Goal: Use online tool/utility: Utilize a website feature to perform a specific function

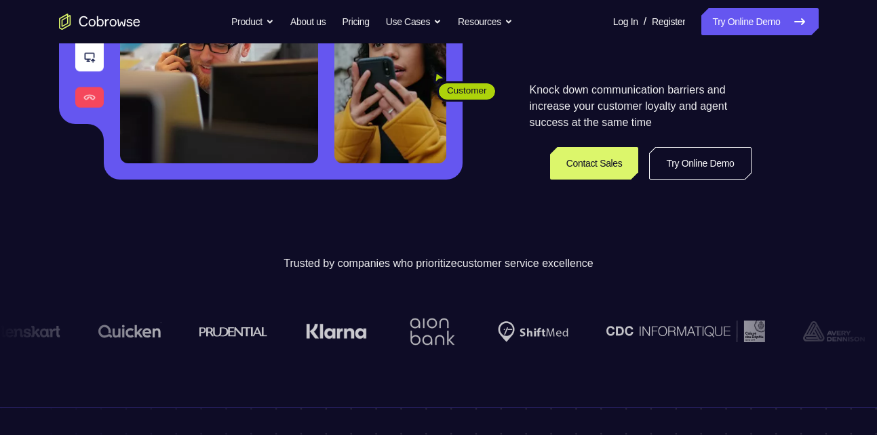
scroll to position [280, 0]
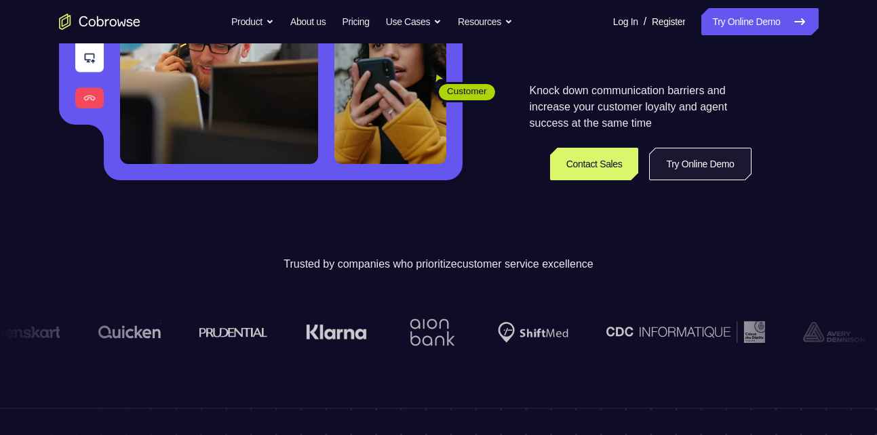
click at [710, 178] on link "Try Online Demo" at bounding box center [700, 164] width 102 height 33
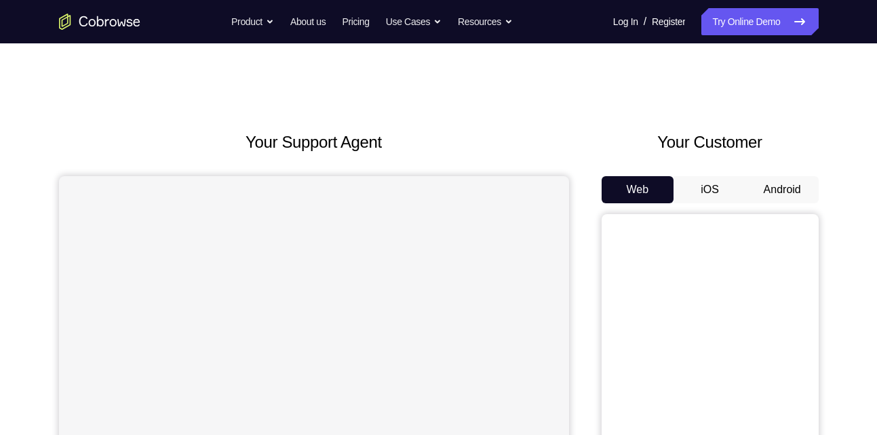
click at [724, 199] on button "iOS" at bounding box center [709, 189] width 73 height 27
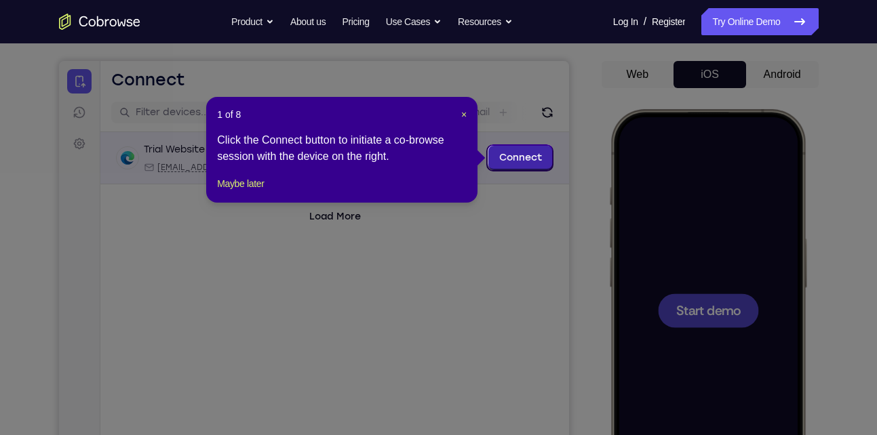
scroll to position [115, 0]
click at [461, 112] on span "×" at bounding box center [463, 115] width 5 height 11
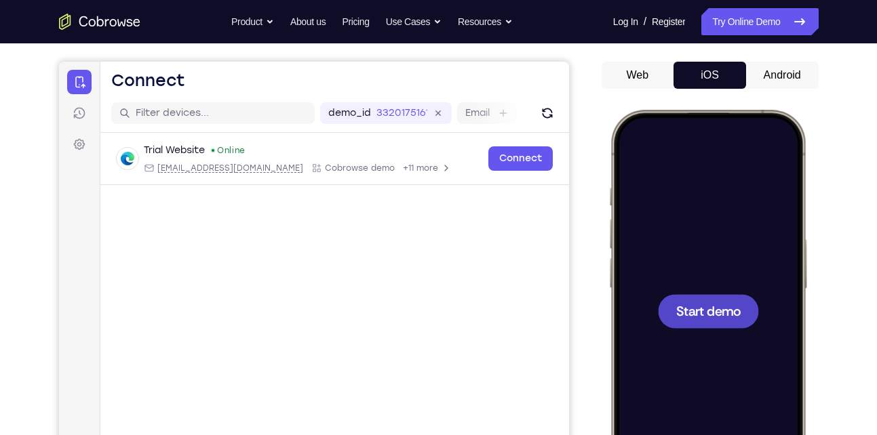
click at [680, 305] on span "Start demo" at bounding box center [708, 311] width 64 height 13
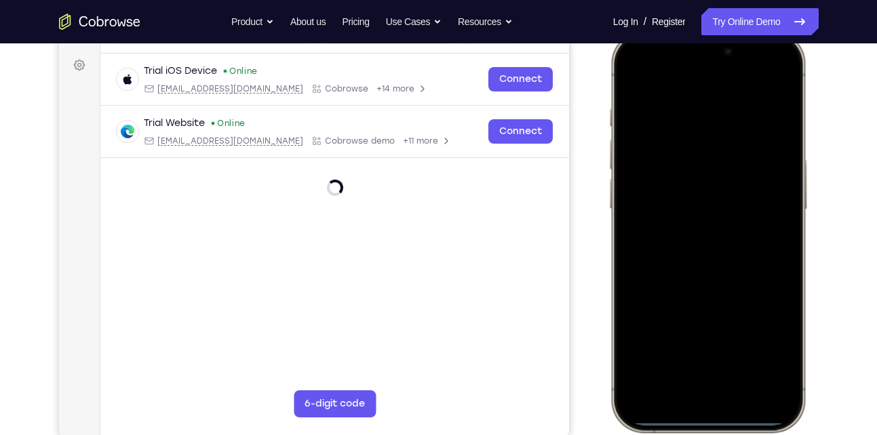
scroll to position [182, 0]
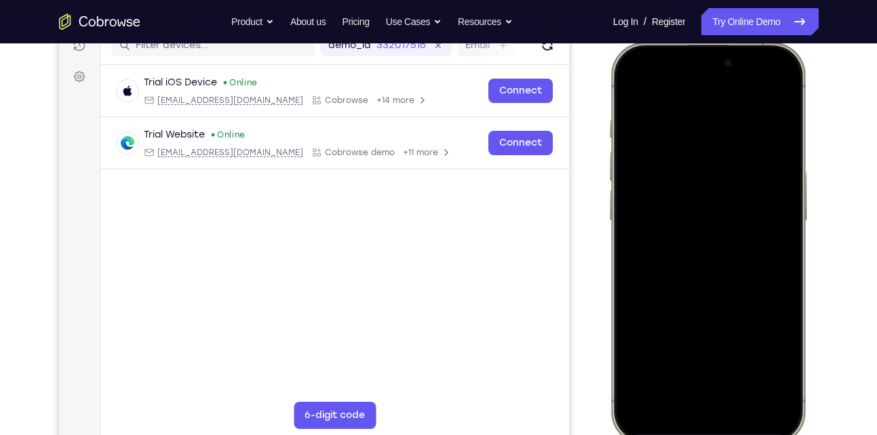
drag, startPoint x: 705, startPoint y: 431, endPoint x: 641, endPoint y: 182, distance: 257.1
click at [641, 182] on div at bounding box center [707, 243] width 178 height 387
drag, startPoint x: 695, startPoint y: 251, endPoint x: 731, endPoint y: 439, distance: 191.3
click at [731, 435] on div at bounding box center [707, 243] width 199 height 403
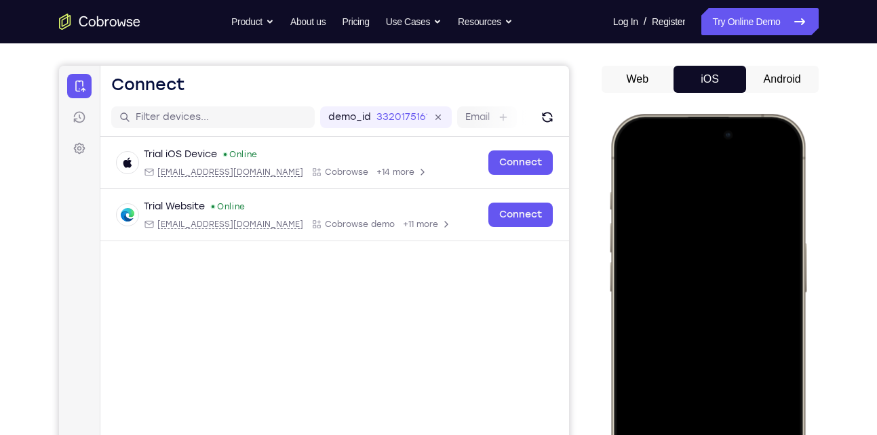
scroll to position [110, 0]
drag, startPoint x: 859, startPoint y: 303, endPoint x: 827, endPoint y: 277, distance: 41.4
click at [827, 277] on div "Your Support Agent Your Customer Web iOS Android Next Steps We’d be happy to gi…" at bounding box center [439, 381] width 868 height 895
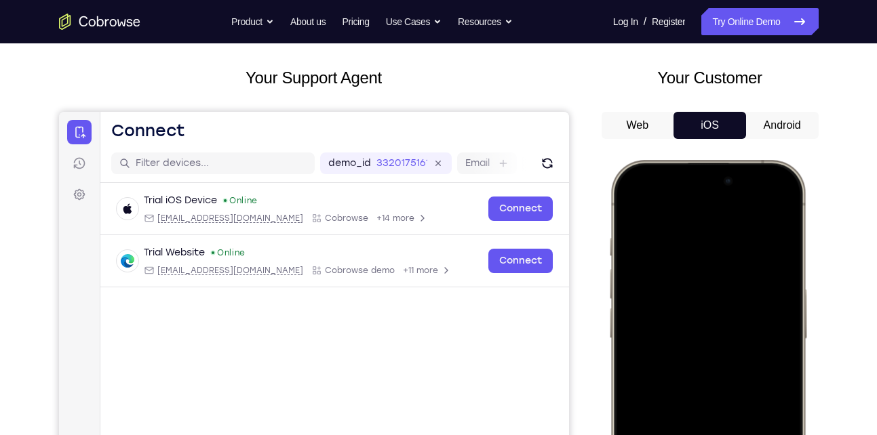
scroll to position [64, 0]
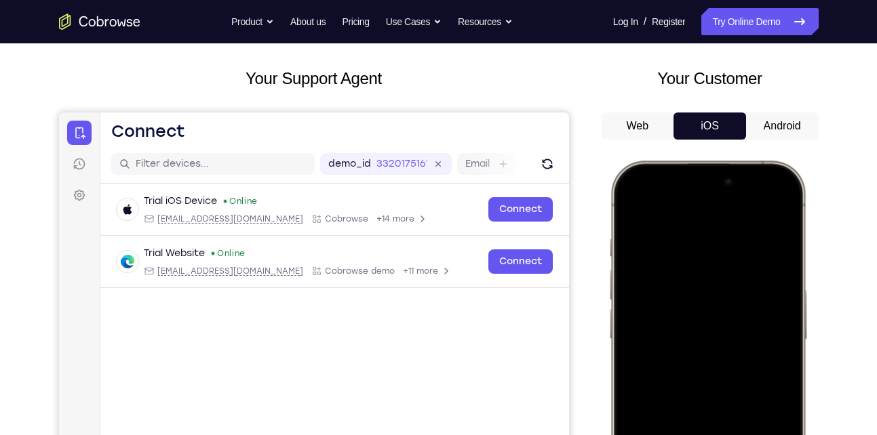
click at [766, 130] on button "Android" at bounding box center [782, 126] width 73 height 27
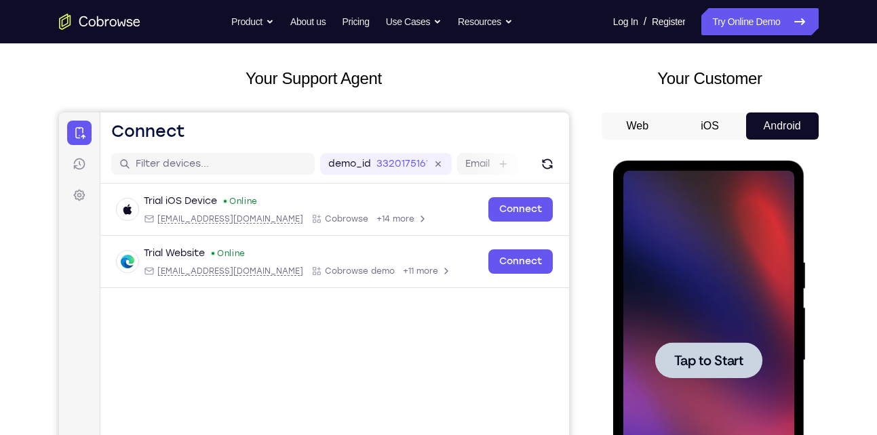
scroll to position [0, 0]
click at [713, 356] on span "Tap to Start" at bounding box center [708, 361] width 69 height 14
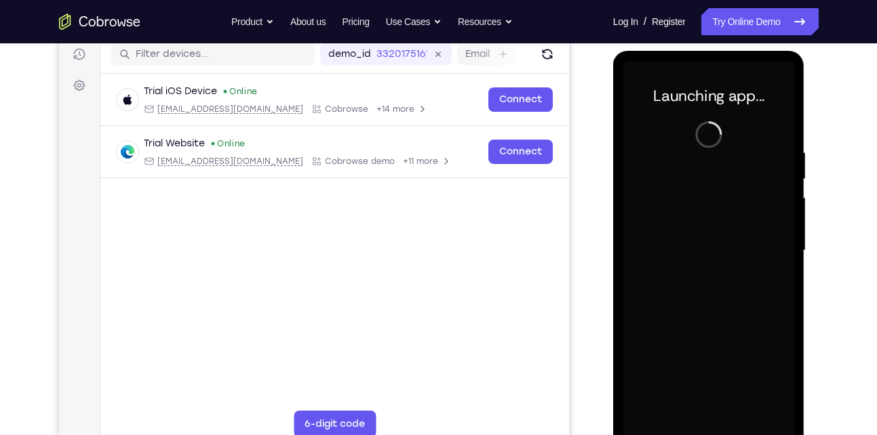
scroll to position [212, 0]
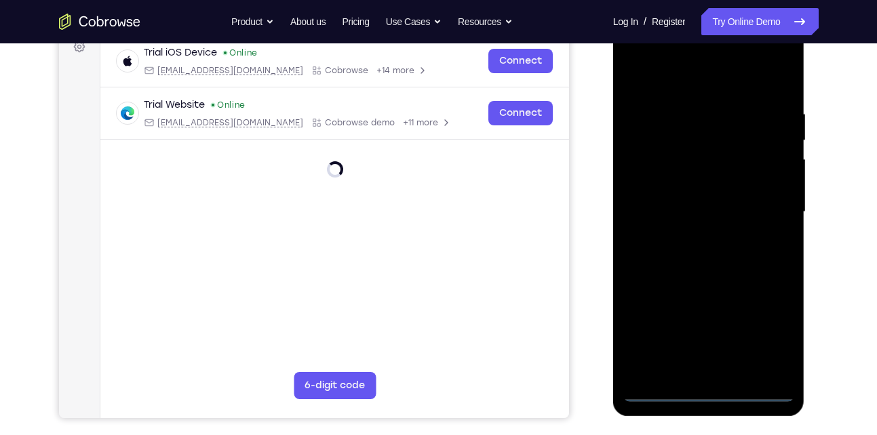
click at [712, 399] on div at bounding box center [708, 212] width 171 height 380
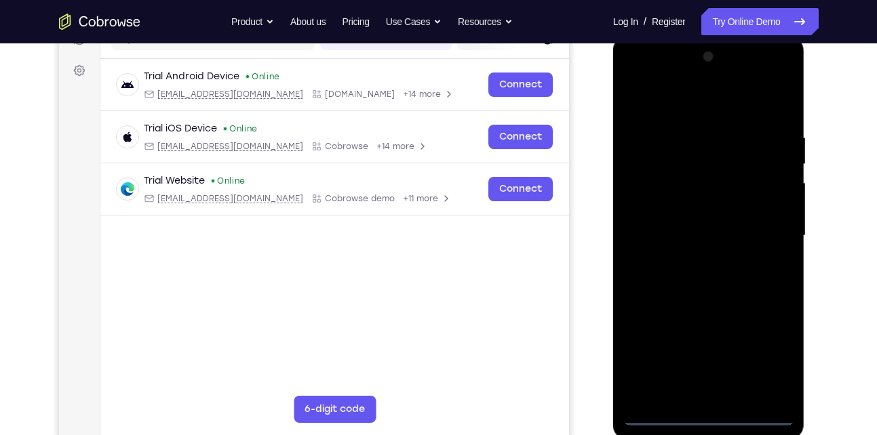
scroll to position [183, 0]
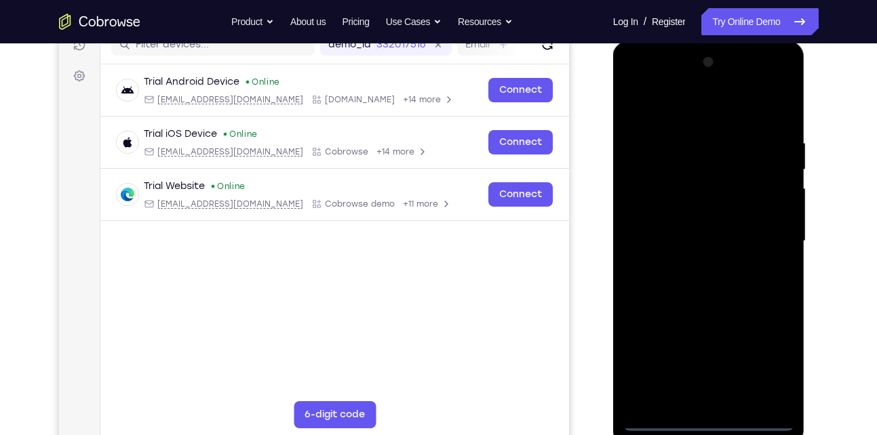
click at [775, 374] on div at bounding box center [708, 242] width 171 height 380
click at [683, 113] on div at bounding box center [708, 242] width 171 height 380
click at [767, 237] on div at bounding box center [708, 242] width 171 height 380
click at [697, 262] on div at bounding box center [708, 242] width 171 height 380
click at [729, 237] on div at bounding box center [708, 242] width 171 height 380
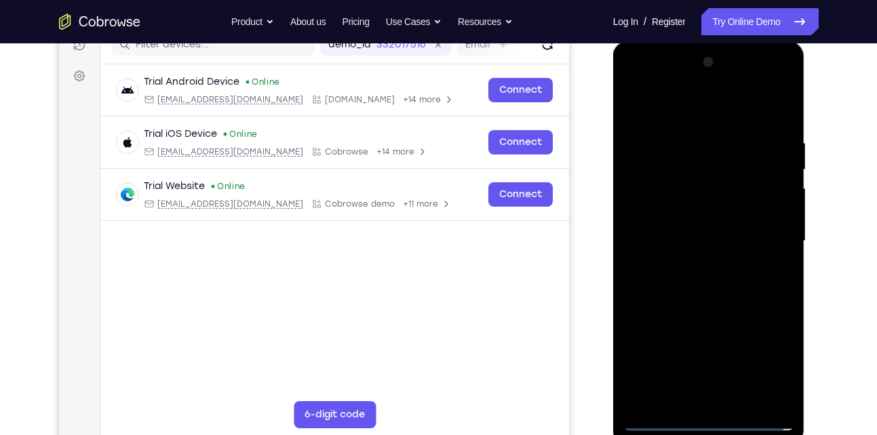
click at [726, 218] on div at bounding box center [708, 242] width 171 height 380
click at [721, 236] on div at bounding box center [708, 242] width 171 height 380
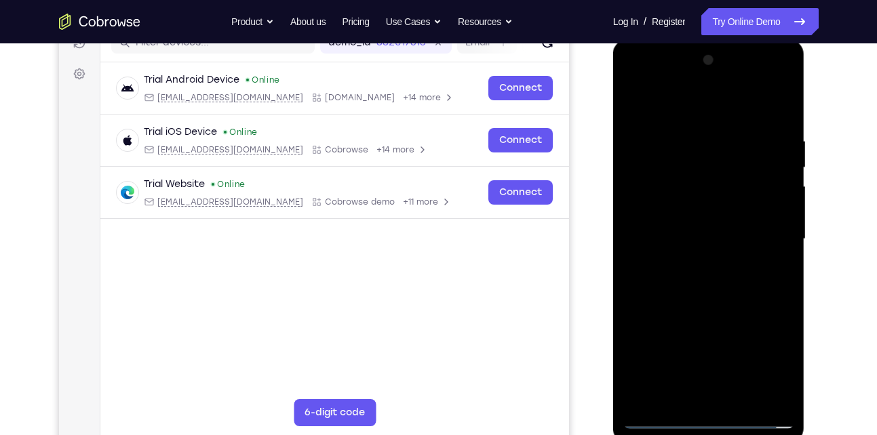
click at [784, 126] on div at bounding box center [708, 240] width 171 height 380
drag, startPoint x: 723, startPoint y: 107, endPoint x: 735, endPoint y: 54, distance: 54.3
click at [735, 54] on div at bounding box center [708, 240] width 171 height 380
click at [780, 140] on div at bounding box center [708, 240] width 171 height 380
click at [777, 111] on div at bounding box center [708, 240] width 171 height 380
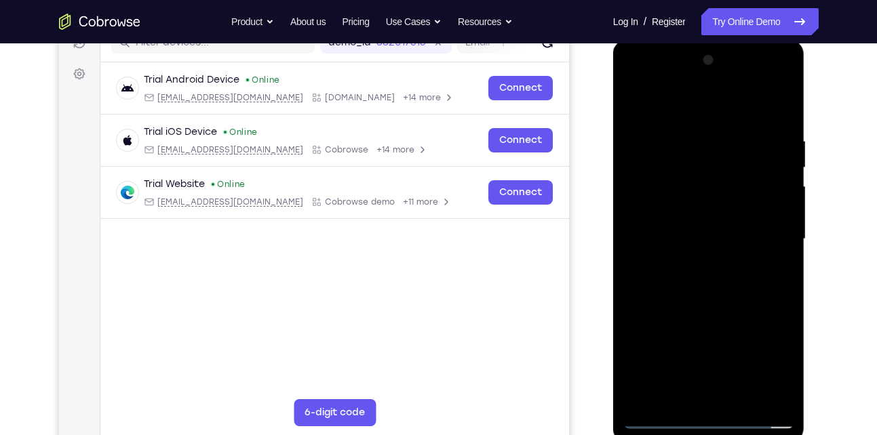
click at [683, 132] on div at bounding box center [708, 240] width 171 height 380
click at [764, 391] on div at bounding box center [708, 240] width 171 height 380
click at [778, 113] on div at bounding box center [708, 240] width 171 height 380
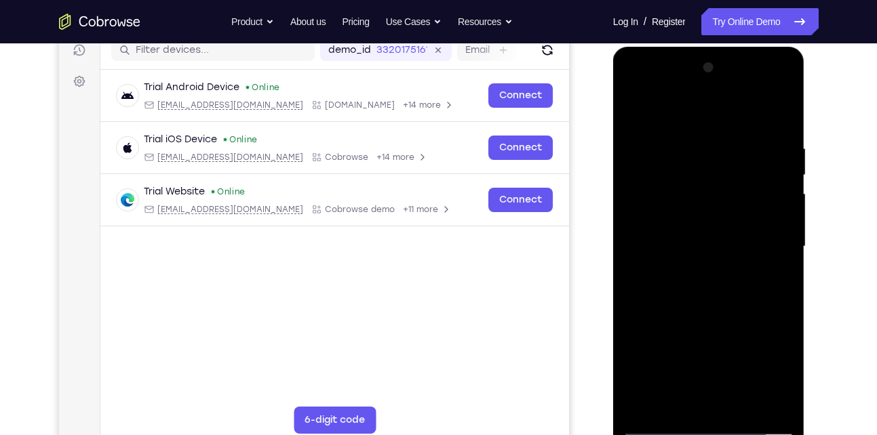
scroll to position [176, 0]
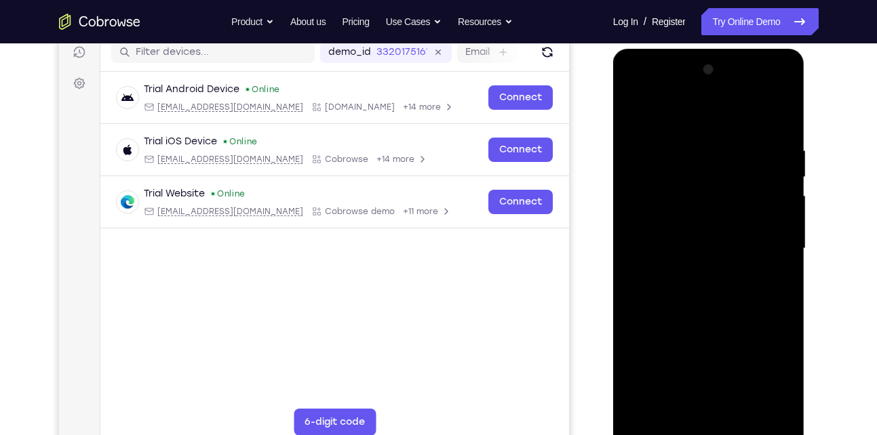
click at [785, 107] on div at bounding box center [708, 249] width 171 height 380
click at [770, 141] on div at bounding box center [708, 249] width 171 height 380
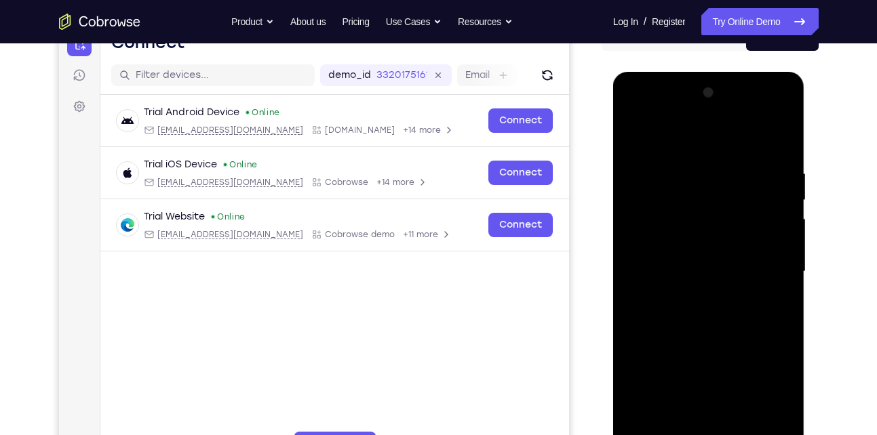
scroll to position [152, 0]
click at [769, 168] on div at bounding box center [708, 273] width 171 height 380
click at [722, 170] on div at bounding box center [708, 273] width 171 height 380
click at [633, 134] on div at bounding box center [708, 273] width 171 height 380
click at [785, 159] on div at bounding box center [708, 273] width 171 height 380
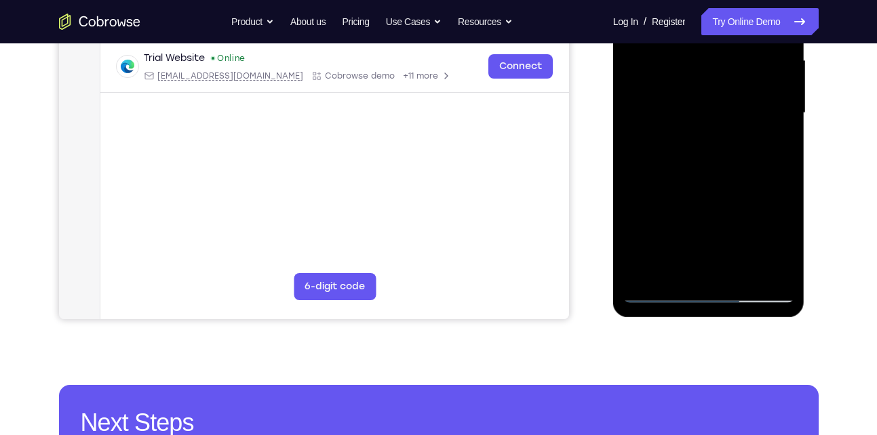
scroll to position [326, 0]
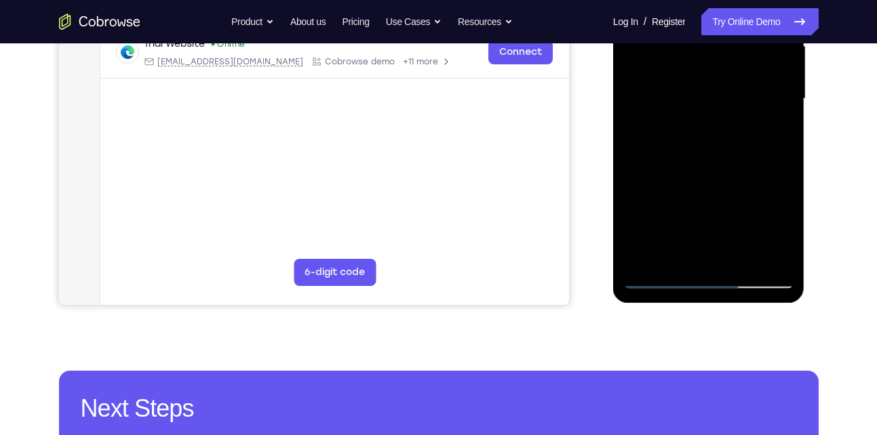
click at [659, 283] on div at bounding box center [708, 99] width 171 height 380
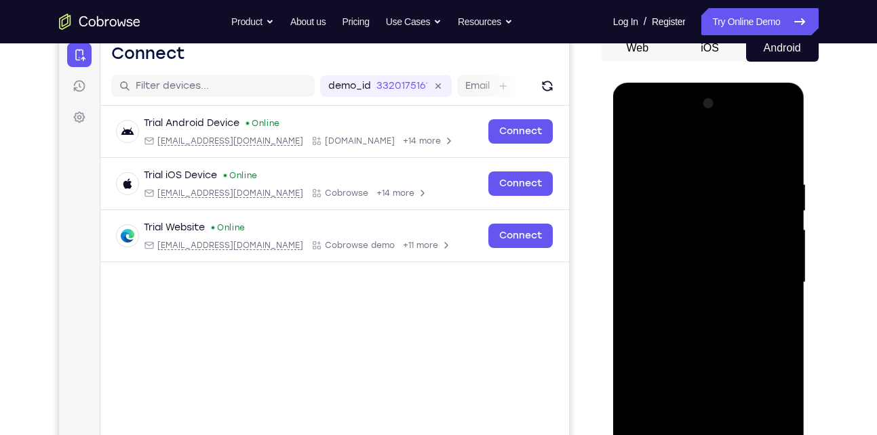
scroll to position [141, 0]
click at [648, 182] on div at bounding box center [708, 284] width 171 height 380
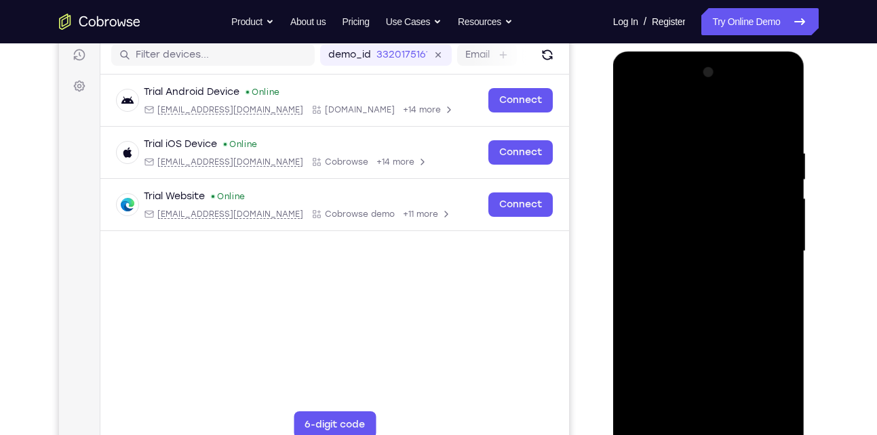
scroll to position [178, 0]
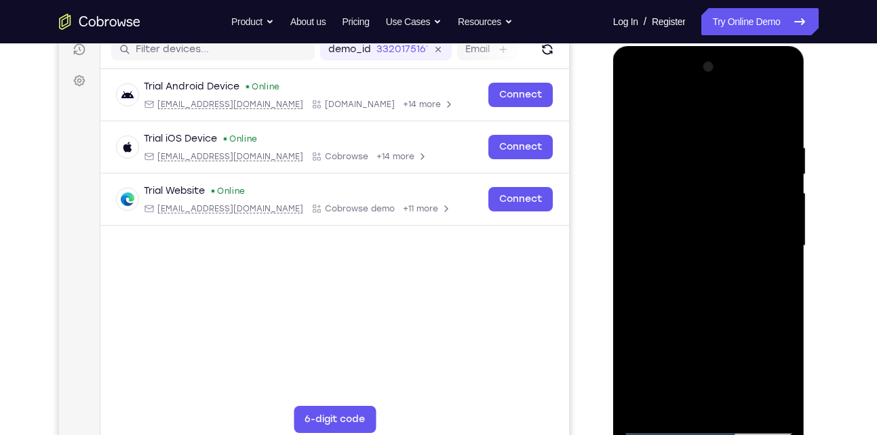
click at [651, 386] on div at bounding box center [708, 246] width 171 height 380
click at [650, 405] on div at bounding box center [708, 246] width 171 height 380
drag, startPoint x: 713, startPoint y: 300, endPoint x: 713, endPoint y: 208, distance: 92.9
click at [713, 208] on div at bounding box center [708, 246] width 171 height 380
drag, startPoint x: 707, startPoint y: 278, endPoint x: 711, endPoint y: 175, distance: 103.2
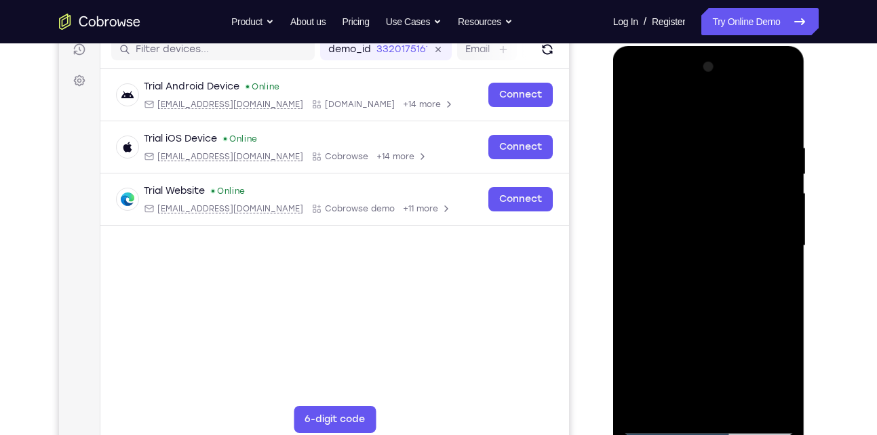
click at [711, 175] on div at bounding box center [708, 246] width 171 height 380
drag, startPoint x: 702, startPoint y: 302, endPoint x: 708, endPoint y: 191, distance: 110.7
click at [708, 191] on div at bounding box center [708, 246] width 171 height 380
drag, startPoint x: 699, startPoint y: 302, endPoint x: 712, endPoint y: 193, distance: 109.3
click at [712, 193] on div at bounding box center [708, 246] width 171 height 380
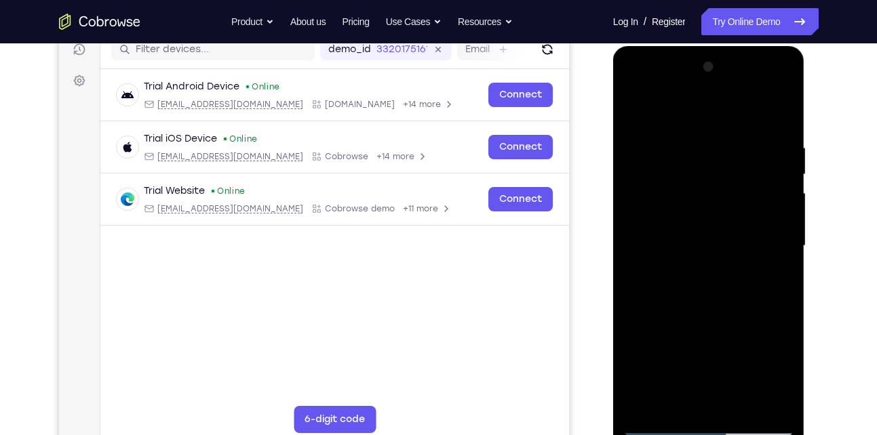
drag, startPoint x: 705, startPoint y: 275, endPoint x: 712, endPoint y: 160, distance: 114.8
click at [712, 160] on div at bounding box center [708, 246] width 171 height 380
drag, startPoint x: 695, startPoint y: 288, endPoint x: 714, endPoint y: 166, distance: 123.0
click at [714, 166] on div at bounding box center [708, 246] width 171 height 380
drag, startPoint x: 700, startPoint y: 283, endPoint x: 712, endPoint y: 178, distance: 106.5
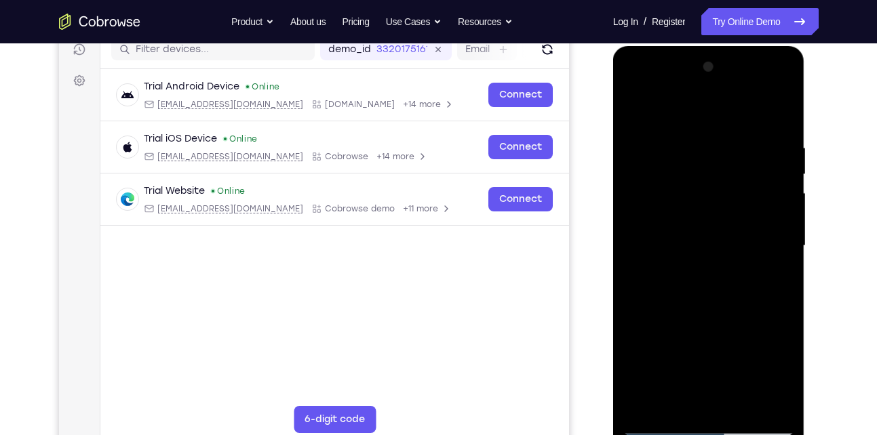
click at [712, 178] on div at bounding box center [708, 246] width 171 height 380
drag, startPoint x: 699, startPoint y: 300, endPoint x: 704, endPoint y: 208, distance: 92.4
click at [704, 208] on div at bounding box center [708, 246] width 171 height 380
drag, startPoint x: 699, startPoint y: 282, endPoint x: 701, endPoint y: 201, distance: 81.4
click at [701, 201] on div at bounding box center [708, 246] width 171 height 380
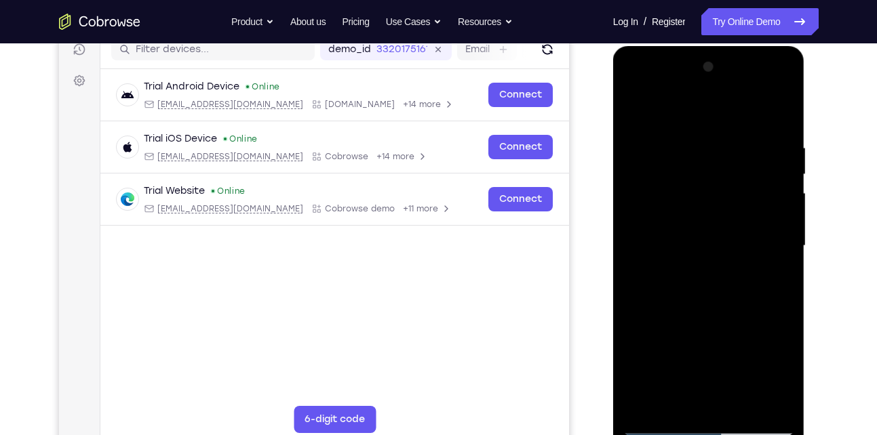
drag, startPoint x: 688, startPoint y: 274, endPoint x: 693, endPoint y: 174, distance: 99.8
click at [693, 174] on div at bounding box center [708, 246] width 171 height 380
drag, startPoint x: 693, startPoint y: 272, endPoint x: 702, endPoint y: 155, distance: 117.7
click at [702, 155] on div at bounding box center [708, 246] width 171 height 380
drag, startPoint x: 684, startPoint y: 305, endPoint x: 704, endPoint y: 183, distance: 123.0
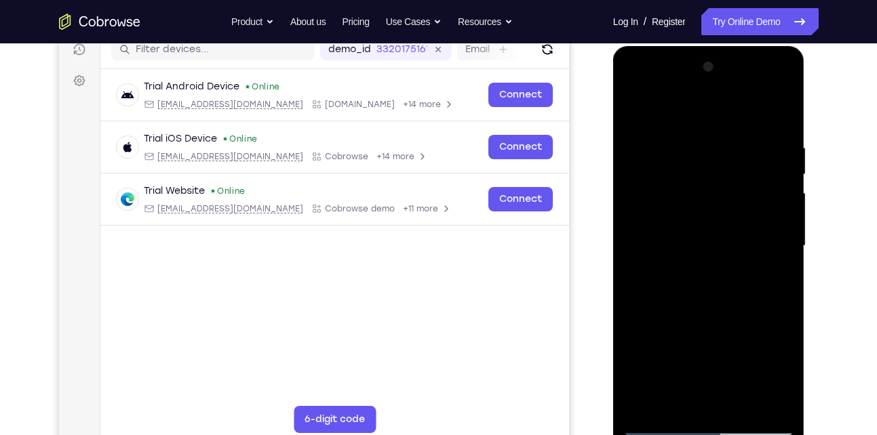
click at [704, 183] on div at bounding box center [708, 246] width 171 height 380
drag, startPoint x: 687, startPoint y: 273, endPoint x: 699, endPoint y: 185, distance: 88.9
click at [699, 185] on div at bounding box center [708, 246] width 171 height 380
drag, startPoint x: 679, startPoint y: 287, endPoint x: 702, endPoint y: 196, distance: 93.8
click at [702, 196] on div at bounding box center [708, 246] width 171 height 380
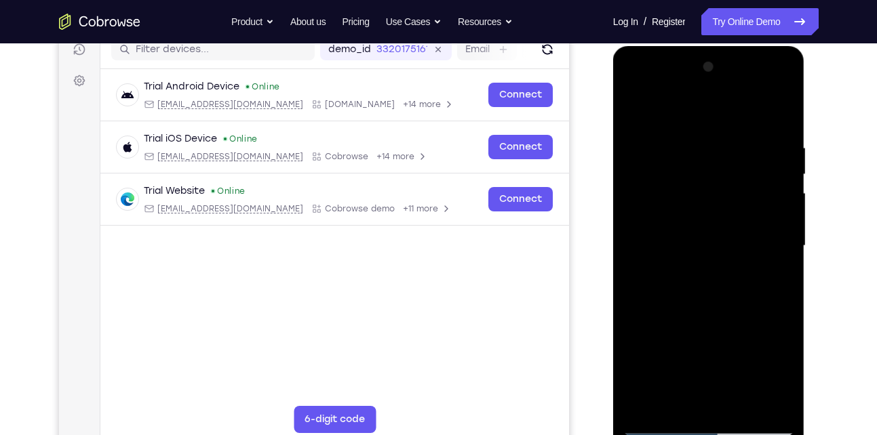
drag, startPoint x: 694, startPoint y: 277, endPoint x: 710, endPoint y: 188, distance: 91.0
click at [710, 188] on div at bounding box center [708, 246] width 171 height 380
drag, startPoint x: 692, startPoint y: 288, endPoint x: 706, endPoint y: 188, distance: 100.6
click at [706, 188] on div at bounding box center [708, 246] width 171 height 380
drag, startPoint x: 692, startPoint y: 282, endPoint x: 704, endPoint y: 189, distance: 93.6
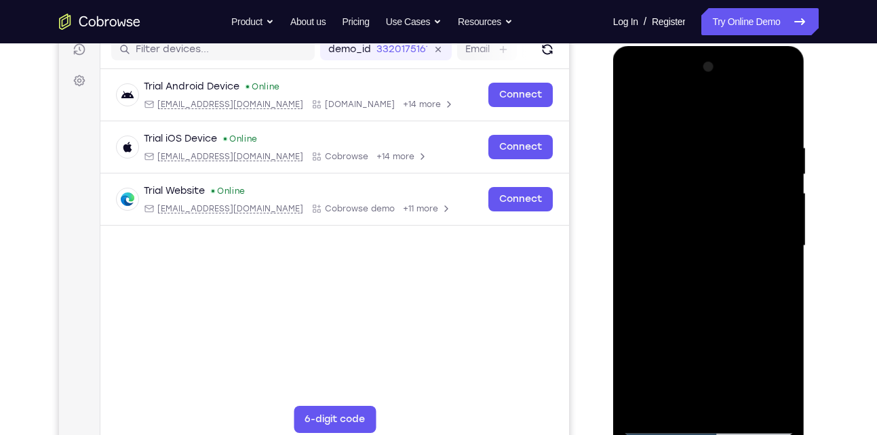
click at [704, 189] on div at bounding box center [708, 246] width 171 height 380
drag, startPoint x: 685, startPoint y: 292, endPoint x: 699, endPoint y: 176, distance: 116.2
click at [699, 176] on div at bounding box center [708, 246] width 171 height 380
drag, startPoint x: 683, startPoint y: 286, endPoint x: 696, endPoint y: 189, distance: 97.2
click at [696, 189] on div at bounding box center [708, 246] width 171 height 380
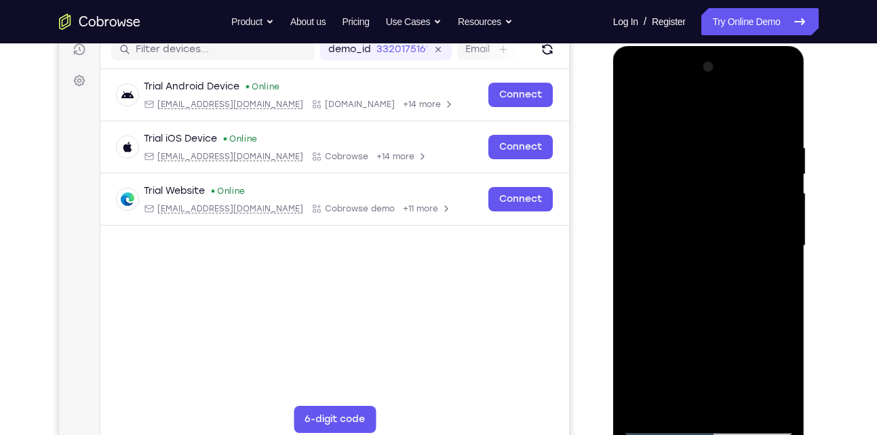
drag, startPoint x: 681, startPoint y: 292, endPoint x: 700, endPoint y: 170, distance: 123.5
click at [700, 170] on div at bounding box center [708, 246] width 171 height 380
drag, startPoint x: 682, startPoint y: 295, endPoint x: 695, endPoint y: 198, distance: 97.8
click at [695, 198] on div at bounding box center [708, 246] width 171 height 380
drag, startPoint x: 680, startPoint y: 283, endPoint x: 695, endPoint y: 197, distance: 86.7
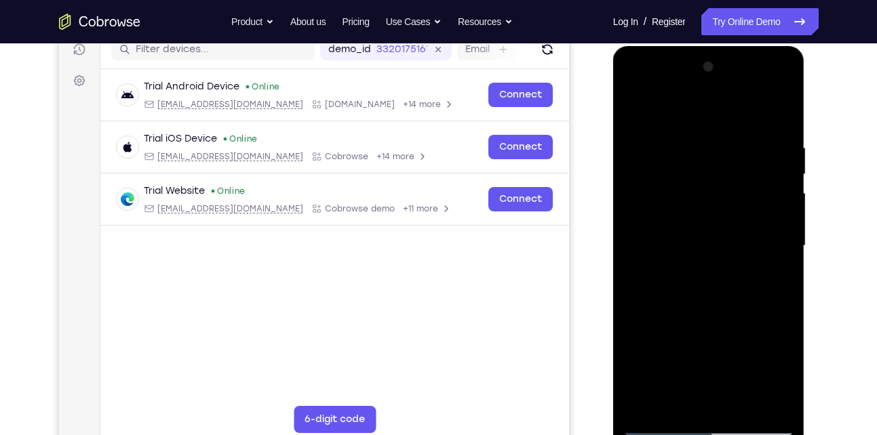
click at [695, 197] on div at bounding box center [708, 246] width 171 height 380
drag, startPoint x: 680, startPoint y: 278, endPoint x: 759, endPoint y: 189, distance: 119.1
click at [759, 189] on div at bounding box center [708, 246] width 171 height 380
drag, startPoint x: 707, startPoint y: 296, endPoint x: 717, endPoint y: 230, distance: 67.1
click at [717, 230] on div at bounding box center [708, 246] width 171 height 380
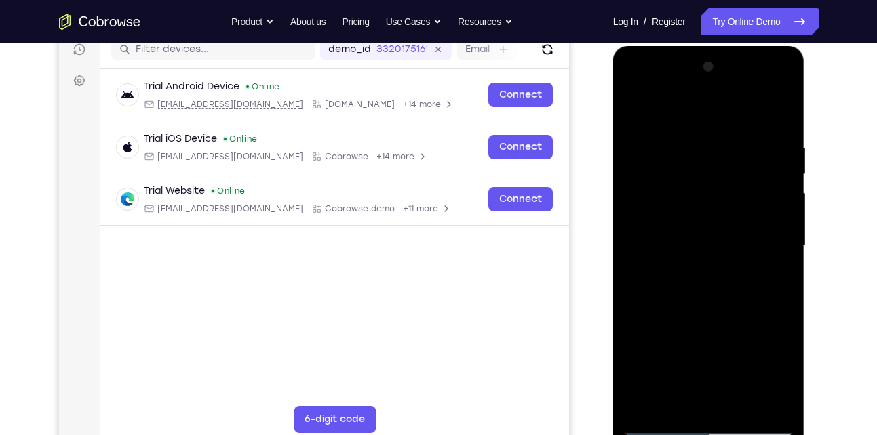
drag, startPoint x: 701, startPoint y: 263, endPoint x: 688, endPoint y: 190, distance: 74.5
click at [688, 190] on div at bounding box center [708, 246] width 171 height 380
drag, startPoint x: 674, startPoint y: 302, endPoint x: 692, endPoint y: 203, distance: 100.0
click at [692, 203] on div at bounding box center [708, 246] width 171 height 380
drag, startPoint x: 672, startPoint y: 279, endPoint x: 671, endPoint y: 227, distance: 52.2
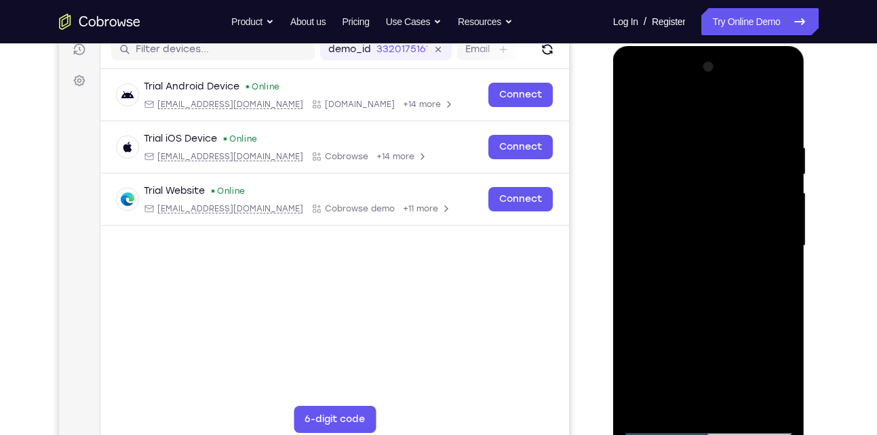
click at [671, 227] on div at bounding box center [708, 246] width 171 height 380
drag, startPoint x: 670, startPoint y: 315, endPoint x: 688, endPoint y: 221, distance: 95.9
click at [688, 221] on div at bounding box center [708, 246] width 171 height 380
drag, startPoint x: 673, startPoint y: 298, endPoint x: 701, endPoint y: 211, distance: 91.6
click at [701, 211] on div at bounding box center [708, 246] width 171 height 380
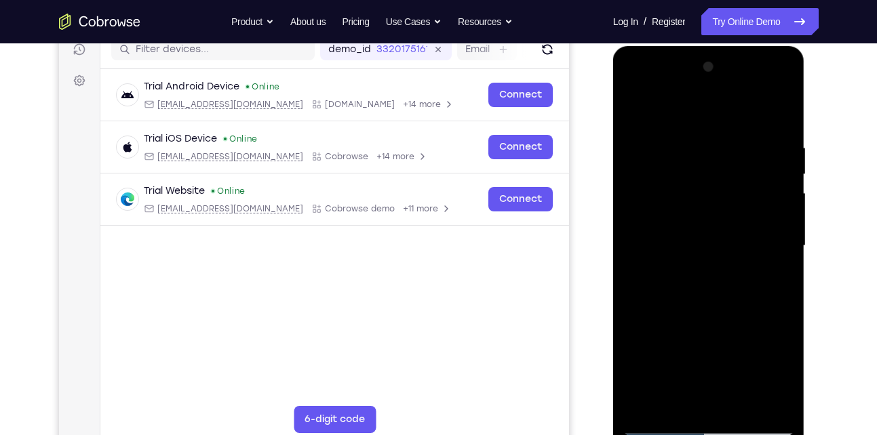
drag, startPoint x: 677, startPoint y: 289, endPoint x: 695, endPoint y: 220, distance: 71.6
click at [695, 220] on div at bounding box center [708, 246] width 171 height 380
drag
click at [683, 227] on div at bounding box center [708, 246] width 171 height 380
click at [651, 186] on div at bounding box center [708, 246] width 171 height 380
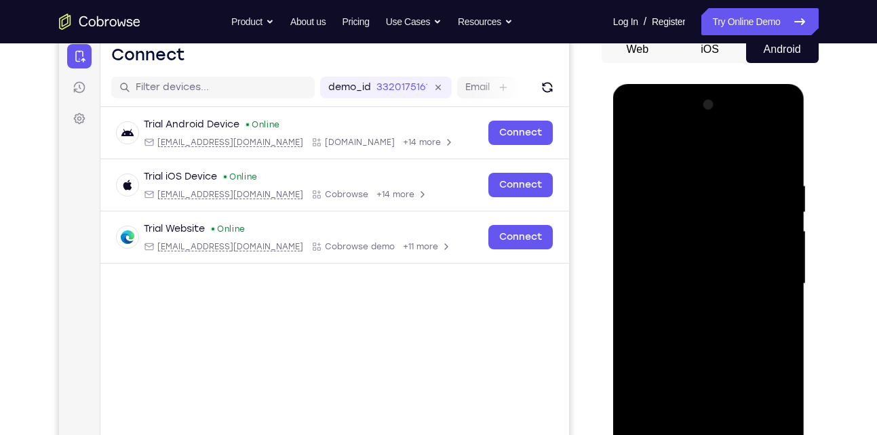
scroll to position [170, 0]
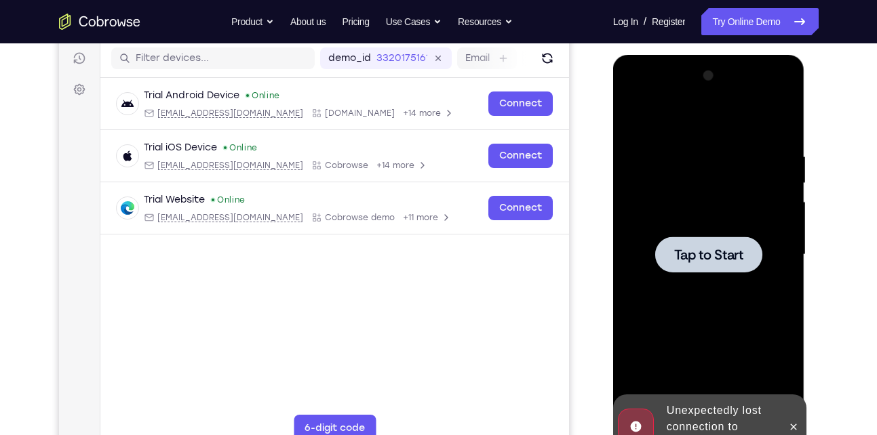
click at [697, 259] on span "Tap to Start" at bounding box center [708, 255] width 69 height 14
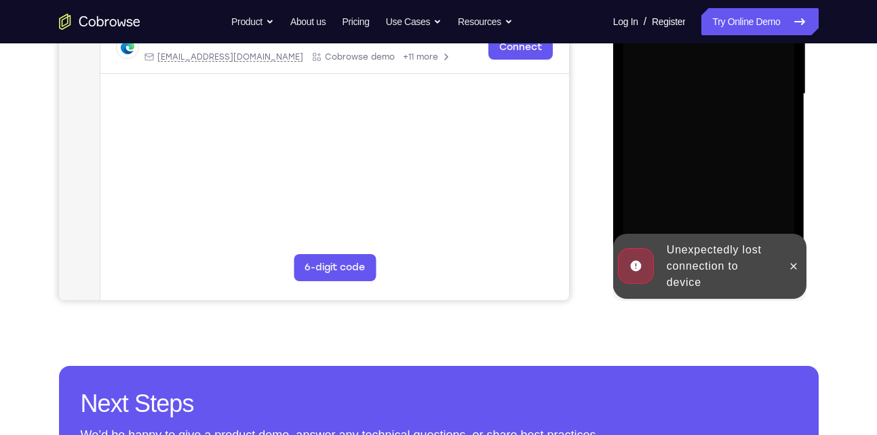
scroll to position [302, 0]
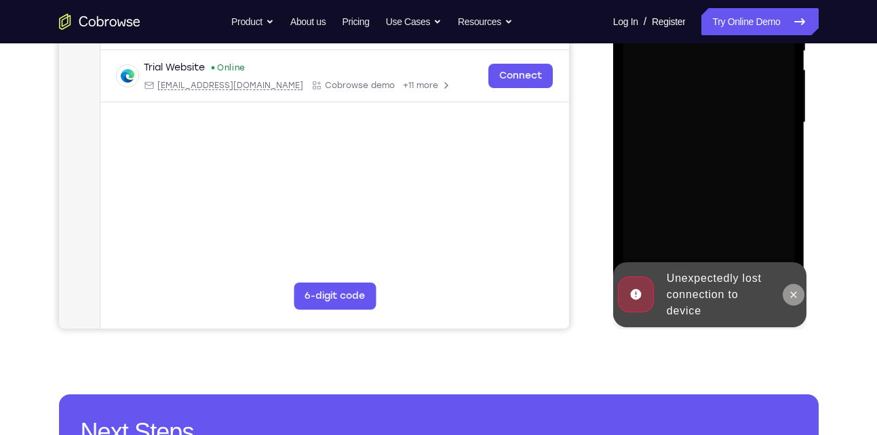
click at [789, 297] on icon at bounding box center [793, 295] width 11 height 11
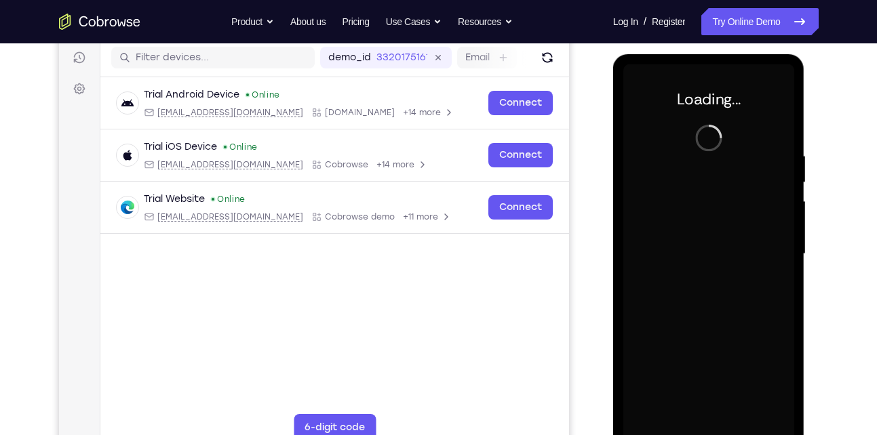
scroll to position [171, 0]
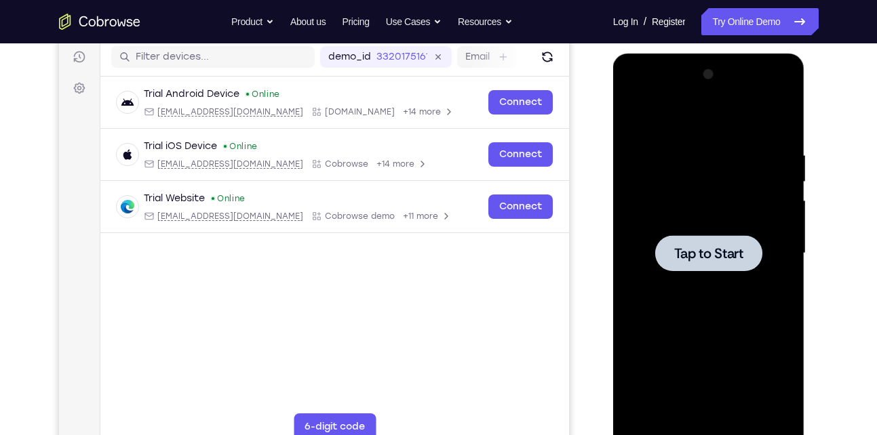
click at [668, 269] on div at bounding box center [708, 253] width 107 height 36
click at [684, 260] on span "Tap to Start" at bounding box center [708, 254] width 69 height 14
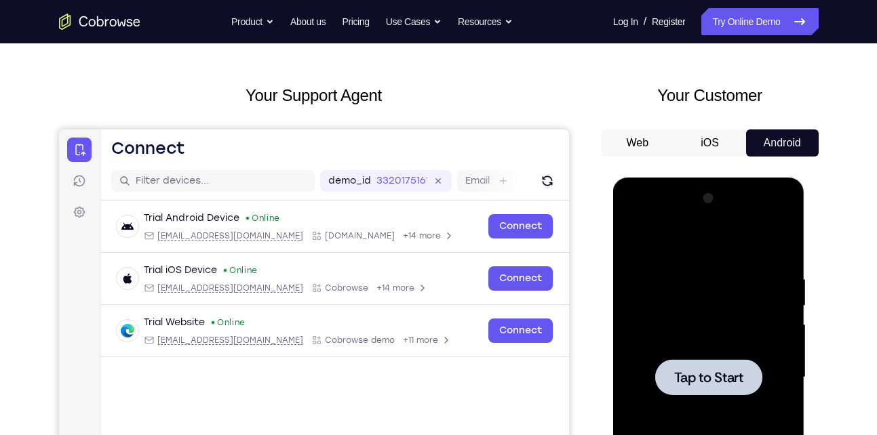
scroll to position [0, 0]
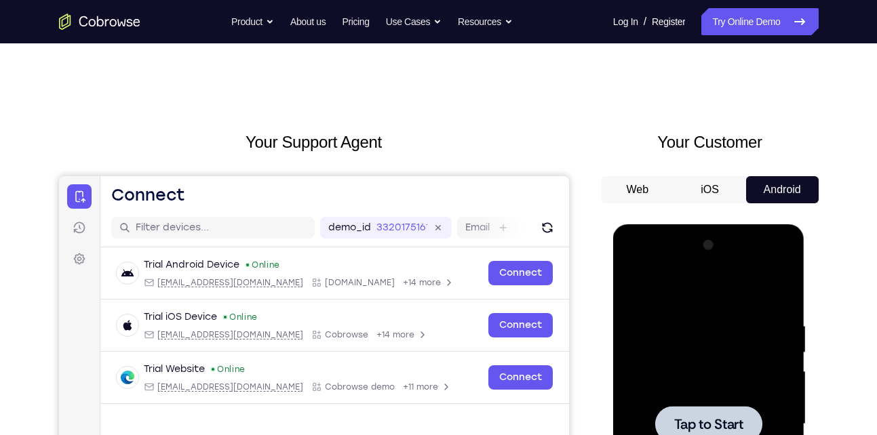
click at [717, 424] on span "Tap to Start" at bounding box center [708, 425] width 69 height 14
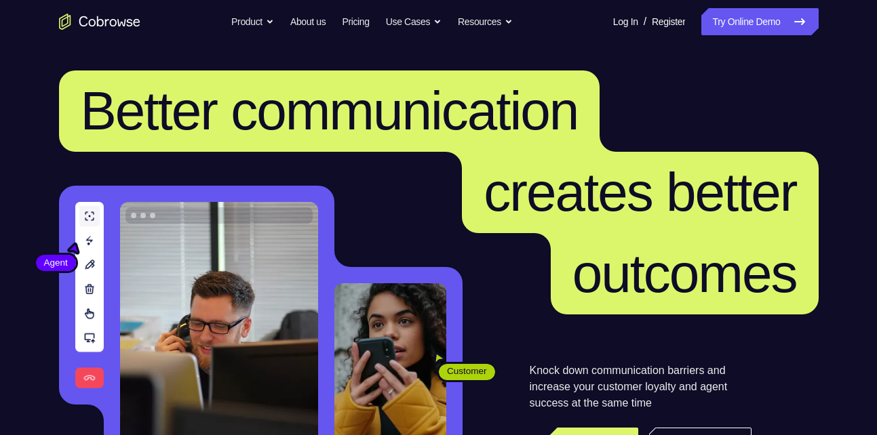
scroll to position [157, 0]
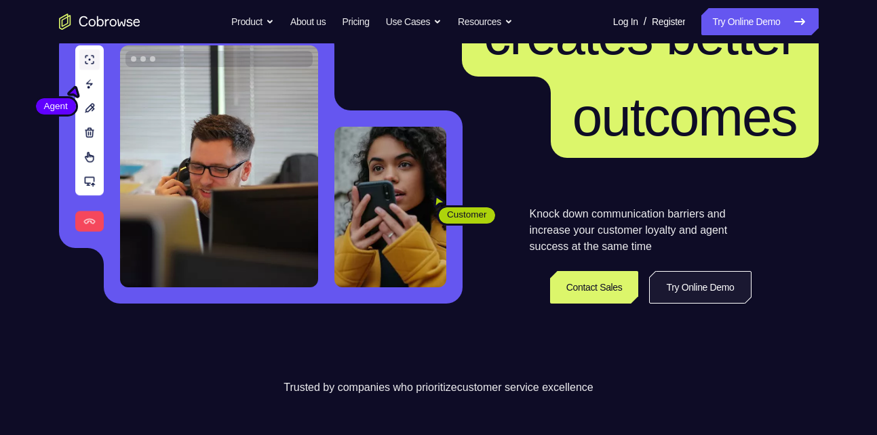
click at [709, 298] on link "Try Online Demo" at bounding box center [700, 287] width 102 height 33
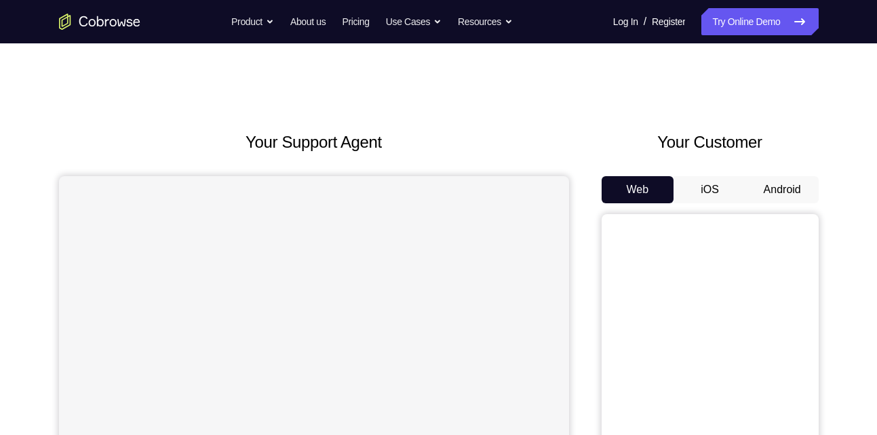
click at [792, 199] on button "Android" at bounding box center [782, 189] width 73 height 27
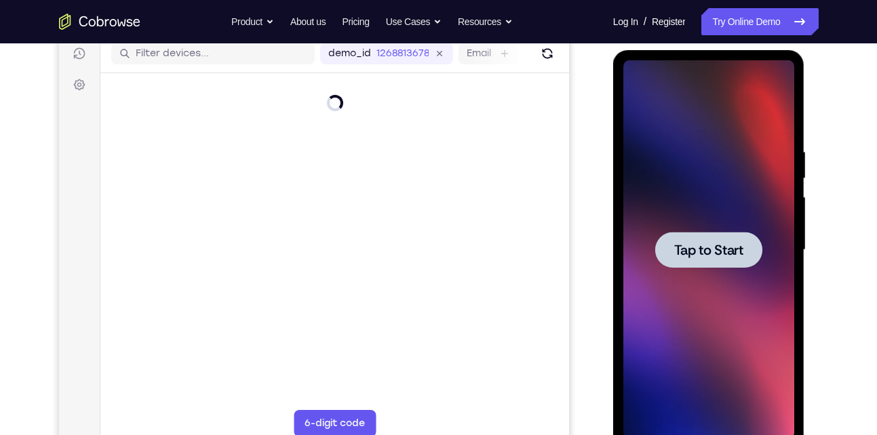
click at [739, 235] on div at bounding box center [708, 250] width 107 height 36
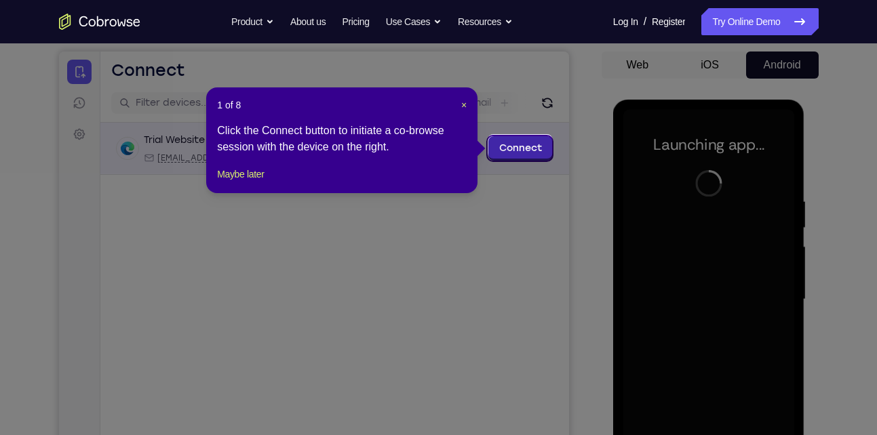
scroll to position [124, 0]
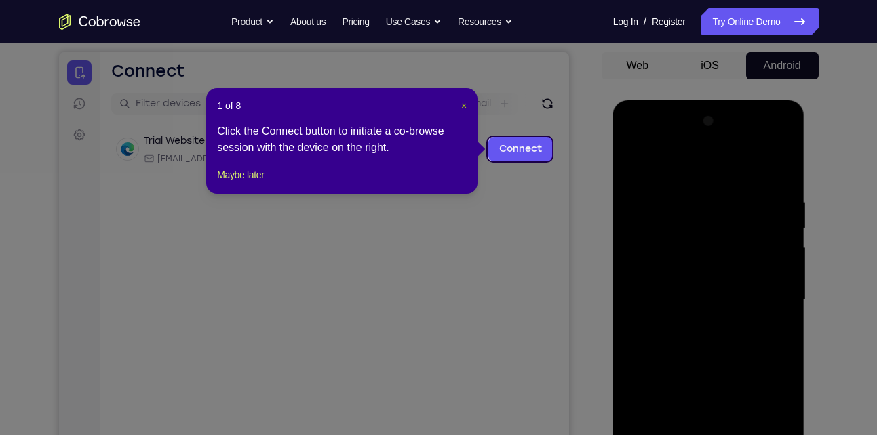
click at [465, 104] on span "×" at bounding box center [463, 105] width 5 height 11
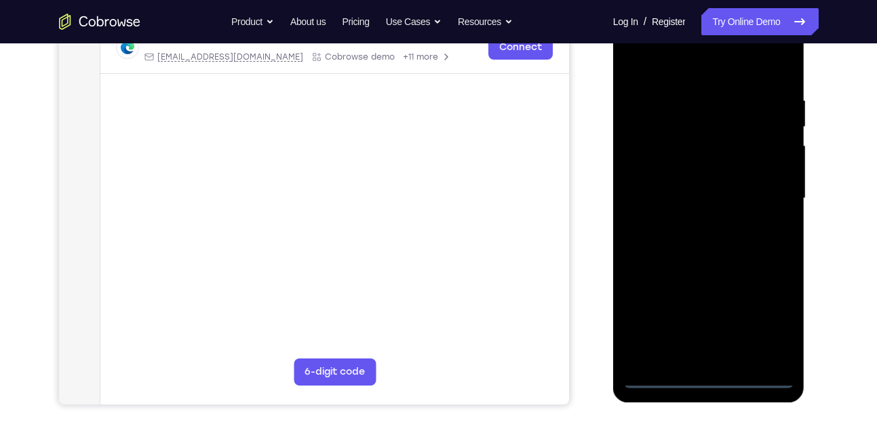
scroll to position [229, 0]
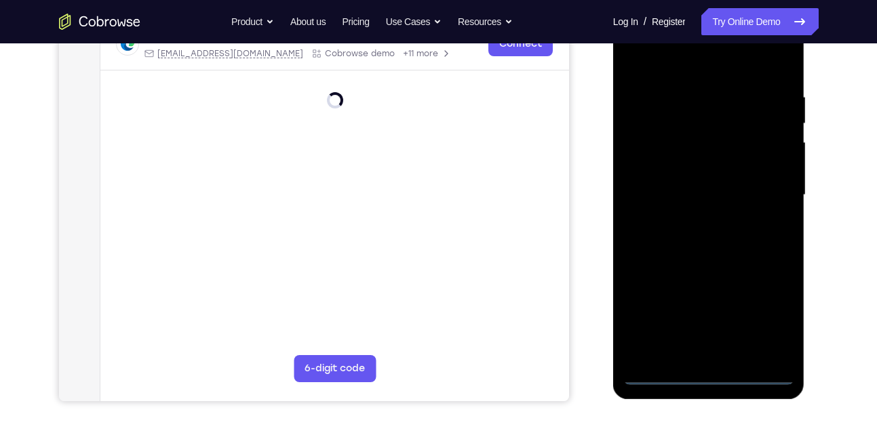
click at [707, 375] on div at bounding box center [708, 195] width 171 height 380
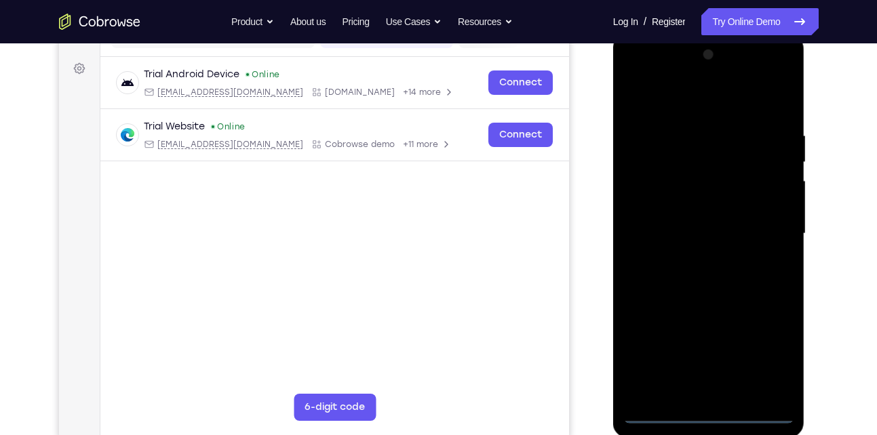
scroll to position [184, 0]
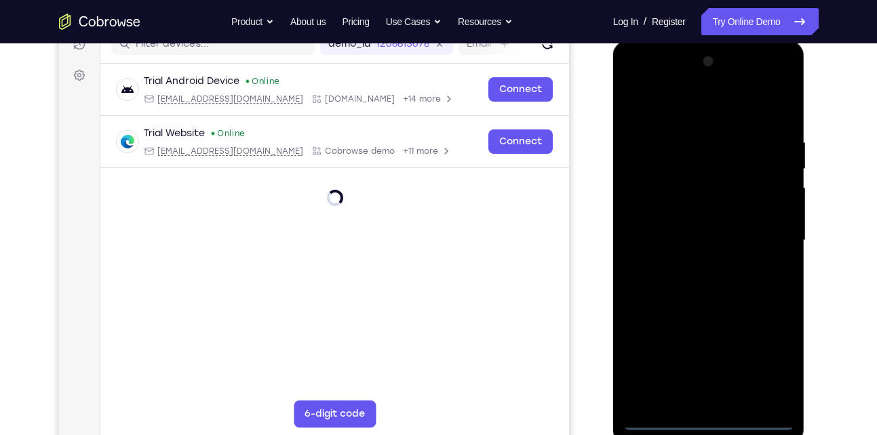
click at [762, 353] on div at bounding box center [708, 241] width 171 height 380
click at [696, 108] on div at bounding box center [708, 241] width 171 height 380
click at [764, 225] on div at bounding box center [708, 241] width 171 height 380
click at [690, 265] on div at bounding box center [708, 241] width 171 height 380
click at [680, 234] on div at bounding box center [708, 241] width 171 height 380
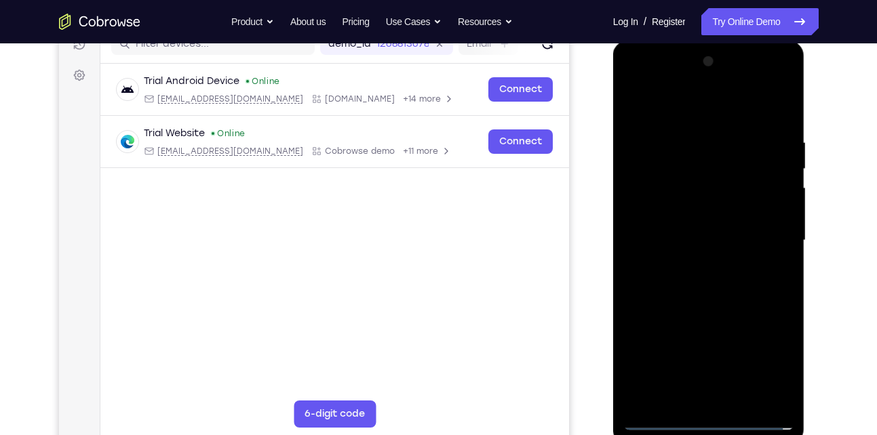
click at [692, 213] on div at bounding box center [708, 241] width 171 height 380
click at [701, 233] on div at bounding box center [708, 241] width 171 height 380
click at [706, 297] on div at bounding box center [708, 241] width 171 height 380
drag, startPoint x: 707, startPoint y: 111, endPoint x: 707, endPoint y: 43, distance: 67.8
click at [707, 43] on div at bounding box center [709, 243] width 192 height 404
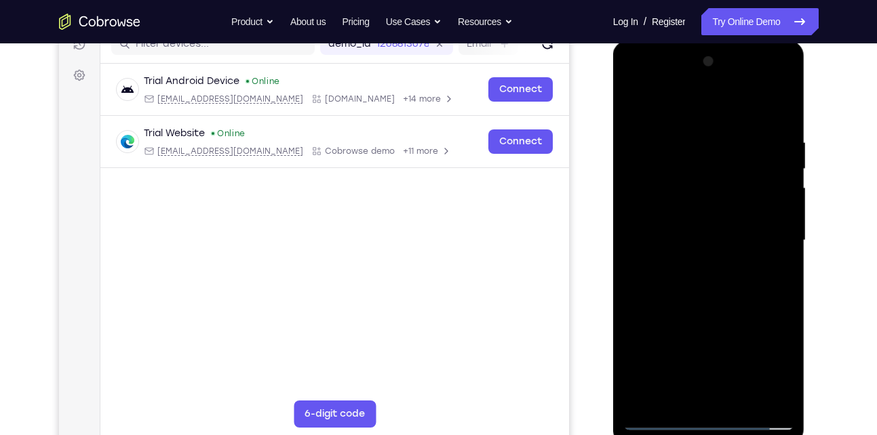
click at [785, 271] on div at bounding box center [708, 241] width 171 height 380
click at [741, 138] on div at bounding box center [708, 241] width 171 height 380
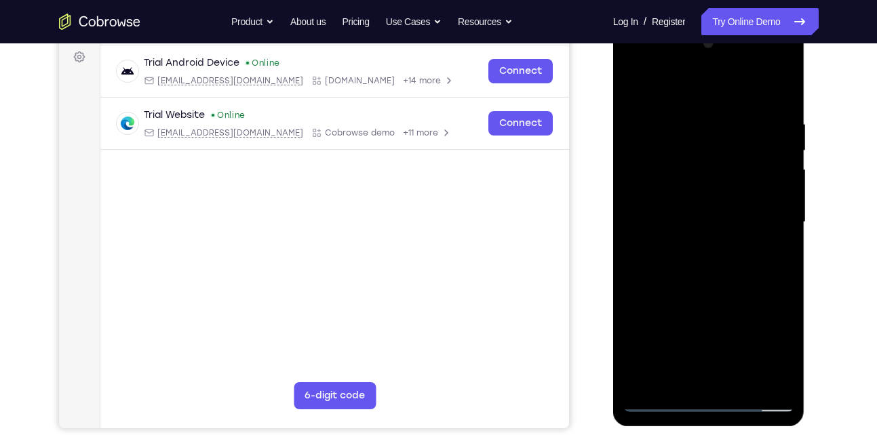
scroll to position [206, 0]
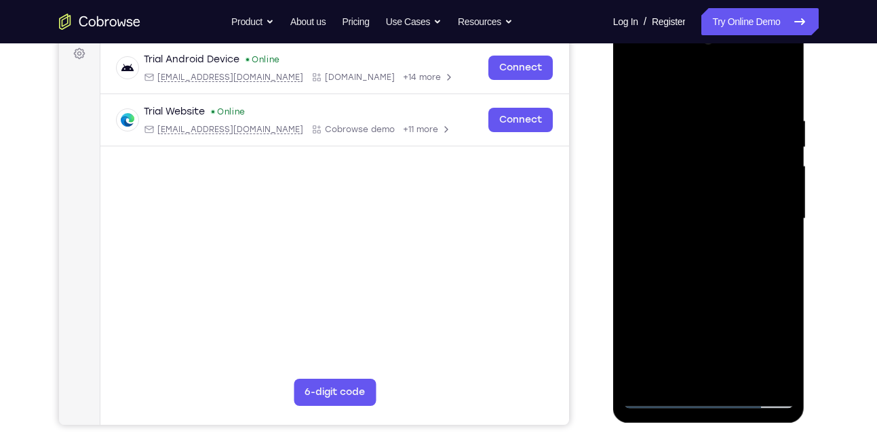
click at [777, 91] on div at bounding box center [708, 219] width 171 height 380
click at [702, 117] on div at bounding box center [708, 219] width 171 height 380
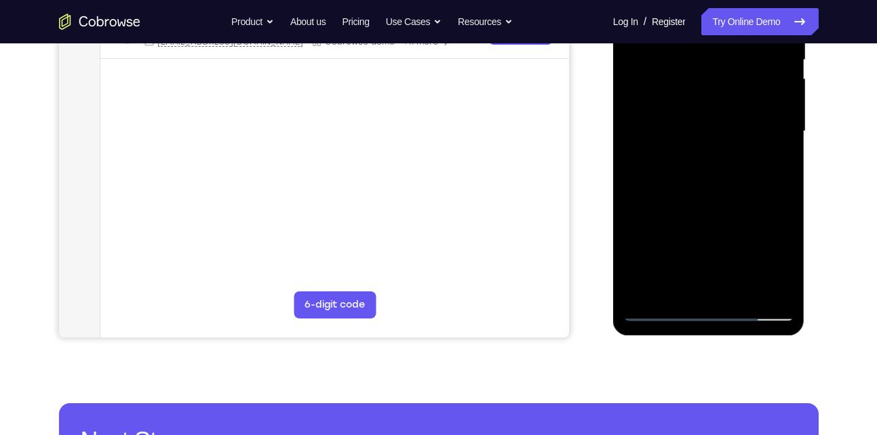
scroll to position [294, 0]
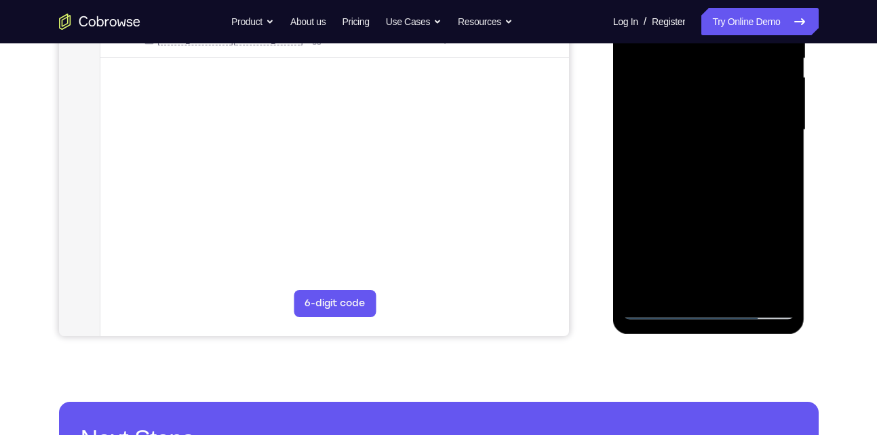
click at [765, 283] on div at bounding box center [708, 130] width 171 height 380
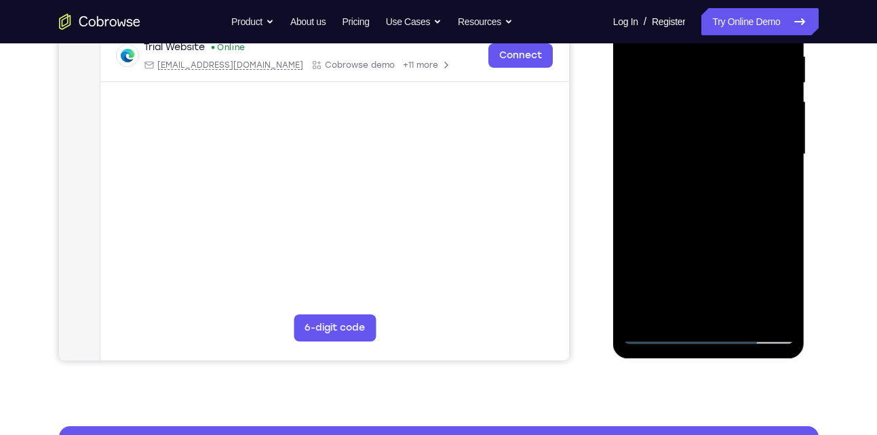
scroll to position [269, 0]
click at [781, 216] on div at bounding box center [708, 155] width 171 height 380
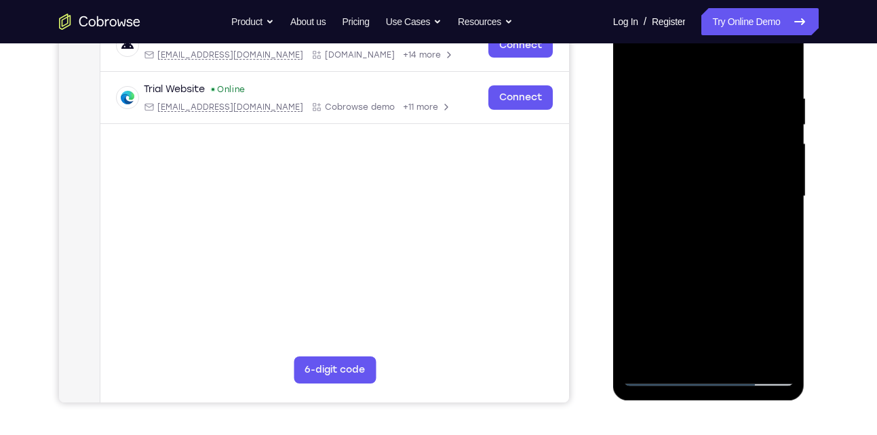
scroll to position [229, 0]
click at [638, 235] on div at bounding box center [708, 196] width 171 height 380
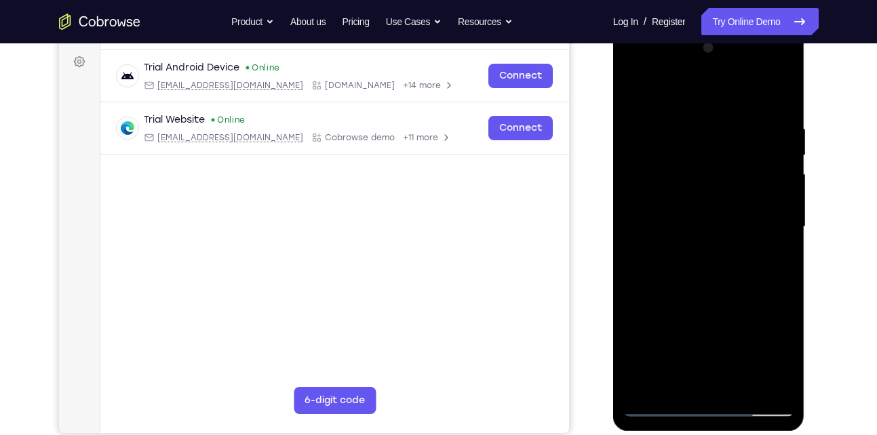
scroll to position [188, 0]
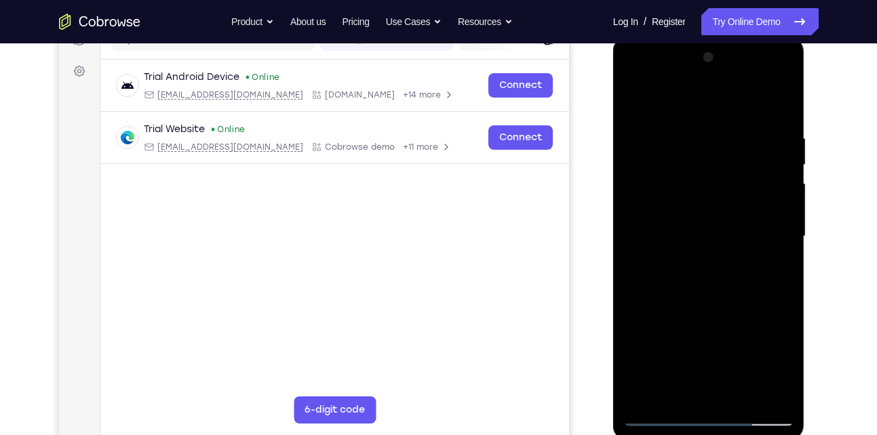
click at [778, 108] on div at bounding box center [708, 237] width 171 height 380
click at [771, 125] on div at bounding box center [708, 237] width 171 height 380
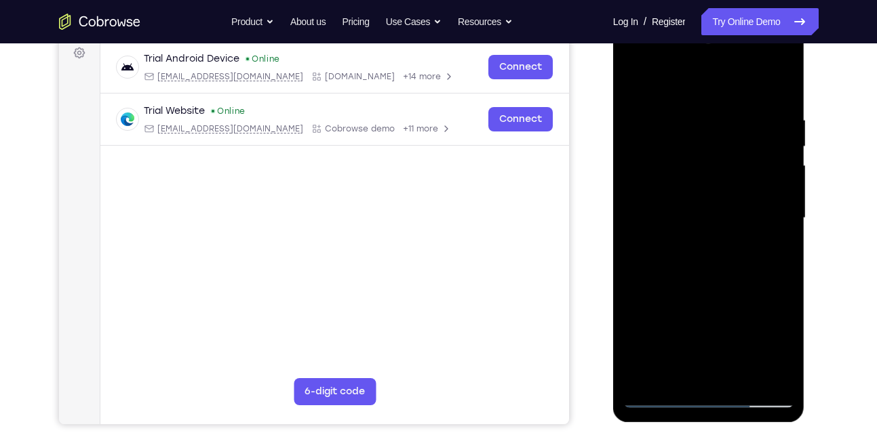
scroll to position [212, 0]
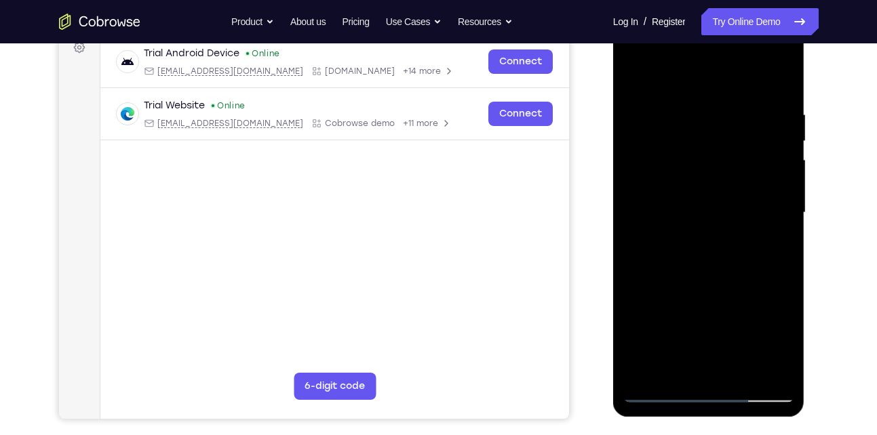
click at [776, 170] on div at bounding box center [708, 213] width 171 height 380
click at [779, 81] on div at bounding box center [708, 213] width 171 height 380
drag, startPoint x: 780, startPoint y: 109, endPoint x: 663, endPoint y: 108, distance: 116.7
click at [663, 108] on div at bounding box center [708, 213] width 171 height 380
click at [718, 110] on div at bounding box center [708, 213] width 171 height 380
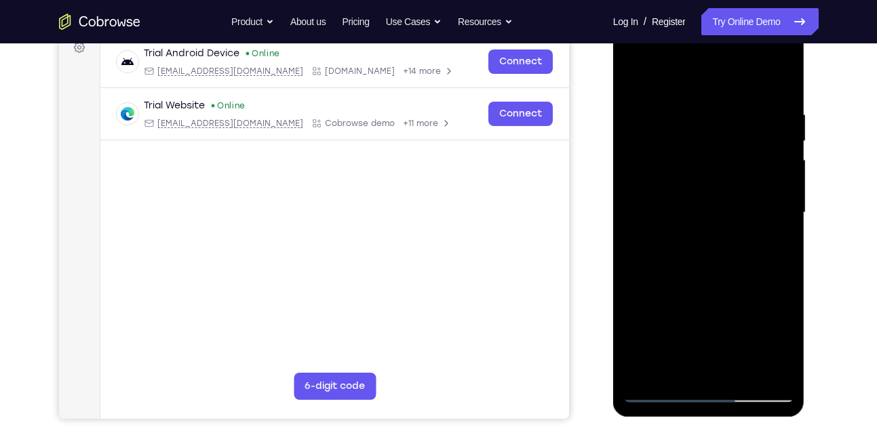
click at [768, 123] on div at bounding box center [708, 213] width 171 height 380
drag, startPoint x: 717, startPoint y: 194, endPoint x: 717, endPoint y: 170, distance: 23.7
click at [717, 170] on div at bounding box center [708, 213] width 171 height 380
click at [779, 86] on div at bounding box center [708, 213] width 171 height 380
click at [764, 111] on div at bounding box center [708, 213] width 171 height 380
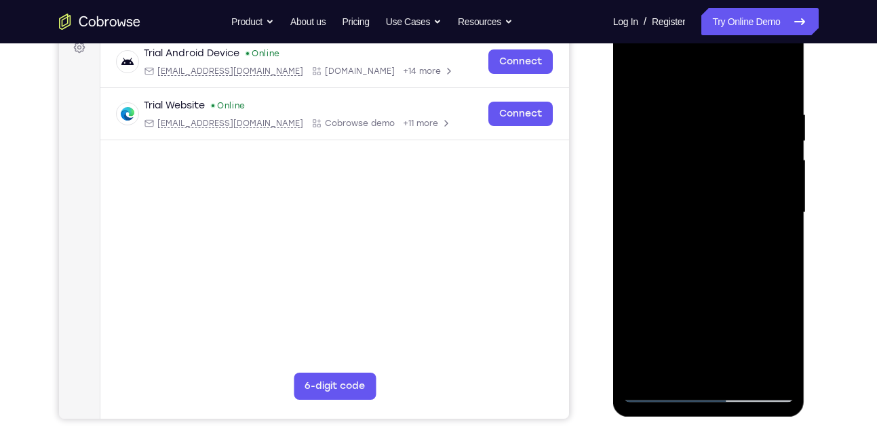
click at [775, 81] on div at bounding box center [708, 213] width 171 height 380
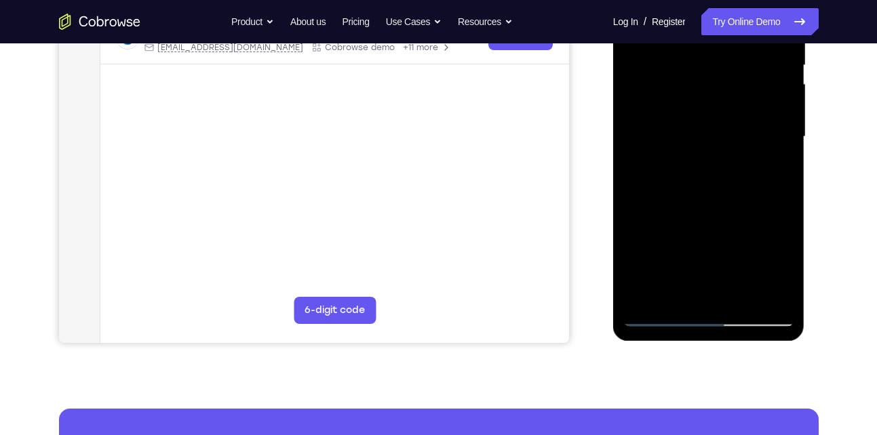
click at [776, 298] on div at bounding box center [708, 137] width 171 height 380
click at [636, 103] on div at bounding box center [708, 137] width 171 height 380
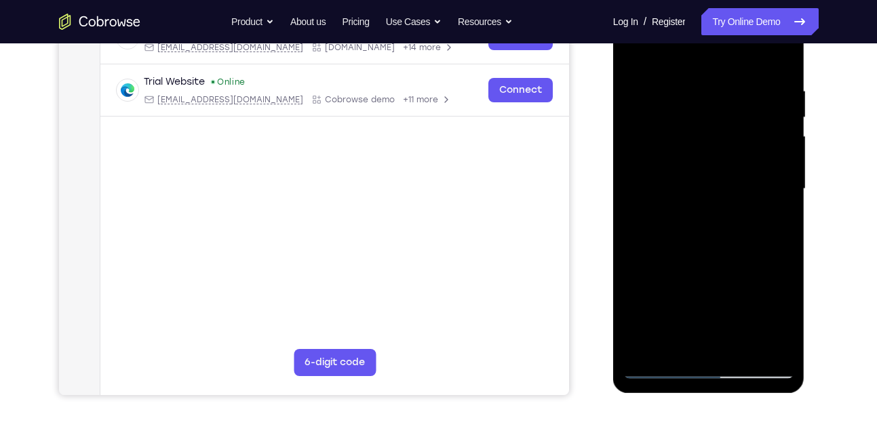
scroll to position [229, 0]
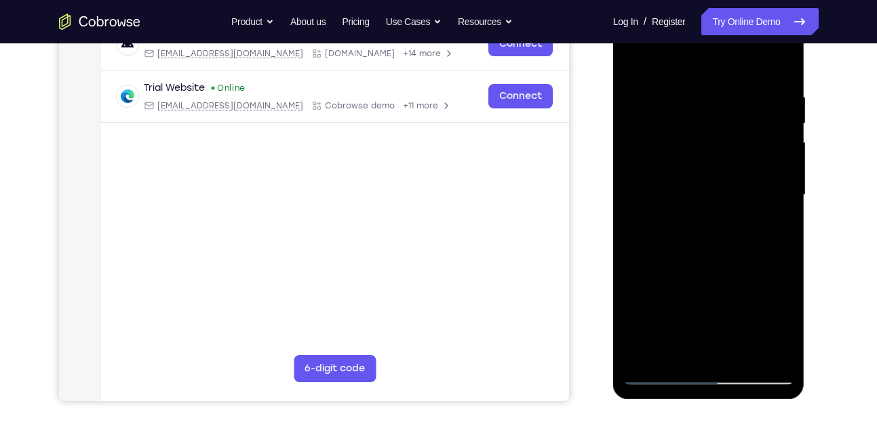
click at [644, 317] on div at bounding box center [708, 195] width 171 height 380
drag, startPoint x: 672, startPoint y: 240, endPoint x: 682, endPoint y: 122, distance: 118.4
click at [682, 122] on div at bounding box center [708, 195] width 171 height 380
drag, startPoint x: 671, startPoint y: 246, endPoint x: 684, endPoint y: 143, distance: 103.8
click at [684, 143] on div at bounding box center [708, 195] width 171 height 380
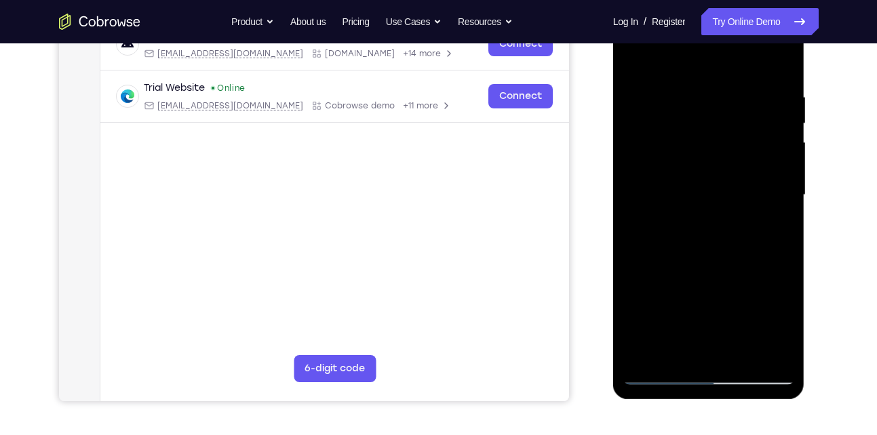
drag, startPoint x: 676, startPoint y: 210, endPoint x: 683, endPoint y: 105, distance: 105.4
click at [683, 105] on div at bounding box center [708, 195] width 171 height 380
drag, startPoint x: 673, startPoint y: 204, endPoint x: 675, endPoint y: 105, distance: 99.0
click at [675, 105] on div at bounding box center [708, 195] width 171 height 380
drag, startPoint x: 665, startPoint y: 209, endPoint x: 671, endPoint y: 107, distance: 101.9
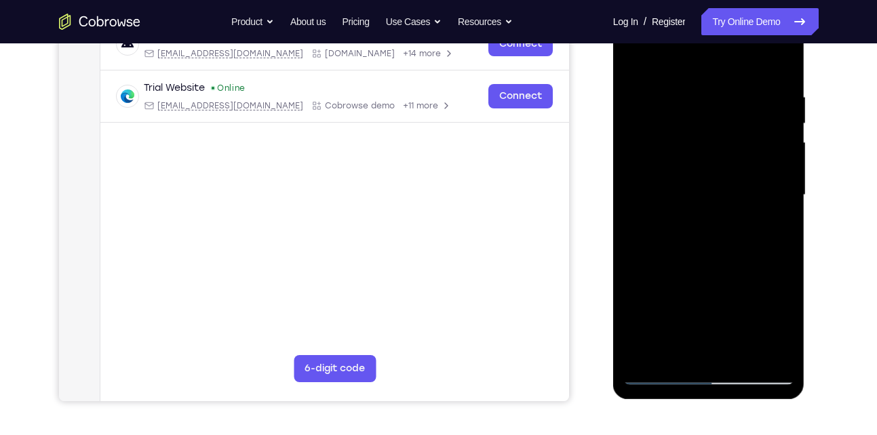
click at [671, 107] on div at bounding box center [708, 195] width 171 height 380
drag, startPoint x: 668, startPoint y: 217, endPoint x: 678, endPoint y: 93, distance: 124.5
click at [678, 93] on div at bounding box center [708, 195] width 171 height 380
drag, startPoint x: 667, startPoint y: 208, endPoint x: 672, endPoint y: 108, distance: 99.8
click at [672, 108] on div at bounding box center [708, 195] width 171 height 380
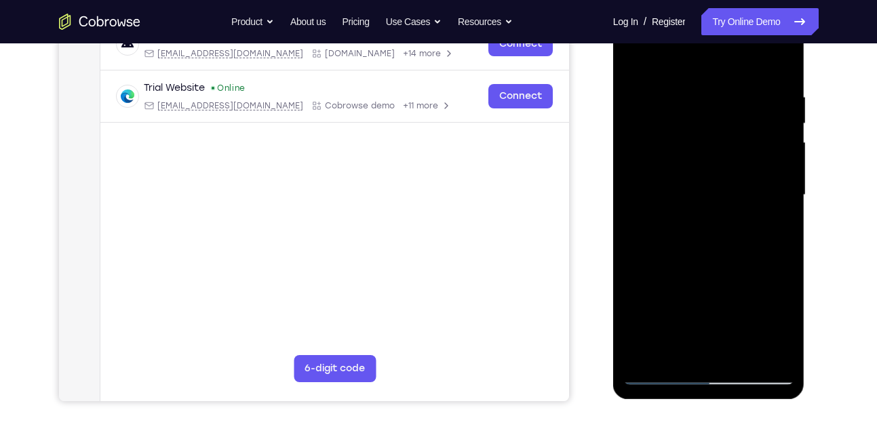
drag, startPoint x: 666, startPoint y: 201, endPoint x: 668, endPoint y: 129, distance: 72.6
click at [668, 129] on div at bounding box center [708, 195] width 171 height 380
drag, startPoint x: 663, startPoint y: 206, endPoint x: 667, endPoint y: 102, distance: 103.8
click at [667, 102] on div at bounding box center [708, 195] width 171 height 380
drag, startPoint x: 663, startPoint y: 194, endPoint x: 668, endPoint y: 100, distance: 94.4
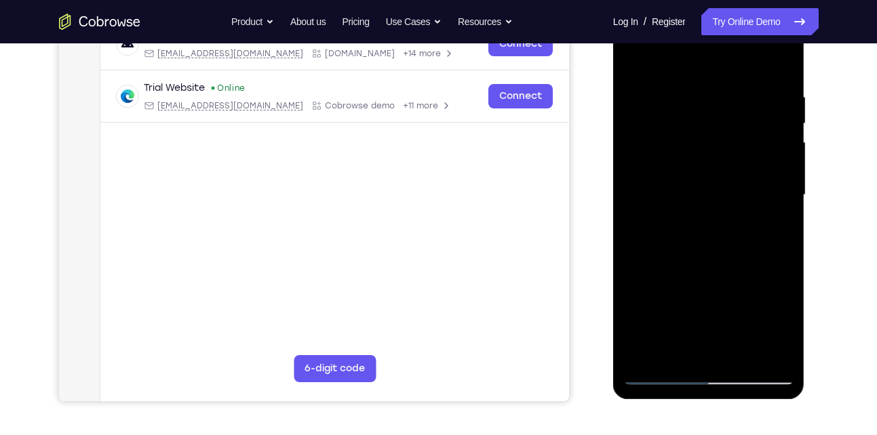
click at [668, 100] on div at bounding box center [708, 195] width 171 height 380
drag, startPoint x: 668, startPoint y: 206, endPoint x: 668, endPoint y: 129, distance: 77.3
click at [668, 129] on div at bounding box center [708, 195] width 171 height 380
drag, startPoint x: 665, startPoint y: 206, endPoint x: 668, endPoint y: 135, distance: 71.3
click at [668, 135] on div at bounding box center [708, 195] width 171 height 380
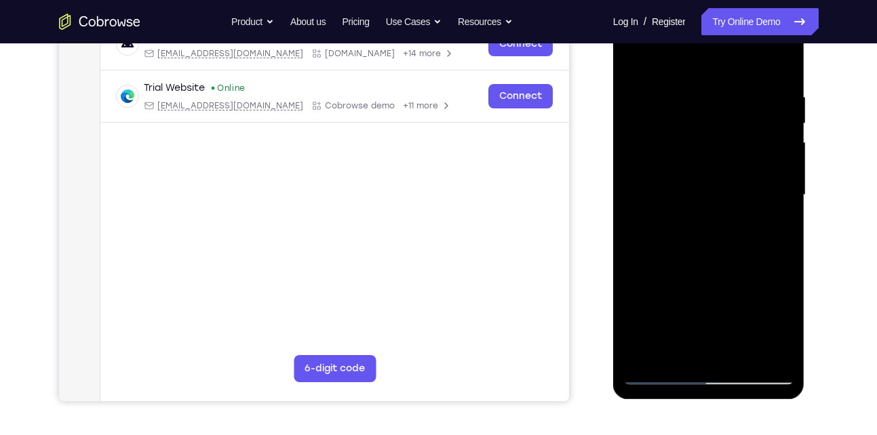
drag, startPoint x: 663, startPoint y: 195, endPoint x: 667, endPoint y: 123, distance: 72.7
click at [667, 123] on div at bounding box center [708, 195] width 171 height 380
drag, startPoint x: 661, startPoint y: 191, endPoint x: 672, endPoint y: 73, distance: 119.2
click at [672, 73] on div at bounding box center [708, 195] width 171 height 380
drag, startPoint x: 663, startPoint y: 156, endPoint x: 669, endPoint y: 77, distance: 78.9
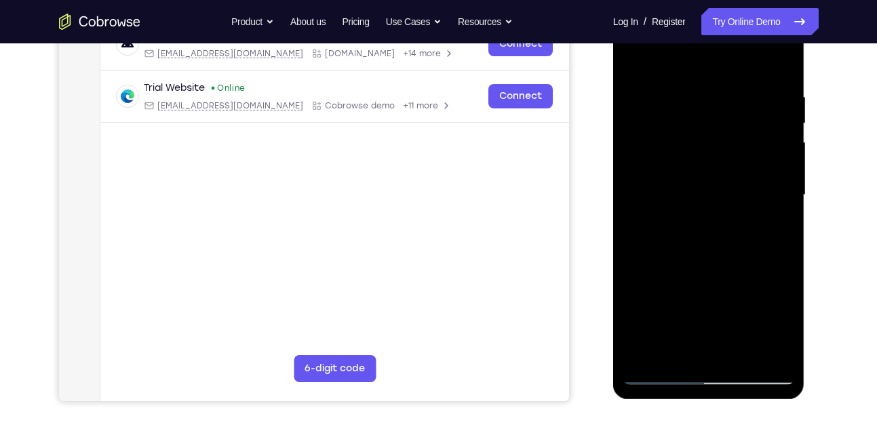
click at [669, 77] on div at bounding box center [708, 195] width 171 height 380
drag, startPoint x: 667, startPoint y: 181, endPoint x: 670, endPoint y: 96, distance: 85.5
click at [670, 96] on div at bounding box center [708, 195] width 171 height 380
drag, startPoint x: 668, startPoint y: 191, endPoint x: 674, endPoint y: 78, distance: 112.8
click at [674, 78] on div at bounding box center [708, 195] width 171 height 380
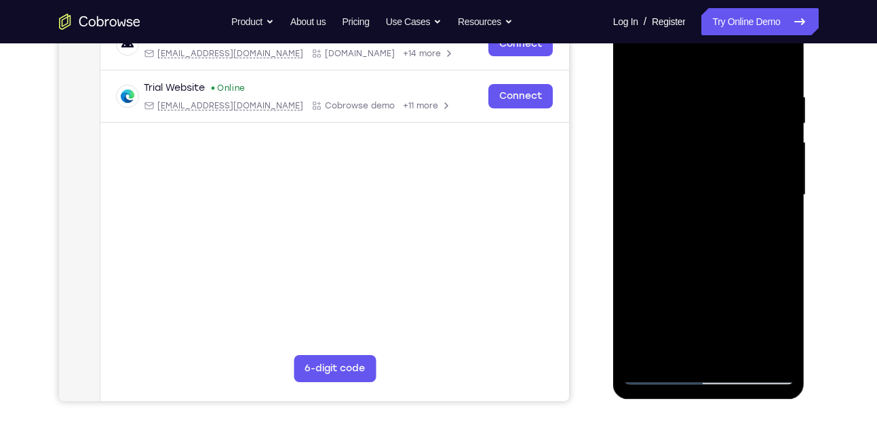
drag, startPoint x: 671, startPoint y: 172, endPoint x: 674, endPoint y: 83, distance: 88.9
click at [674, 83] on div at bounding box center [708, 195] width 171 height 380
drag, startPoint x: 669, startPoint y: 179, endPoint x: 671, endPoint y: 100, distance: 78.7
click at [671, 100] on div at bounding box center [708, 195] width 171 height 380
drag, startPoint x: 664, startPoint y: 188, endPoint x: 673, endPoint y: 74, distance: 114.3
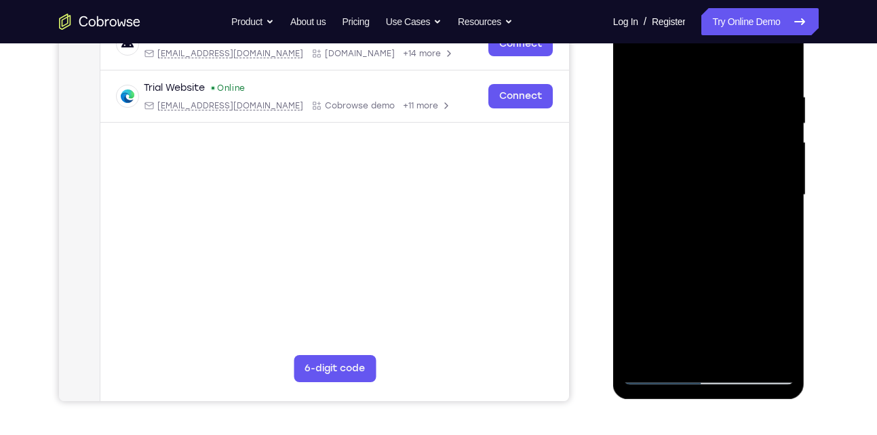
click at [673, 74] on div at bounding box center [708, 195] width 171 height 380
drag, startPoint x: 673, startPoint y: 171, endPoint x: 676, endPoint y: 90, distance: 80.8
click at [676, 90] on div at bounding box center [708, 195] width 171 height 380
drag, startPoint x: 666, startPoint y: 170, endPoint x: 676, endPoint y: 94, distance: 77.3
click at [676, 94] on div at bounding box center [708, 195] width 171 height 380
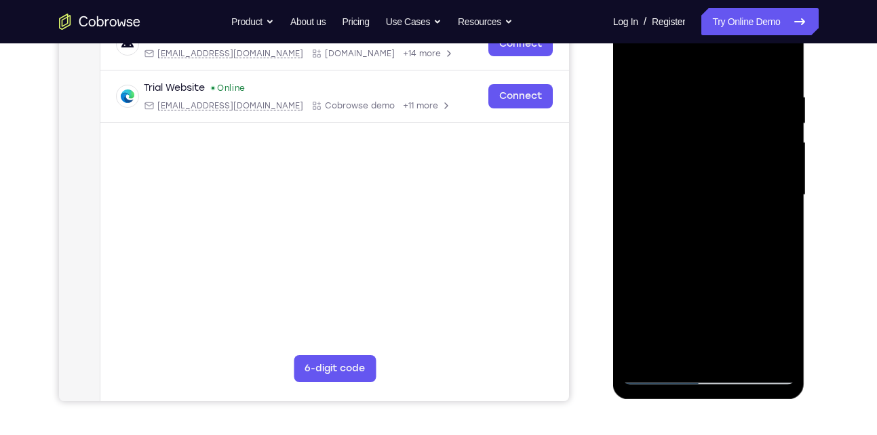
drag, startPoint x: 668, startPoint y: 184, endPoint x: 671, endPoint y: 98, distance: 86.9
click at [671, 98] on div at bounding box center [708, 195] width 171 height 380
drag, startPoint x: 664, startPoint y: 194, endPoint x: 673, endPoint y: 115, distance: 79.2
click at [673, 115] on div at bounding box center [708, 195] width 171 height 380
drag, startPoint x: 672, startPoint y: 223, endPoint x: 680, endPoint y: 103, distance: 120.3
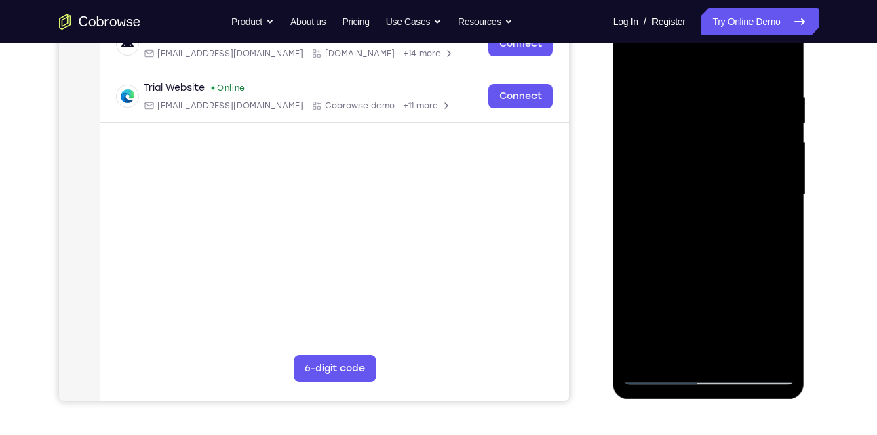
click at [680, 103] on div at bounding box center [708, 195] width 171 height 380
drag, startPoint x: 669, startPoint y: 204, endPoint x: 685, endPoint y: 121, distance: 84.9
click at [685, 121] on div at bounding box center [708, 195] width 171 height 380
drag, startPoint x: 674, startPoint y: 212, endPoint x: 720, endPoint y: 100, distance: 121.0
click at [720, 100] on div at bounding box center [708, 195] width 171 height 380
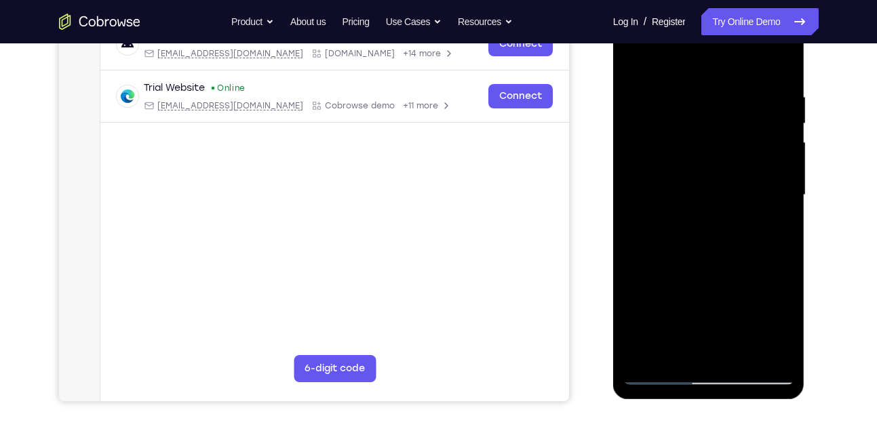
click at [654, 113] on div at bounding box center [708, 195] width 171 height 380
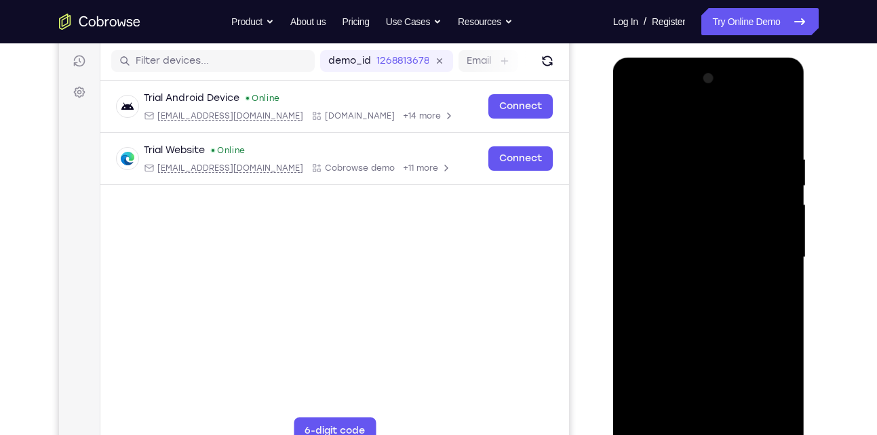
scroll to position [176, 0]
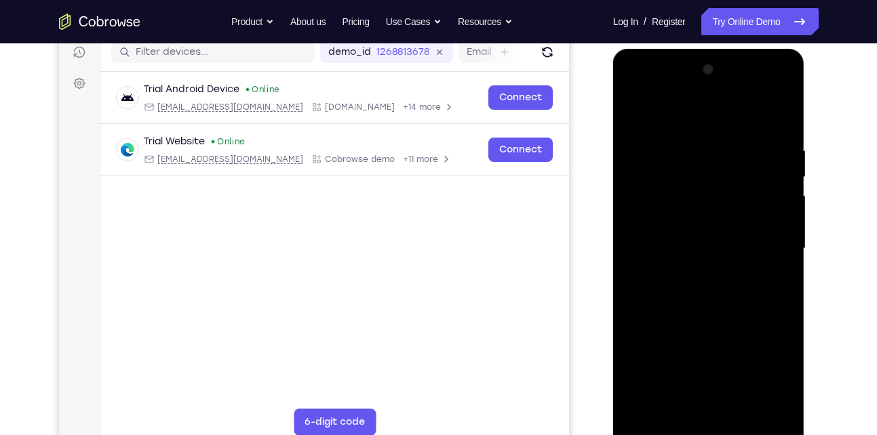
click at [779, 172] on div at bounding box center [708, 249] width 171 height 380
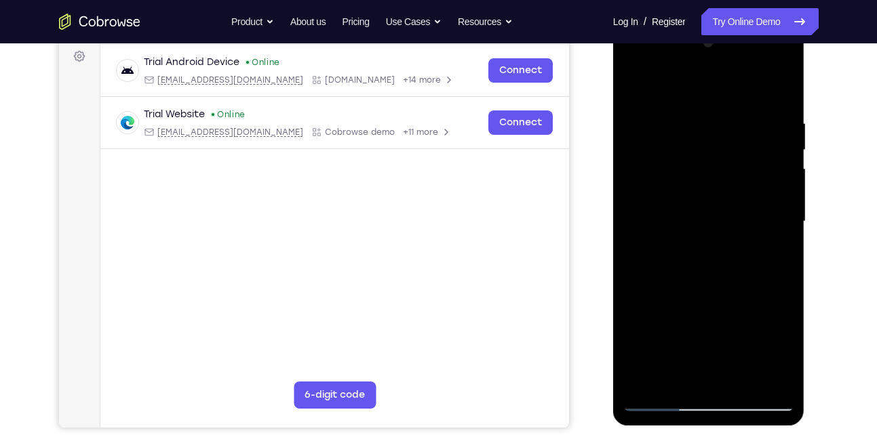
scroll to position [205, 0]
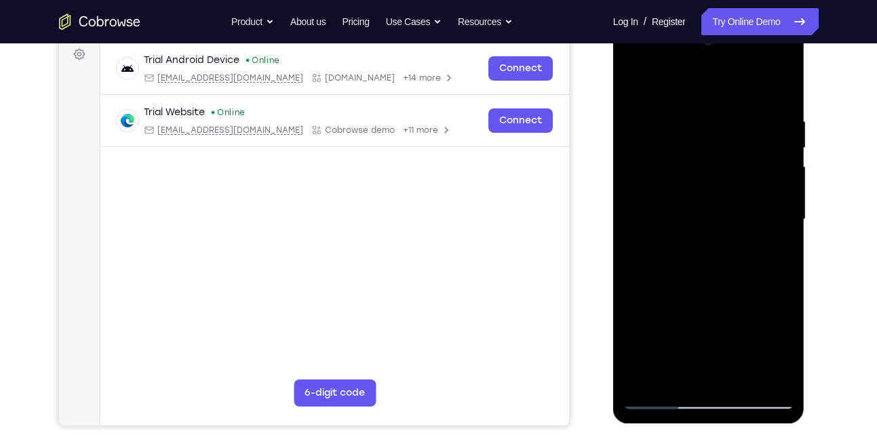
click at [724, 289] on div at bounding box center [708, 220] width 171 height 380
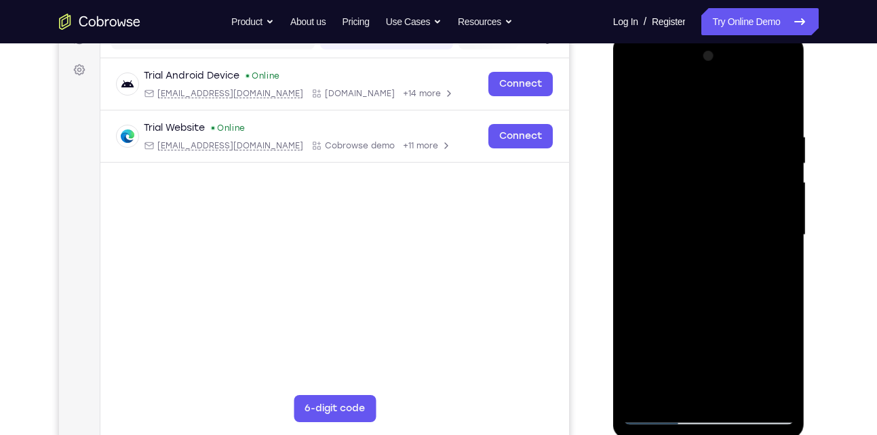
scroll to position [189, 0]
click at [773, 242] on div at bounding box center [708, 236] width 171 height 380
click at [768, 180] on div at bounding box center [708, 236] width 171 height 380
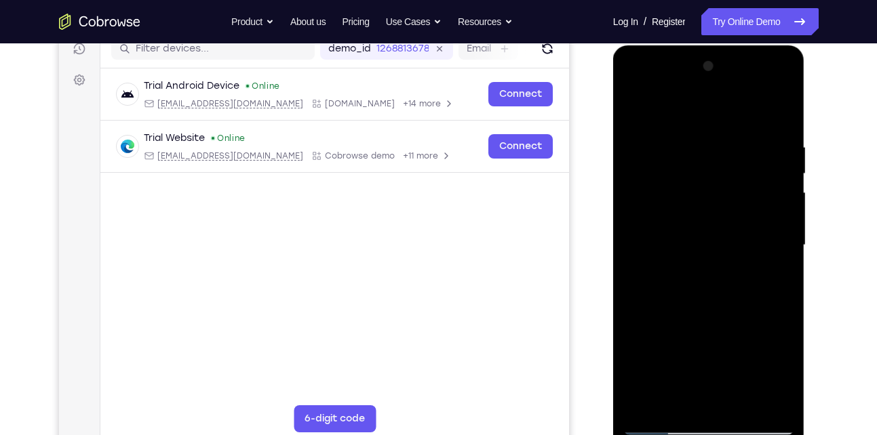
scroll to position [178, 0]
click at [778, 68] on div at bounding box center [708, 246] width 171 height 380
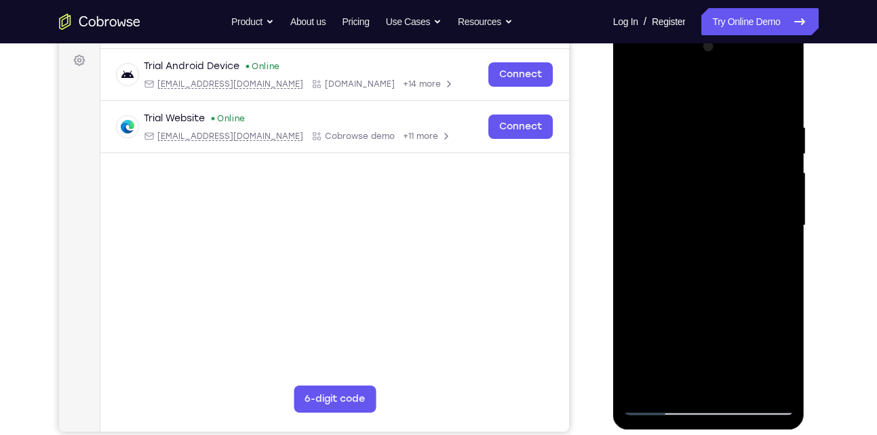
scroll to position [212, 0]
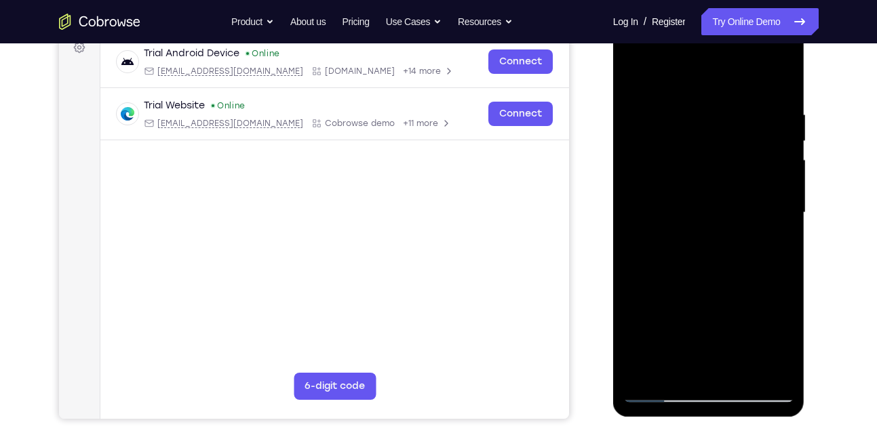
click at [743, 369] on div at bounding box center [708, 213] width 171 height 380
click at [711, 285] on div at bounding box center [708, 213] width 171 height 380
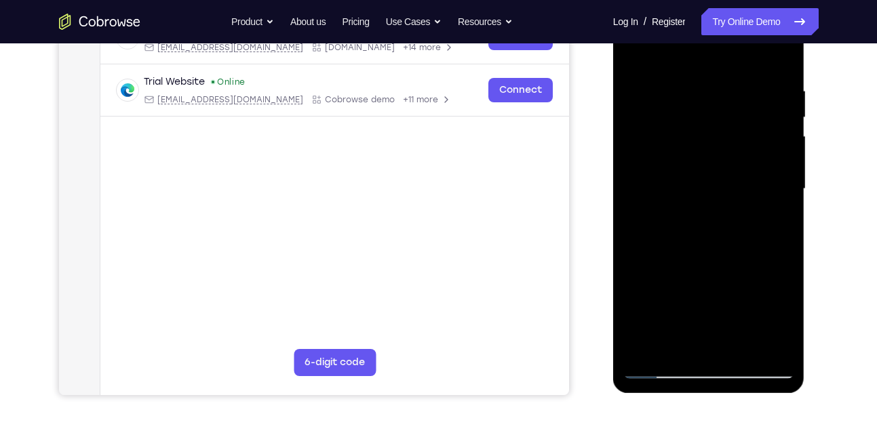
scroll to position [237, 0]
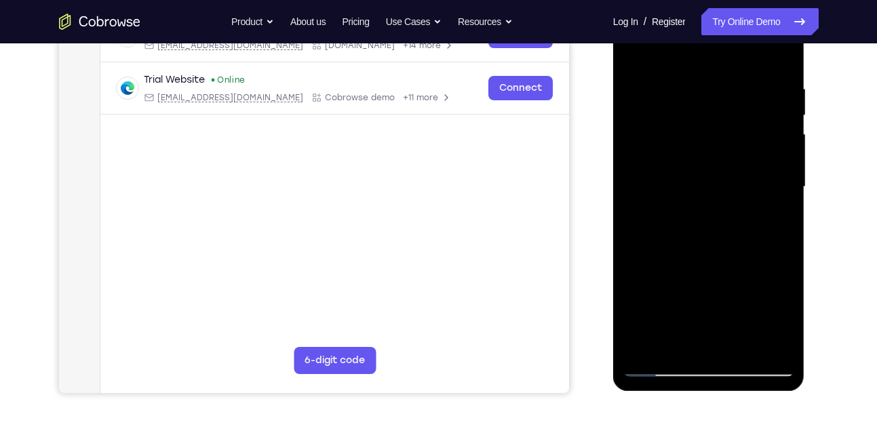
click at [745, 187] on div at bounding box center [708, 187] width 171 height 380
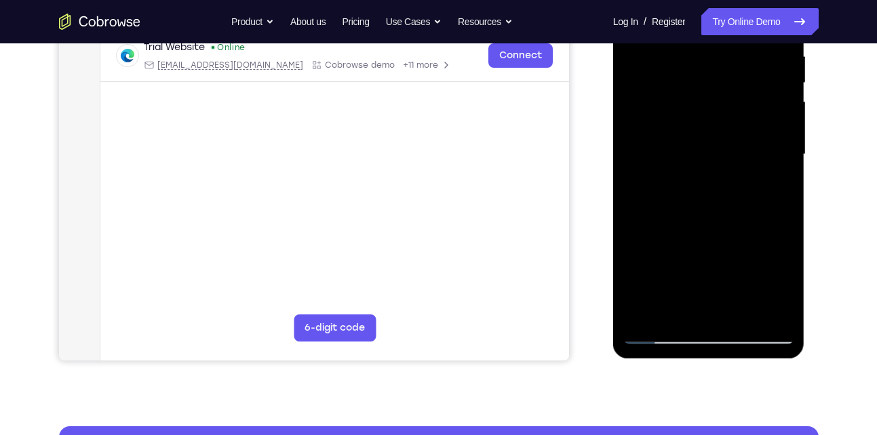
scroll to position [271, 0]
click at [709, 302] on div at bounding box center [708, 154] width 171 height 380
click at [677, 309] on div at bounding box center [708, 154] width 171 height 380
click at [745, 231] on div at bounding box center [708, 154] width 171 height 380
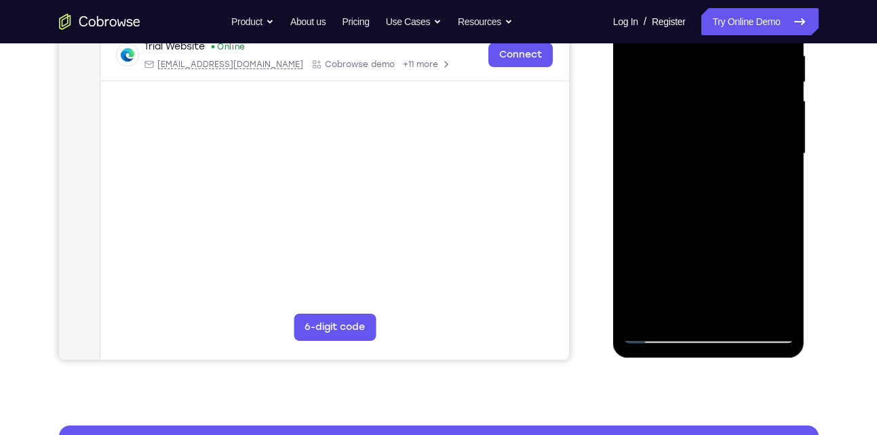
click at [745, 231] on div at bounding box center [708, 154] width 171 height 380
click at [775, 178] on div at bounding box center [708, 154] width 171 height 380
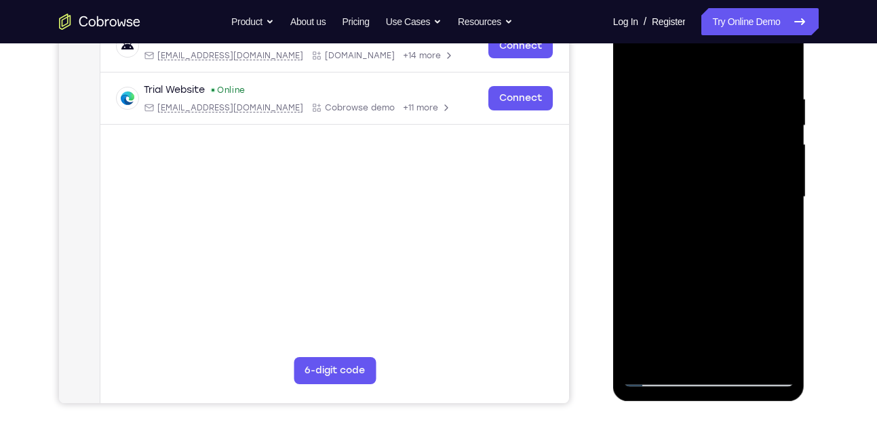
scroll to position [226, 0]
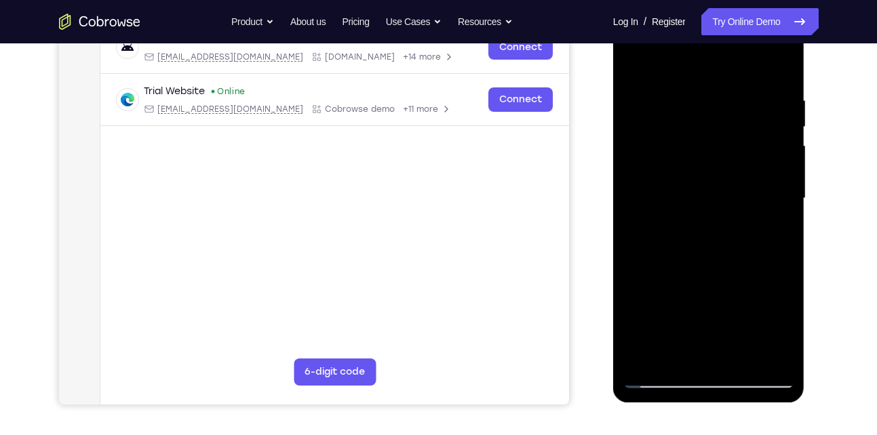
click at [663, 372] on div at bounding box center [708, 199] width 171 height 380
click at [665, 379] on div at bounding box center [708, 199] width 171 height 380
click at [713, 258] on div at bounding box center [708, 199] width 171 height 380
click at [689, 351] on div at bounding box center [708, 199] width 171 height 380
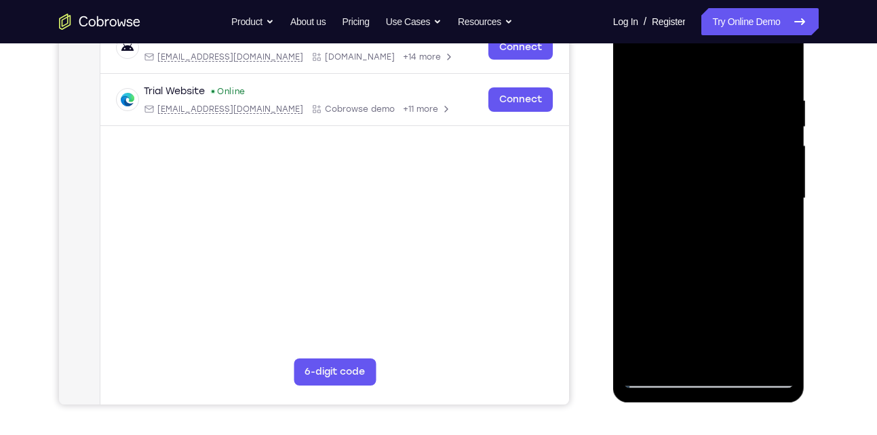
click at [777, 235] on div at bounding box center [708, 199] width 171 height 380
click at [779, 235] on div at bounding box center [708, 199] width 171 height 380
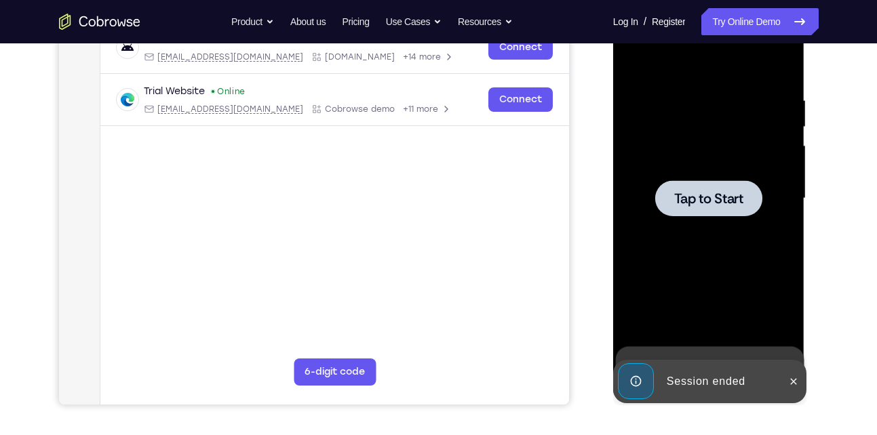
click at [726, 192] on span "Tap to Start" at bounding box center [708, 199] width 69 height 14
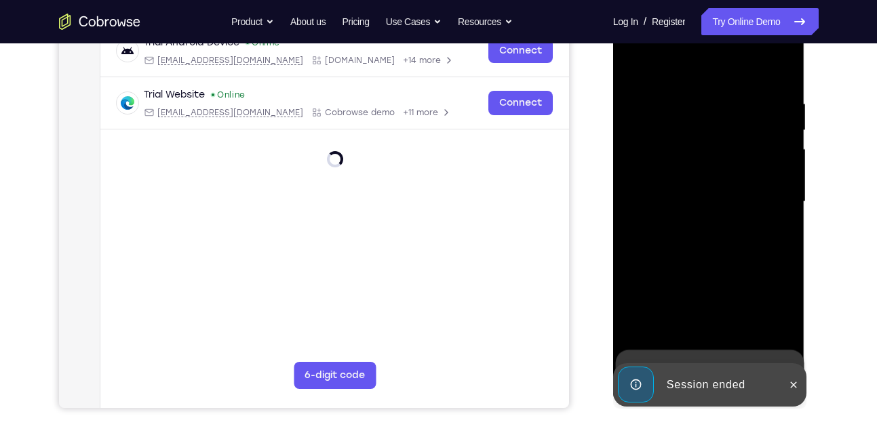
scroll to position [223, 0]
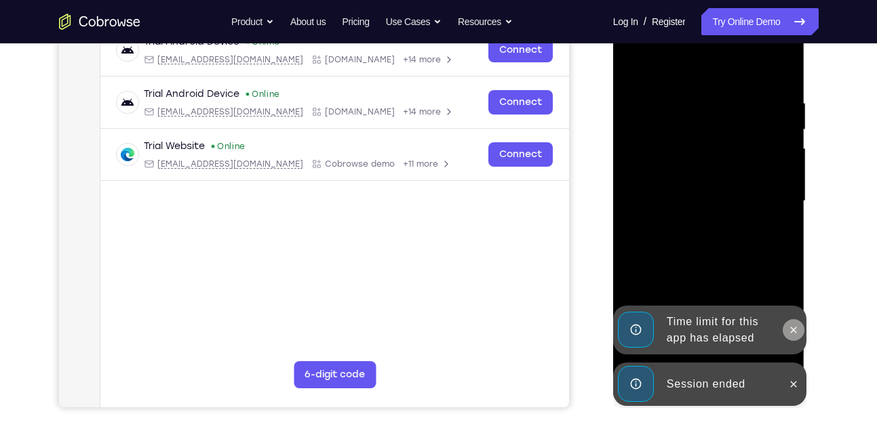
click at [791, 330] on icon at bounding box center [793, 330] width 11 height 11
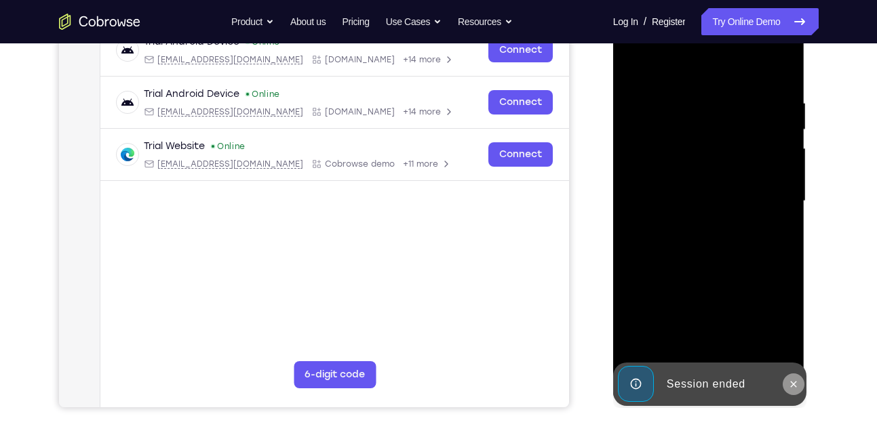
click at [791, 378] on button at bounding box center [794, 385] width 22 height 22
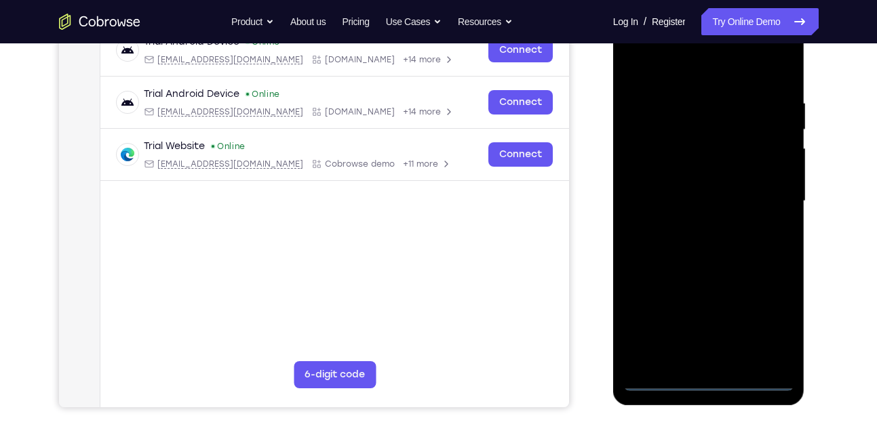
click at [705, 385] on div at bounding box center [708, 202] width 171 height 380
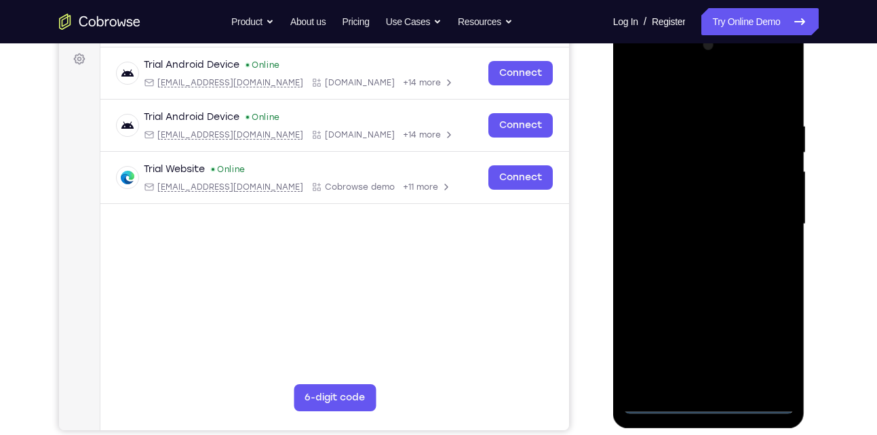
scroll to position [198, 0]
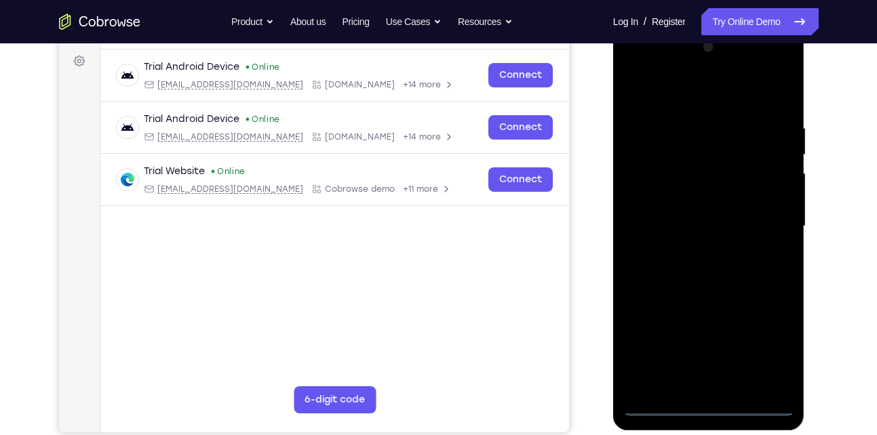
click at [763, 338] on div at bounding box center [708, 227] width 171 height 380
click at [686, 98] on div at bounding box center [708, 227] width 171 height 380
click at [770, 225] on div at bounding box center [708, 227] width 171 height 380
click at [723, 389] on div at bounding box center [708, 227] width 171 height 380
click at [720, 219] on div at bounding box center [708, 227] width 171 height 380
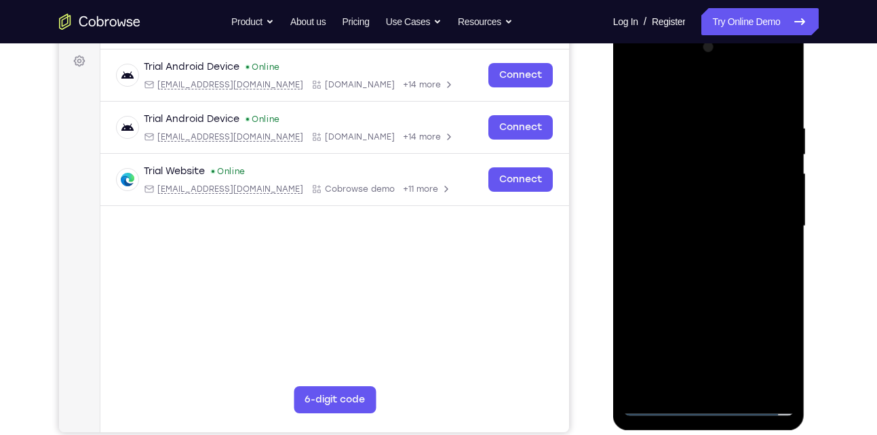
click at [713, 208] on div at bounding box center [708, 227] width 171 height 380
click at [710, 227] on div at bounding box center [708, 227] width 171 height 380
click at [729, 296] on div at bounding box center [708, 227] width 171 height 380
drag, startPoint x: 704, startPoint y: 97, endPoint x: 720, endPoint y: 47, distance: 52.6
click at [720, 47] on div at bounding box center [708, 227] width 171 height 380
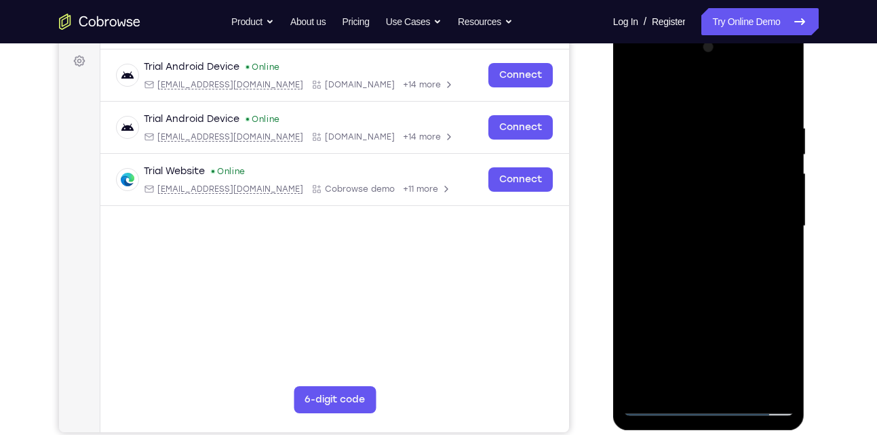
click at [785, 85] on div at bounding box center [708, 227] width 171 height 380
click at [770, 204] on div at bounding box center [708, 227] width 171 height 380
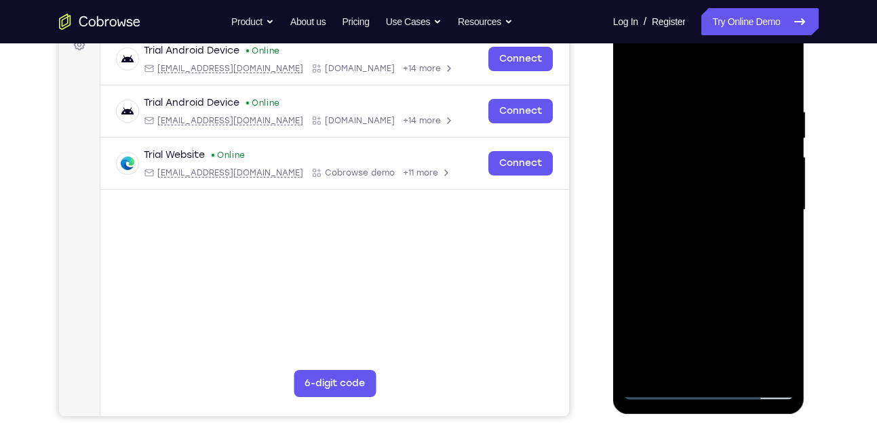
scroll to position [231, 0]
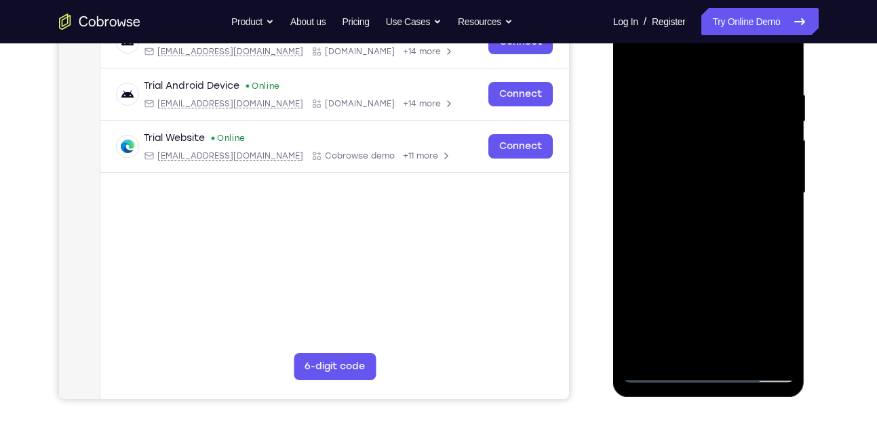
click at [775, 351] on div at bounding box center [708, 193] width 171 height 380
drag, startPoint x: 709, startPoint y: 290, endPoint x: 703, endPoint y: 216, distance: 73.4
click at [703, 216] on div at bounding box center [708, 193] width 171 height 380
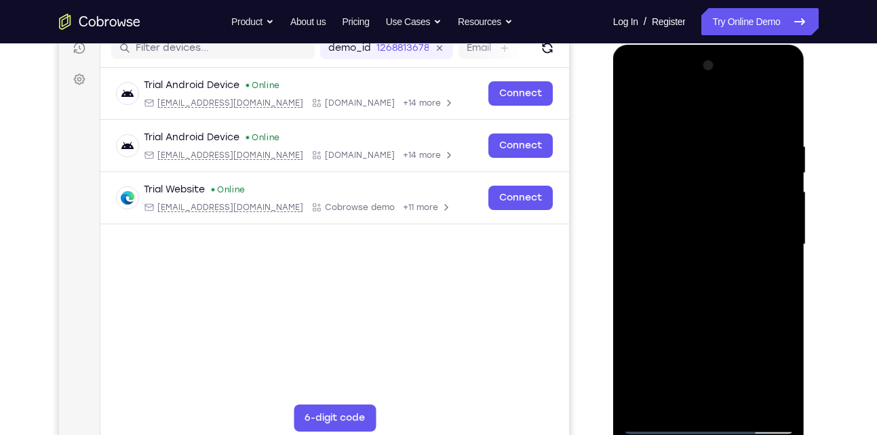
scroll to position [178, 0]
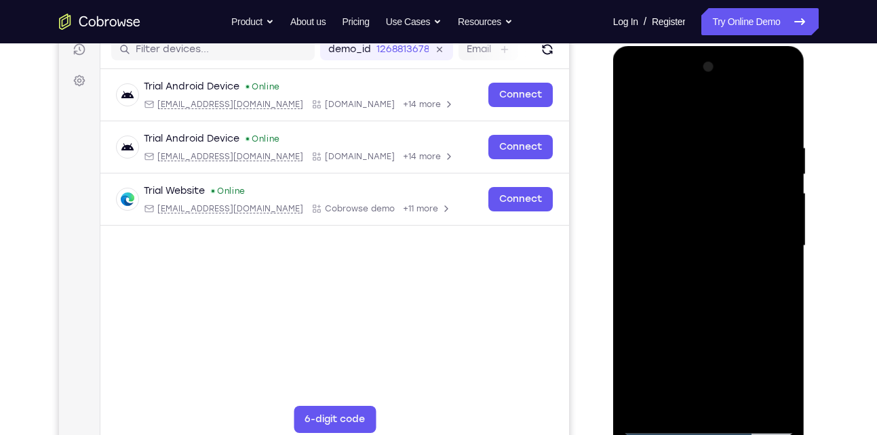
click at [783, 183] on div at bounding box center [708, 246] width 171 height 380
click at [786, 183] on div at bounding box center [708, 246] width 171 height 380
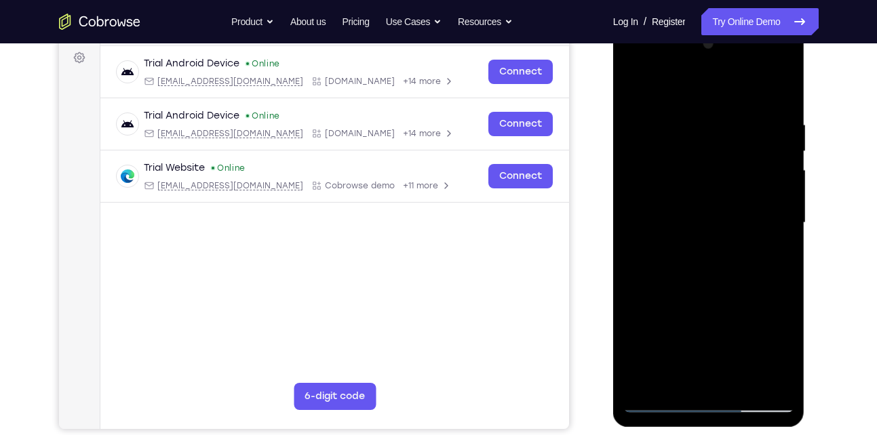
scroll to position [202, 0]
click at [635, 155] on div at bounding box center [708, 223] width 171 height 380
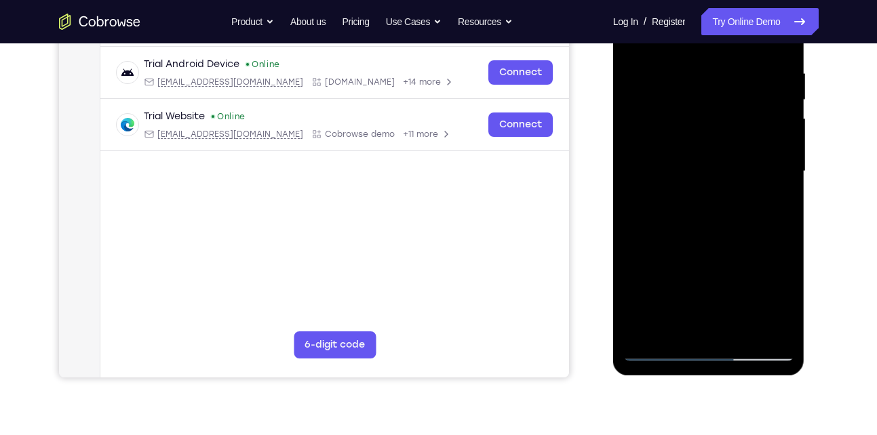
scroll to position [254, 0]
click at [675, 260] on div at bounding box center [708, 171] width 171 height 380
click at [644, 328] on div at bounding box center [708, 171] width 171 height 380
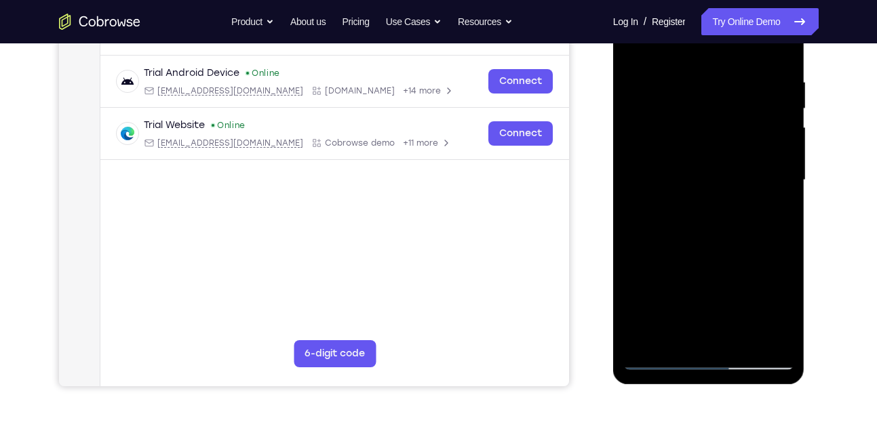
scroll to position [243, 0]
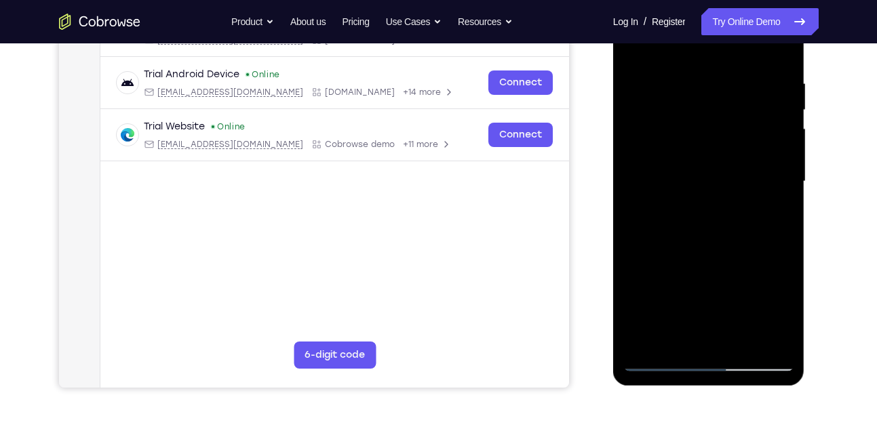
drag, startPoint x: 761, startPoint y: 83, endPoint x: 707, endPoint y: 83, distance: 53.6
click at [707, 83] on div at bounding box center [708, 182] width 171 height 380
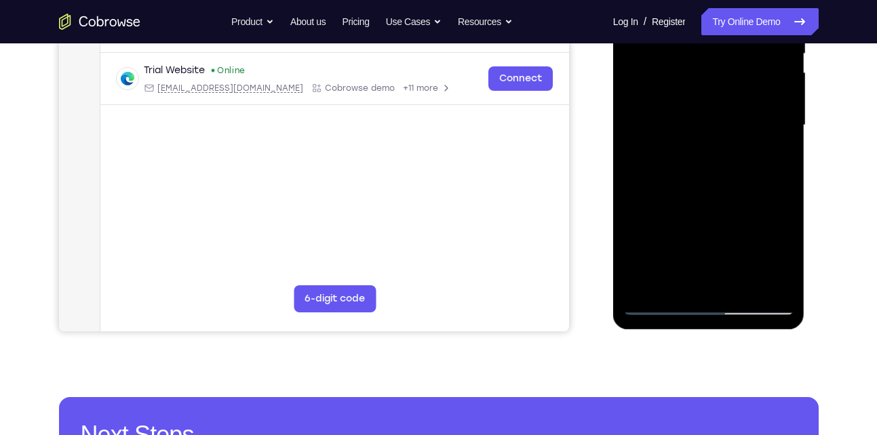
scroll to position [298, 0]
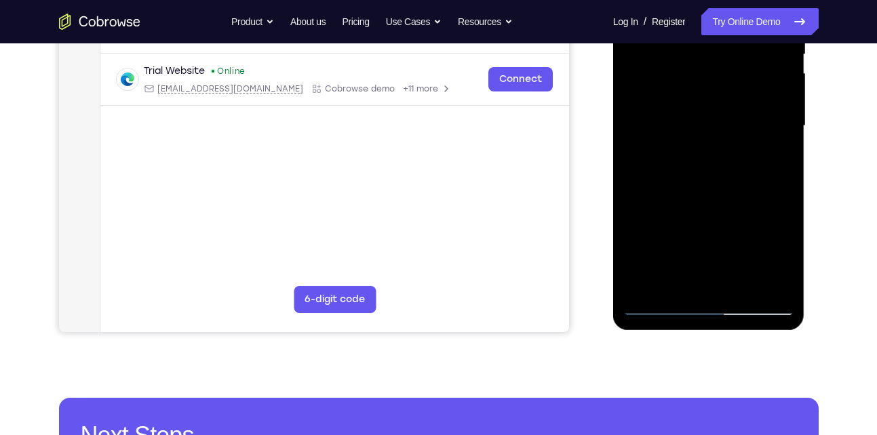
click at [745, 283] on div at bounding box center [708, 126] width 171 height 380
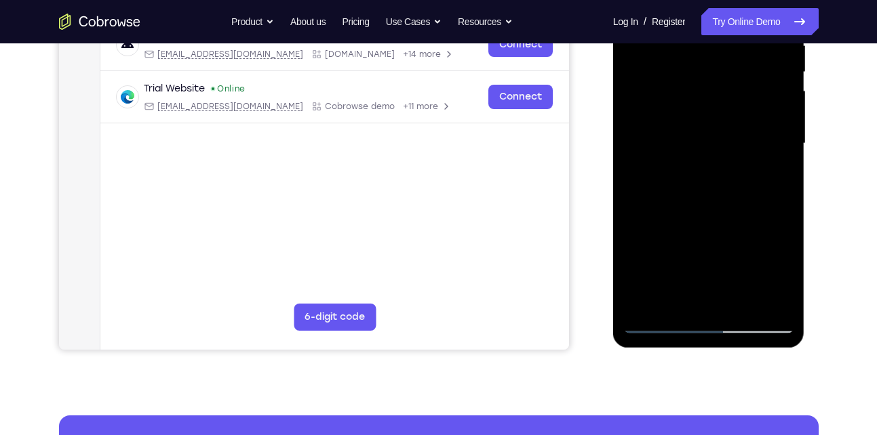
click at [726, 217] on div at bounding box center [708, 144] width 171 height 380
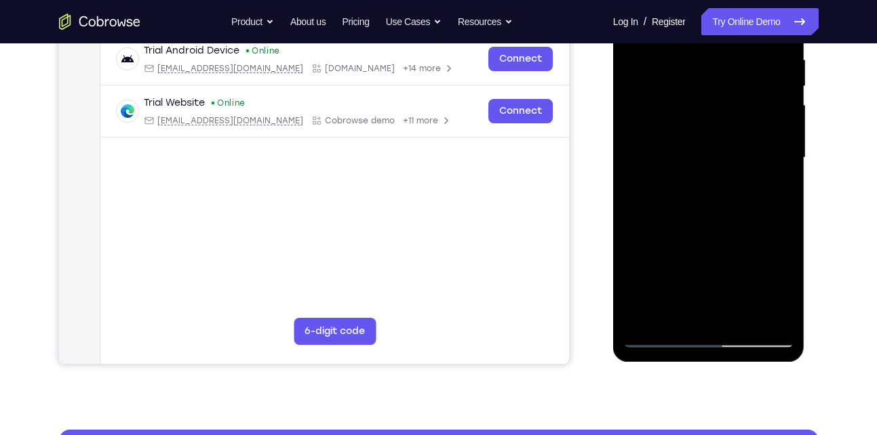
scroll to position [267, 0]
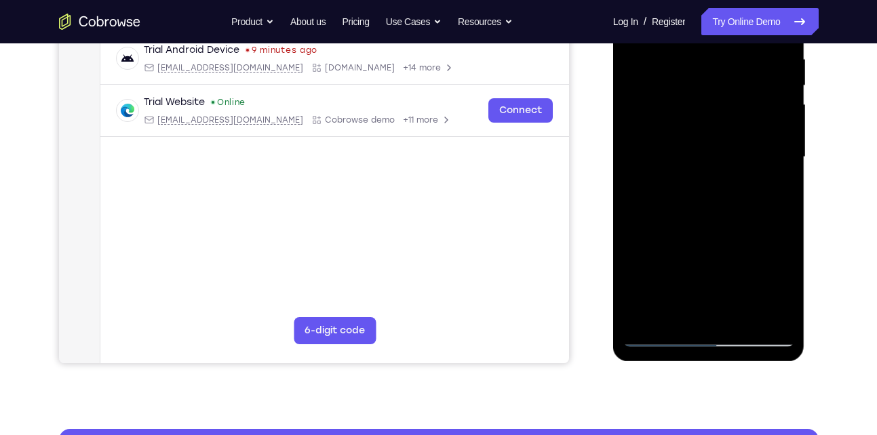
drag, startPoint x: 749, startPoint y: 298, endPoint x: 726, endPoint y: 343, distance: 49.8
click at [726, 343] on div at bounding box center [708, 157] width 171 height 380
click at [709, 239] on div at bounding box center [708, 157] width 171 height 380
click at [692, 310] on div at bounding box center [708, 157] width 171 height 380
click at [773, 195] on div at bounding box center [708, 157] width 171 height 380
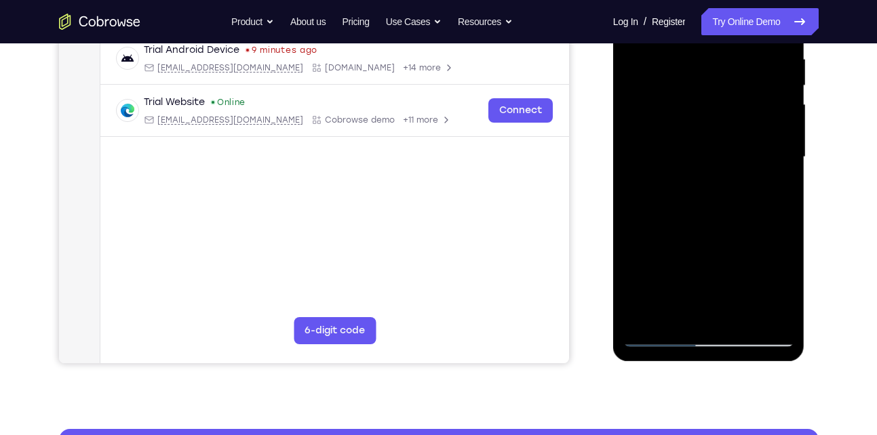
click at [661, 336] on div at bounding box center [708, 157] width 171 height 380
click at [663, 340] on div at bounding box center [708, 157] width 171 height 380
click at [784, 83] on div at bounding box center [708, 157] width 171 height 380
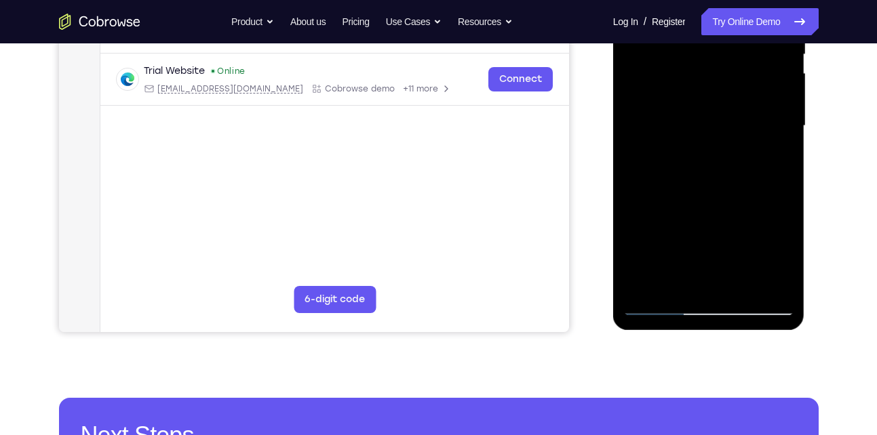
scroll to position [300, 0]
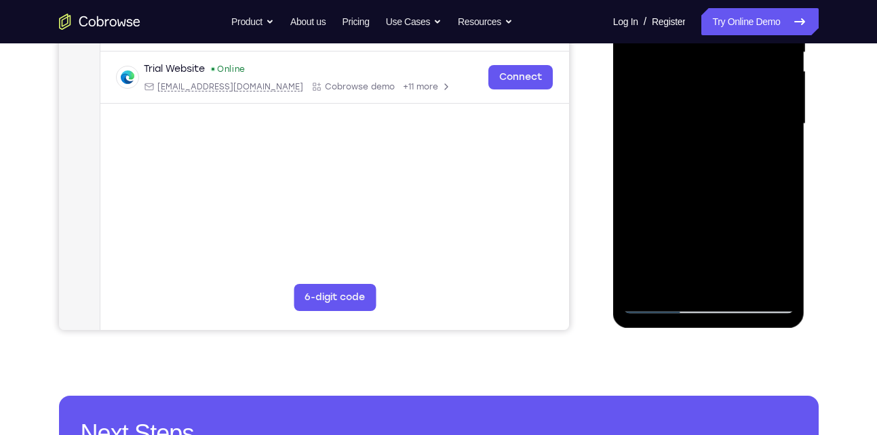
click at [729, 242] on div at bounding box center [708, 124] width 171 height 380
click at [769, 157] on div at bounding box center [708, 124] width 171 height 380
click at [660, 309] on div at bounding box center [708, 124] width 171 height 380
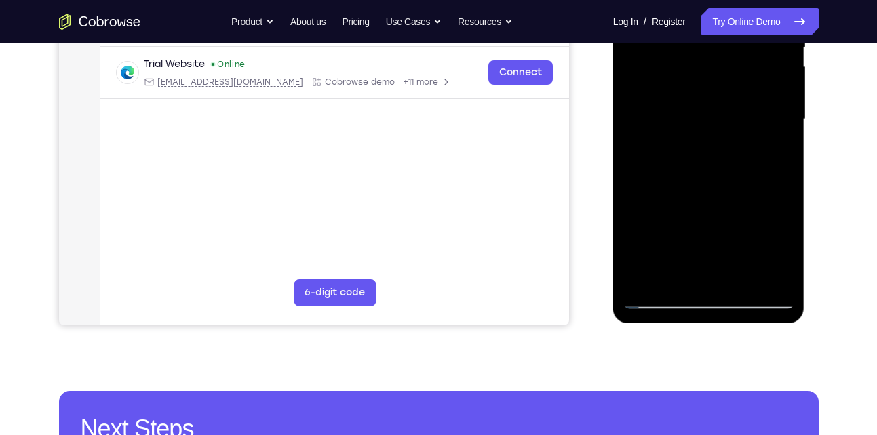
scroll to position [306, 0]
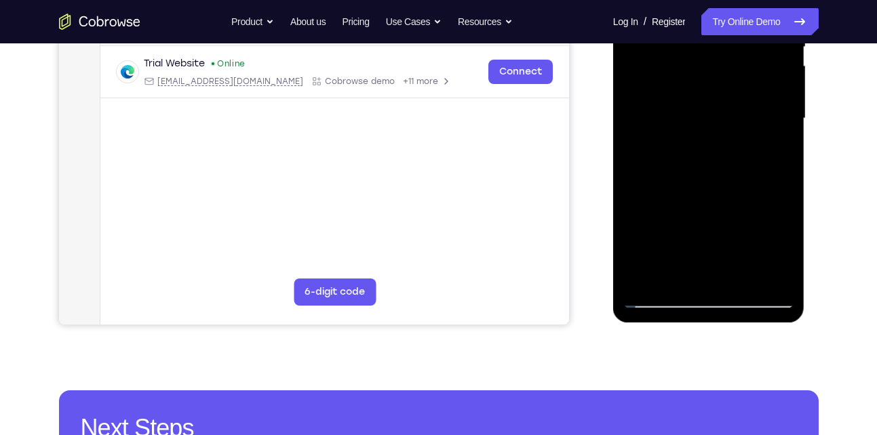
click at [665, 297] on div at bounding box center [708, 119] width 171 height 380
click at [646, 286] on div at bounding box center [708, 119] width 171 height 380
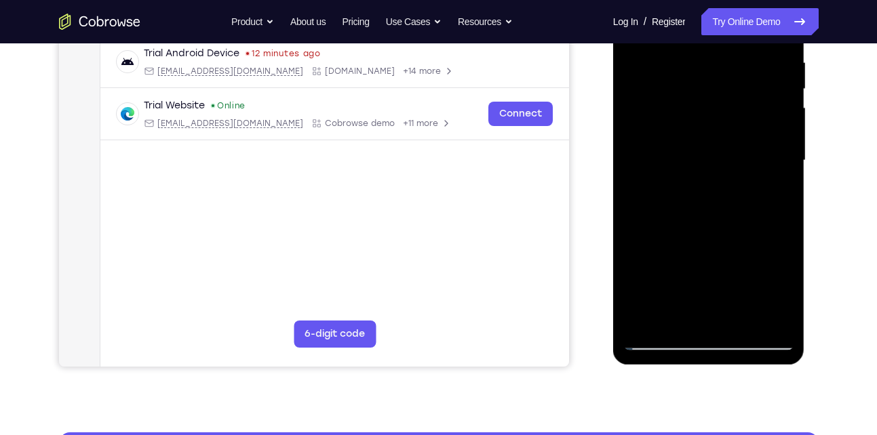
scroll to position [262, 0]
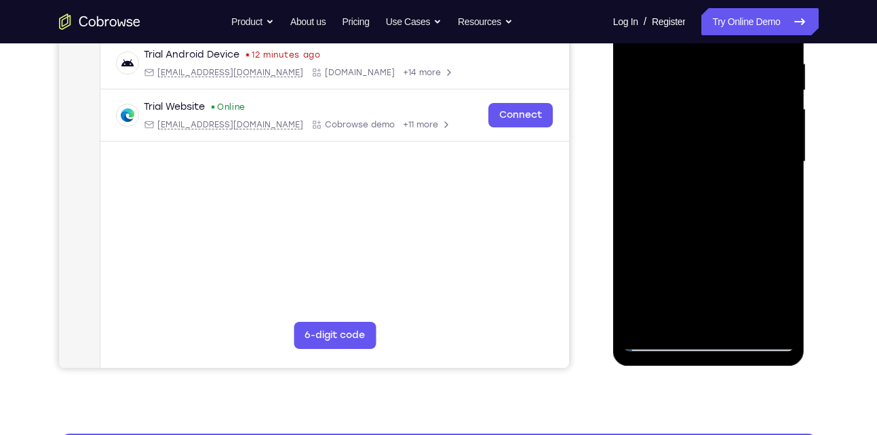
click at [649, 71] on div at bounding box center [708, 162] width 171 height 380
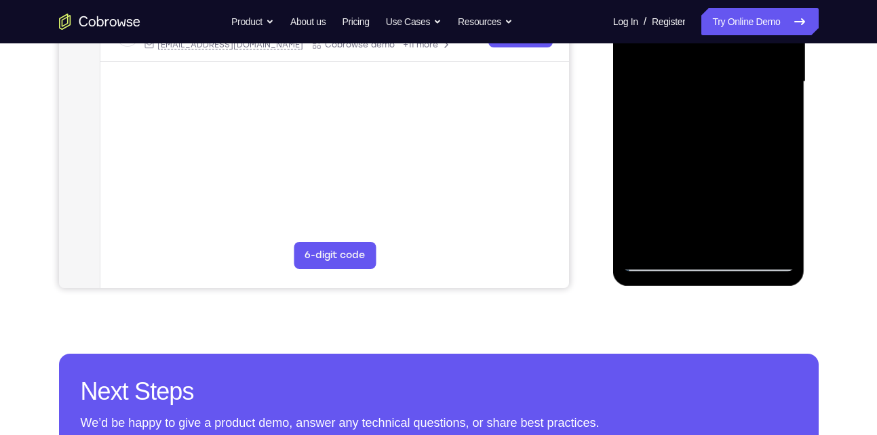
scroll to position [343, 0]
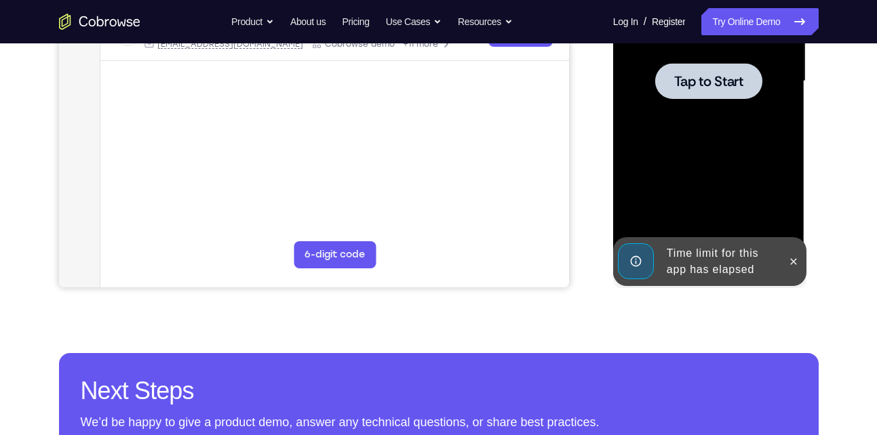
click at [718, 95] on div at bounding box center [708, 81] width 107 height 36
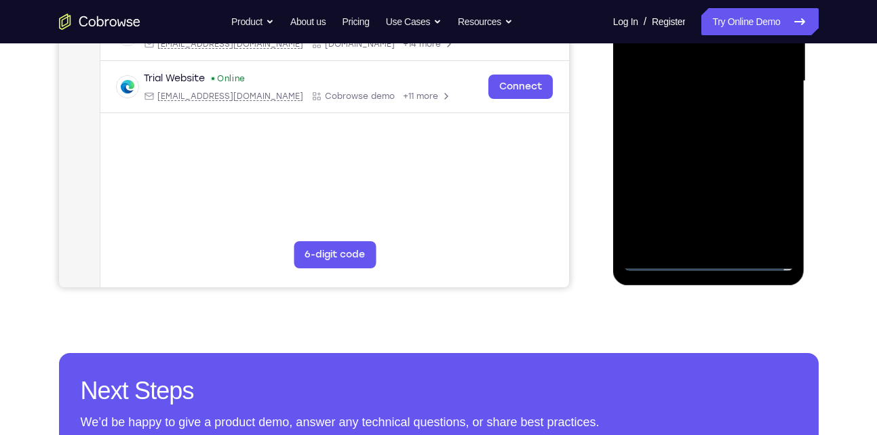
drag, startPoint x: 702, startPoint y: 257, endPoint x: 673, endPoint y: 128, distance: 132.1
click at [673, 128] on div at bounding box center [708, 81] width 171 height 380
click at [767, 197] on div at bounding box center [708, 81] width 171 height 380
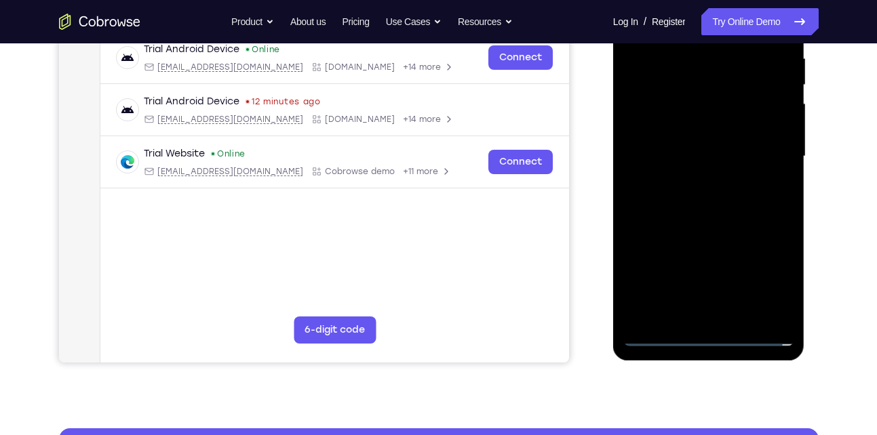
scroll to position [248, 0]
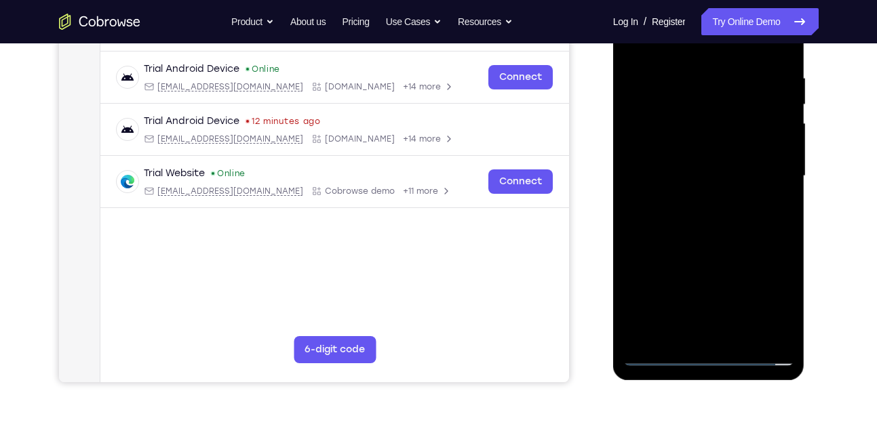
click at [697, 45] on div at bounding box center [708, 176] width 171 height 380
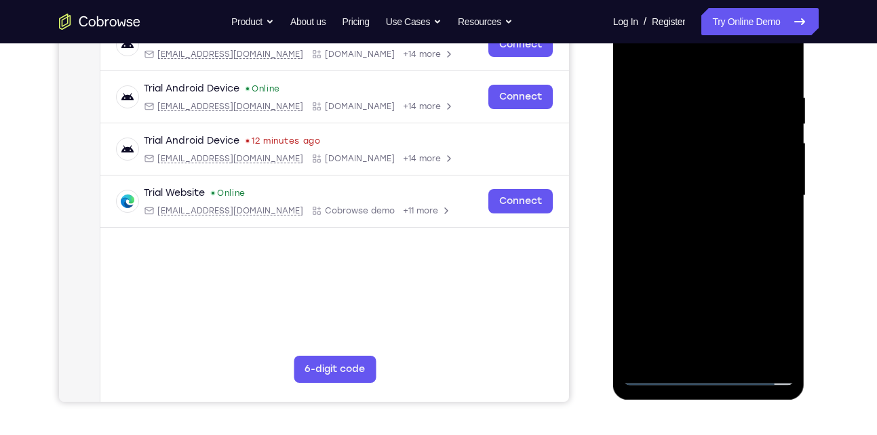
click at [768, 192] on div at bounding box center [708, 196] width 171 height 380
click at [692, 220] on div at bounding box center [708, 196] width 171 height 380
click at [709, 172] on div at bounding box center [708, 196] width 171 height 380
click at [707, 174] on div at bounding box center [708, 196] width 171 height 380
click at [718, 199] on div at bounding box center [708, 196] width 171 height 380
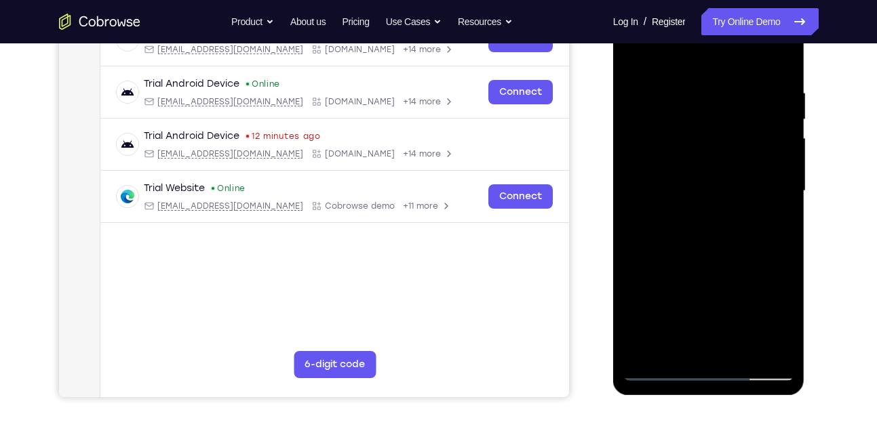
scroll to position [235, 0]
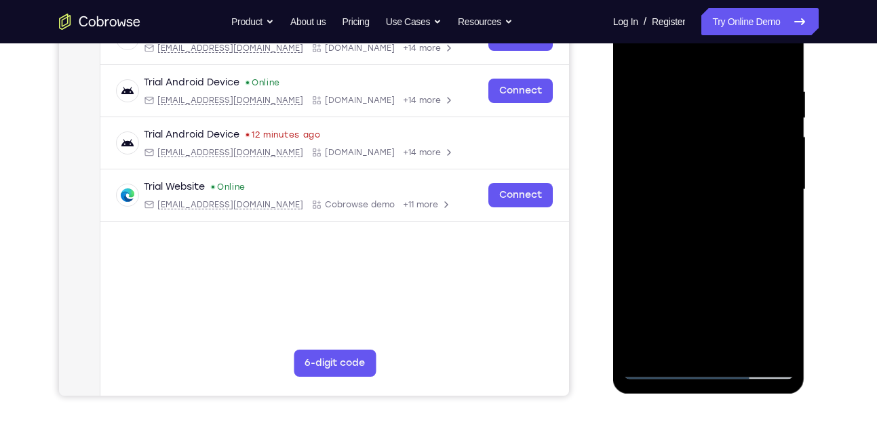
click at [734, 256] on div at bounding box center [708, 190] width 171 height 380
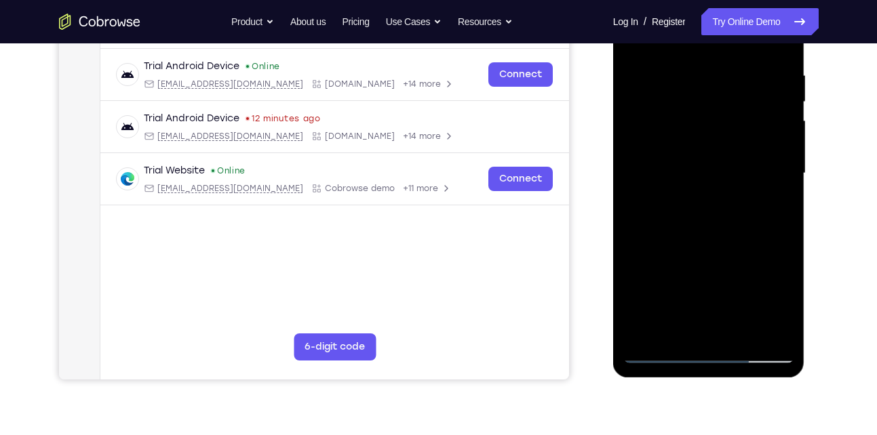
scroll to position [252, 0]
click at [738, 333] on div at bounding box center [708, 173] width 171 height 380
click at [729, 246] on div at bounding box center [708, 173] width 171 height 380
drag, startPoint x: 751, startPoint y: 223, endPoint x: 751, endPoint y: 246, distance: 23.1
click at [751, 246] on div at bounding box center [708, 173] width 171 height 380
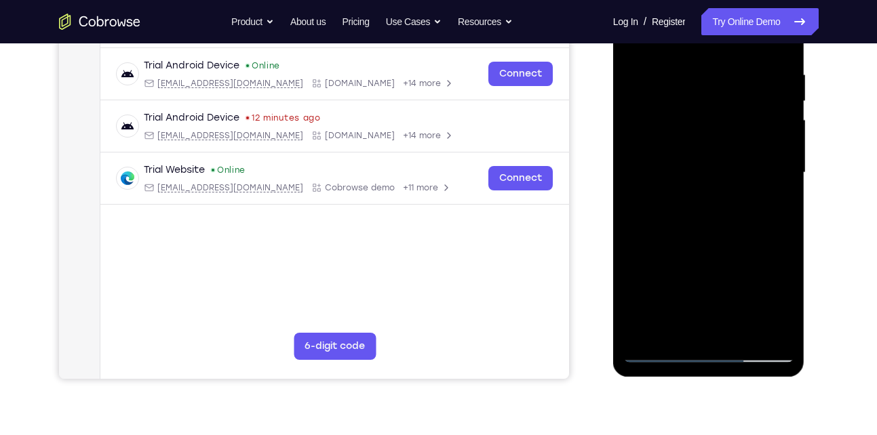
click at [792, 100] on div at bounding box center [708, 173] width 171 height 380
click at [791, 100] on div at bounding box center [708, 173] width 171 height 380
click at [664, 352] on div at bounding box center [708, 173] width 171 height 380
click at [772, 336] on div at bounding box center [708, 173] width 171 height 380
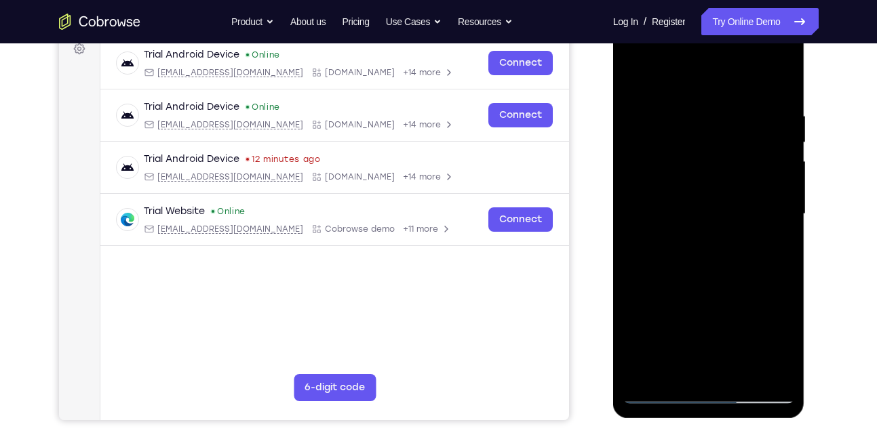
scroll to position [286, 0]
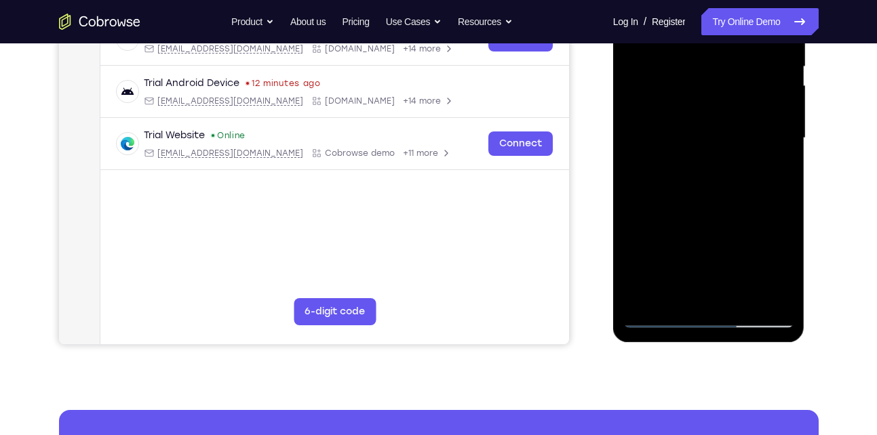
click at [648, 300] on div at bounding box center [708, 138] width 171 height 380
click at [747, 305] on div at bounding box center [708, 138] width 171 height 380
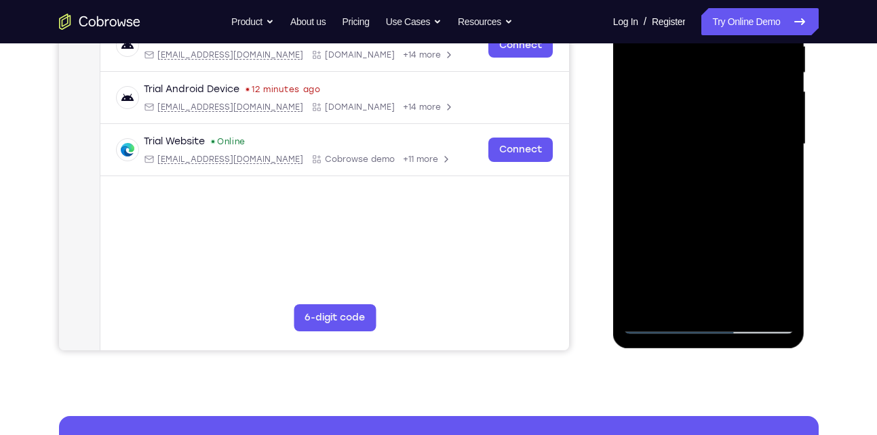
scroll to position [281, 0]
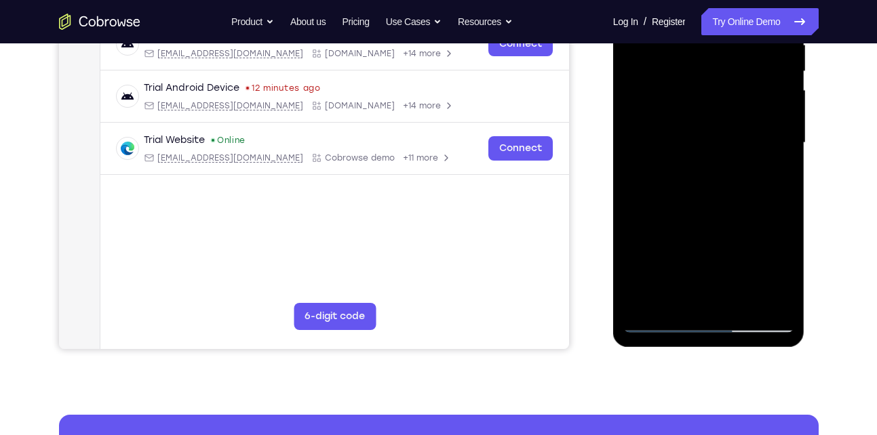
click at [667, 321] on div at bounding box center [708, 143] width 171 height 380
drag, startPoint x: 706, startPoint y: 179, endPoint x: 703, endPoint y: 227, distance: 47.6
click at [703, 227] on div at bounding box center [708, 143] width 171 height 380
click at [789, 201] on div at bounding box center [708, 143] width 171 height 380
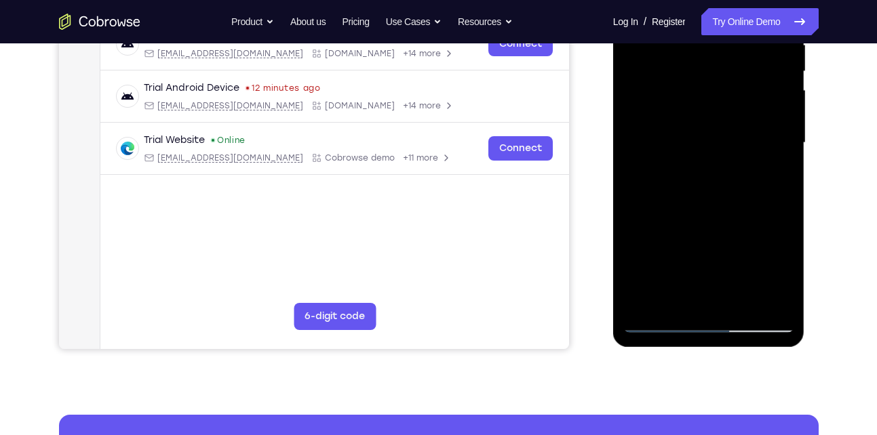
click at [789, 201] on div at bounding box center [708, 143] width 171 height 380
click at [629, 199] on div at bounding box center [708, 143] width 171 height 380
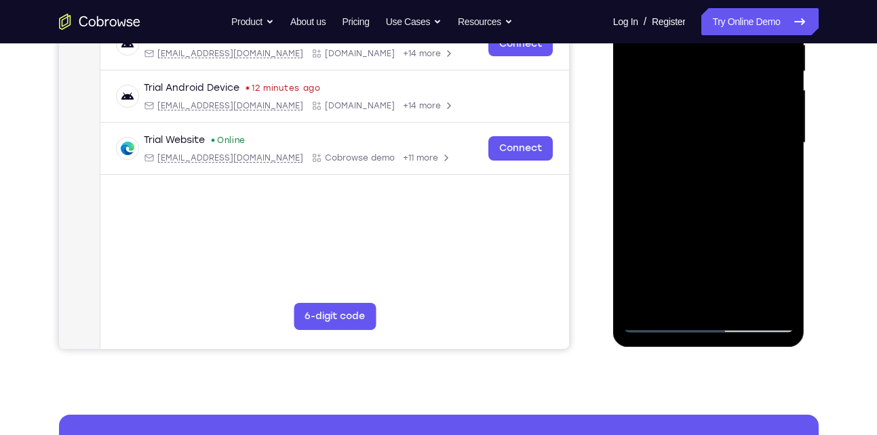
drag, startPoint x: 16, startPoint y: 256, endPoint x: 606, endPoint y: 237, distance: 590.4
click at [180, 148] on div at bounding box center [133, 141] width 96 height 14
click at [787, 201] on div at bounding box center [708, 143] width 171 height 380
click at [646, 311] on div at bounding box center [708, 143] width 171 height 380
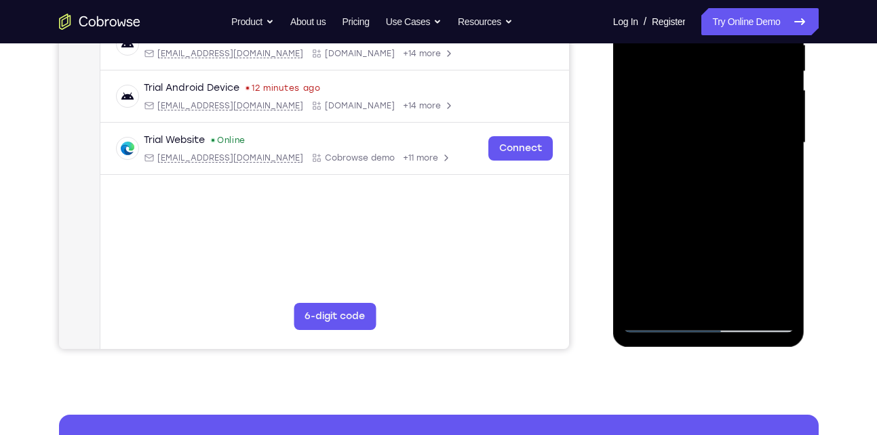
drag, startPoint x: 674, startPoint y: 273, endPoint x: 666, endPoint y: 173, distance: 100.0
click at [666, 173] on div at bounding box center [708, 143] width 171 height 380
drag, startPoint x: 669, startPoint y: 214, endPoint x: 658, endPoint y: 108, distance: 107.0
click at [658, 108] on div at bounding box center [708, 143] width 171 height 380
drag, startPoint x: 678, startPoint y: 242, endPoint x: 673, endPoint y: 108, distance: 134.4
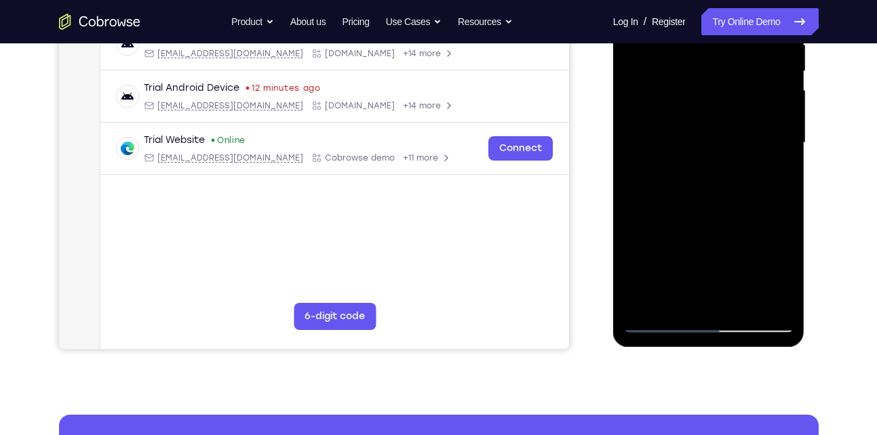
click at [673, 108] on div at bounding box center [708, 143] width 171 height 380
drag, startPoint x: 690, startPoint y: 206, endPoint x: 676, endPoint y: 96, distance: 110.7
click at [676, 96] on div at bounding box center [708, 143] width 171 height 380
drag, startPoint x: 684, startPoint y: 228, endPoint x: 679, endPoint y: 121, distance: 106.6
click at [679, 121] on div at bounding box center [708, 143] width 171 height 380
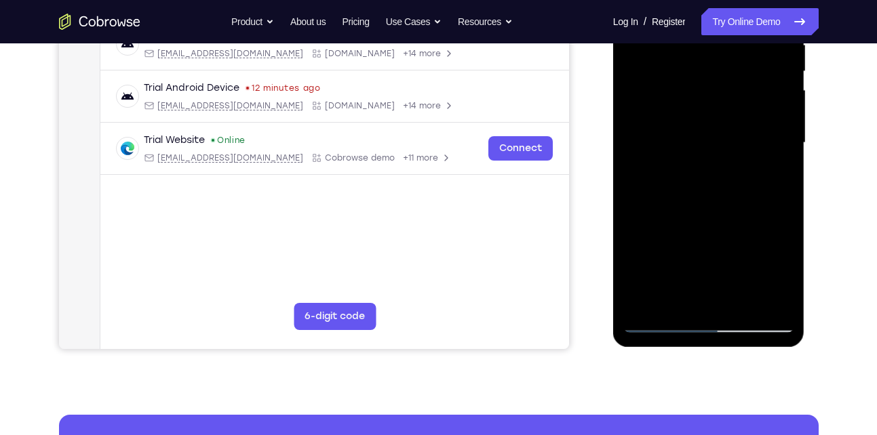
drag, startPoint x: 691, startPoint y: 232, endPoint x: 677, endPoint y: 125, distance: 107.4
click at [677, 125] on div at bounding box center [708, 143] width 171 height 380
drag, startPoint x: 689, startPoint y: 235, endPoint x: 669, endPoint y: 107, distance: 129.0
click at [669, 107] on div at bounding box center [708, 143] width 171 height 380
drag, startPoint x: 681, startPoint y: 227, endPoint x: 670, endPoint y: 115, distance: 112.4
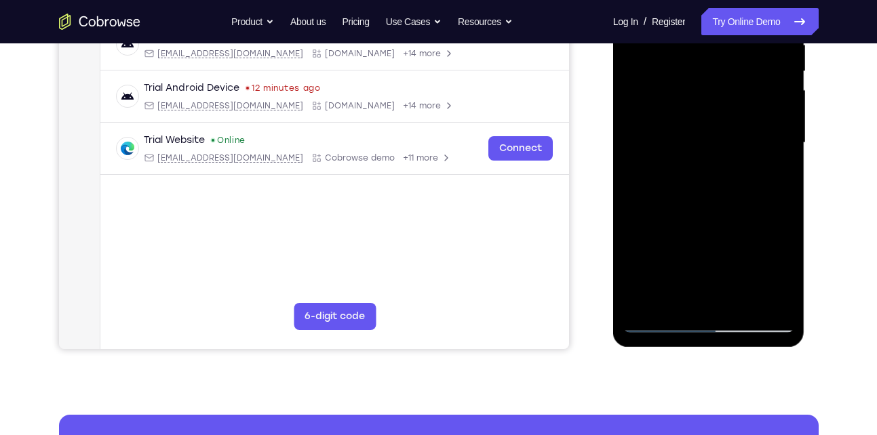
click at [670, 115] on div at bounding box center [708, 143] width 171 height 380
click at [785, 154] on div at bounding box center [708, 143] width 171 height 380
click at [650, 302] on div at bounding box center [708, 143] width 171 height 380
click at [650, 300] on div at bounding box center [708, 143] width 171 height 380
drag, startPoint x: 710, startPoint y: 145, endPoint x: 703, endPoint y: 216, distance: 71.6
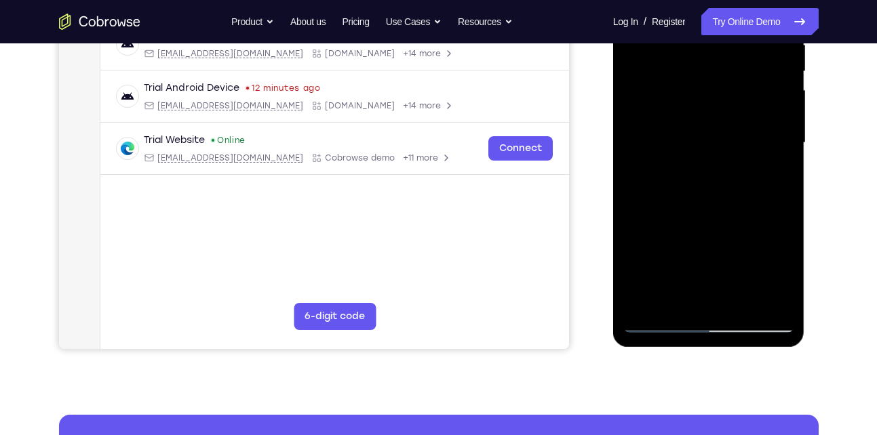
click at [703, 216] on div at bounding box center [708, 143] width 171 height 380
drag, startPoint x: 717, startPoint y: 67, endPoint x: 728, endPoint y: 283, distance: 216.0
click at [728, 283] on div at bounding box center [708, 143] width 171 height 380
click at [677, 302] on div at bounding box center [708, 143] width 171 height 380
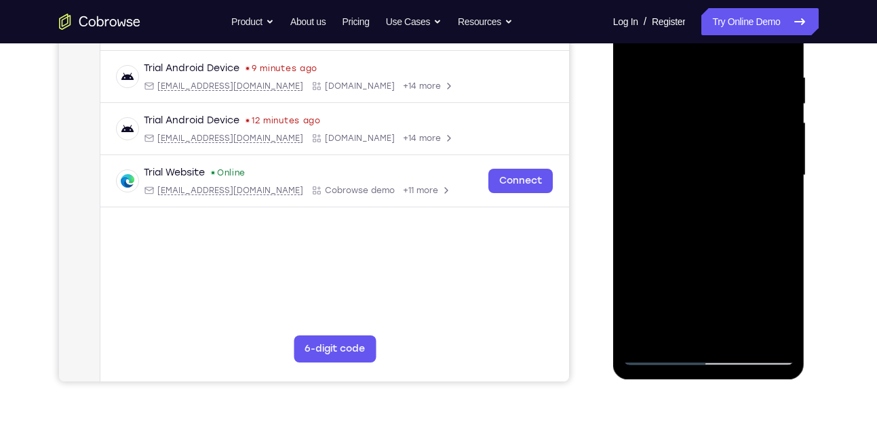
scroll to position [248, 0]
click at [645, 336] on div at bounding box center [708, 176] width 171 height 380
click at [676, 336] on div at bounding box center [708, 176] width 171 height 380
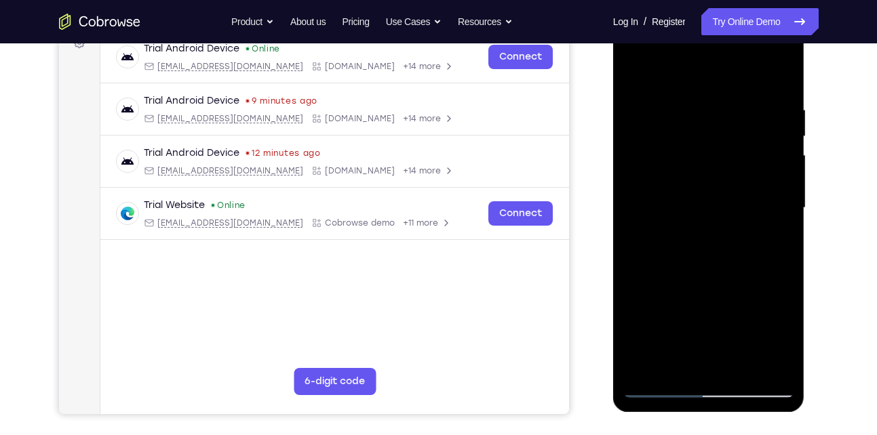
scroll to position [216, 0]
click at [711, 68] on div at bounding box center [708, 209] width 171 height 380
click at [708, 109] on div at bounding box center [708, 209] width 171 height 380
click at [725, 291] on div at bounding box center [708, 209] width 171 height 380
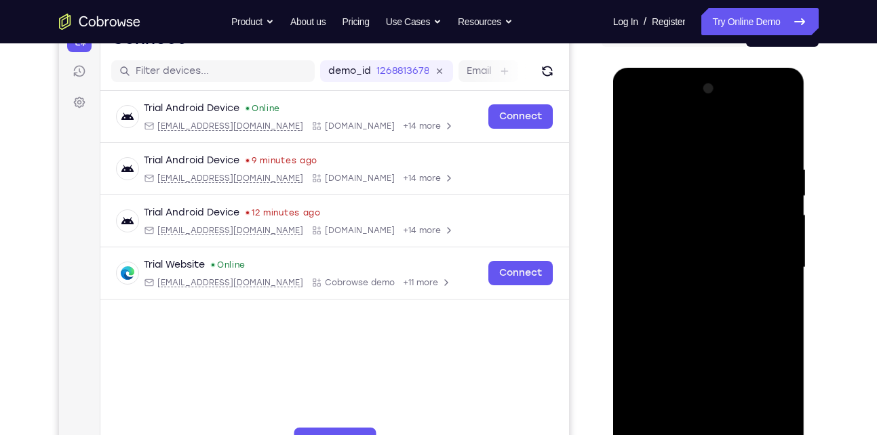
scroll to position [155, 0]
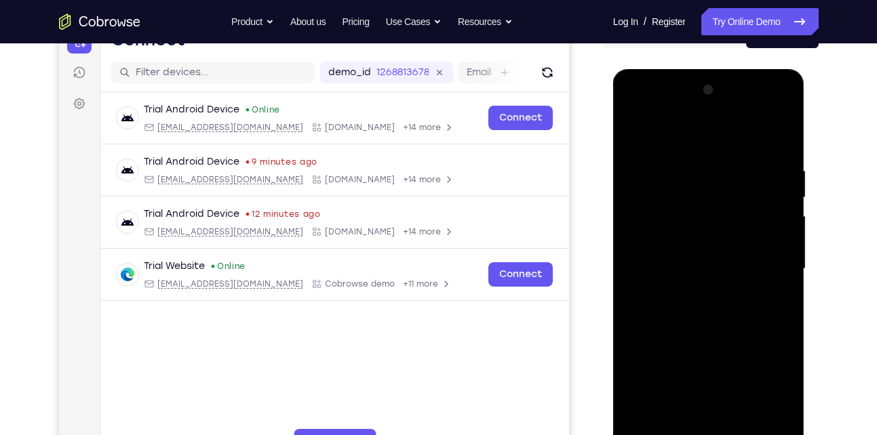
click at [781, 269] on div at bounding box center [708, 269] width 171 height 380
click at [785, 273] on div at bounding box center [708, 269] width 171 height 380
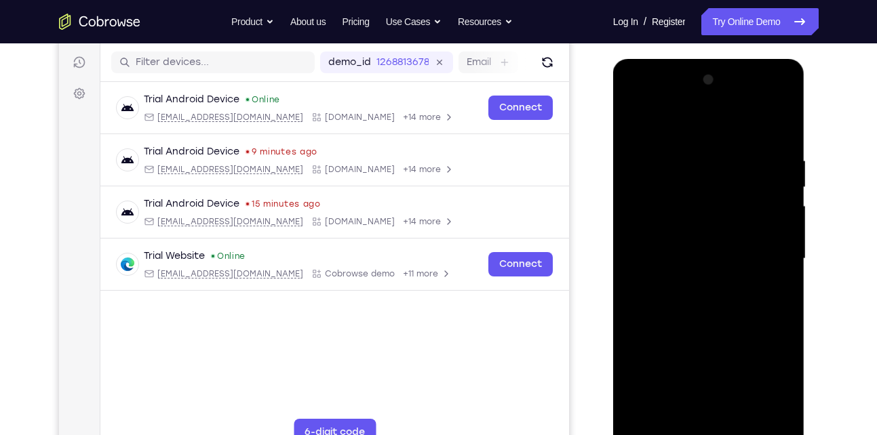
scroll to position [161, 0]
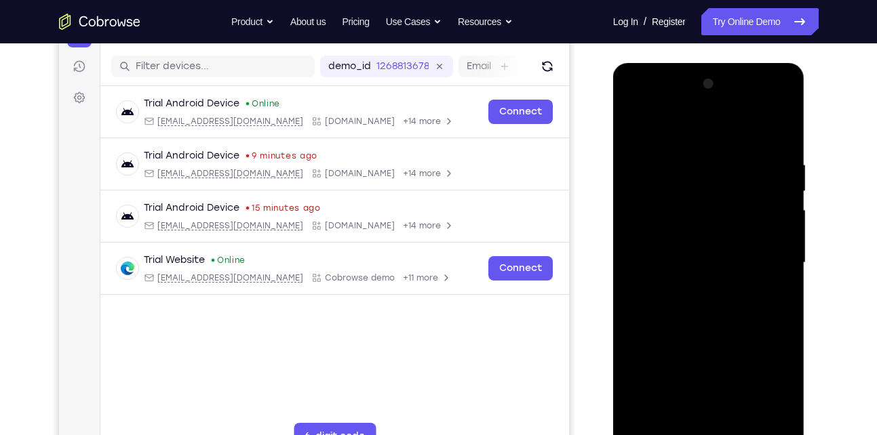
click at [636, 123] on div at bounding box center [708, 263] width 171 height 380
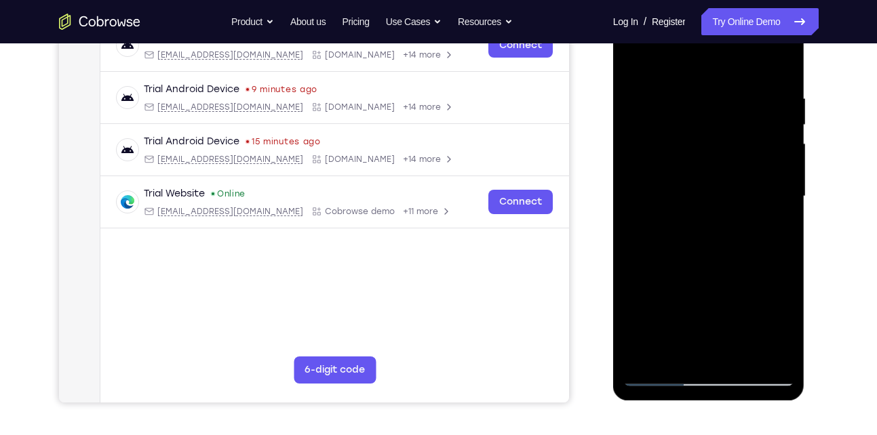
scroll to position [208, 0]
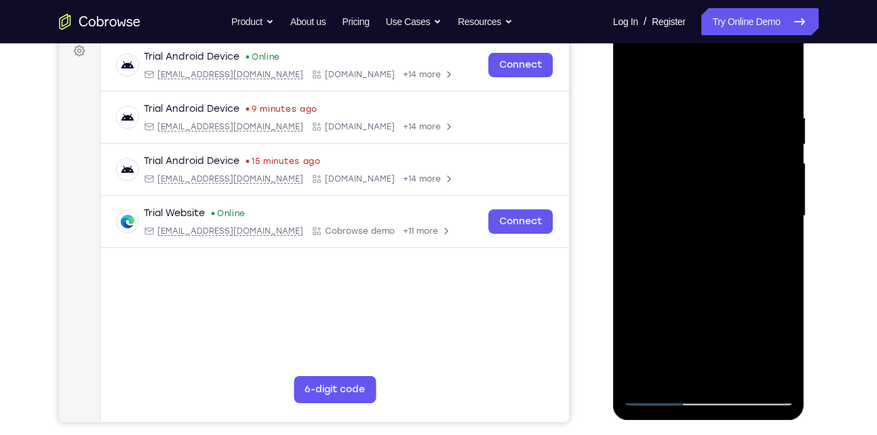
click at [668, 184] on div at bounding box center [708, 216] width 171 height 380
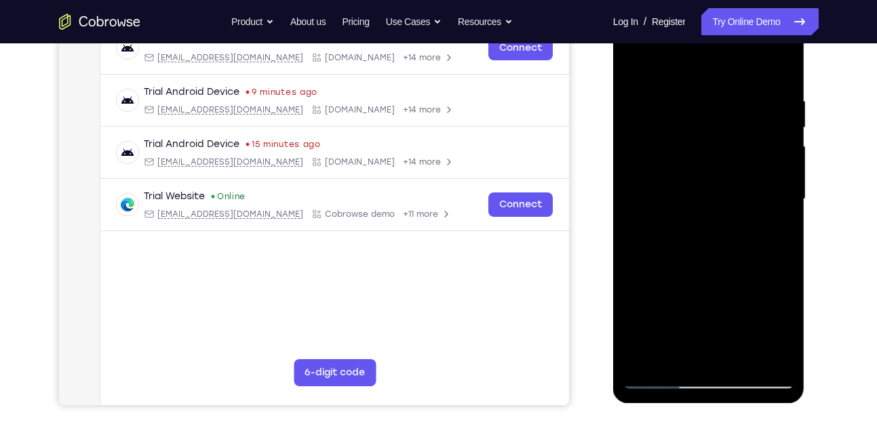
scroll to position [218, 0]
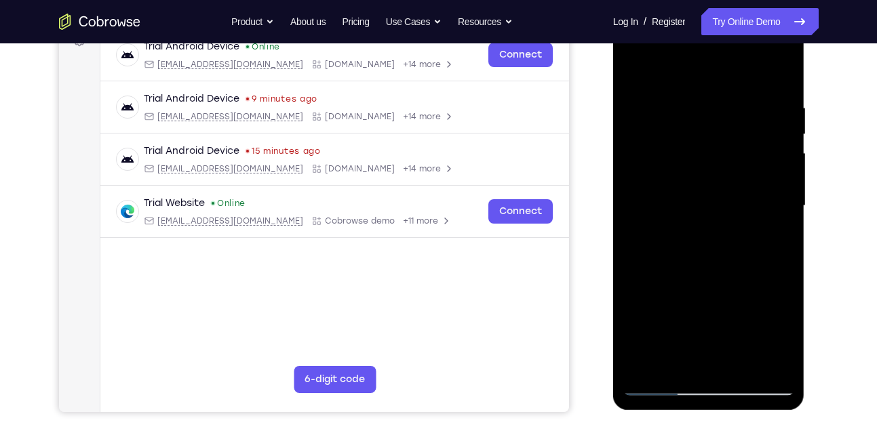
click at [791, 195] on div at bounding box center [708, 206] width 171 height 380
click at [782, 206] on div at bounding box center [708, 206] width 171 height 380
click at [631, 211] on div at bounding box center [708, 206] width 171 height 380
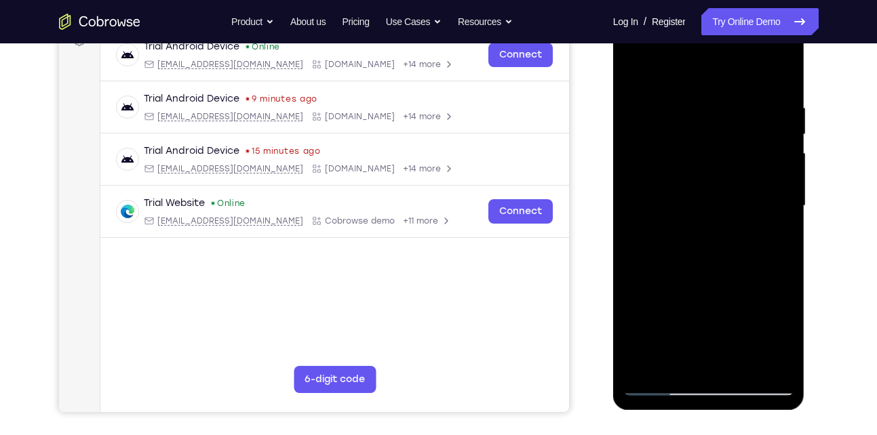
click at [779, 237] on div at bounding box center [708, 206] width 171 height 380
click at [631, 248] on div at bounding box center [708, 206] width 171 height 380
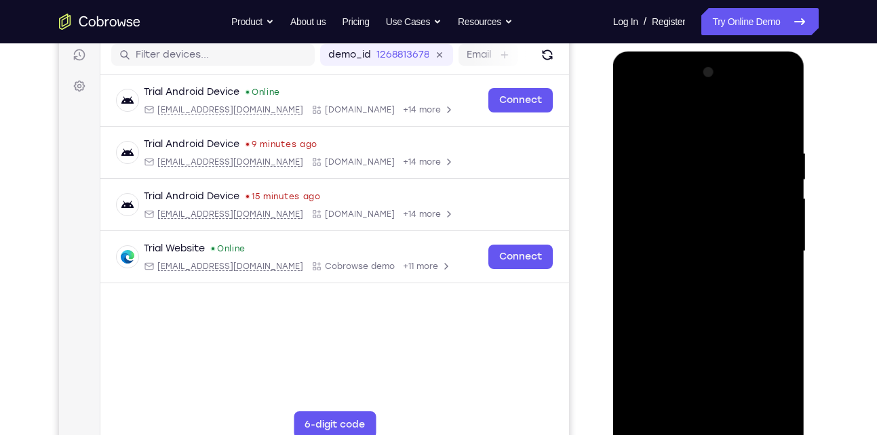
scroll to position [172, 0]
click at [782, 199] on div at bounding box center [708, 252] width 171 height 380
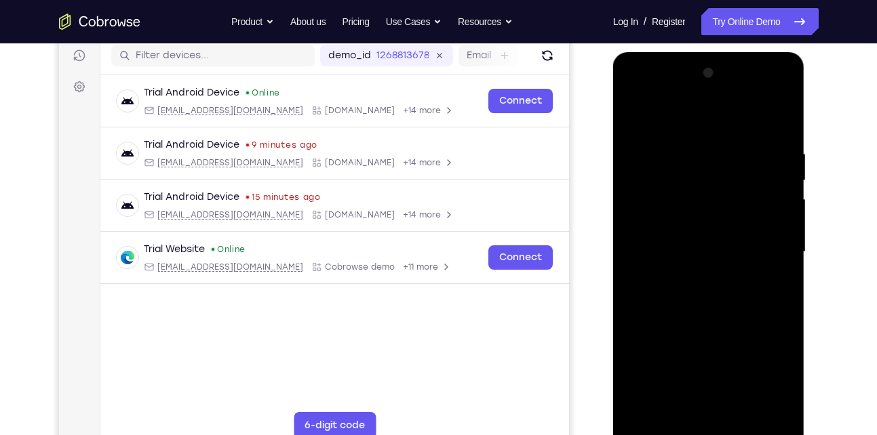
click at [632, 215] on div at bounding box center [708, 252] width 171 height 380
click at [777, 155] on div at bounding box center [708, 252] width 171 height 380
click at [787, 168] on div at bounding box center [708, 252] width 171 height 380
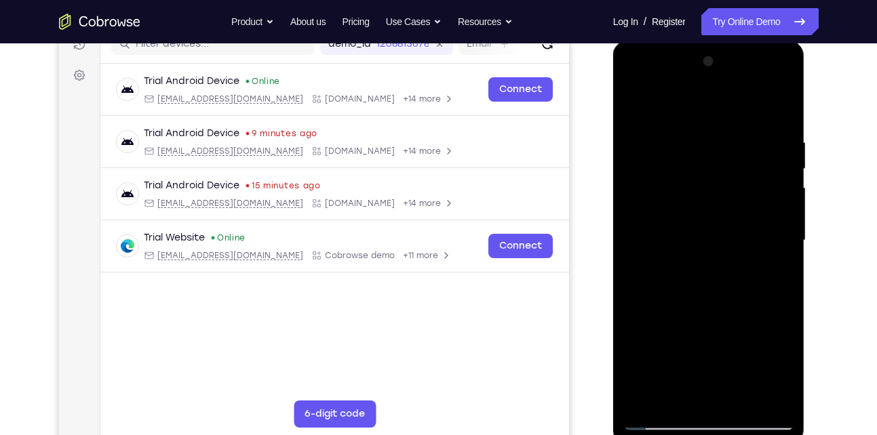
scroll to position [182, 0]
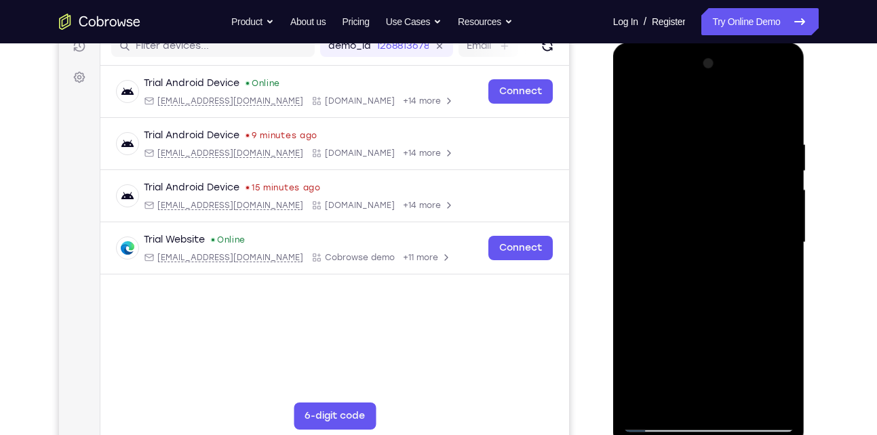
click at [779, 200] on div at bounding box center [708, 243] width 171 height 380
click at [781, 196] on div at bounding box center [708, 243] width 171 height 380
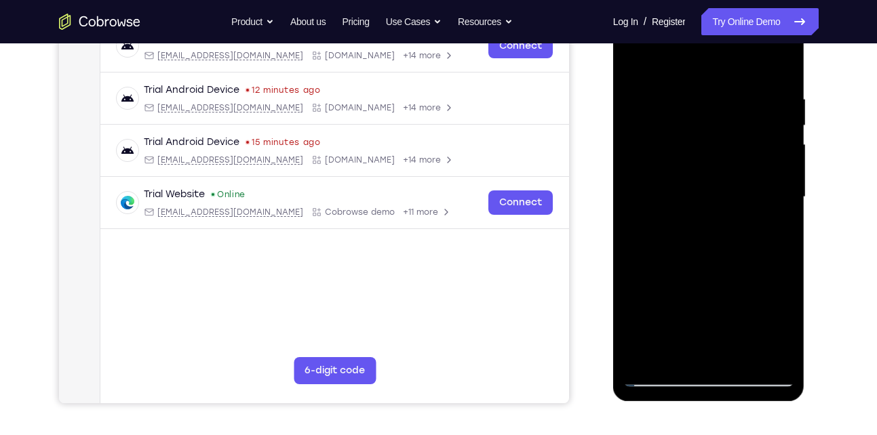
scroll to position [196, 0]
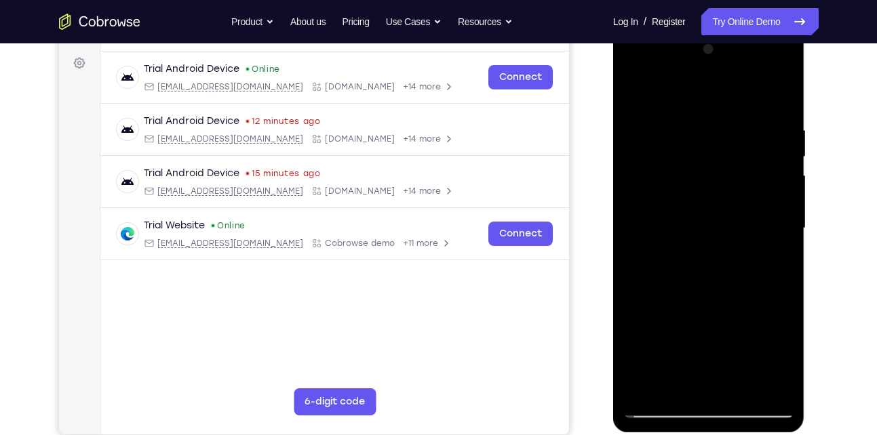
click at [771, 210] on div at bounding box center [708, 229] width 171 height 380
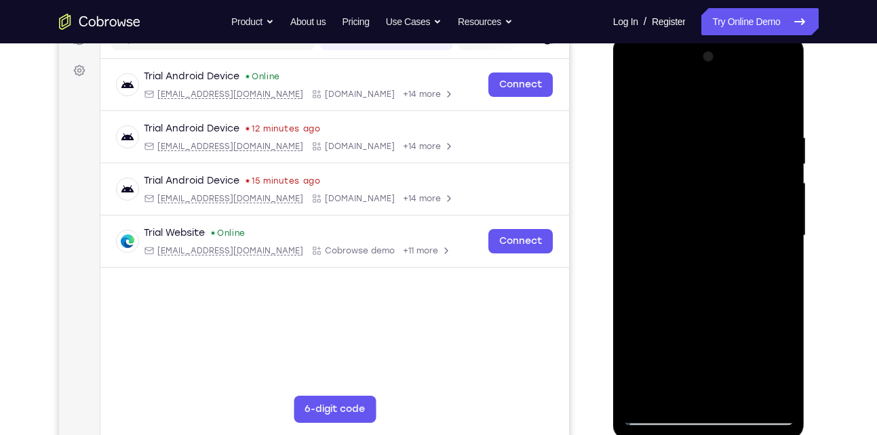
click at [781, 201] on div at bounding box center [708, 236] width 171 height 380
click at [792, 256] on div at bounding box center [708, 236] width 171 height 380
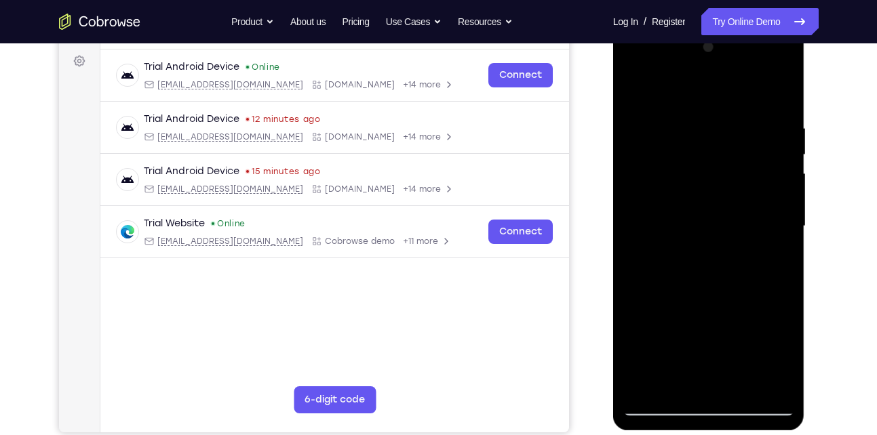
scroll to position [196, 0]
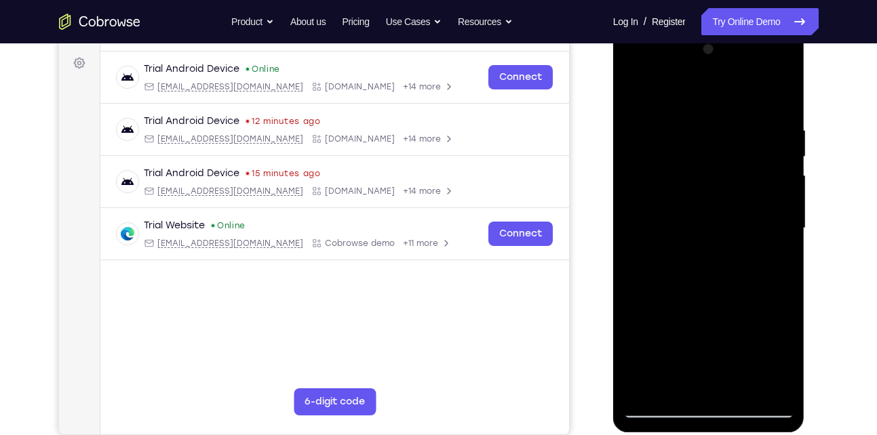
click at [770, 250] on div at bounding box center [708, 229] width 171 height 380
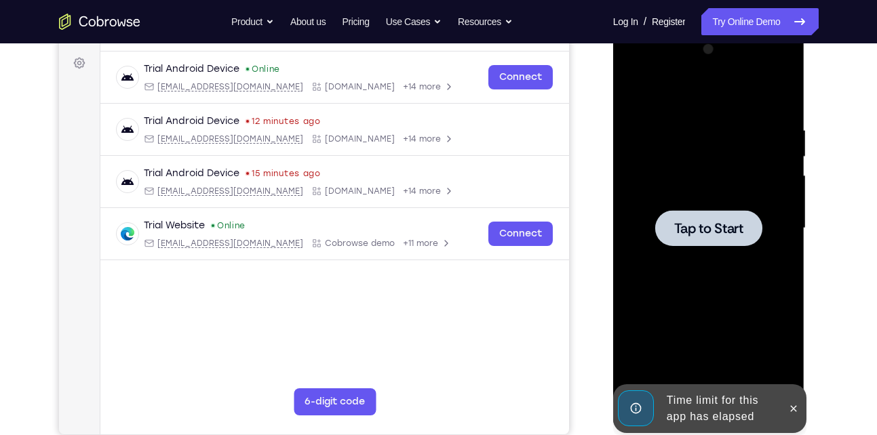
click at [742, 227] on span "Tap to Start" at bounding box center [708, 229] width 69 height 14
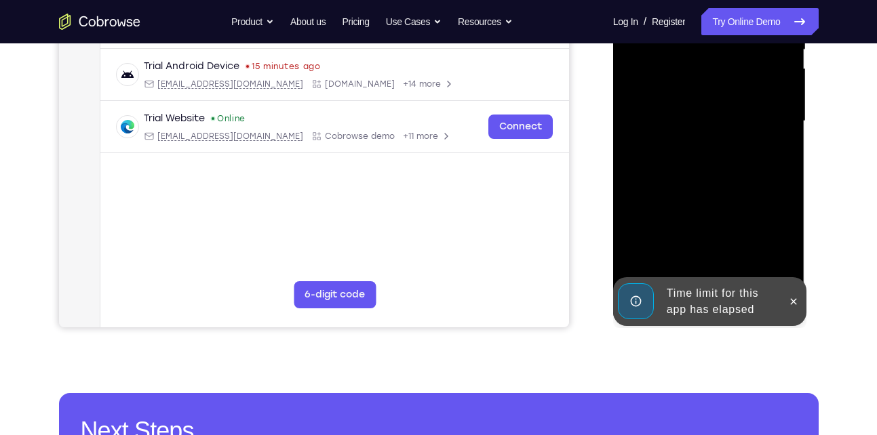
scroll to position [311, 0]
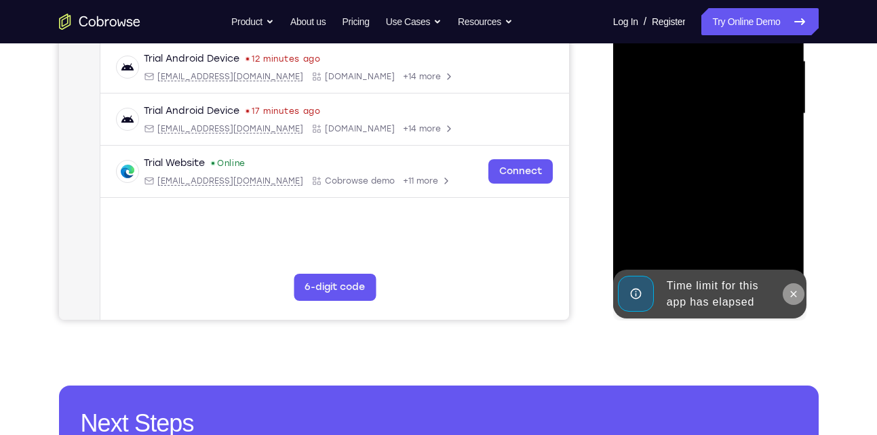
click at [787, 293] on button at bounding box center [794, 294] width 22 height 22
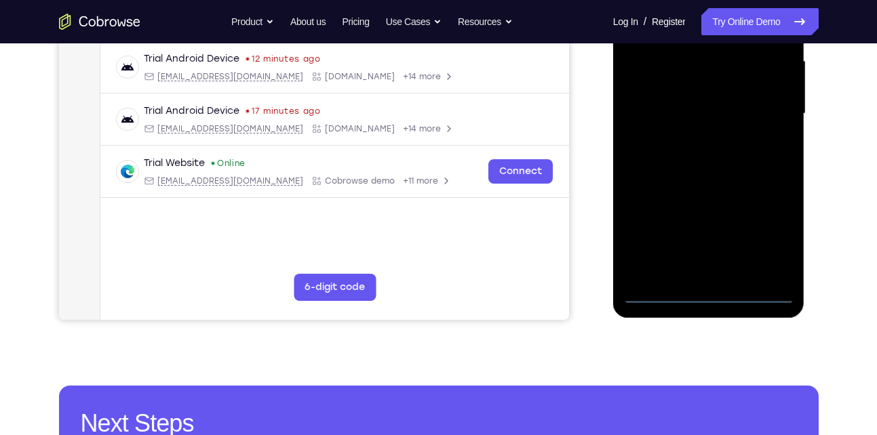
click at [701, 296] on div at bounding box center [708, 114] width 171 height 380
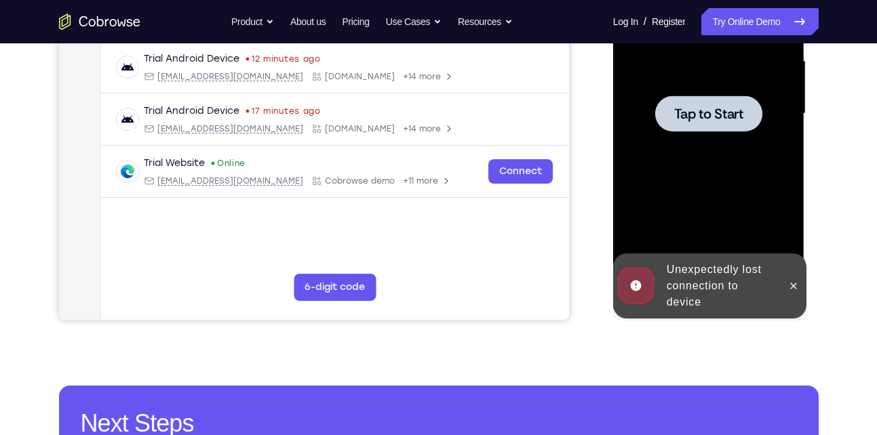
click at [687, 109] on span "Tap to Start" at bounding box center [708, 114] width 69 height 14
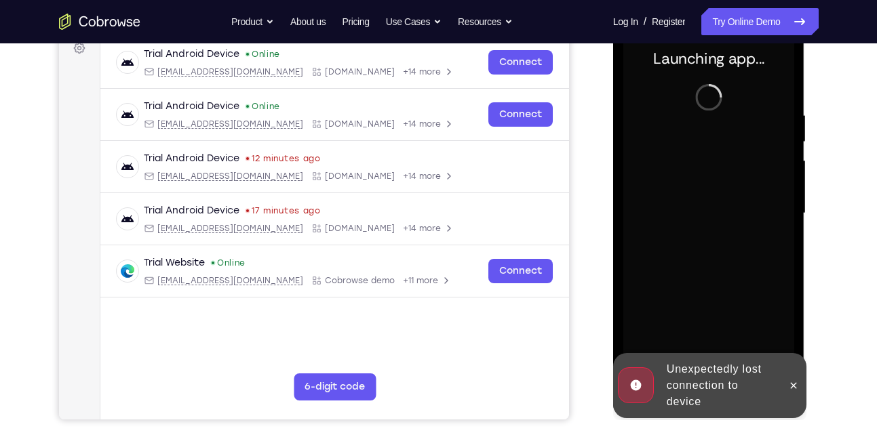
scroll to position [243, 0]
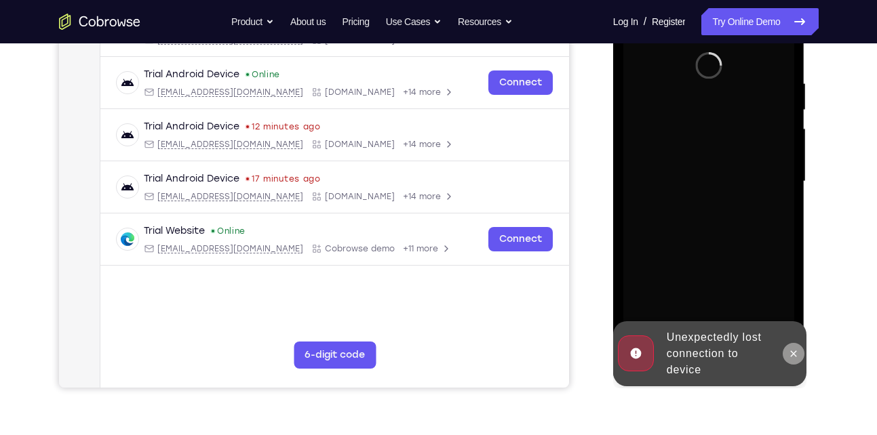
click at [795, 355] on icon at bounding box center [794, 354] width 6 height 6
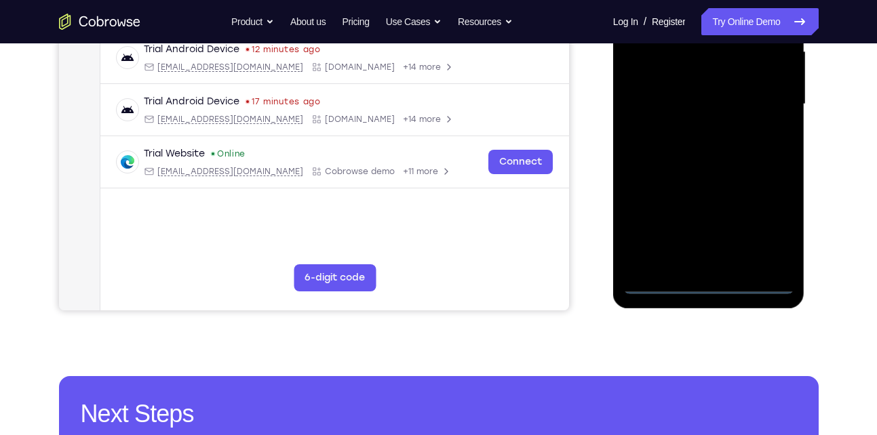
scroll to position [321, 0]
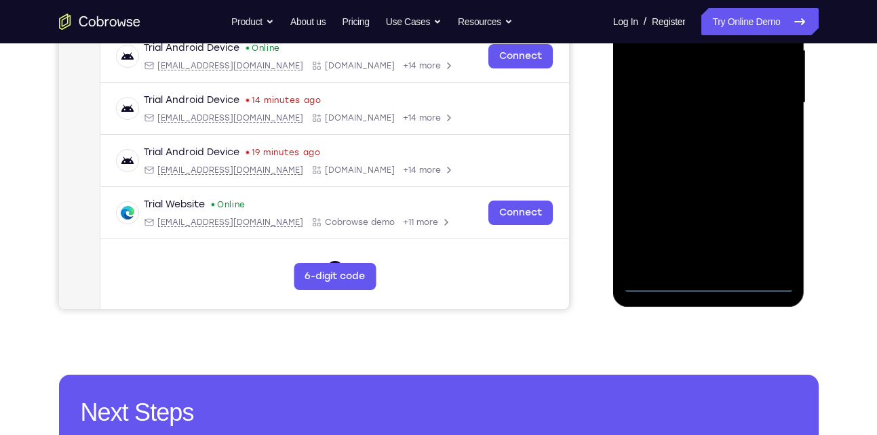
click at [710, 278] on div at bounding box center [708, 103] width 171 height 380
click at [713, 284] on div at bounding box center [708, 103] width 171 height 380
click at [771, 224] on div at bounding box center [708, 103] width 171 height 380
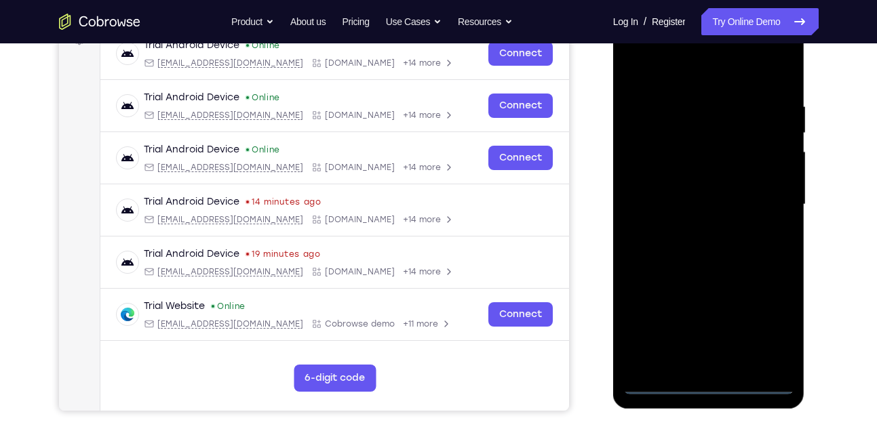
scroll to position [218, 0]
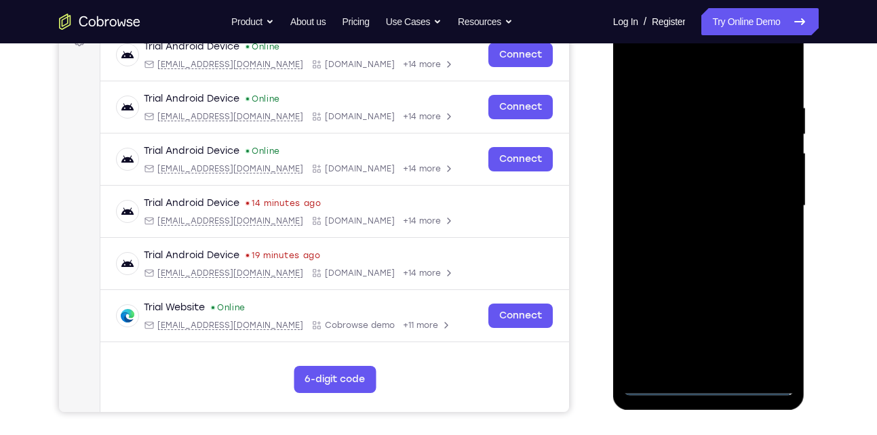
click at [712, 84] on div at bounding box center [708, 206] width 171 height 380
click at [758, 194] on div at bounding box center [708, 206] width 171 height 380
click at [697, 229] on div at bounding box center [708, 206] width 171 height 380
click at [693, 202] on div at bounding box center [708, 206] width 171 height 380
click at [697, 189] on div at bounding box center [708, 206] width 171 height 380
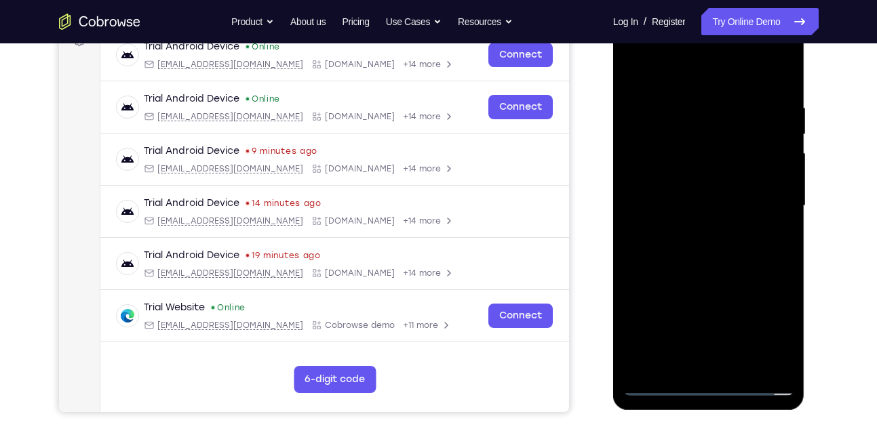
click at [704, 212] on div at bounding box center [708, 206] width 171 height 380
click at [674, 252] on div at bounding box center [708, 206] width 171 height 380
click at [700, 250] on div at bounding box center [708, 206] width 171 height 380
click at [779, 85] on div at bounding box center [708, 206] width 171 height 380
click at [778, 262] on div at bounding box center [708, 206] width 171 height 380
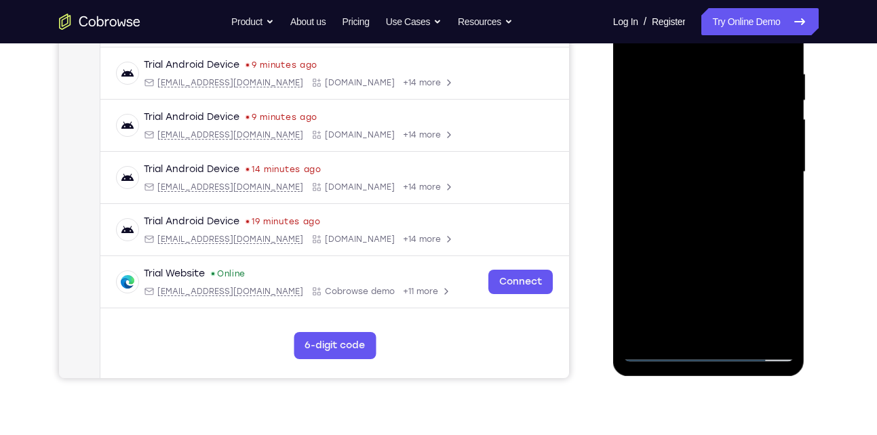
scroll to position [253, 0]
click at [644, 125] on div at bounding box center [708, 172] width 171 height 380
click at [703, 212] on div at bounding box center [708, 172] width 171 height 380
click at [709, 137] on div at bounding box center [708, 172] width 171 height 380
click at [716, 159] on div at bounding box center [708, 172] width 171 height 380
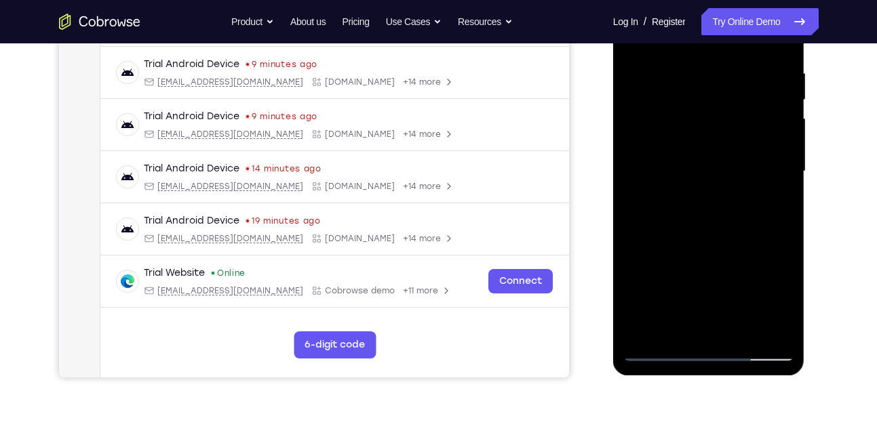
click at [770, 333] on div at bounding box center [708, 172] width 171 height 380
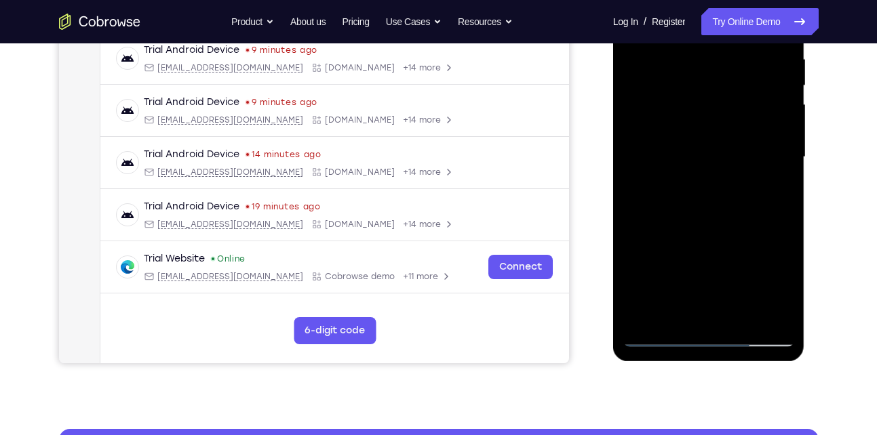
scroll to position [275, 0]
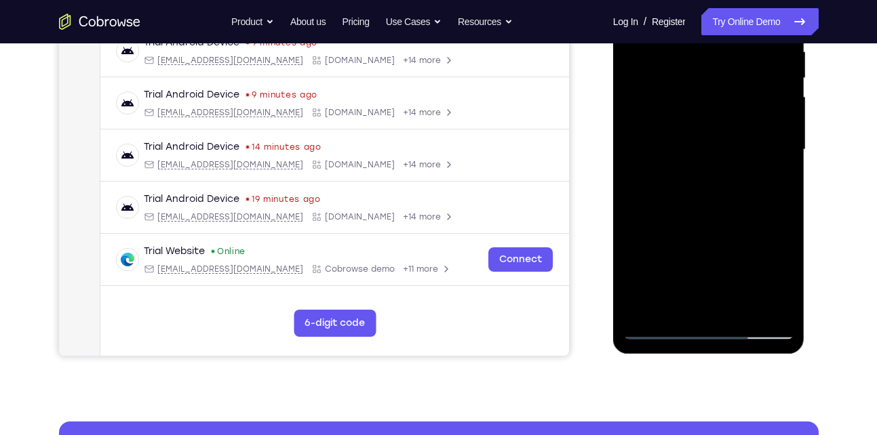
drag, startPoint x: 740, startPoint y: 159, endPoint x: 735, endPoint y: 109, distance: 49.7
click at [735, 109] on div at bounding box center [708, 150] width 171 height 380
drag, startPoint x: 748, startPoint y: 163, endPoint x: 737, endPoint y: 103, distance: 60.8
click at [737, 103] on div at bounding box center [708, 150] width 171 height 380
drag, startPoint x: 730, startPoint y: 204, endPoint x: 726, endPoint y: 128, distance: 76.7
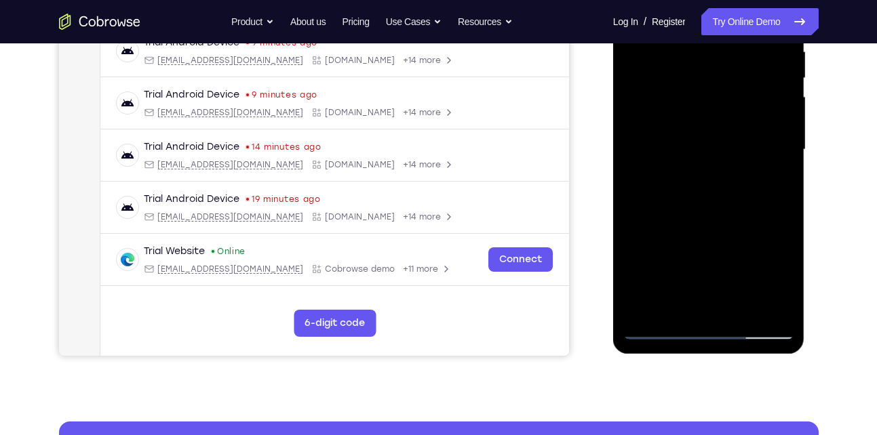
click at [726, 128] on div at bounding box center [708, 150] width 171 height 380
drag, startPoint x: 728, startPoint y: 168, endPoint x: 719, endPoint y: 123, distance: 45.1
click at [719, 123] on div at bounding box center [708, 150] width 171 height 380
click at [718, 239] on div at bounding box center [708, 150] width 171 height 380
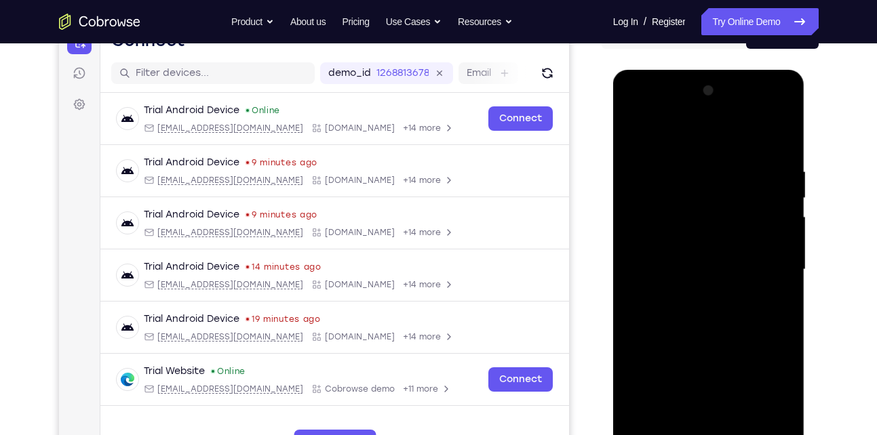
scroll to position [195, 0]
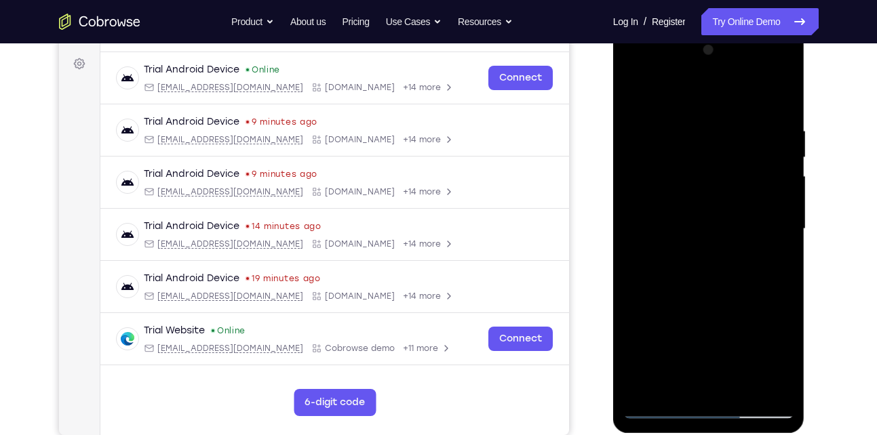
drag, startPoint x: 749, startPoint y: 201, endPoint x: 741, endPoint y: 265, distance: 63.5
click at [741, 265] on div at bounding box center [708, 229] width 171 height 380
click at [787, 213] on div at bounding box center [708, 229] width 171 height 380
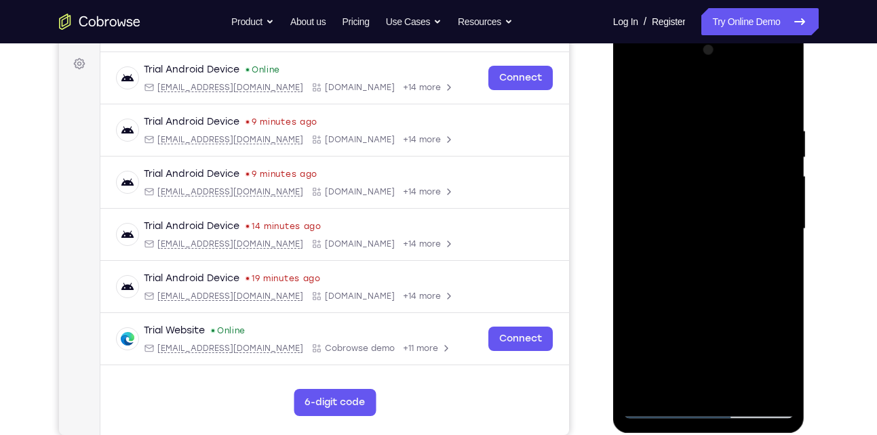
click at [787, 213] on div at bounding box center [708, 229] width 171 height 380
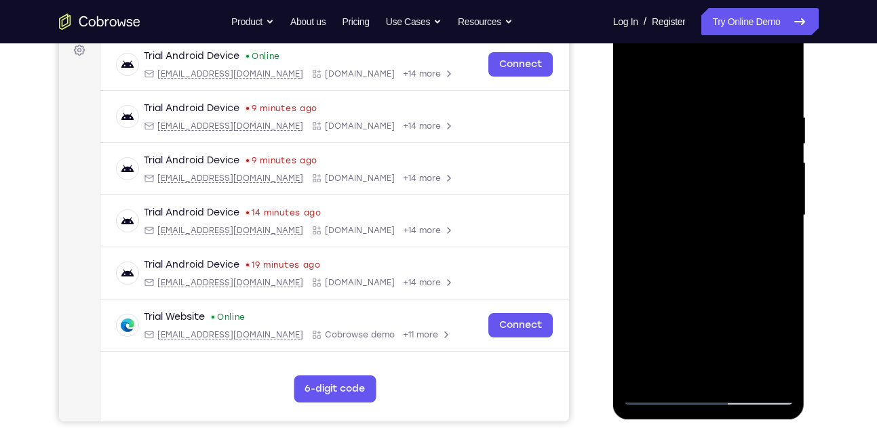
scroll to position [210, 0]
click at [785, 201] on div at bounding box center [708, 215] width 171 height 380
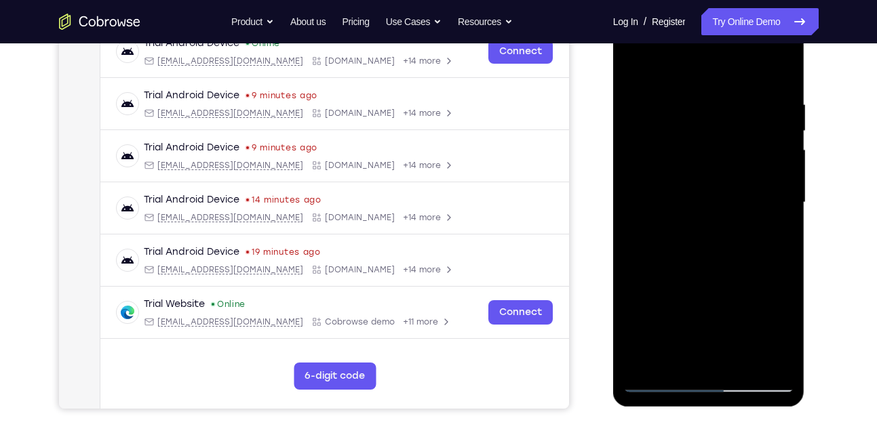
scroll to position [223, 0]
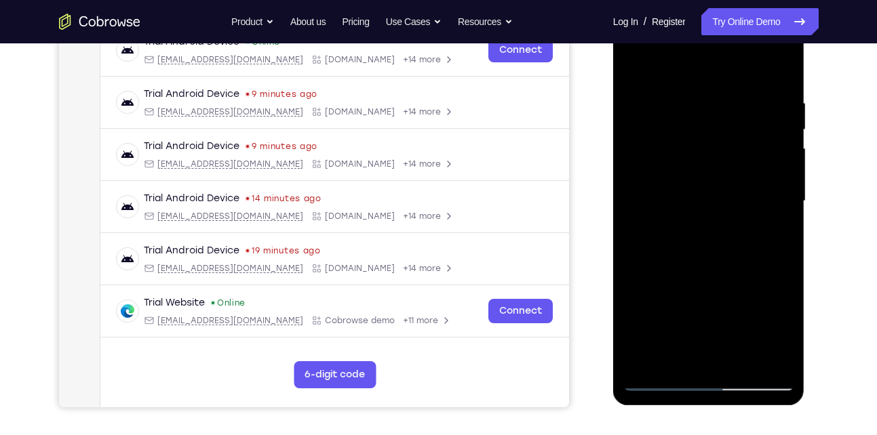
click at [787, 187] on div at bounding box center [708, 202] width 171 height 380
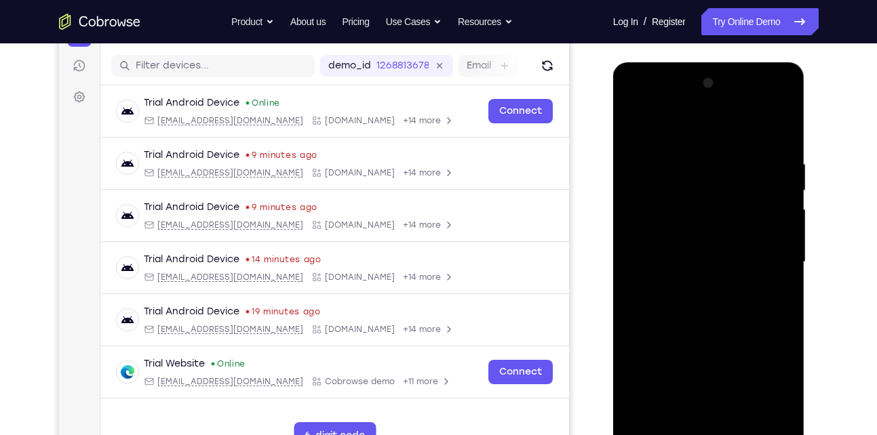
scroll to position [161, 0]
click at [638, 124] on div at bounding box center [708, 263] width 171 height 380
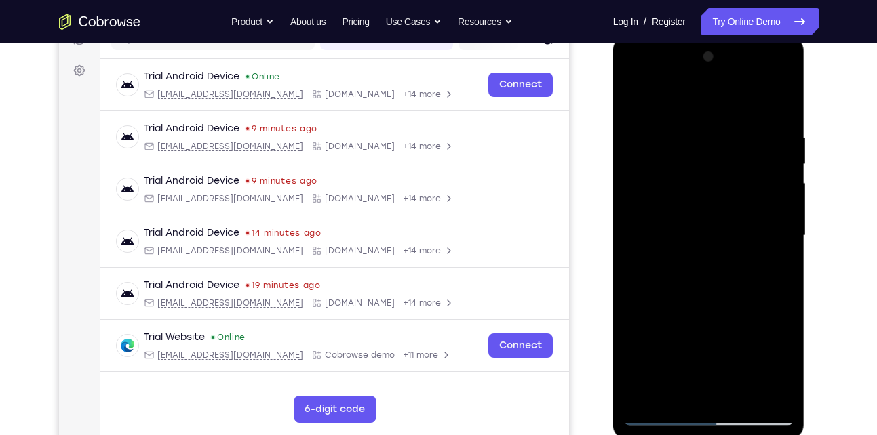
scroll to position [189, 0]
drag, startPoint x: 663, startPoint y: 163, endPoint x: 669, endPoint y: 94, distance: 69.4
click at [669, 94] on div at bounding box center [708, 235] width 171 height 380
drag, startPoint x: 706, startPoint y: 262, endPoint x: 695, endPoint y: 215, distance: 48.7
click at [695, 215] on div at bounding box center [708, 235] width 171 height 380
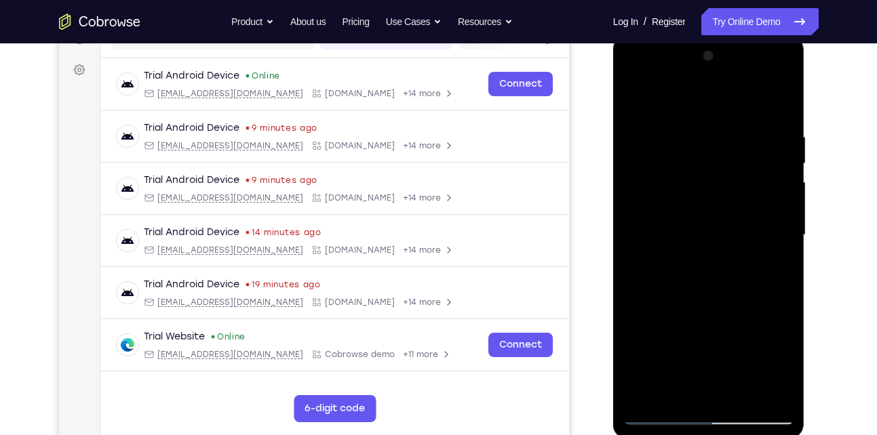
drag, startPoint x: 711, startPoint y: 260, endPoint x: 708, endPoint y: 188, distance: 72.6
click at [708, 188] on div at bounding box center [708, 235] width 171 height 380
click at [664, 274] on div at bounding box center [708, 235] width 171 height 380
click at [783, 170] on div at bounding box center [708, 235] width 171 height 380
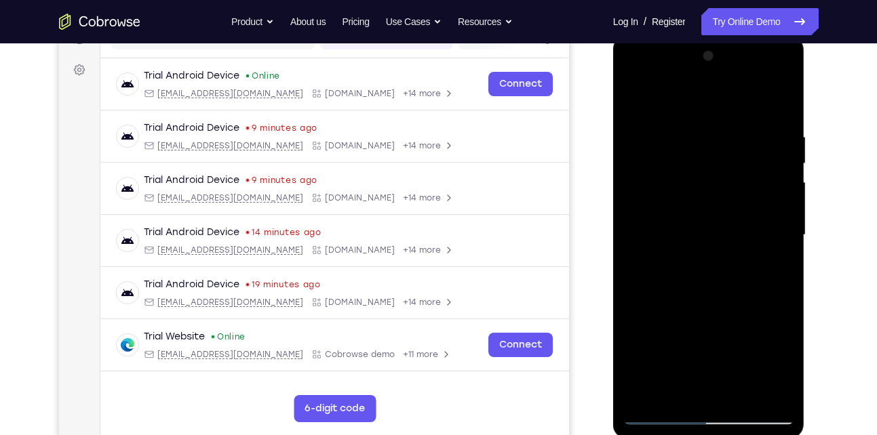
click at [783, 170] on div at bounding box center [708, 235] width 171 height 380
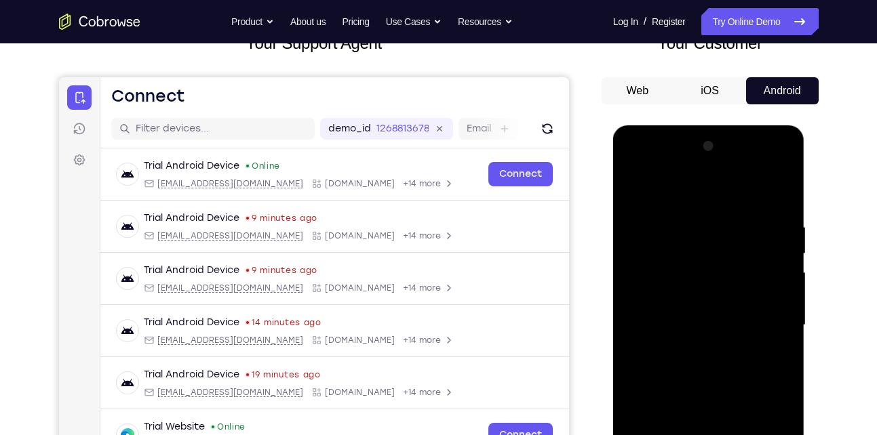
scroll to position [98, 0]
click at [635, 190] on div at bounding box center [708, 326] width 171 height 380
drag, startPoint x: 676, startPoint y: 246, endPoint x: 695, endPoint y: 149, distance: 99.5
click at [695, 149] on div at bounding box center [708, 326] width 171 height 380
drag, startPoint x: 688, startPoint y: 277, endPoint x: 699, endPoint y: 160, distance: 117.8
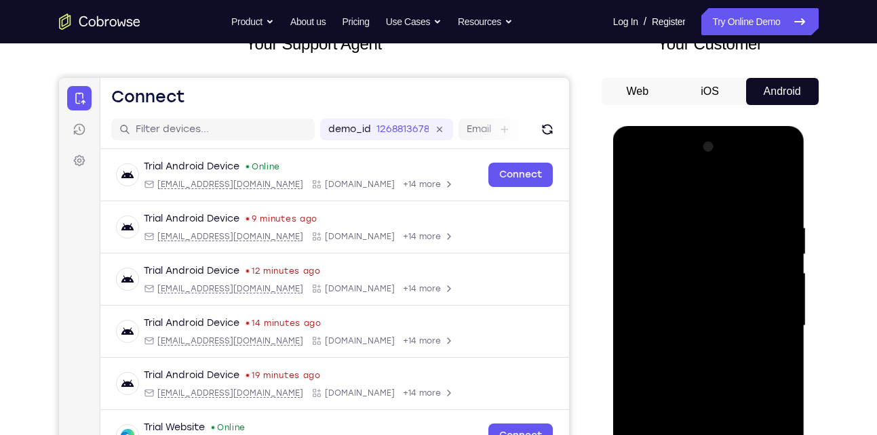
click at [699, 160] on div at bounding box center [708, 326] width 171 height 380
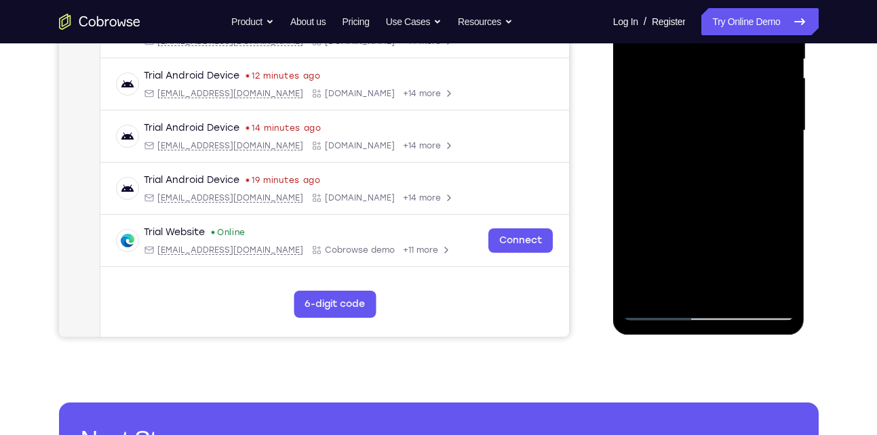
scroll to position [294, 0]
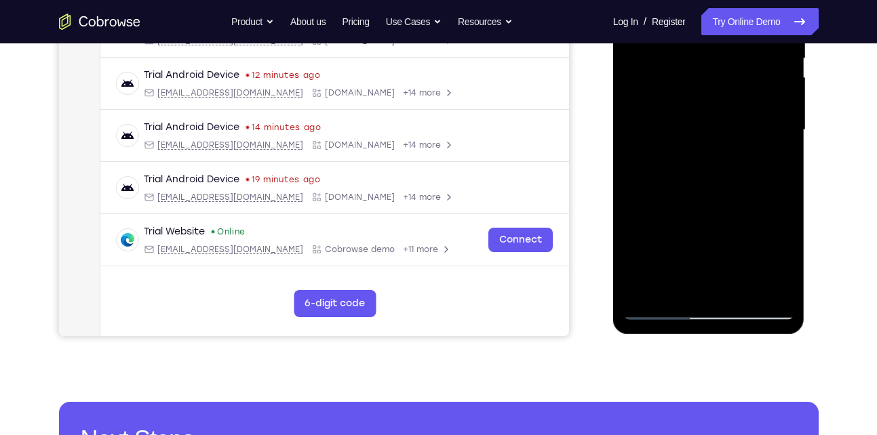
click at [654, 269] on div at bounding box center [708, 130] width 171 height 380
click at [660, 258] on div at bounding box center [708, 130] width 171 height 380
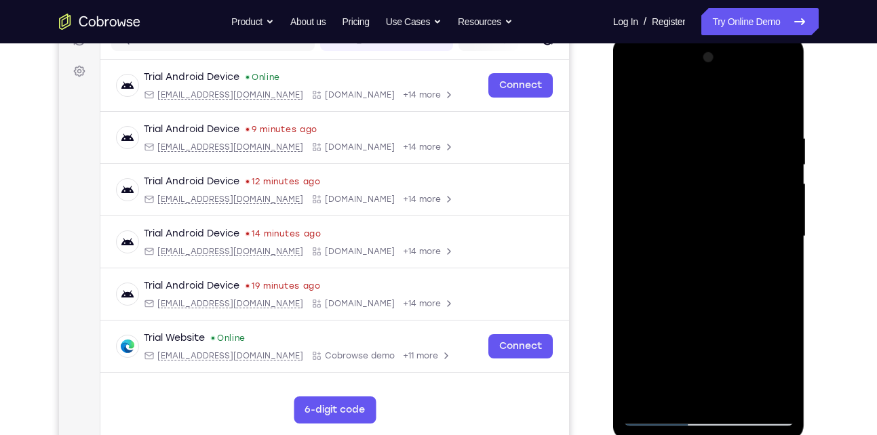
scroll to position [180, 0]
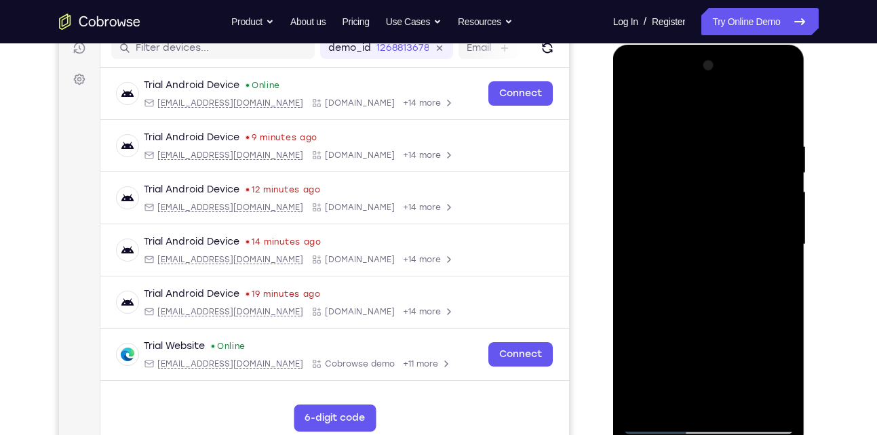
click at [783, 173] on div at bounding box center [708, 245] width 171 height 380
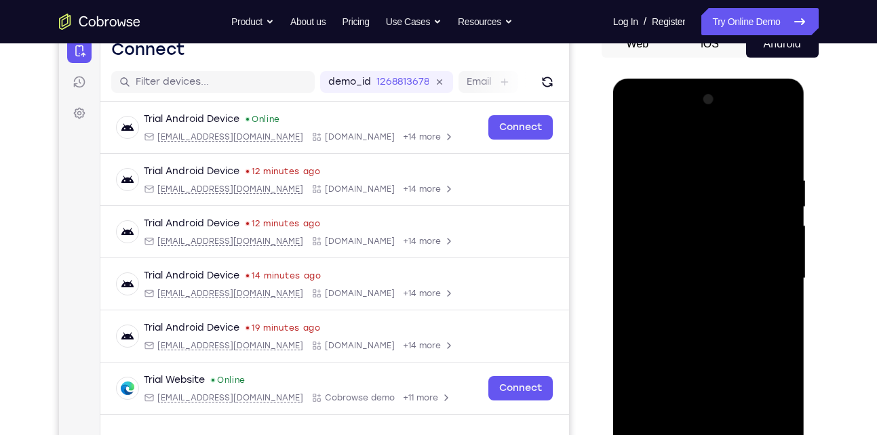
scroll to position [144, 0]
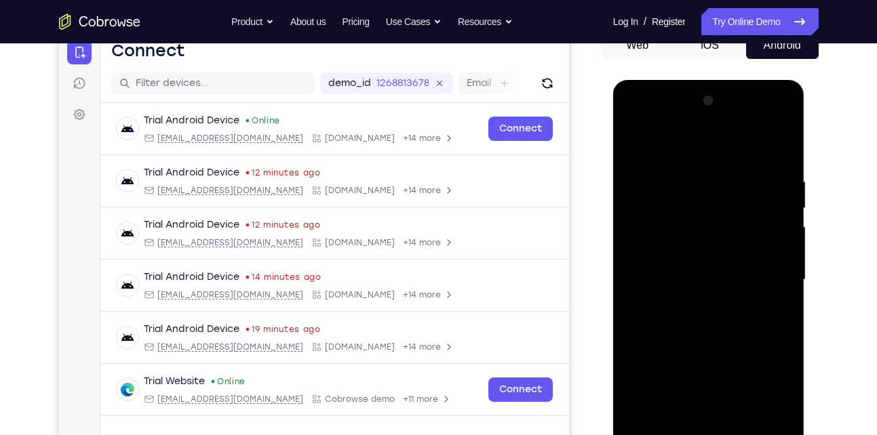
click at [781, 206] on div at bounding box center [708, 280] width 171 height 380
drag, startPoint x: 772, startPoint y: 214, endPoint x: 758, endPoint y: 153, distance: 62.0
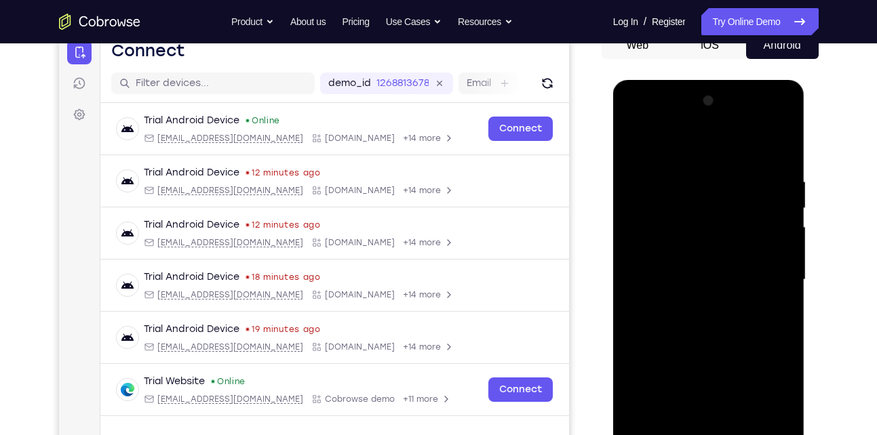
click at [758, 153] on div at bounding box center [708, 280] width 171 height 380
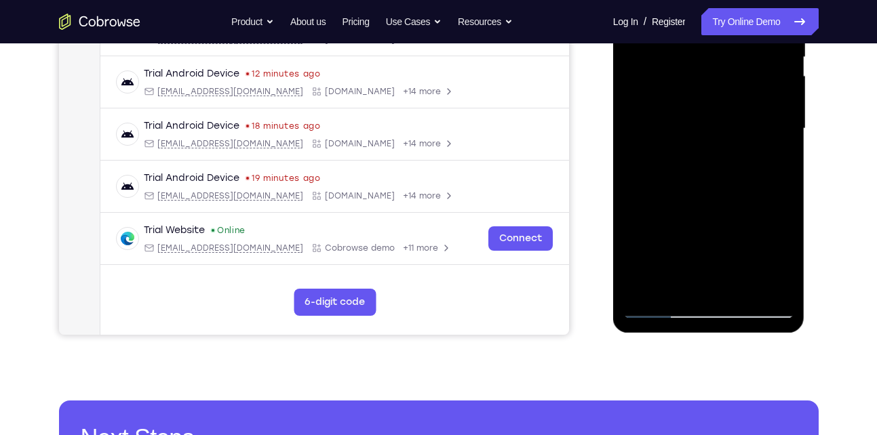
scroll to position [295, 0]
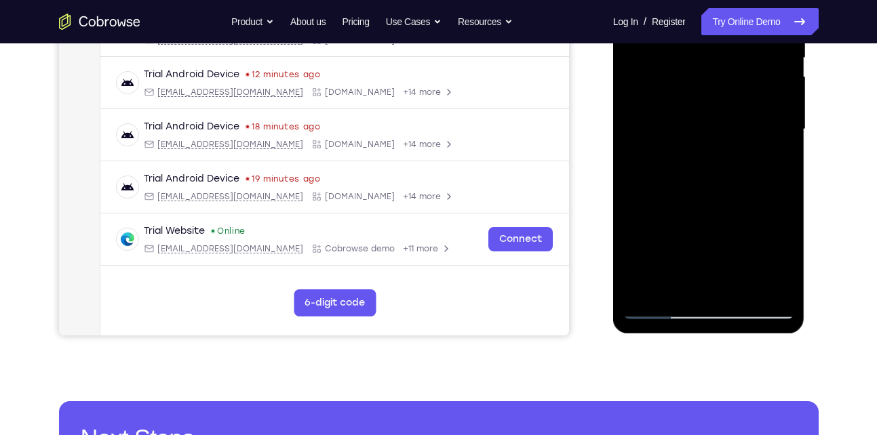
click at [644, 294] on div at bounding box center [708, 130] width 171 height 380
click at [773, 294] on div at bounding box center [708, 130] width 171 height 380
drag, startPoint x: 725, startPoint y: 235, endPoint x: 739, endPoint y: 155, distance: 81.2
click at [739, 155] on div at bounding box center [708, 130] width 171 height 380
drag, startPoint x: 716, startPoint y: 98, endPoint x: 703, endPoint y: 199, distance: 101.8
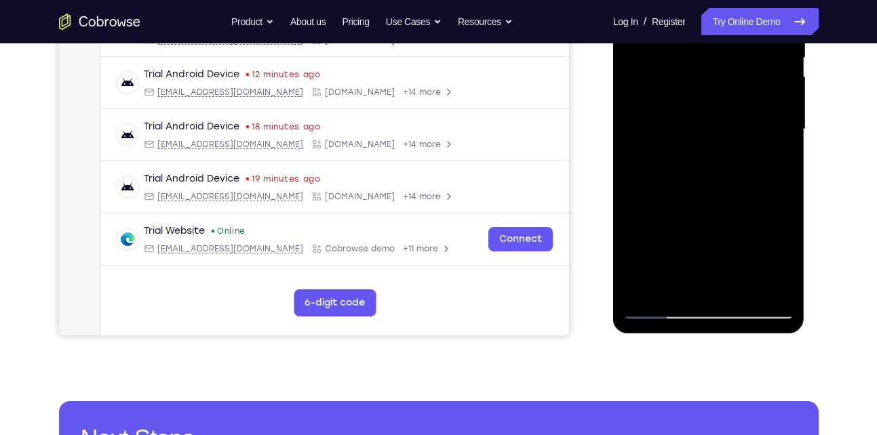
click at [703, 199] on div at bounding box center [708, 130] width 171 height 380
click at [666, 103] on div at bounding box center [708, 130] width 171 height 380
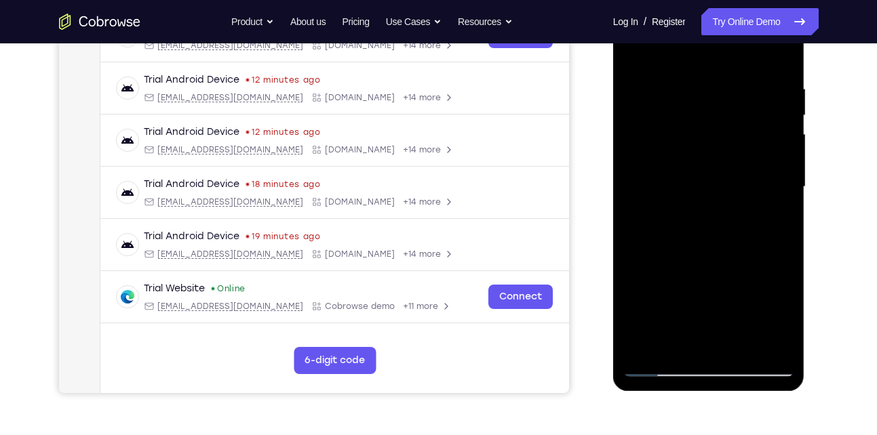
scroll to position [176, 0]
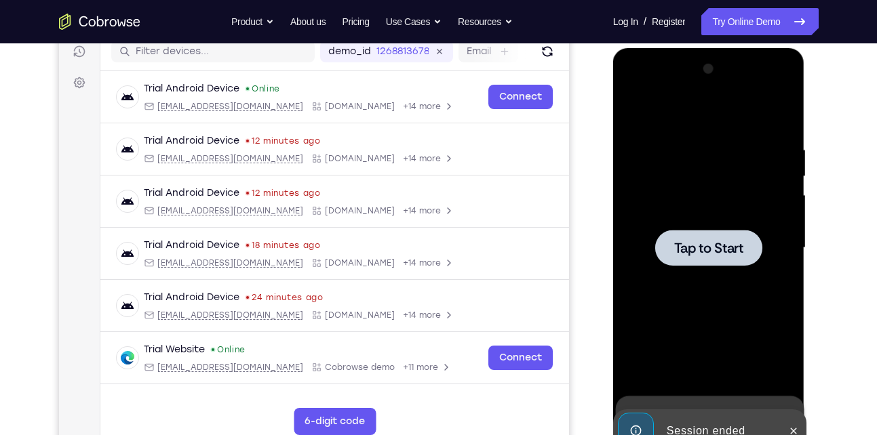
click at [676, 248] on span "Tap to Start" at bounding box center [708, 248] width 69 height 14
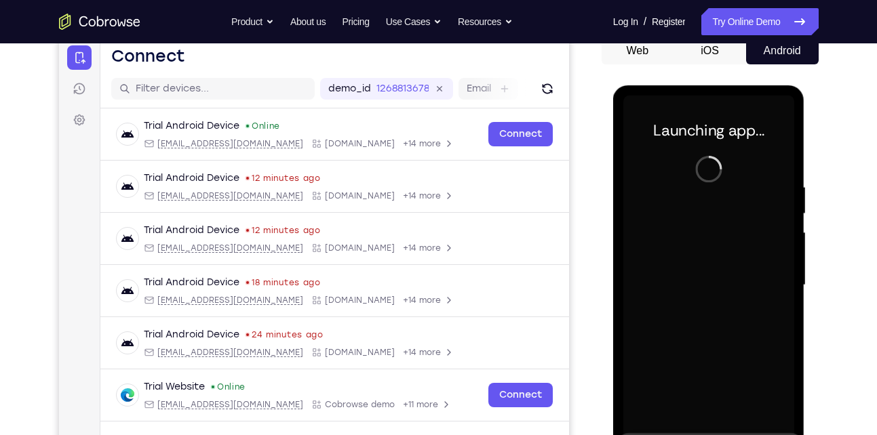
scroll to position [136, 0]
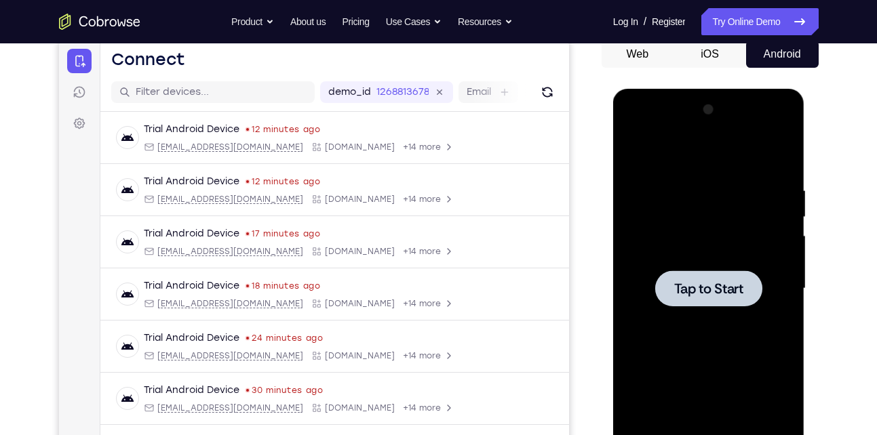
click at [688, 290] on span "Tap to Start" at bounding box center [708, 289] width 69 height 14
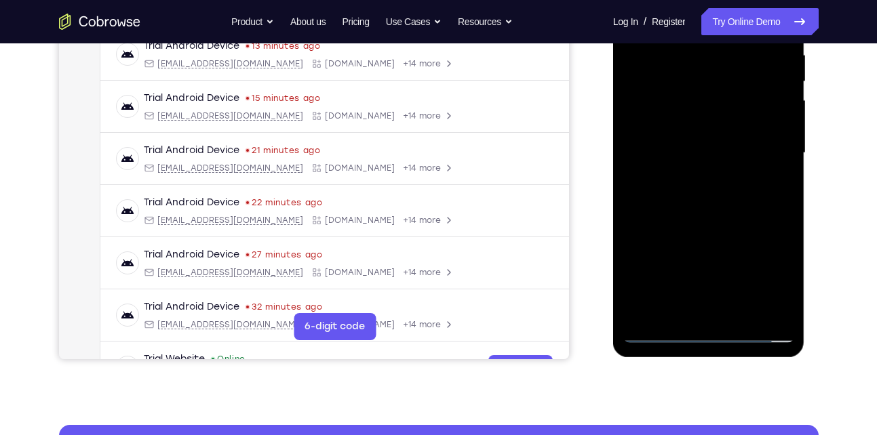
scroll to position [272, 0]
click at [704, 332] on div at bounding box center [708, 153] width 171 height 380
click at [771, 267] on div at bounding box center [708, 153] width 171 height 380
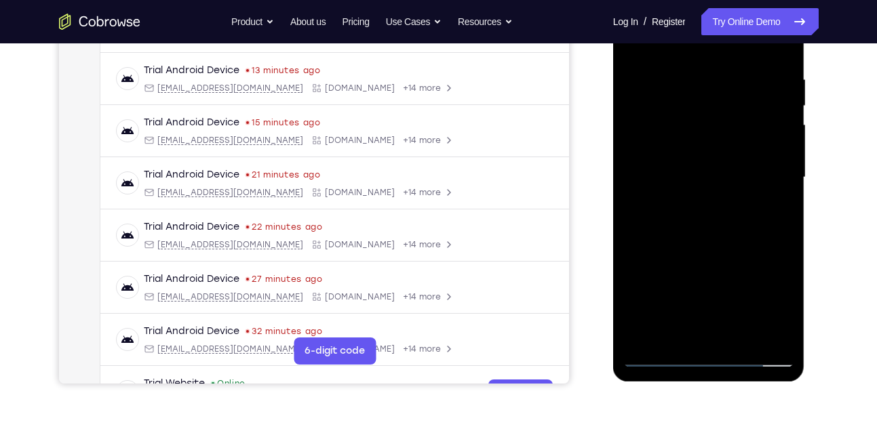
click at [709, 363] on div at bounding box center [708, 178] width 171 height 380
click at [760, 300] on div at bounding box center [708, 178] width 171 height 380
click at [695, 51] on div at bounding box center [708, 178] width 171 height 380
click at [758, 167] on div at bounding box center [708, 178] width 171 height 380
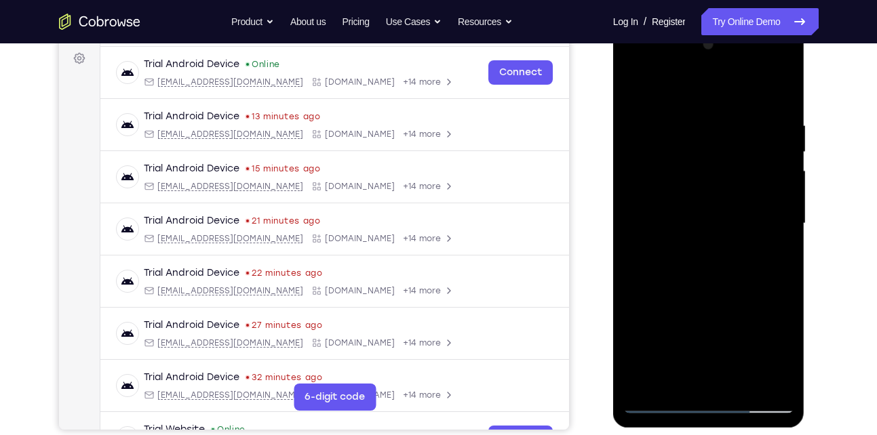
scroll to position [198, 0]
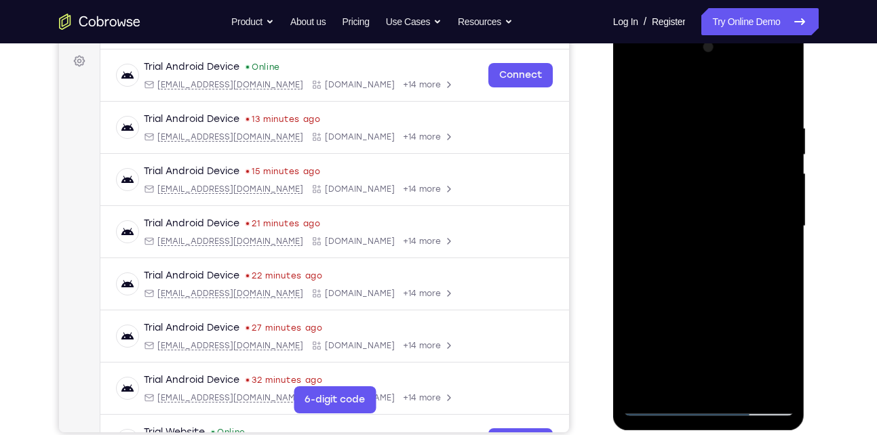
click at [686, 256] on div at bounding box center [708, 227] width 171 height 380
click at [704, 216] on div at bounding box center [708, 227] width 171 height 380
click at [697, 197] on div at bounding box center [708, 227] width 171 height 380
click at [704, 226] on div at bounding box center [708, 227] width 171 height 380
click at [709, 273] on div at bounding box center [708, 227] width 171 height 380
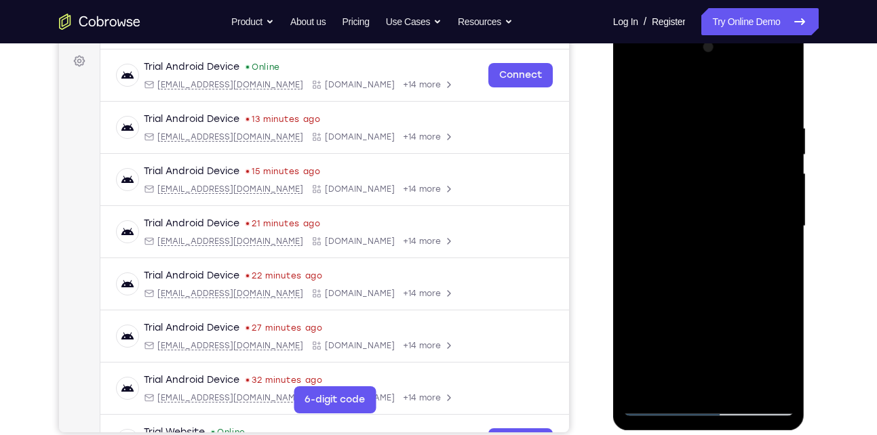
click at [716, 277] on div at bounding box center [708, 227] width 171 height 380
click at [722, 286] on div at bounding box center [708, 227] width 171 height 380
click at [692, 125] on div at bounding box center [708, 227] width 171 height 380
click at [779, 104] on div at bounding box center [708, 227] width 171 height 380
click at [695, 125] on div at bounding box center [708, 227] width 171 height 380
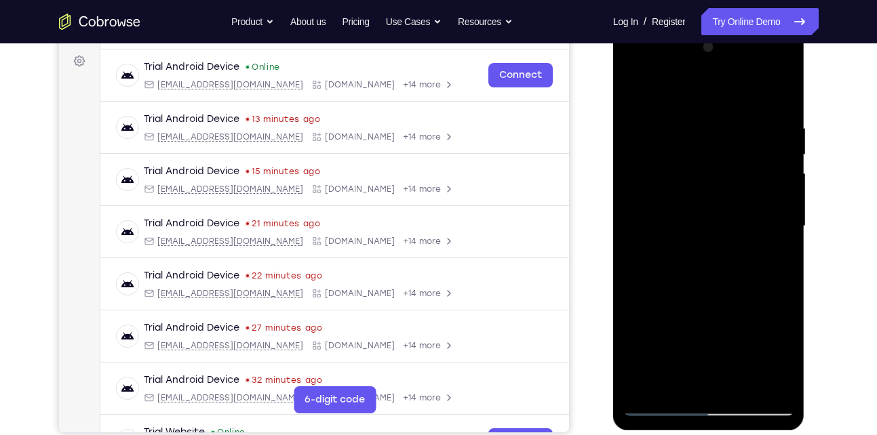
click at [763, 384] on div at bounding box center [708, 227] width 171 height 380
click at [780, 98] on div at bounding box center [708, 227] width 171 height 380
click at [735, 122] on div at bounding box center [708, 227] width 171 height 380
click at [774, 138] on div at bounding box center [708, 227] width 171 height 380
click at [775, 138] on div at bounding box center [708, 227] width 171 height 380
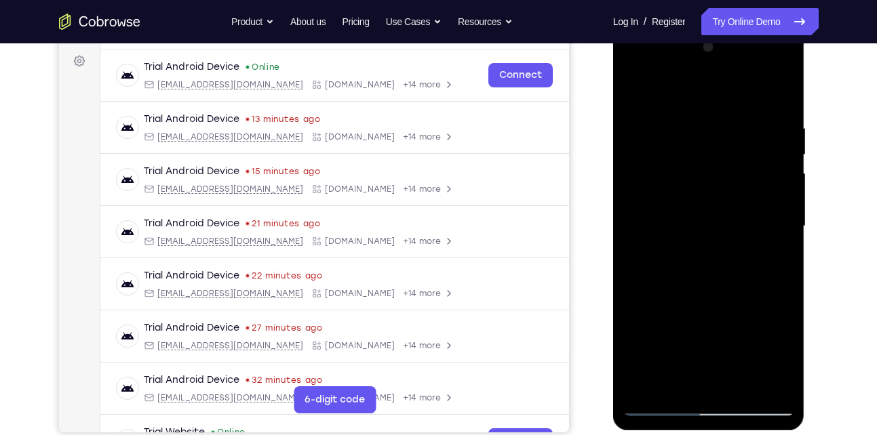
click at [779, 98] on div at bounding box center [708, 227] width 171 height 380
click at [732, 118] on div at bounding box center [708, 227] width 171 height 380
click at [779, 98] on div at bounding box center [708, 227] width 171 height 380
drag, startPoint x: 779, startPoint y: 118, endPoint x: 656, endPoint y: 121, distance: 123.5
click at [656, 121] on div at bounding box center [708, 227] width 171 height 380
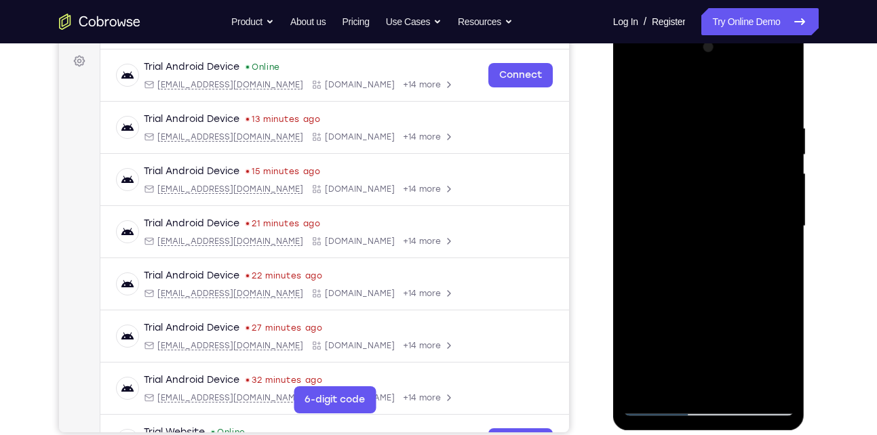
click at [784, 260] on div at bounding box center [708, 227] width 171 height 380
click at [786, 260] on div at bounding box center [708, 227] width 171 height 380
click at [777, 263] on div at bounding box center [708, 227] width 171 height 380
click at [788, 265] on div at bounding box center [708, 227] width 171 height 380
click at [637, 254] on div at bounding box center [708, 227] width 171 height 380
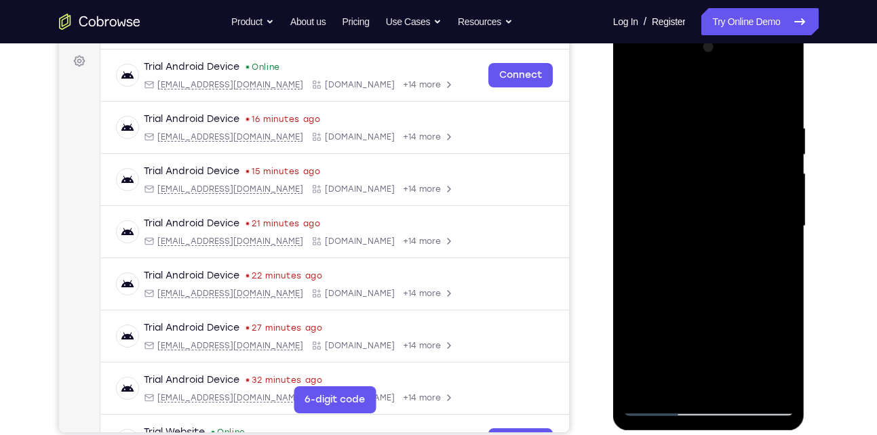
click at [635, 260] on div at bounding box center [708, 227] width 171 height 380
click at [636, 260] on div at bounding box center [708, 227] width 171 height 380
click at [746, 380] on div at bounding box center [708, 227] width 171 height 380
click at [727, 301] on div at bounding box center [708, 227] width 171 height 380
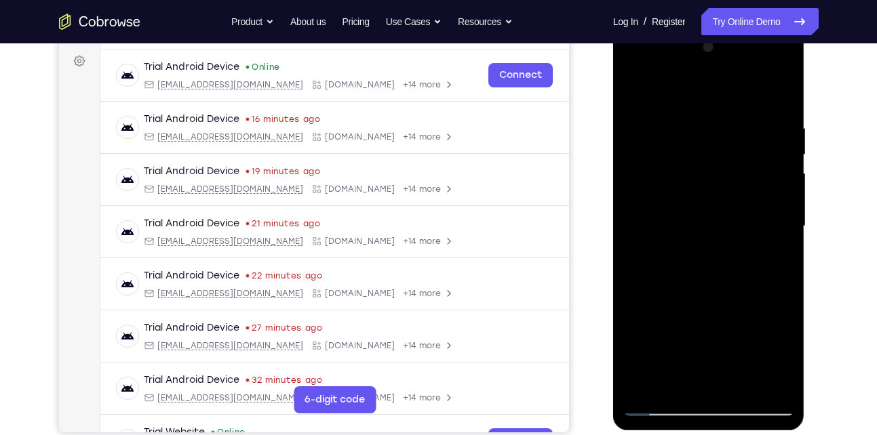
click at [712, 193] on div at bounding box center [708, 227] width 171 height 380
click at [700, 381] on div at bounding box center [708, 227] width 171 height 380
click at [777, 262] on div at bounding box center [708, 227] width 171 height 380
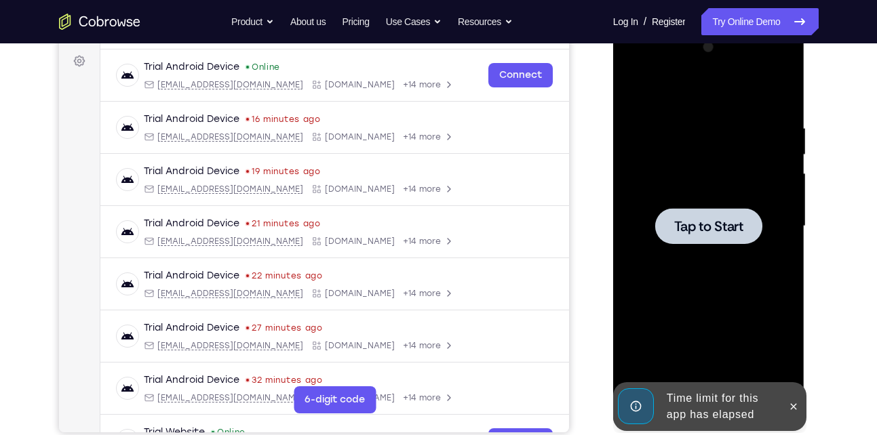
click at [655, 408] on div "Time limit for this app has elapsed" at bounding box center [699, 407] width 168 height 49
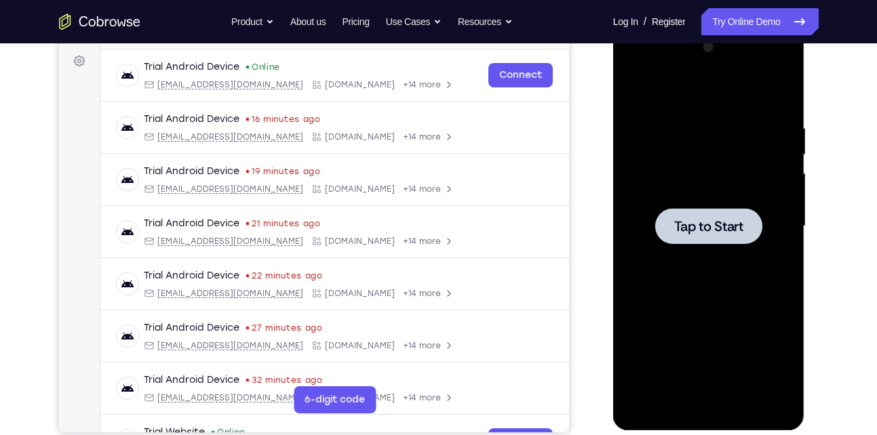
click at [713, 227] on span "Tap to Start" at bounding box center [708, 227] width 69 height 14
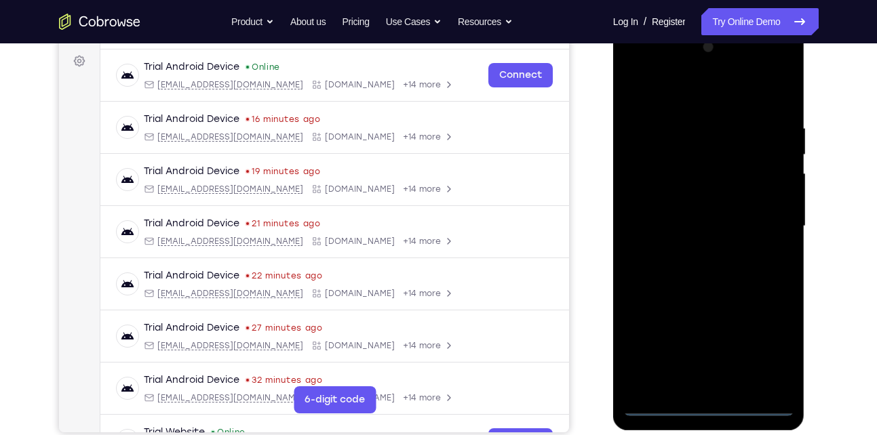
click at [716, 403] on div at bounding box center [708, 227] width 171 height 380
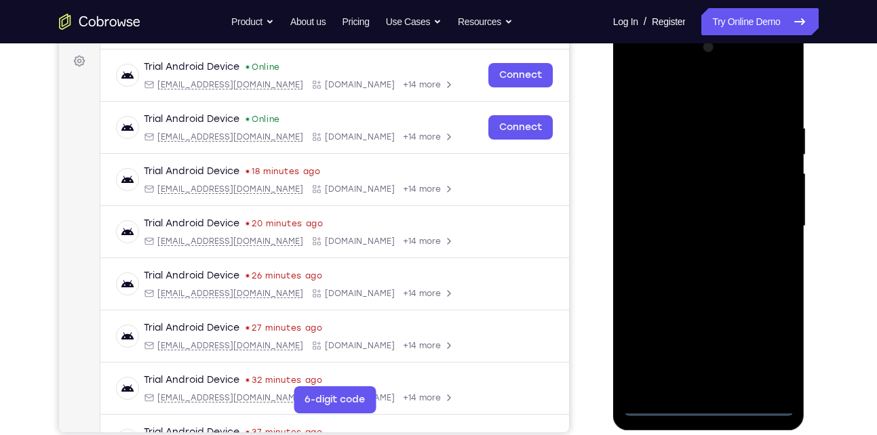
click at [764, 354] on div at bounding box center [708, 227] width 171 height 380
click at [712, 99] on div at bounding box center [708, 227] width 171 height 380
click at [764, 223] on div at bounding box center [708, 227] width 171 height 380
click at [693, 250] on div at bounding box center [708, 227] width 171 height 380
click at [673, 218] on div at bounding box center [708, 227] width 171 height 380
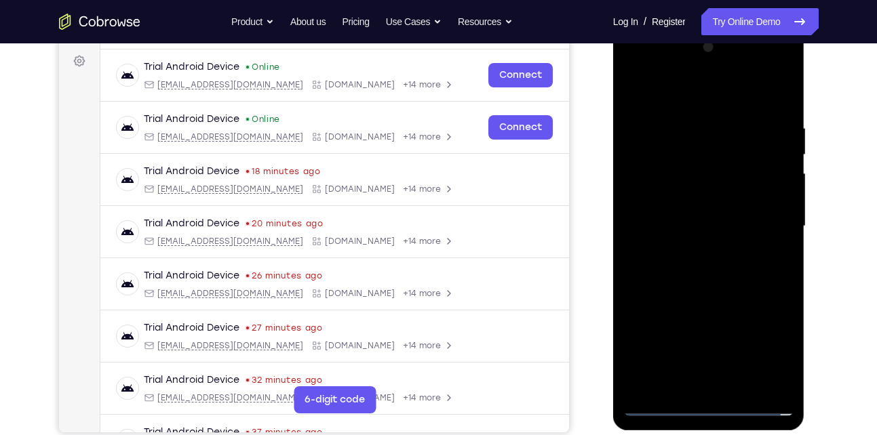
click at [682, 179] on div at bounding box center [708, 227] width 171 height 380
click at [684, 192] on div at bounding box center [708, 227] width 171 height 380
drag, startPoint x: 688, startPoint y: 196, endPoint x: 712, endPoint y: 199, distance: 24.6
drag, startPoint x: 712, startPoint y: 199, endPoint x: 722, endPoint y: 199, distance: 9.5
click at [722, 199] on div at bounding box center [708, 227] width 171 height 380
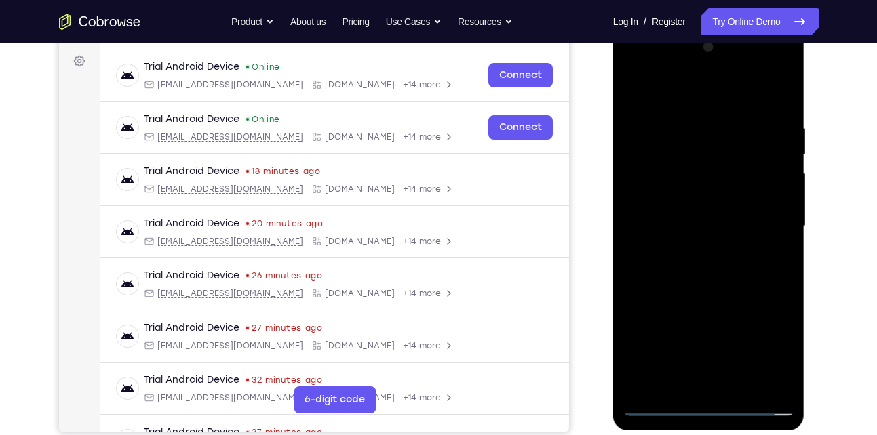
click at [718, 220] on div at bounding box center [708, 227] width 171 height 380
click at [716, 267] on div at bounding box center [708, 227] width 171 height 380
click at [701, 296] on div at bounding box center [708, 227] width 171 height 380
click at [635, 289] on div at bounding box center [708, 227] width 171 height 380
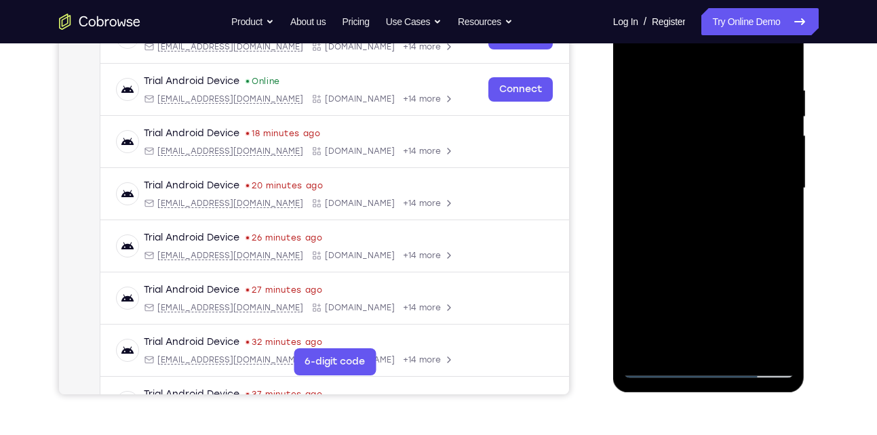
scroll to position [238, 0]
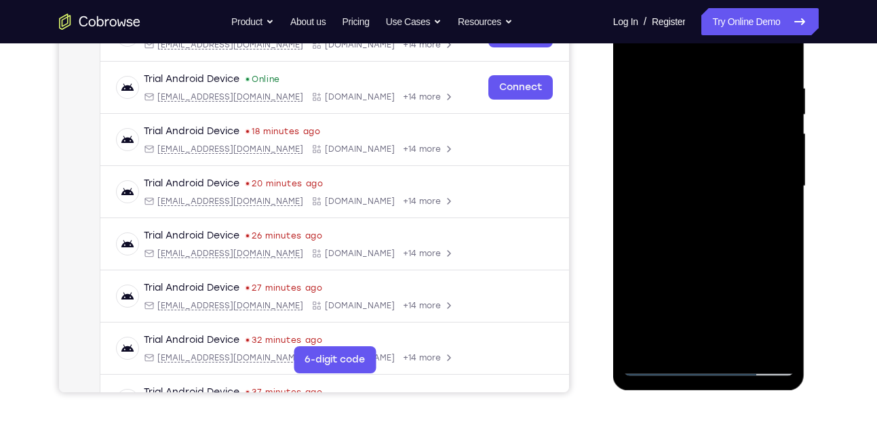
click at [787, 248] on div at bounding box center [708, 187] width 171 height 380
drag, startPoint x: 747, startPoint y: 282, endPoint x: 748, endPoint y: 224, distance: 58.3
click at [748, 224] on div at bounding box center [708, 187] width 171 height 380
drag, startPoint x: 734, startPoint y: 288, endPoint x: 738, endPoint y: 208, distance: 79.5
click at [738, 208] on div at bounding box center [708, 187] width 171 height 380
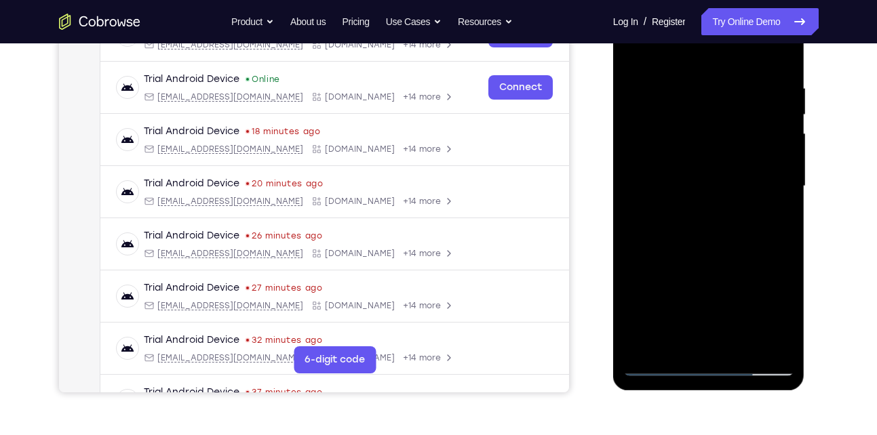
click at [639, 237] on div at bounding box center [708, 187] width 171 height 380
click at [644, 345] on div at bounding box center [708, 187] width 171 height 380
drag, startPoint x: 720, startPoint y: 258, endPoint x: 695, endPoint y: 349, distance: 93.8
click at [695, 349] on div at bounding box center [708, 187] width 171 height 380
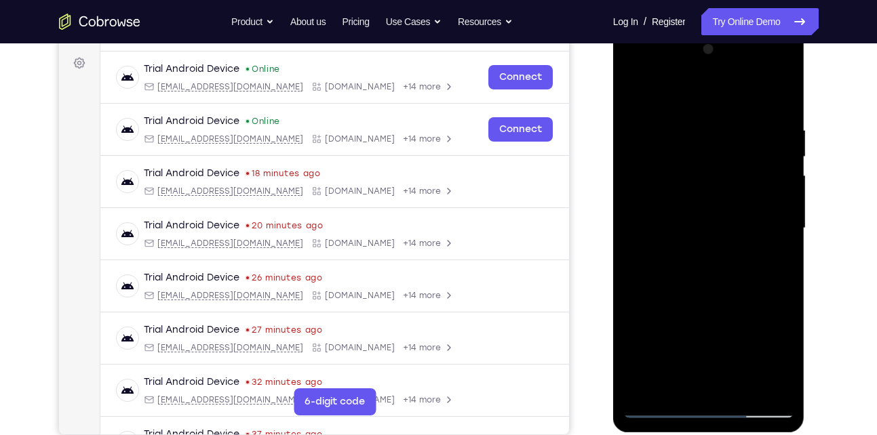
scroll to position [194, 0]
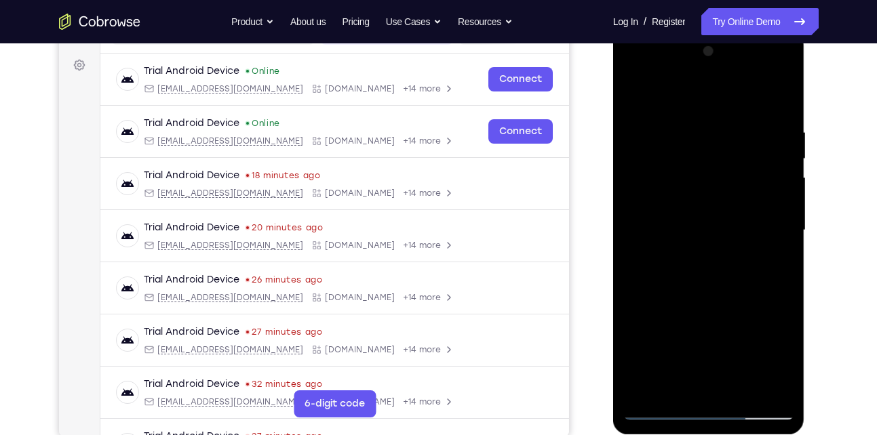
drag, startPoint x: 709, startPoint y: 161, endPoint x: 671, endPoint y: 302, distance: 146.3
click at [671, 302] on div at bounding box center [708, 231] width 171 height 380
click at [727, 136] on div at bounding box center [708, 231] width 171 height 380
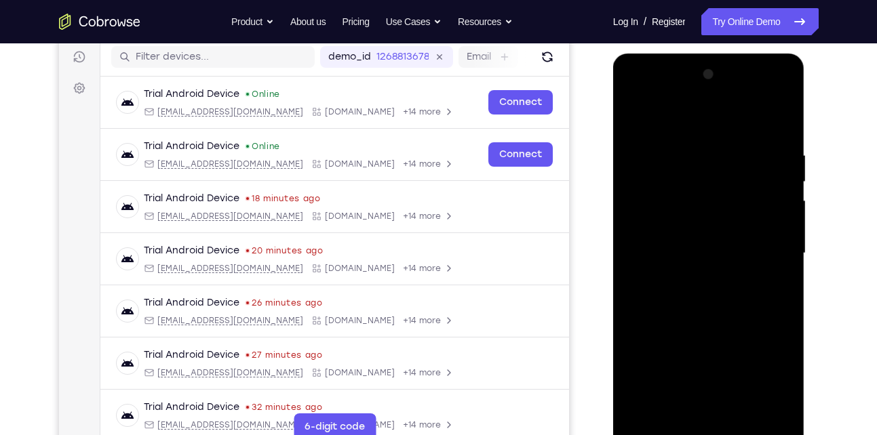
scroll to position [170, 0]
click at [780, 123] on div at bounding box center [708, 254] width 171 height 380
click at [772, 152] on div at bounding box center [708, 254] width 171 height 380
click at [779, 125] on div at bounding box center [708, 254] width 171 height 380
click at [687, 156] on div at bounding box center [708, 254] width 171 height 380
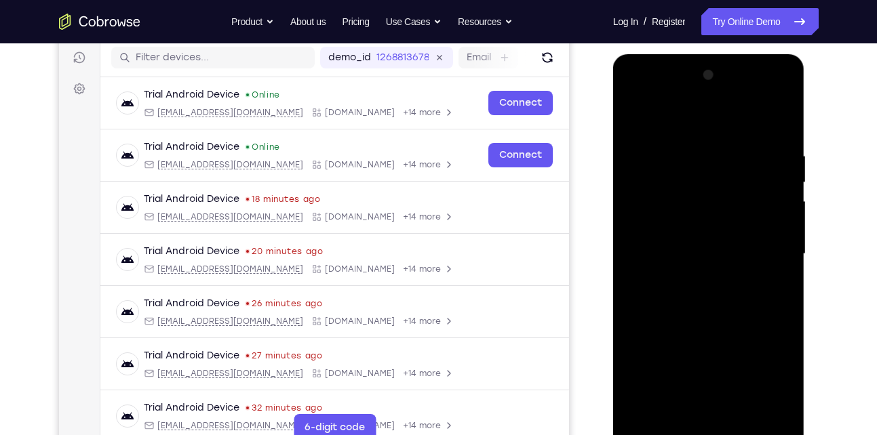
click at [781, 124] on div at bounding box center [708, 254] width 171 height 380
drag, startPoint x: 776, startPoint y: 147, endPoint x: 667, endPoint y: 149, distance: 108.5
click at [667, 149] on div at bounding box center [708, 254] width 171 height 380
click at [720, 155] on div at bounding box center [708, 254] width 171 height 380
click at [779, 127] on div at bounding box center [708, 254] width 171 height 380
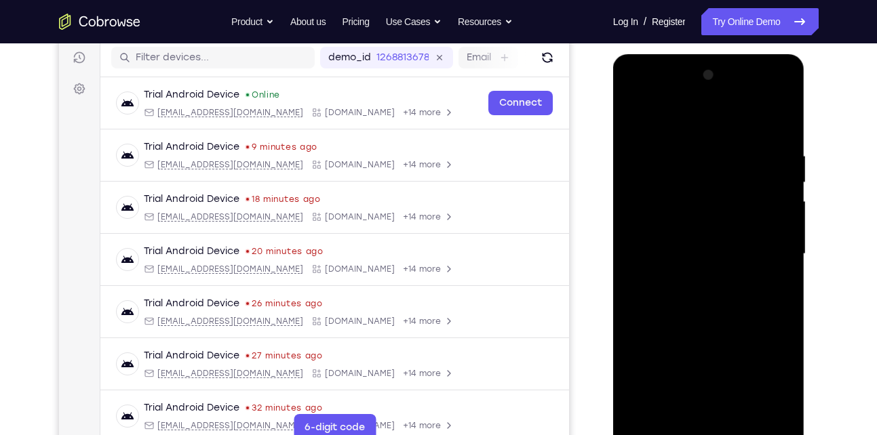
click at [711, 141] on div at bounding box center [708, 254] width 171 height 380
click at [778, 127] on div at bounding box center [708, 254] width 171 height 380
click at [758, 155] on div at bounding box center [708, 254] width 171 height 380
click at [777, 122] on div at bounding box center [708, 254] width 171 height 380
drag, startPoint x: 770, startPoint y: 146, endPoint x: 682, endPoint y: 154, distance: 89.2
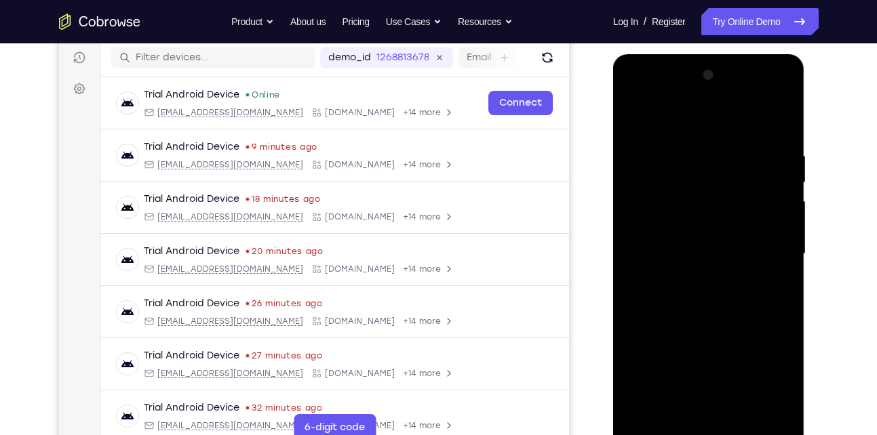
click at [682, 154] on div at bounding box center [708, 254] width 171 height 380
click at [752, 159] on div at bounding box center [708, 254] width 171 height 380
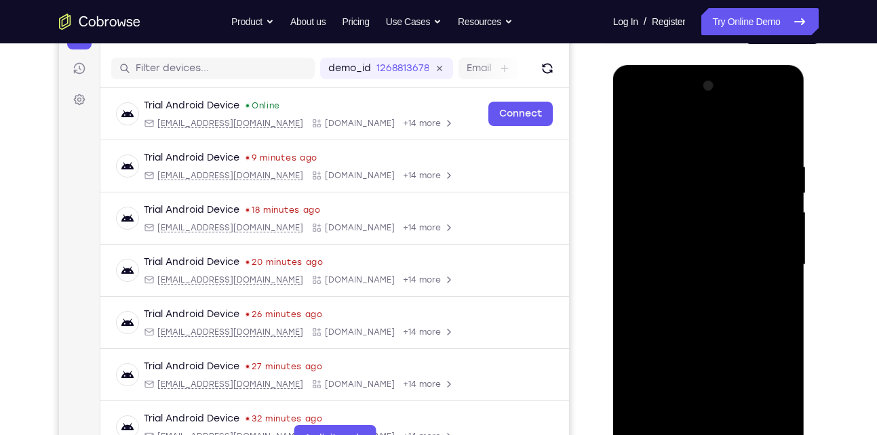
scroll to position [159, 0]
click at [779, 138] on div at bounding box center [708, 266] width 171 height 380
drag, startPoint x: 779, startPoint y: 163, endPoint x: 690, endPoint y: 173, distance: 90.0
click at [690, 173] on div at bounding box center [708, 266] width 171 height 380
click at [673, 163] on div at bounding box center [708, 266] width 171 height 380
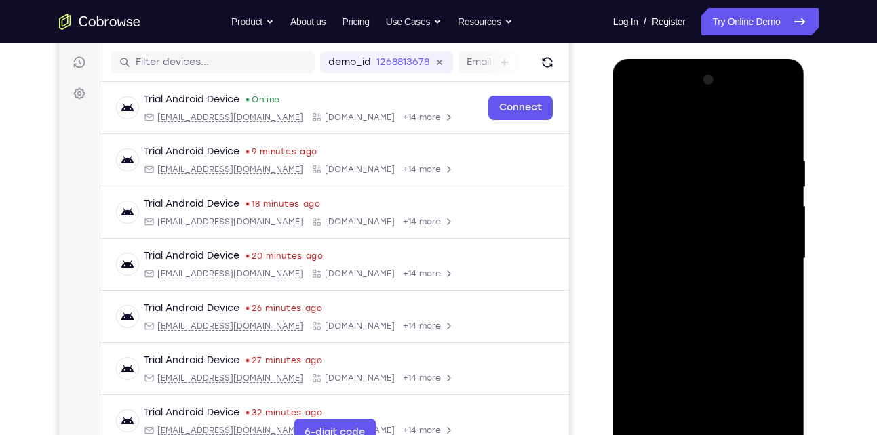
scroll to position [158, 0]
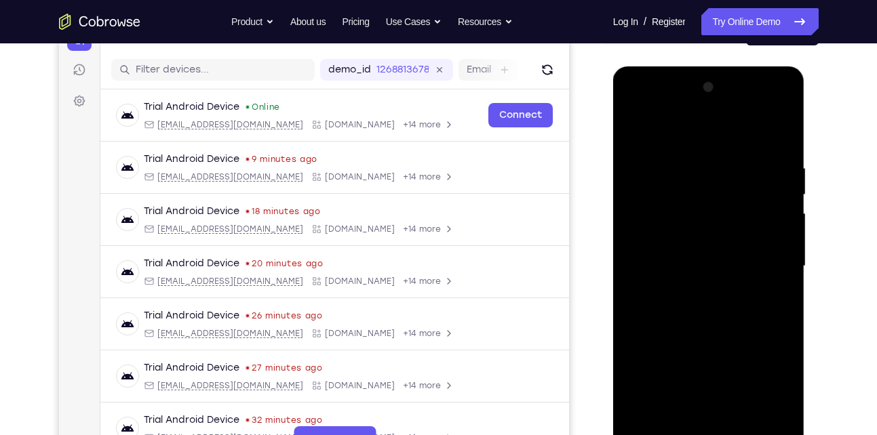
click at [777, 137] on div at bounding box center [708, 267] width 171 height 380
click at [701, 165] on div at bounding box center [708, 267] width 171 height 380
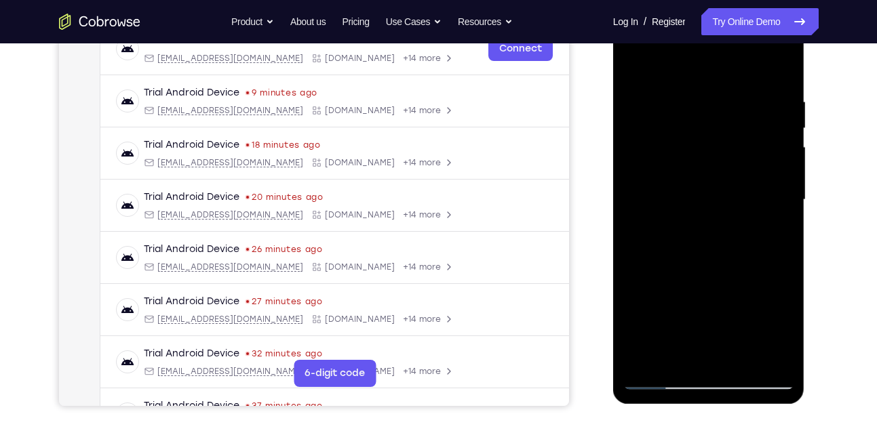
scroll to position [228, 0]
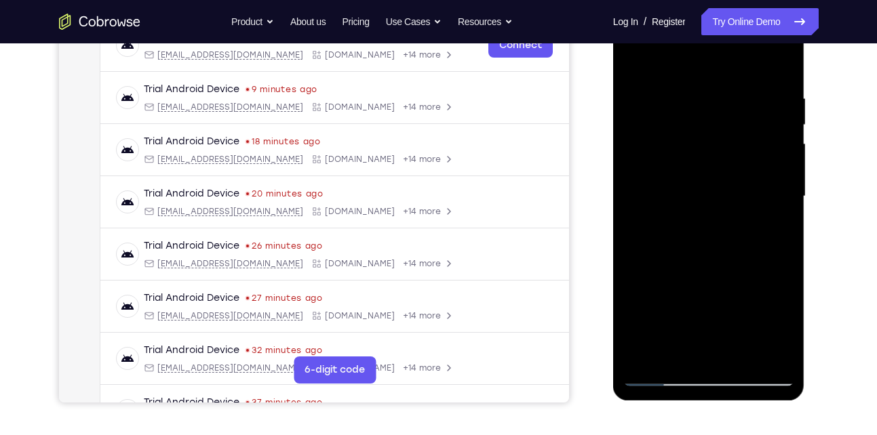
click at [760, 354] on div at bounding box center [708, 197] width 171 height 380
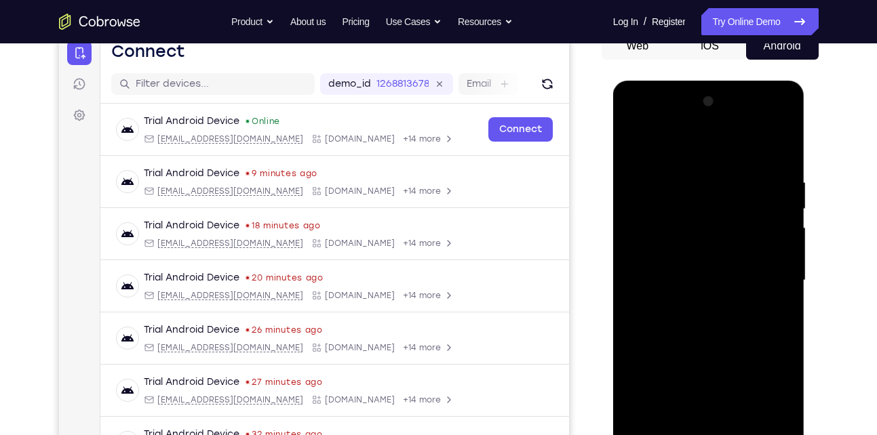
scroll to position [141, 0]
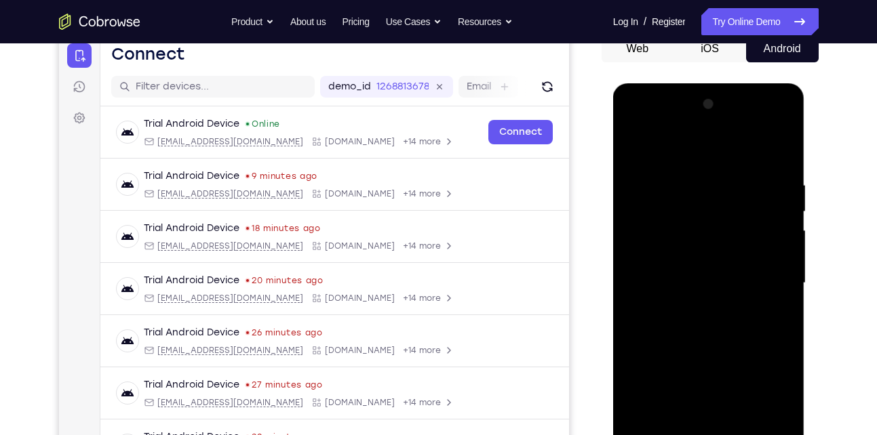
click at [779, 154] on div at bounding box center [708, 284] width 171 height 380
drag, startPoint x: 684, startPoint y: 177, endPoint x: 772, endPoint y: 176, distance: 87.5
click at [772, 176] on div at bounding box center [708, 284] width 171 height 380
click at [706, 177] on div at bounding box center [708, 284] width 171 height 380
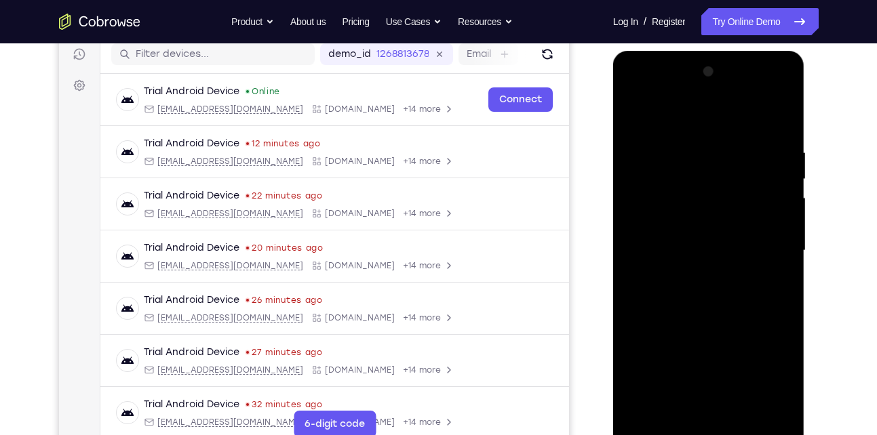
scroll to position [175, 0]
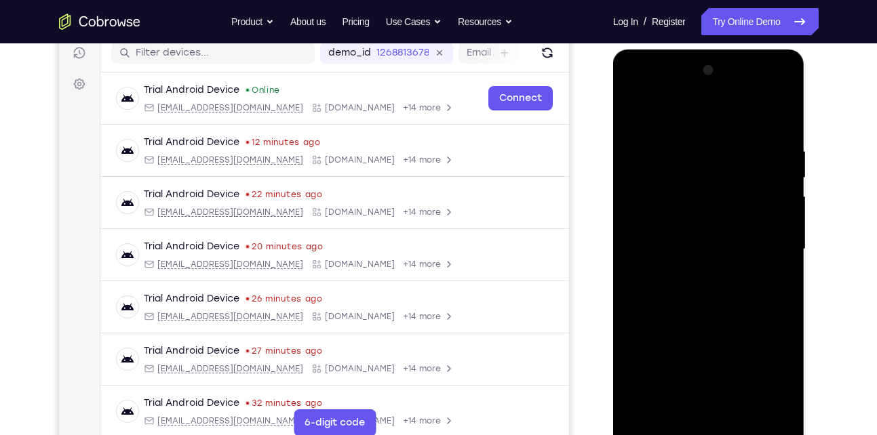
click at [760, 404] on div at bounding box center [708, 250] width 171 height 380
click at [783, 235] on div at bounding box center [708, 250] width 171 height 380
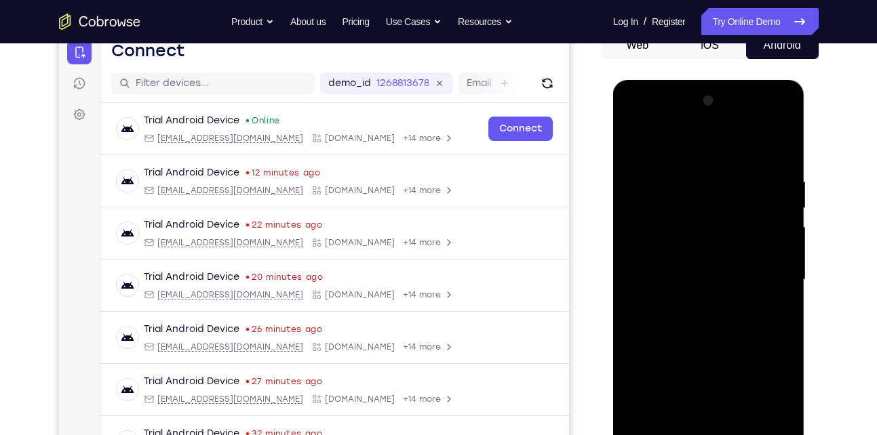
scroll to position [142, 0]
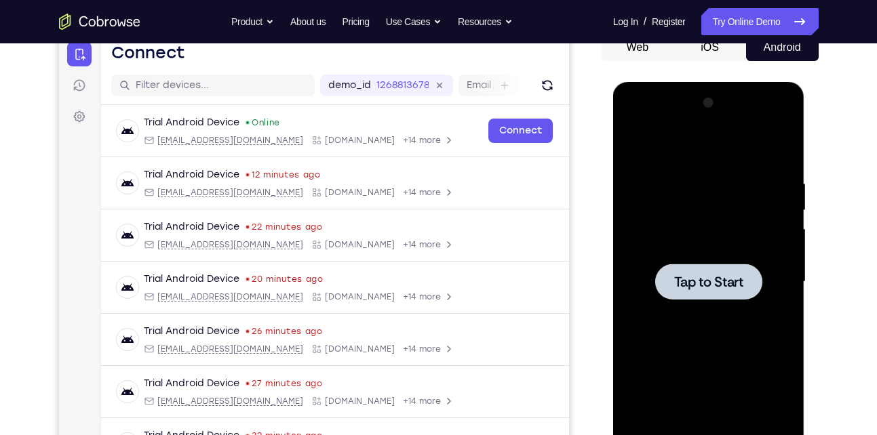
click at [722, 297] on div at bounding box center [708, 282] width 107 height 36
click at [689, 277] on span "Tap to Start" at bounding box center [708, 282] width 69 height 14
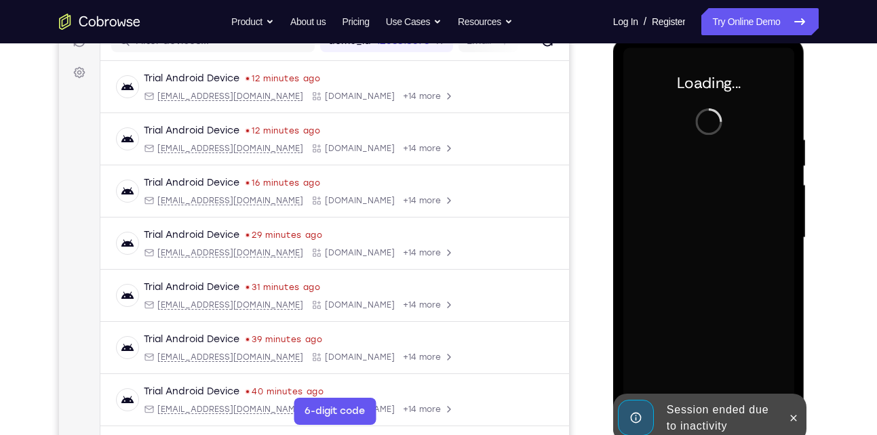
scroll to position [187, 0]
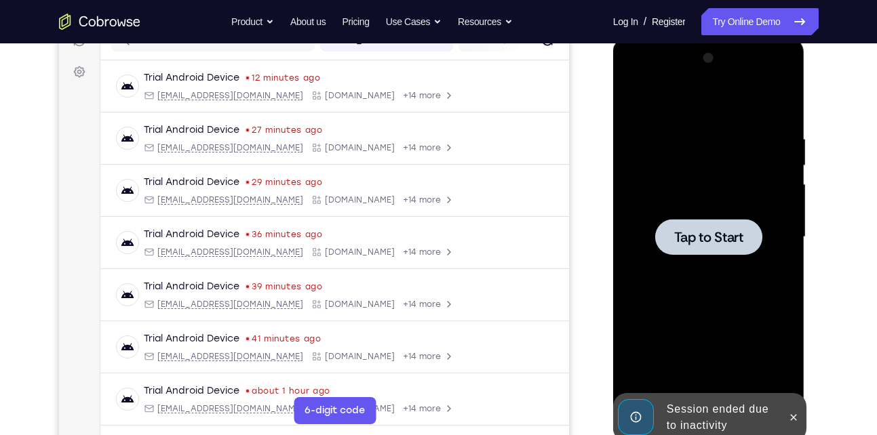
click at [694, 223] on div at bounding box center [708, 237] width 107 height 36
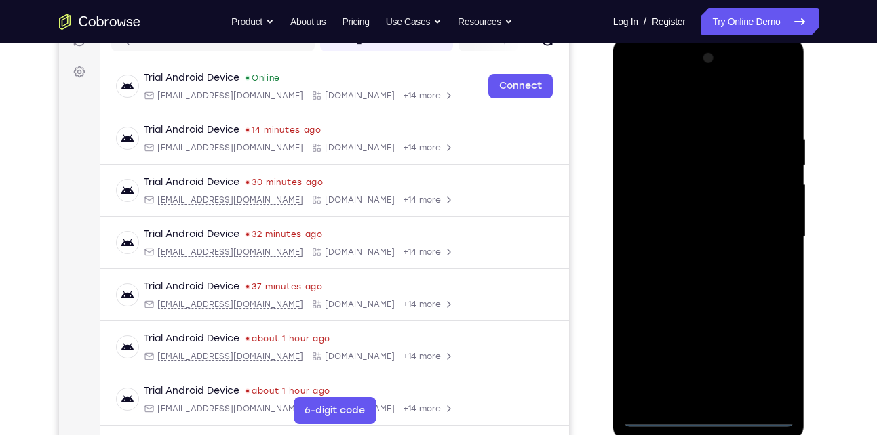
click at [710, 414] on div at bounding box center [708, 237] width 171 height 380
click at [773, 361] on div at bounding box center [708, 237] width 171 height 380
click at [680, 102] on div at bounding box center [708, 237] width 171 height 380
click at [770, 233] on div at bounding box center [708, 237] width 171 height 380
click at [693, 264] on div at bounding box center [708, 237] width 171 height 380
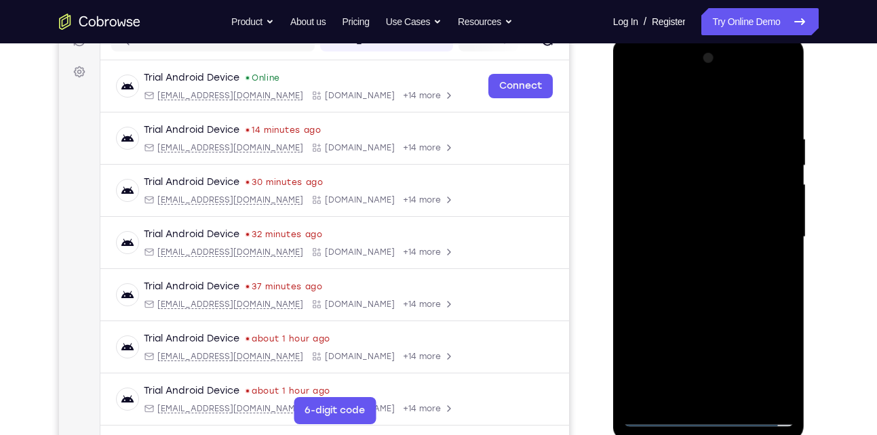
click at [699, 227] on div at bounding box center [708, 237] width 171 height 380
click at [690, 209] on div at bounding box center [708, 237] width 171 height 380
click at [709, 241] on div at bounding box center [708, 237] width 171 height 380
click at [680, 288] on div at bounding box center [708, 237] width 171 height 380
click at [718, 305] on div at bounding box center [708, 237] width 171 height 380
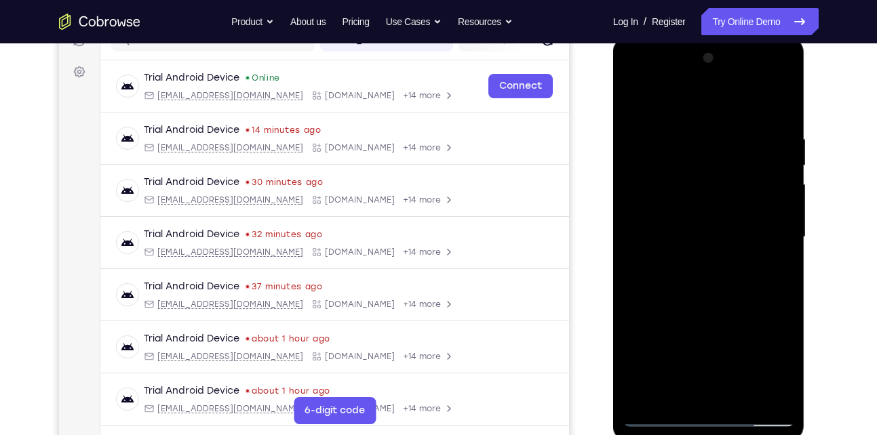
click at [786, 99] on div at bounding box center [708, 237] width 171 height 380
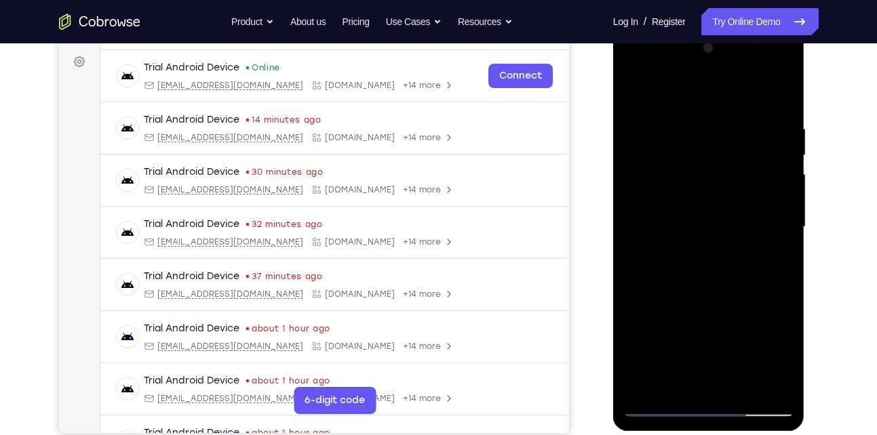
click at [634, 91] on div at bounding box center [708, 227] width 171 height 380
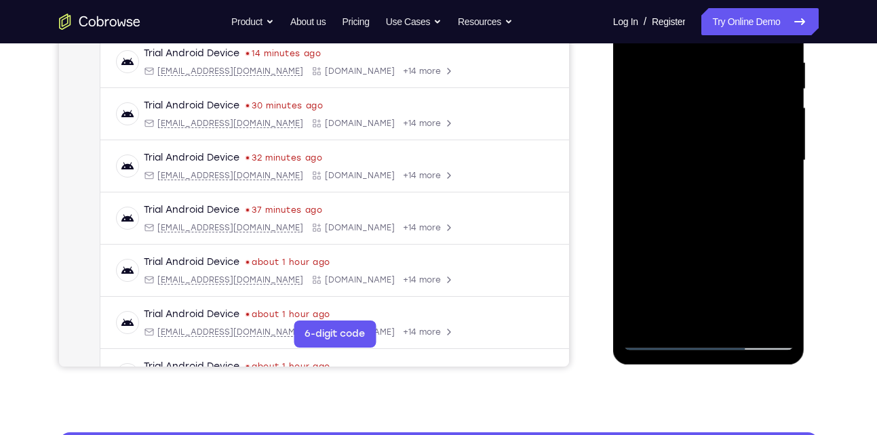
scroll to position [266, 0]
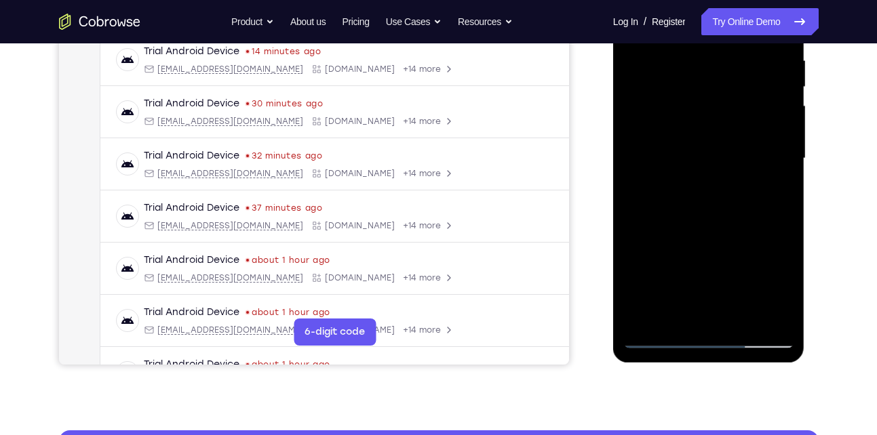
click at [771, 321] on div at bounding box center [708, 159] width 171 height 380
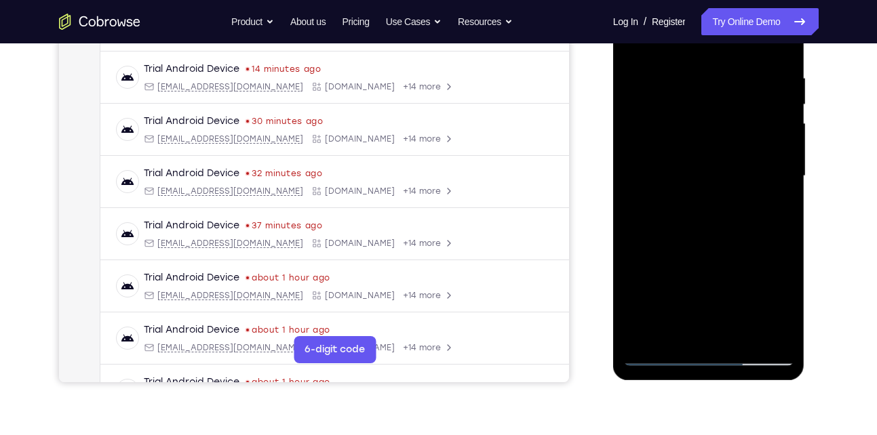
scroll to position [273, 0]
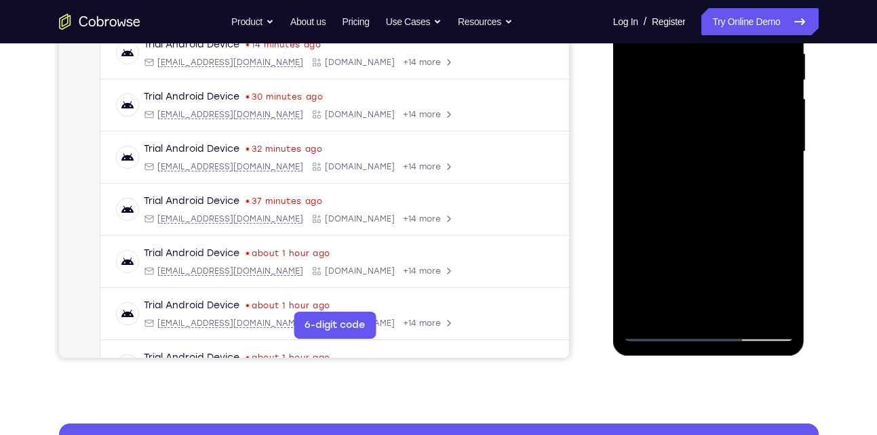
click at [706, 247] on div at bounding box center [708, 152] width 171 height 380
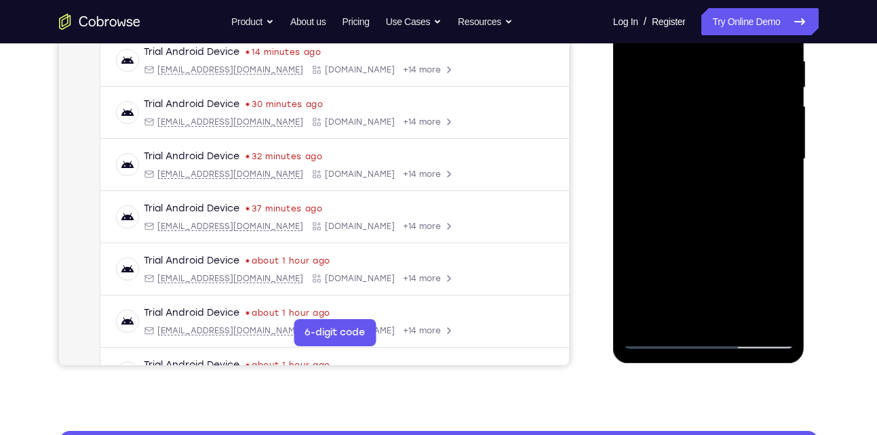
scroll to position [262, 0]
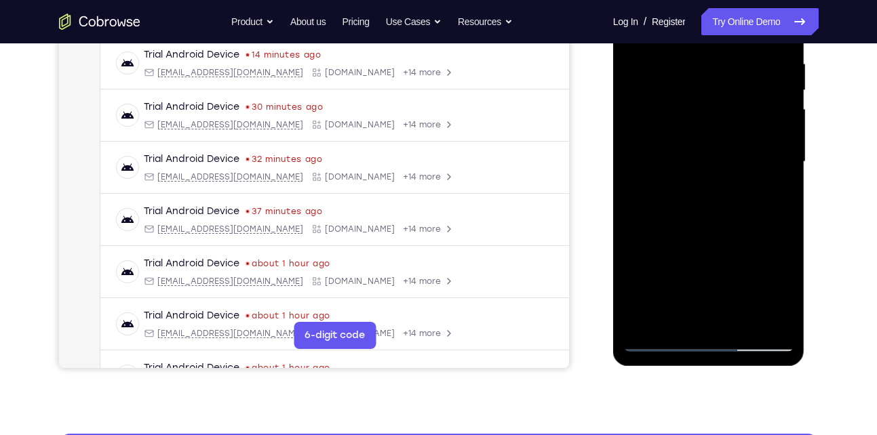
click at [787, 170] on div at bounding box center [708, 162] width 171 height 380
click at [783, 170] on div at bounding box center [708, 162] width 171 height 380
click at [629, 170] on div at bounding box center [708, 162] width 171 height 380
click at [785, 172] on div at bounding box center [708, 162] width 171 height 380
click at [631, 168] on div at bounding box center [708, 162] width 171 height 380
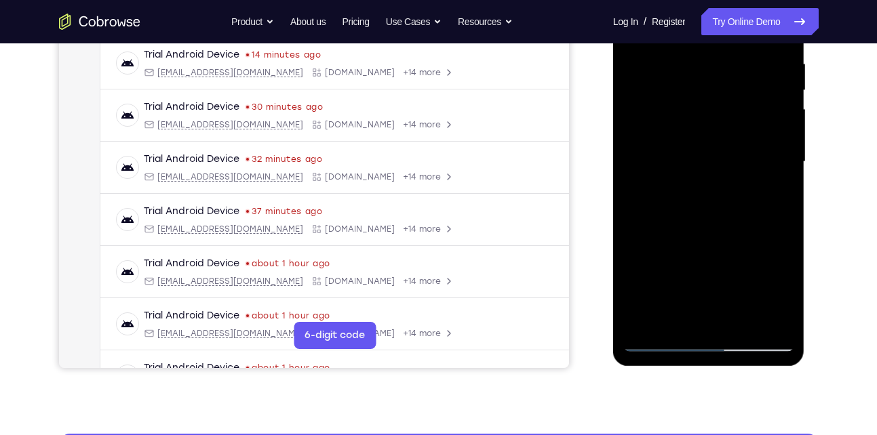
click at [787, 172] on div at bounding box center [708, 162] width 171 height 380
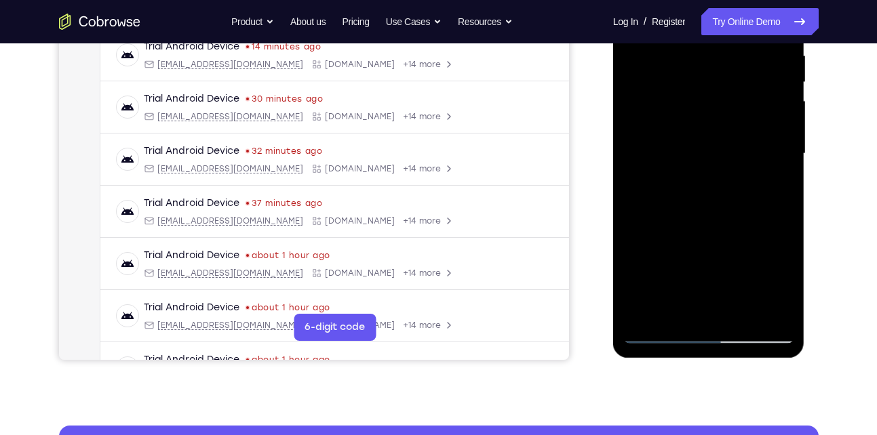
scroll to position [270, 0]
click at [786, 159] on div at bounding box center [708, 155] width 171 height 380
click at [634, 161] on div at bounding box center [708, 155] width 171 height 380
click at [786, 165] on div at bounding box center [708, 155] width 171 height 380
click at [635, 161] on div at bounding box center [708, 155] width 171 height 380
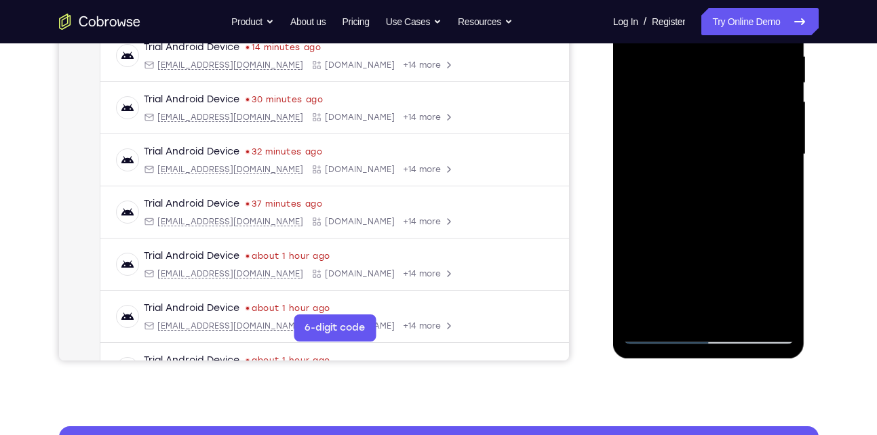
click at [635, 161] on div at bounding box center [708, 155] width 171 height 380
drag, startPoint x: 728, startPoint y: 229, endPoint x: 727, endPoint y: 184, distance: 44.8
click at [727, 184] on div at bounding box center [708, 155] width 171 height 380
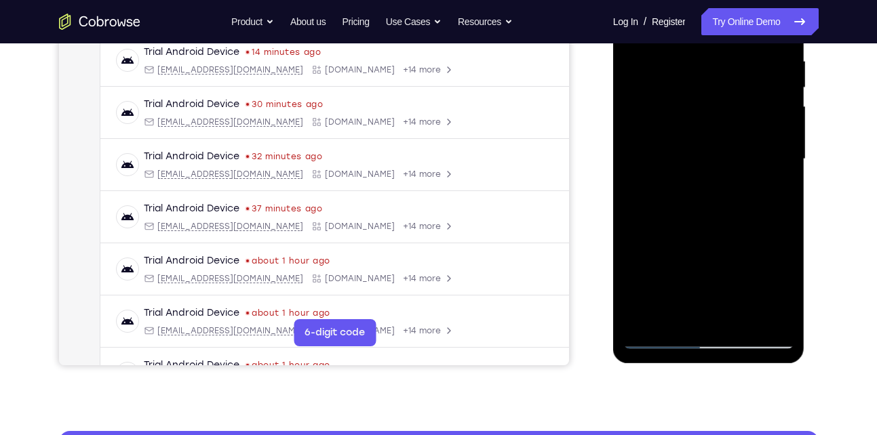
click at [784, 123] on div at bounding box center [708, 159] width 171 height 380
click at [783, 125] on div at bounding box center [708, 159] width 171 height 380
drag, startPoint x: 726, startPoint y: 191, endPoint x: 728, endPoint y: 134, distance: 57.0
click at [728, 134] on div at bounding box center [708, 159] width 171 height 380
click at [673, 244] on div at bounding box center [708, 159] width 171 height 380
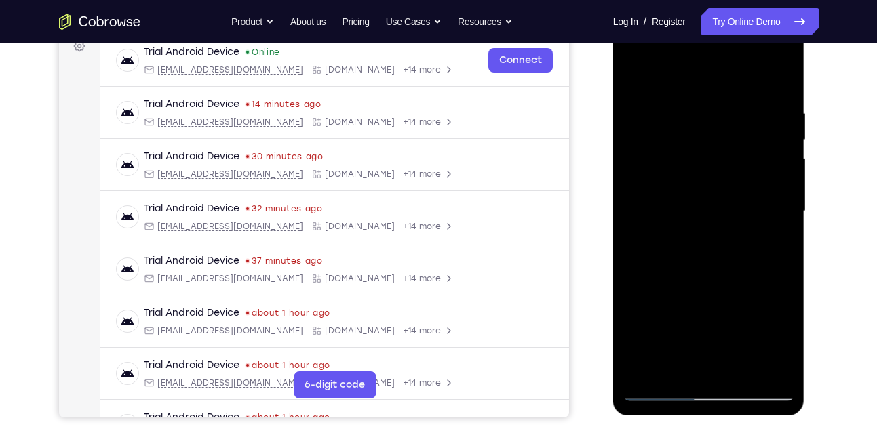
scroll to position [193, 0]
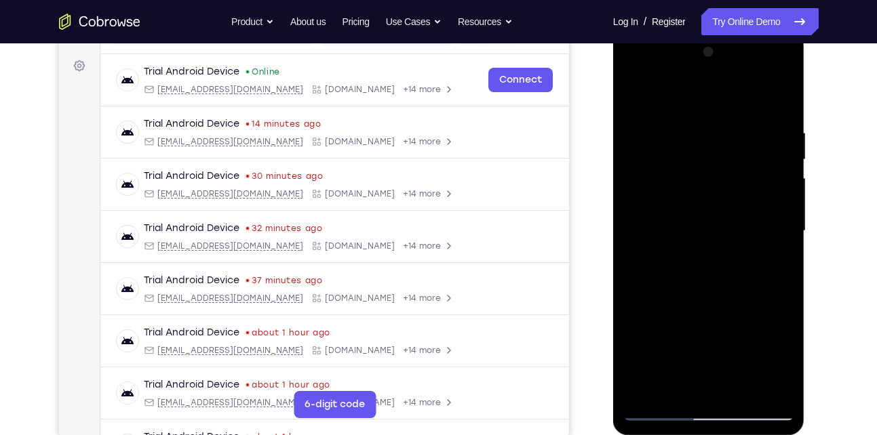
click at [638, 96] on div at bounding box center [708, 231] width 171 height 380
click at [637, 147] on div at bounding box center [708, 231] width 171 height 380
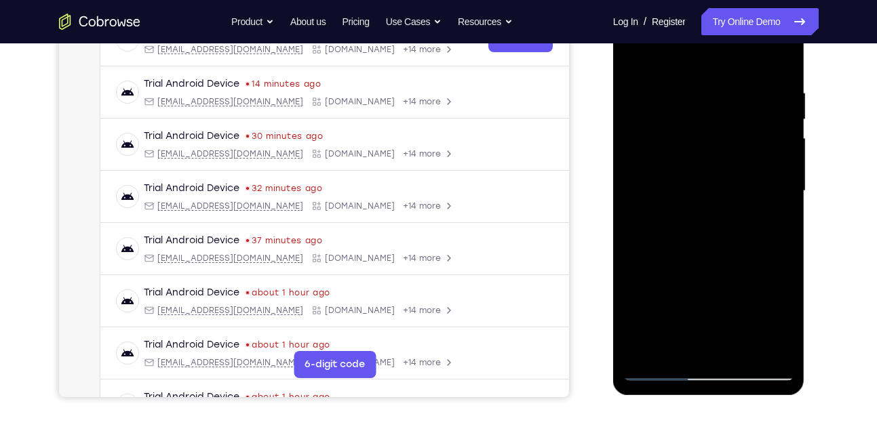
scroll to position [238, 0]
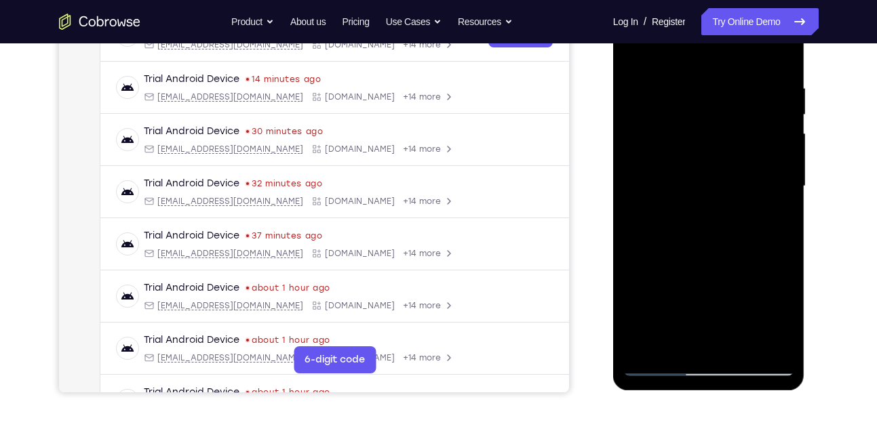
drag, startPoint x: 678, startPoint y: 258, endPoint x: 682, endPoint y: 132, distance: 126.2
click at [682, 132] on div at bounding box center [708, 187] width 171 height 380
drag, startPoint x: 689, startPoint y: 224, endPoint x: 697, endPoint y: 155, distance: 69.7
click at [697, 155] on div at bounding box center [708, 187] width 171 height 380
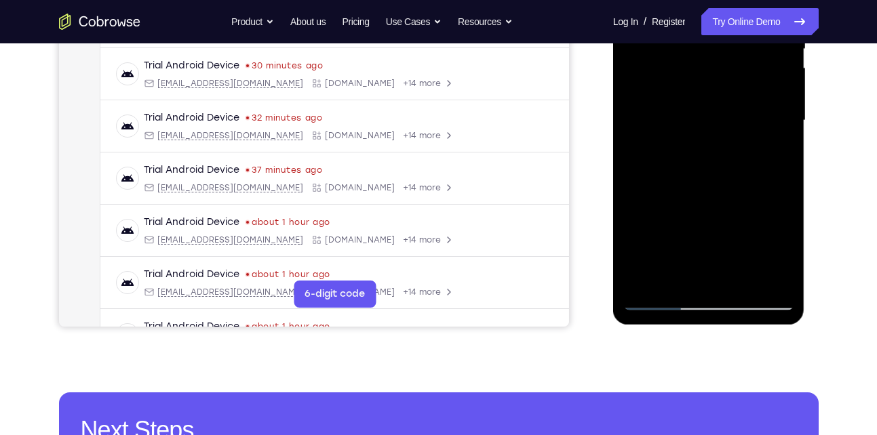
scroll to position [306, 0]
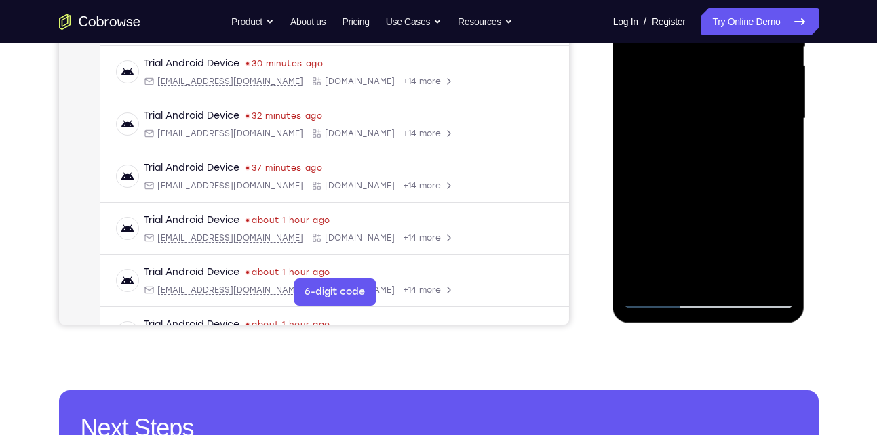
click at [659, 296] on div at bounding box center [708, 119] width 171 height 380
click at [743, 282] on div at bounding box center [708, 119] width 171 height 380
drag, startPoint x: 720, startPoint y: 140, endPoint x: 724, endPoint y: 189, distance: 49.0
click at [724, 189] on div at bounding box center [708, 119] width 171 height 380
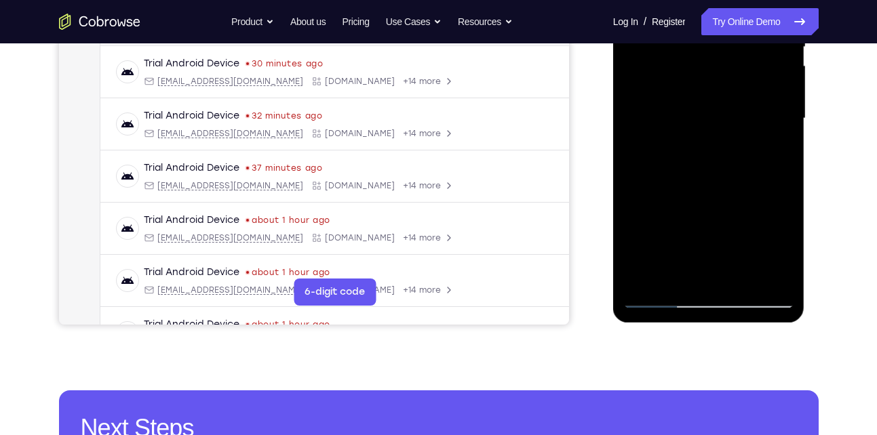
drag, startPoint x: 716, startPoint y: 134, endPoint x: 722, endPoint y: 198, distance: 64.7
click at [722, 198] on div at bounding box center [708, 119] width 171 height 380
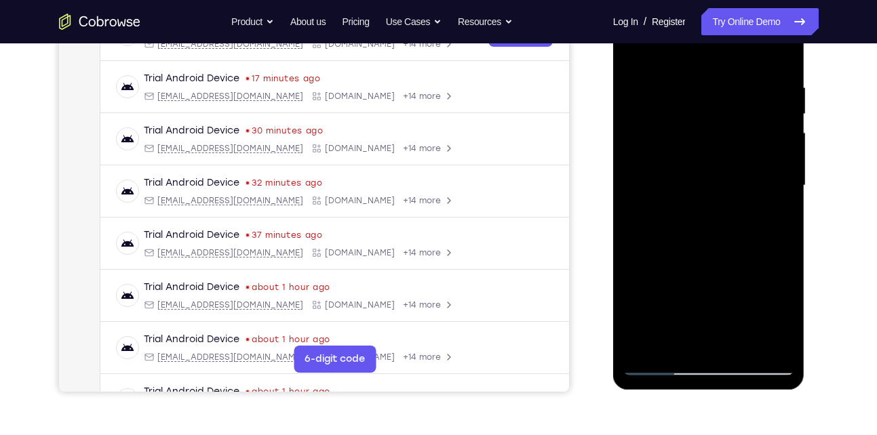
scroll to position [238, 0]
click at [640, 50] on div at bounding box center [708, 187] width 171 height 380
click at [684, 352] on div at bounding box center [708, 187] width 171 height 380
click at [686, 45] on div at bounding box center [708, 187] width 171 height 380
click at [697, 93] on div at bounding box center [708, 187] width 171 height 380
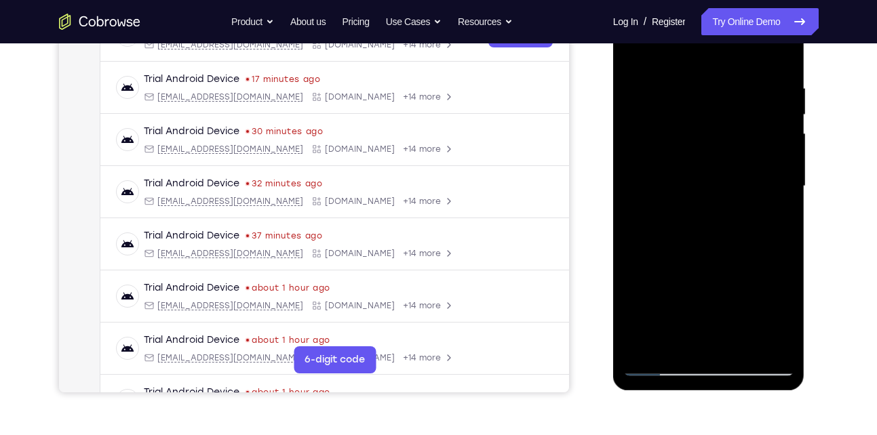
click at [651, 271] on div at bounding box center [708, 187] width 171 height 380
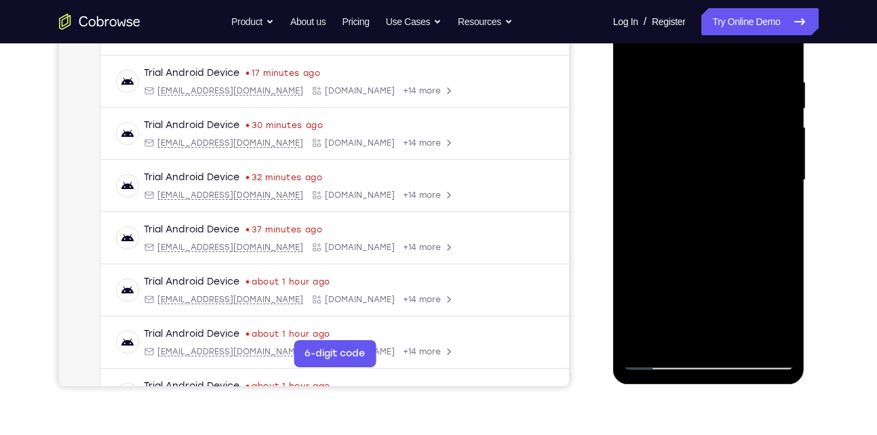
scroll to position [243, 0]
click at [787, 192] on div at bounding box center [708, 181] width 171 height 380
drag, startPoint x: 670, startPoint y: 306, endPoint x: 662, endPoint y: 266, distance: 40.8
click at [662, 266] on div at bounding box center [708, 181] width 171 height 380
click at [635, 280] on div at bounding box center [708, 181] width 171 height 380
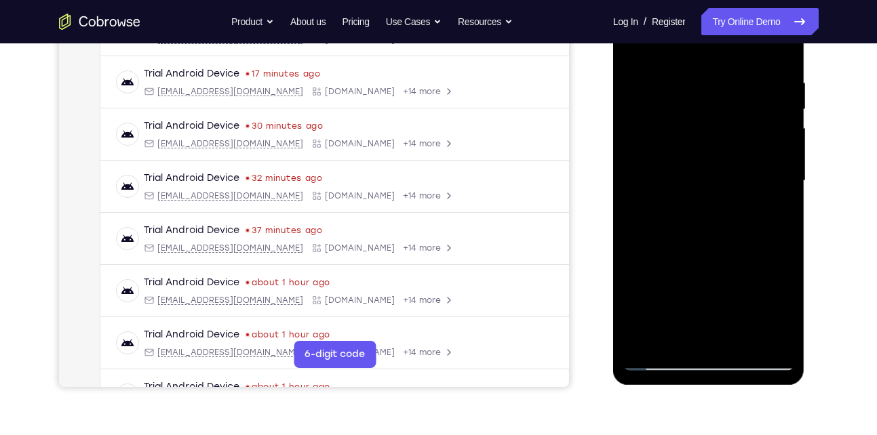
click at [670, 294] on div at bounding box center [708, 181] width 171 height 380
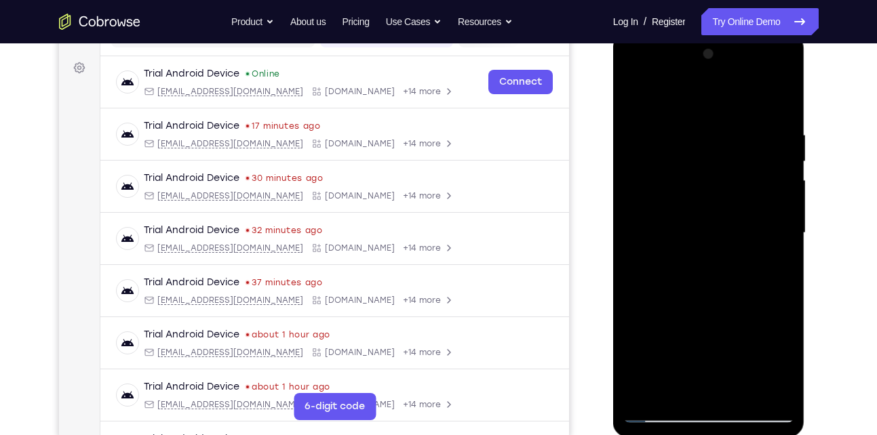
scroll to position [189, 0]
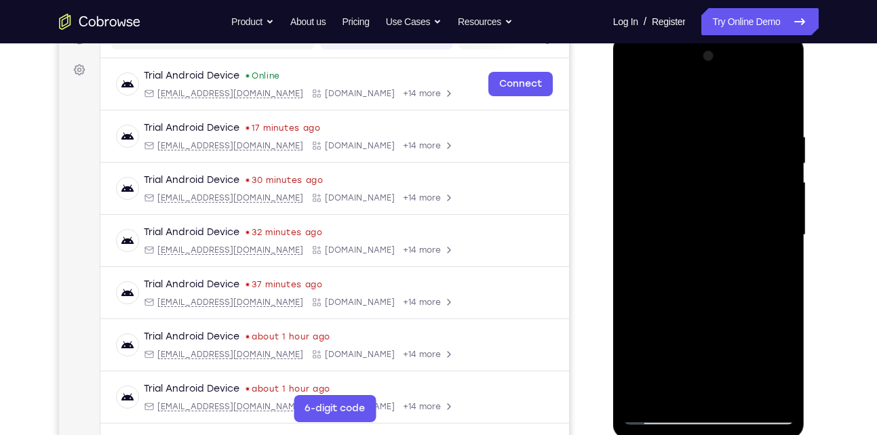
click at [651, 222] on div at bounding box center [708, 235] width 171 height 380
drag, startPoint x: 654, startPoint y: 224, endPoint x: 657, endPoint y: 151, distance: 73.3
click at [657, 151] on div at bounding box center [708, 235] width 171 height 380
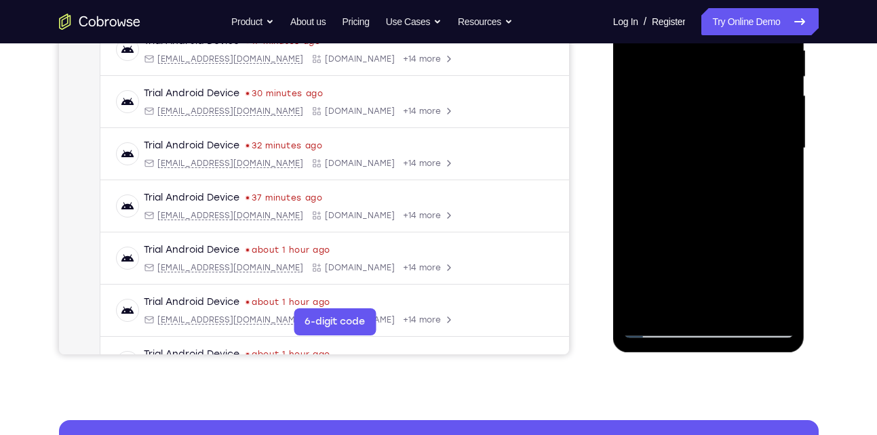
scroll to position [278, 0]
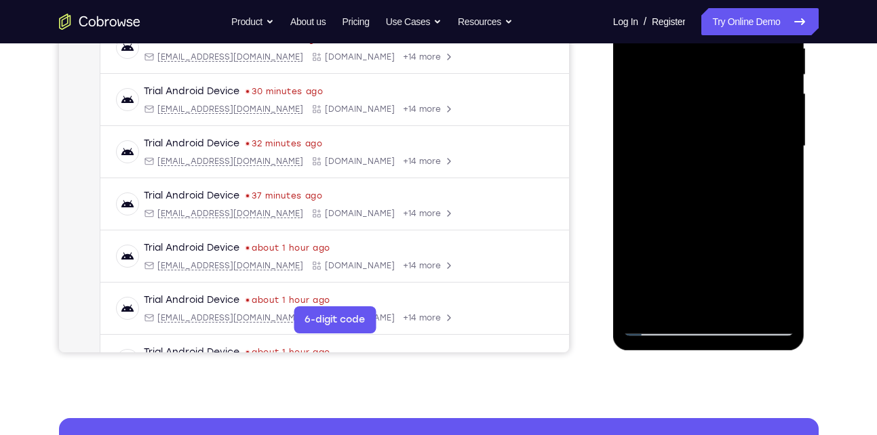
click at [650, 307] on div at bounding box center [708, 147] width 171 height 380
click at [653, 312] on div at bounding box center [708, 147] width 171 height 380
click at [647, 306] on div at bounding box center [708, 147] width 171 height 380
click at [649, 308] on div at bounding box center [708, 147] width 171 height 380
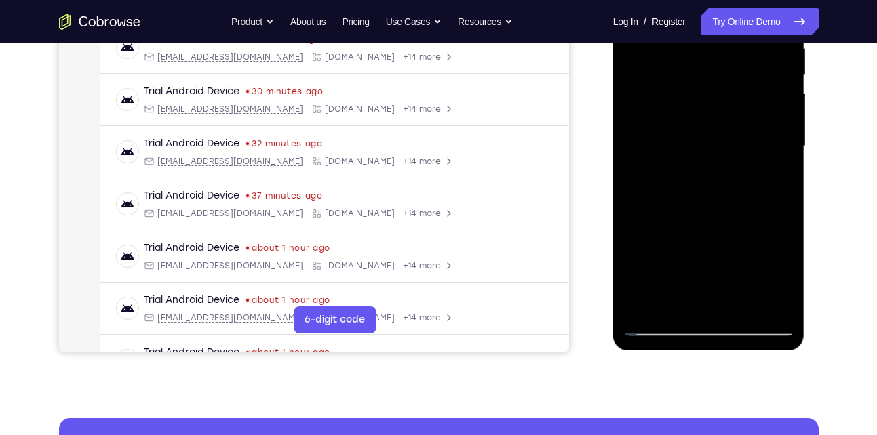
drag, startPoint x: 649, startPoint y: 187, endPoint x: 651, endPoint y: 299, distance: 111.9
click at [651, 299] on div at bounding box center [708, 147] width 171 height 380
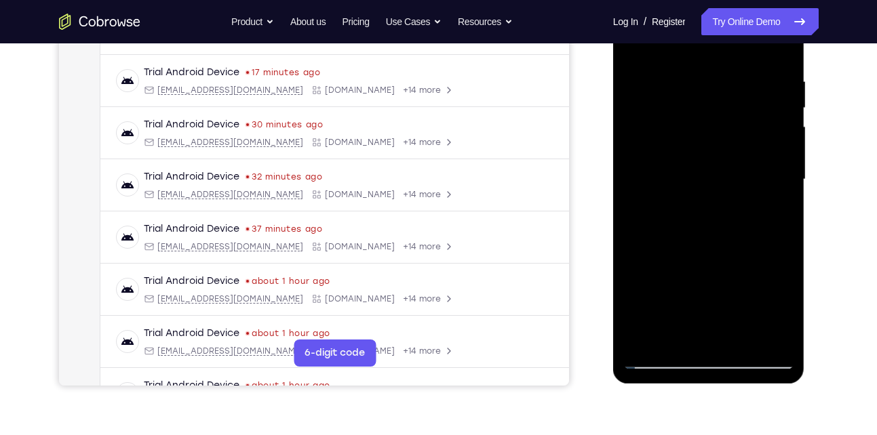
scroll to position [242, 0]
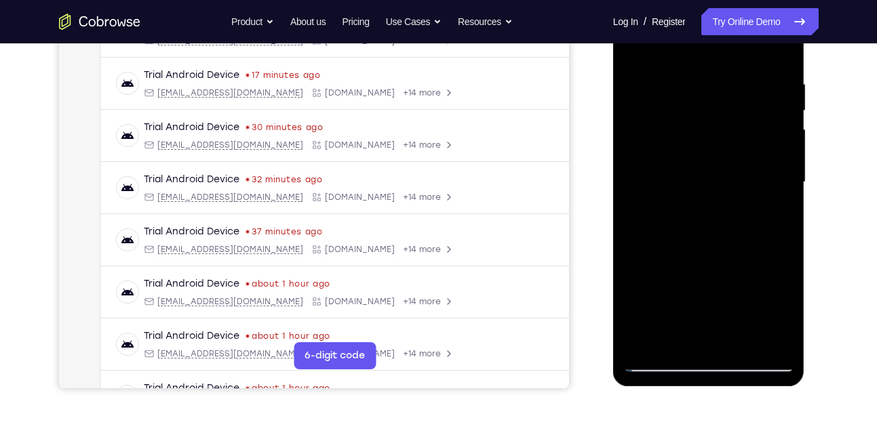
click at [784, 245] on div at bounding box center [708, 183] width 171 height 380
click at [783, 246] on div at bounding box center [708, 183] width 171 height 380
drag, startPoint x: 738, startPoint y: 256, endPoint x: 737, endPoint y: 238, distance: 18.4
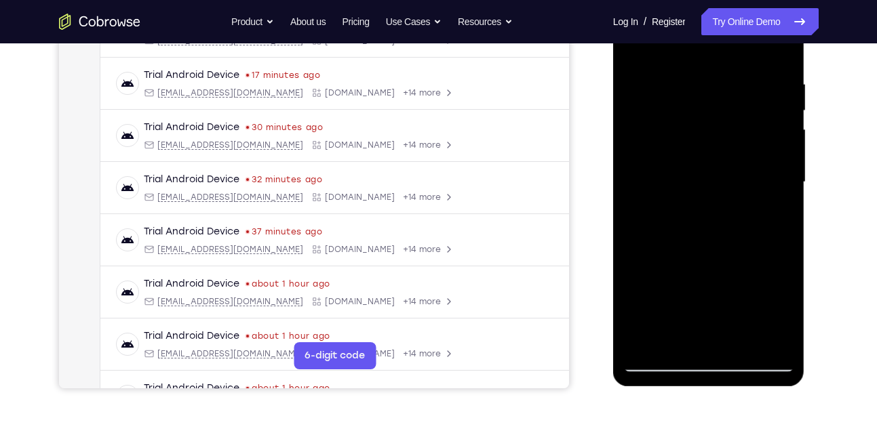
click at [737, 238] on div at bounding box center [708, 183] width 171 height 380
click at [777, 228] on div at bounding box center [708, 183] width 171 height 380
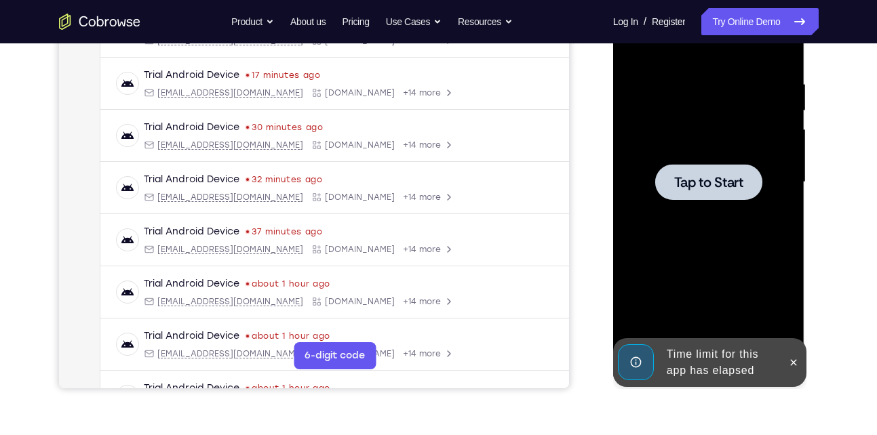
click at [783, 224] on div at bounding box center [708, 183] width 171 height 380
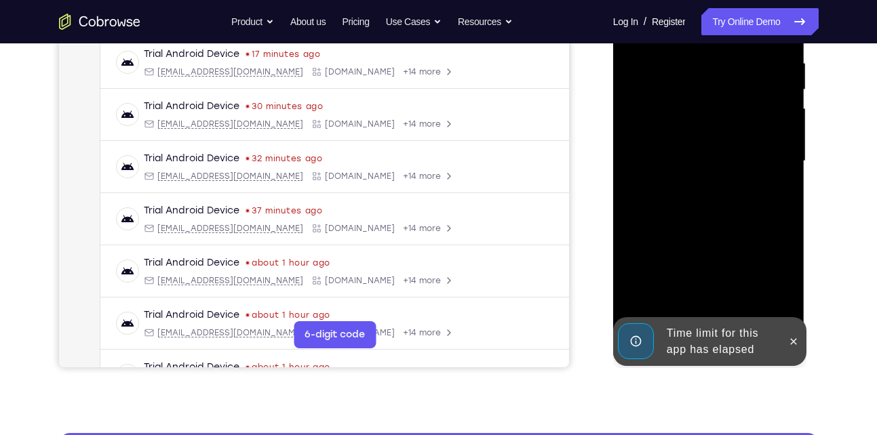
scroll to position [264, 0]
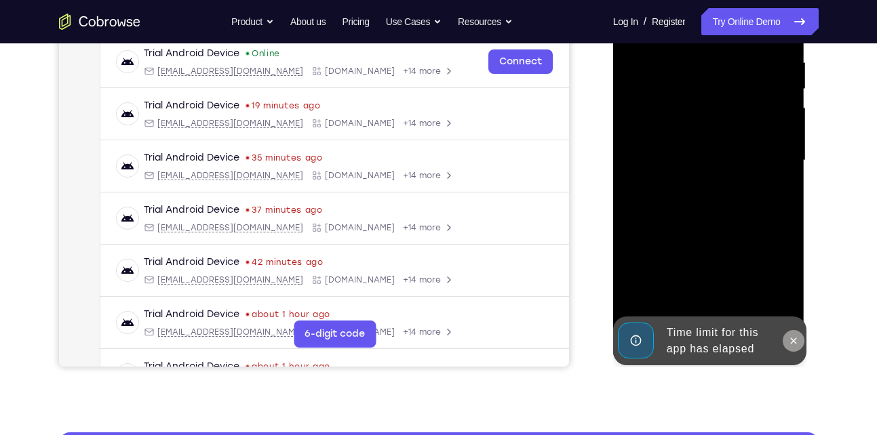
click at [792, 340] on icon at bounding box center [793, 341] width 11 height 11
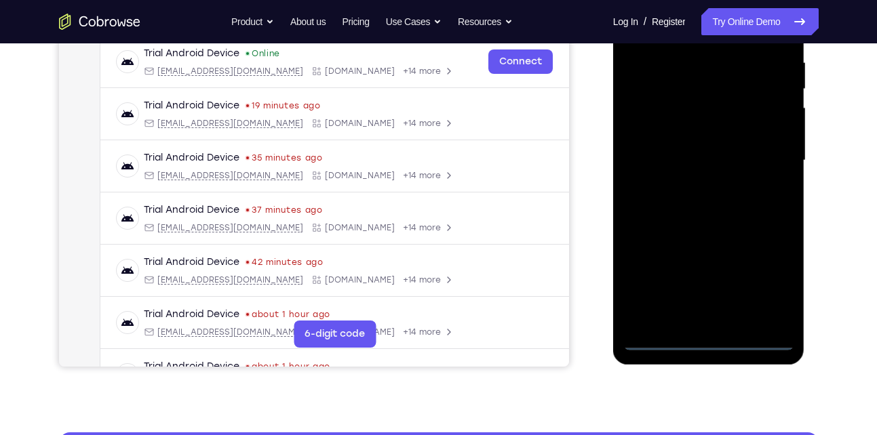
click at [708, 346] on div at bounding box center [708, 161] width 171 height 380
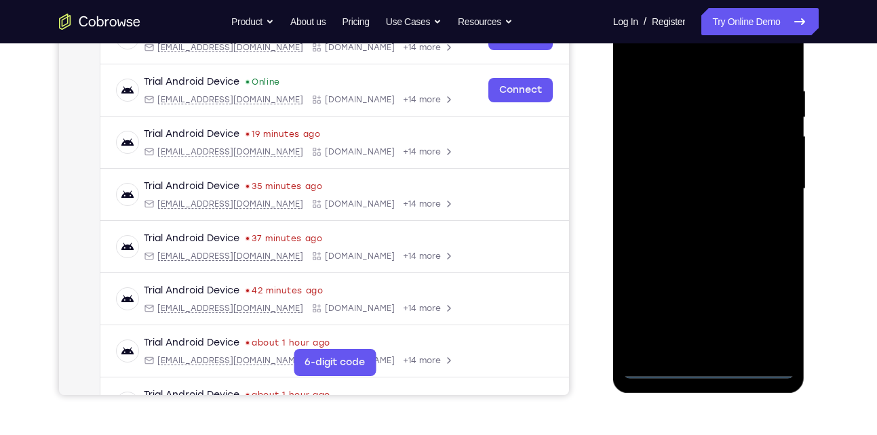
scroll to position [233, 0]
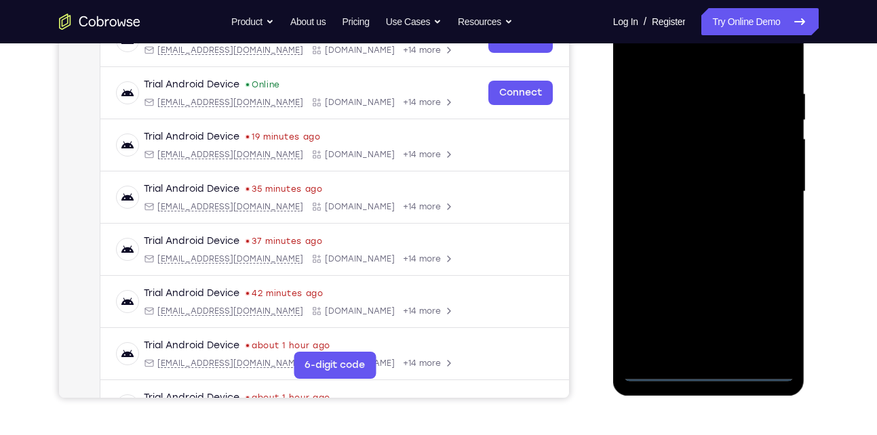
click at [765, 309] on div at bounding box center [708, 192] width 171 height 380
click at [676, 72] on div at bounding box center [708, 192] width 171 height 380
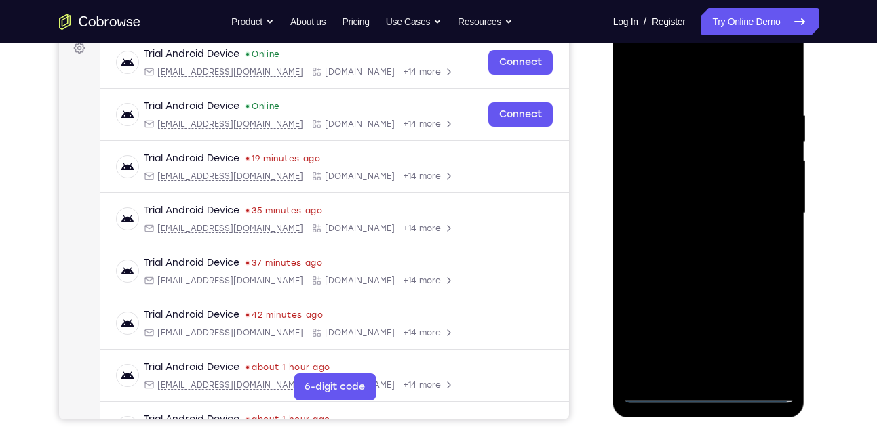
scroll to position [210, 0]
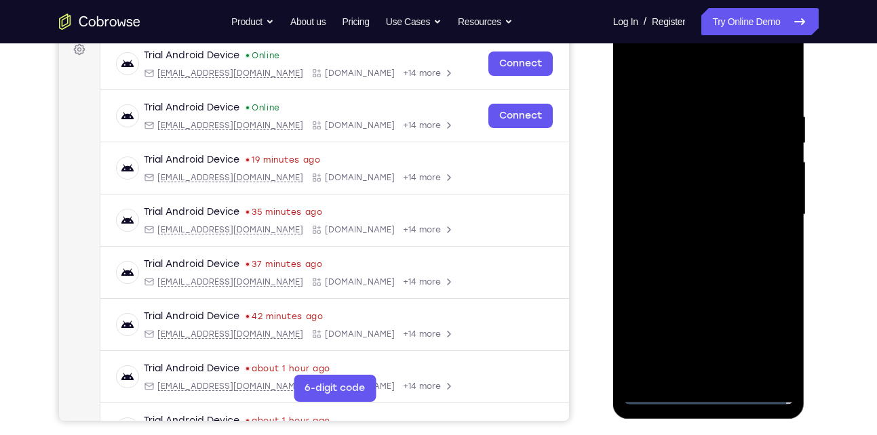
click at [772, 208] on div at bounding box center [708, 215] width 171 height 380
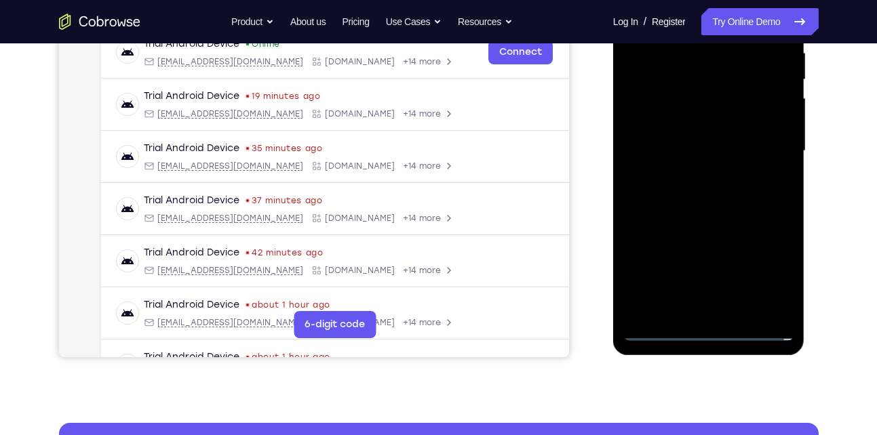
scroll to position [274, 0]
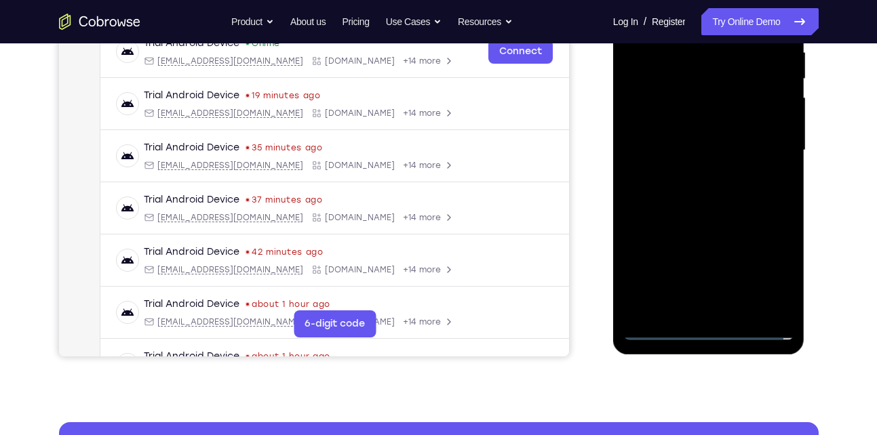
click at [724, 311] on div at bounding box center [708, 151] width 171 height 380
click at [695, 135] on div at bounding box center [708, 151] width 171 height 380
click at [698, 128] on div at bounding box center [708, 151] width 171 height 380
click at [701, 149] on div at bounding box center [708, 151] width 171 height 380
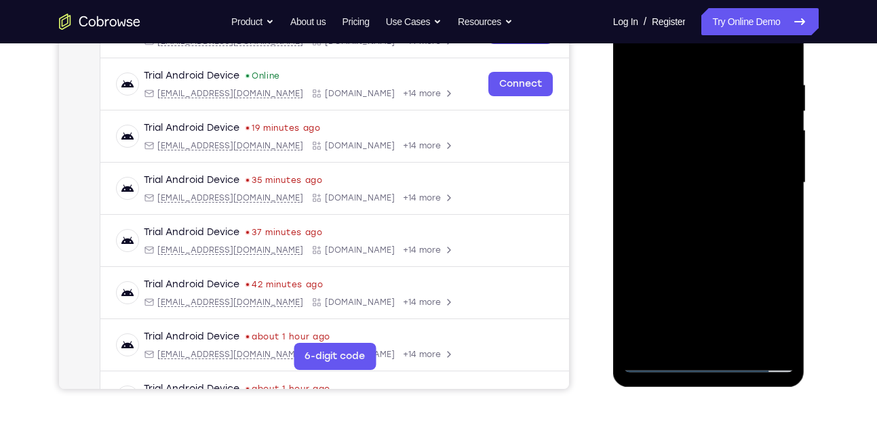
scroll to position [242, 0]
click at [695, 231] on div at bounding box center [708, 183] width 171 height 380
click at [713, 244] on div at bounding box center [708, 183] width 171 height 380
click at [784, 83] on div at bounding box center [708, 183] width 171 height 380
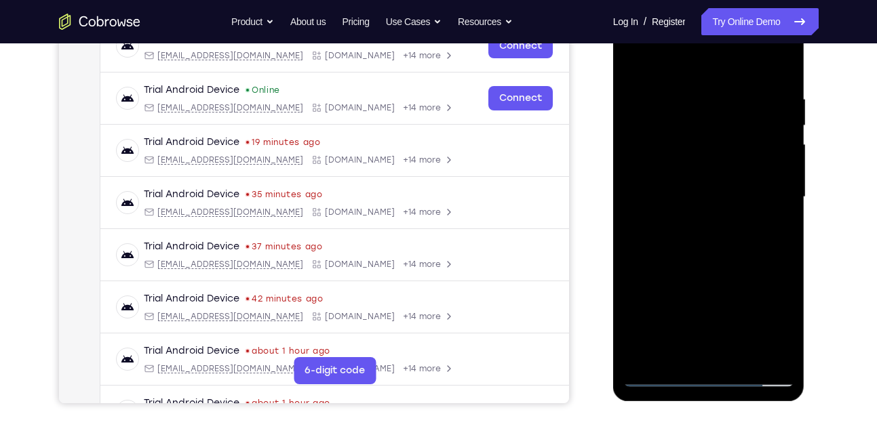
scroll to position [227, 0]
click at [793, 115] on div at bounding box center [708, 198] width 171 height 380
click at [644, 172] on div at bounding box center [708, 198] width 171 height 380
click at [778, 69] on div at bounding box center [708, 197] width 171 height 380
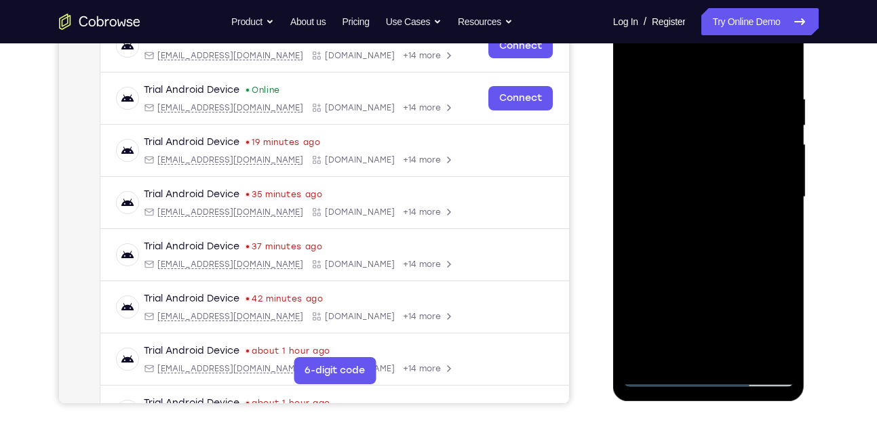
drag, startPoint x: 771, startPoint y: 104, endPoint x: 664, endPoint y: 125, distance: 109.2
click at [664, 125] on div at bounding box center [708, 197] width 171 height 380
drag, startPoint x: 713, startPoint y: 174, endPoint x: 713, endPoint y: 137, distance: 37.3
click at [713, 137] on div at bounding box center [708, 197] width 171 height 380
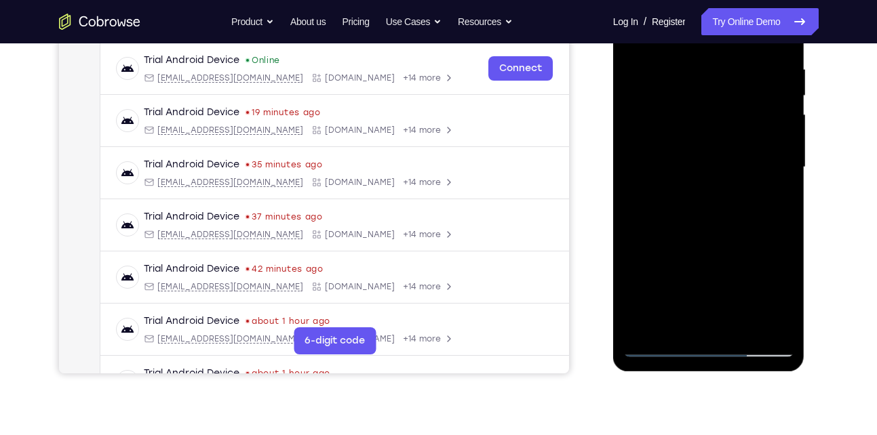
scroll to position [258, 0]
click at [775, 332] on div at bounding box center [708, 167] width 171 height 380
drag, startPoint x: 681, startPoint y: 246, endPoint x: 692, endPoint y: 149, distance: 98.3
click at [692, 149] on div at bounding box center [708, 167] width 171 height 380
drag, startPoint x: 693, startPoint y: 233, endPoint x: 682, endPoint y: 284, distance: 52.0
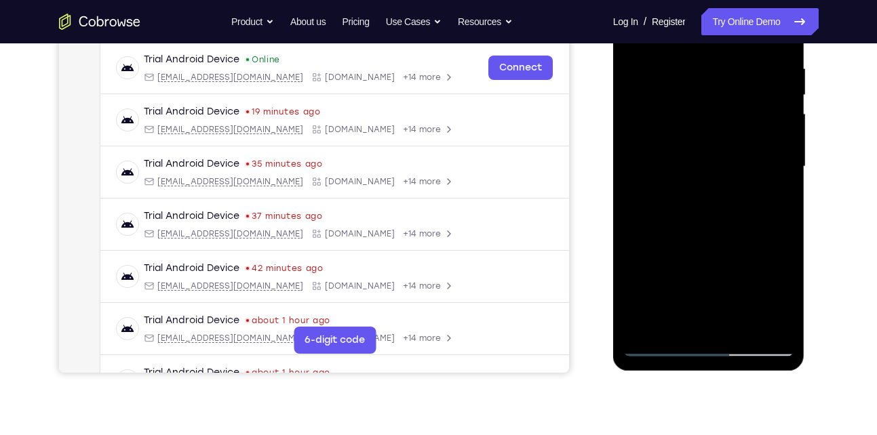
click at [682, 284] on div at bounding box center [708, 167] width 171 height 380
click at [692, 191] on div at bounding box center [708, 167] width 171 height 380
drag, startPoint x: 692, startPoint y: 191, endPoint x: 689, endPoint y: 252, distance: 61.8
click at [689, 252] on div at bounding box center [708, 167] width 171 height 380
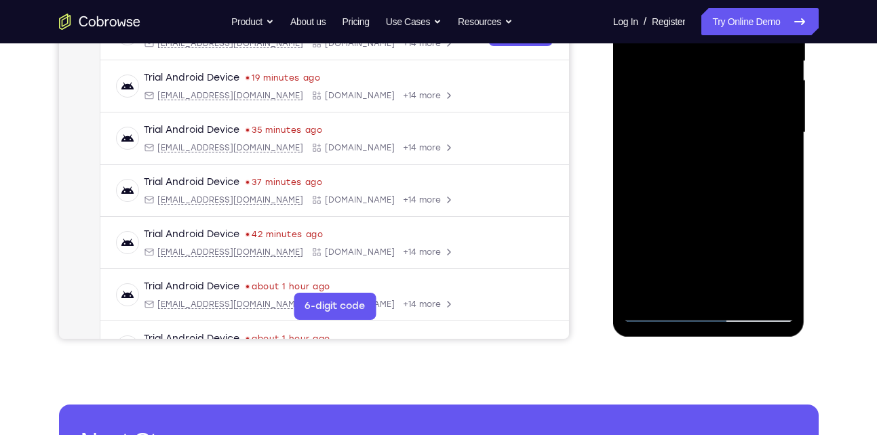
scroll to position [296, 0]
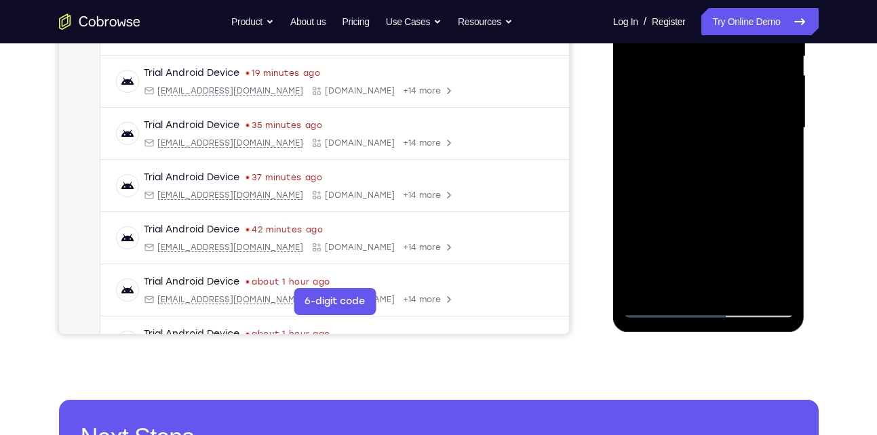
click at [656, 310] on div at bounding box center [708, 128] width 171 height 380
click at [664, 309] on div at bounding box center [708, 128] width 171 height 380
click at [650, 289] on div at bounding box center [708, 128] width 171 height 380
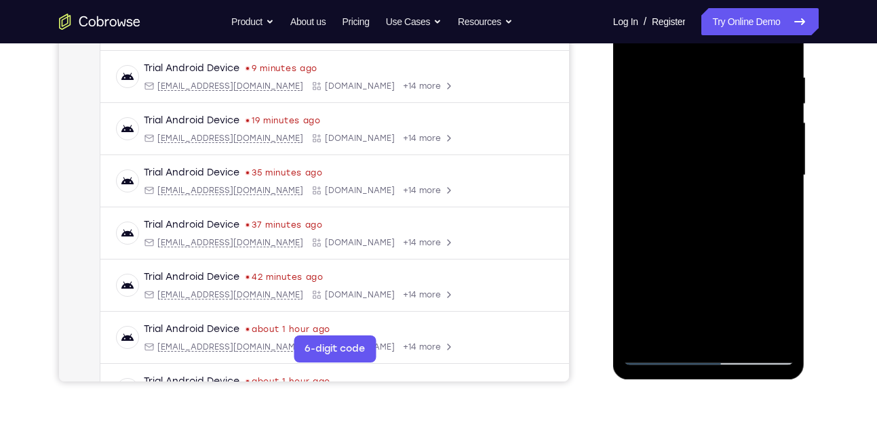
scroll to position [243, 0]
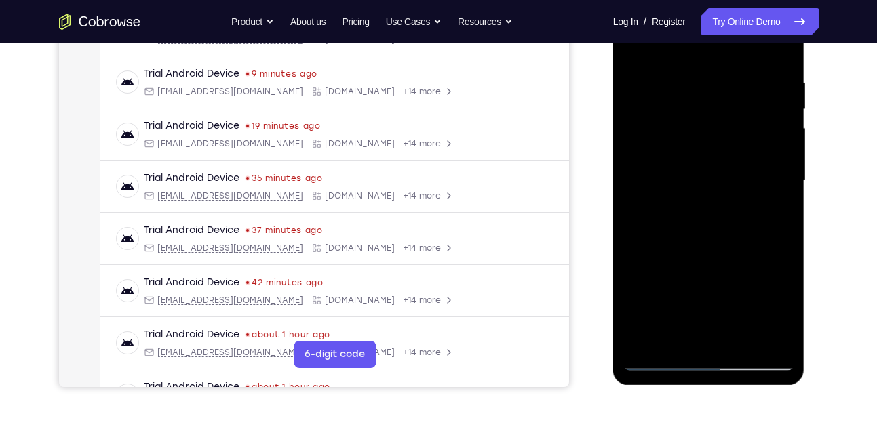
click at [693, 85] on div at bounding box center [708, 181] width 171 height 380
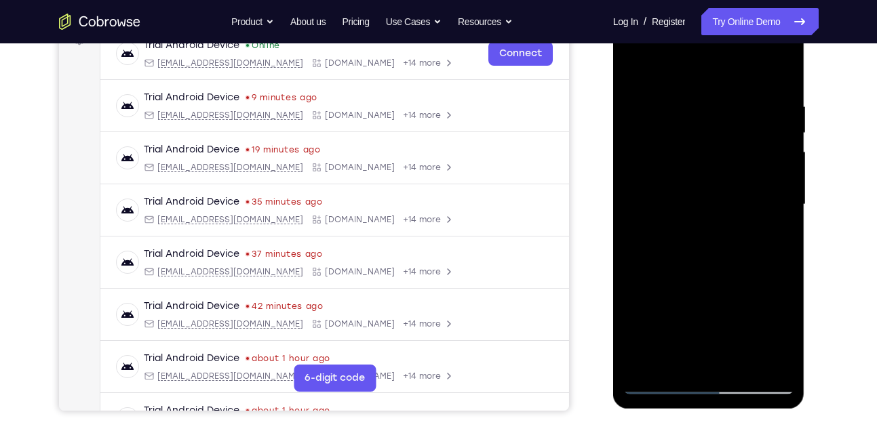
scroll to position [219, 0]
click at [781, 71] on div at bounding box center [708, 206] width 171 height 380
click at [739, 106] on div at bounding box center [708, 206] width 171 height 380
click at [781, 75] on div at bounding box center [708, 206] width 171 height 380
click at [780, 106] on div at bounding box center [708, 206] width 171 height 380
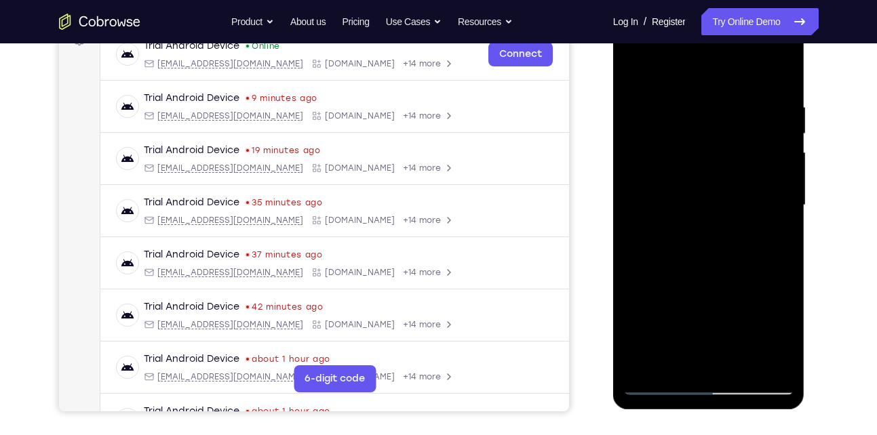
click at [783, 76] on div at bounding box center [708, 206] width 171 height 380
drag, startPoint x: 780, startPoint y: 84, endPoint x: 652, endPoint y: 109, distance: 130.0
click at [652, 109] on div at bounding box center [708, 206] width 171 height 380
click at [706, 109] on div at bounding box center [708, 206] width 171 height 380
click at [779, 78] on div at bounding box center [708, 206] width 171 height 380
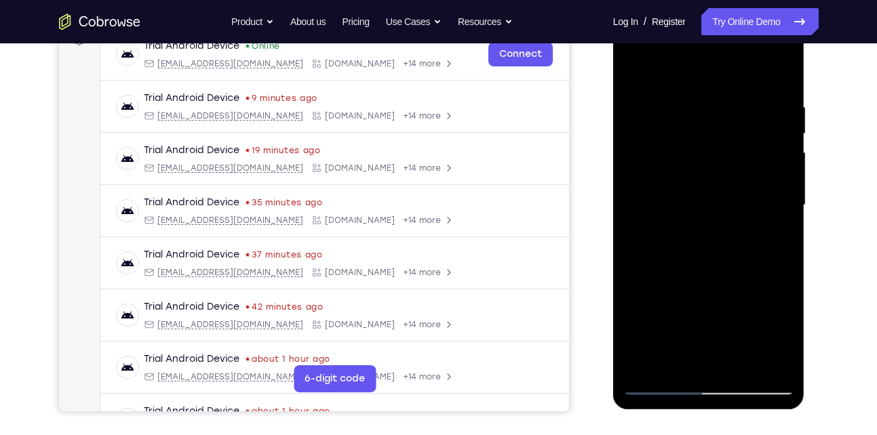
click at [733, 103] on div at bounding box center [708, 206] width 171 height 380
click at [776, 76] on div at bounding box center [708, 206] width 171 height 380
drag, startPoint x: 761, startPoint y: 104, endPoint x: 671, endPoint y: 119, distance: 91.5
click at [671, 119] on div at bounding box center [708, 206] width 171 height 380
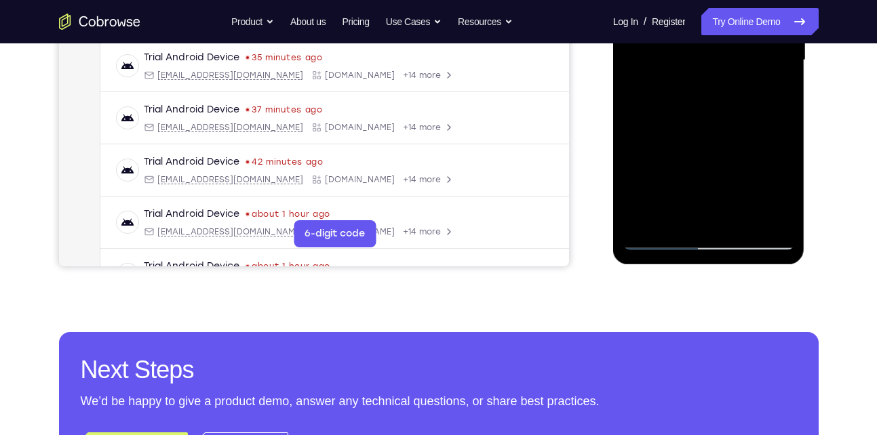
scroll to position [366, 0]
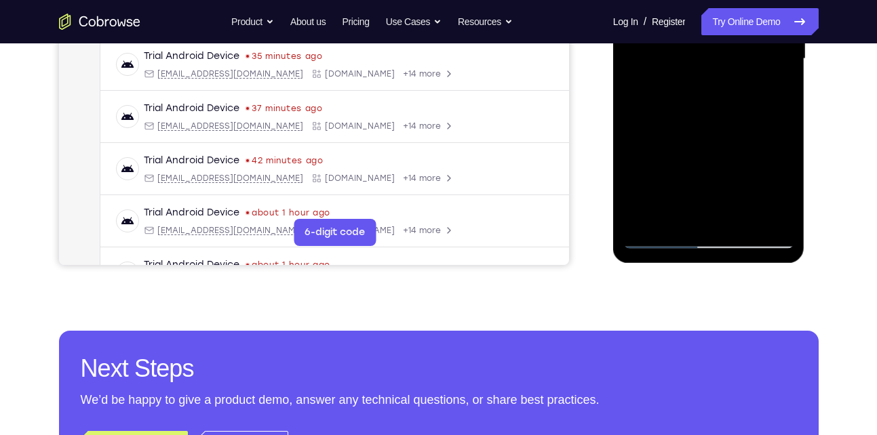
click at [747, 221] on div at bounding box center [708, 59] width 171 height 380
click at [732, 132] on div at bounding box center [708, 59] width 171 height 380
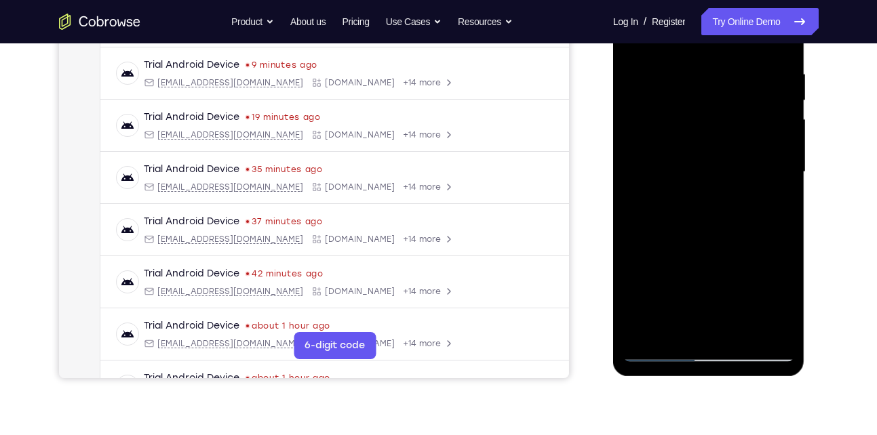
scroll to position [250, 0]
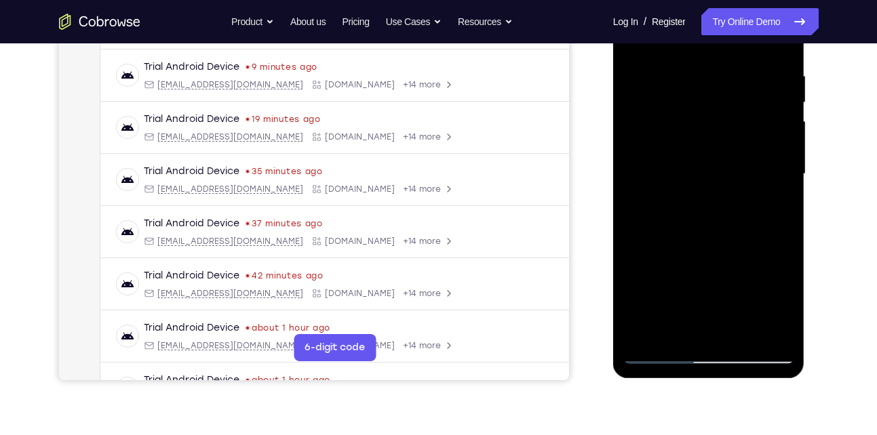
click at [783, 100] on div at bounding box center [708, 174] width 171 height 380
click at [783, 102] on div at bounding box center [708, 174] width 171 height 380
drag, startPoint x: 739, startPoint y: 163, endPoint x: 747, endPoint y: 114, distance: 50.2
click at [747, 114] on div at bounding box center [708, 174] width 171 height 380
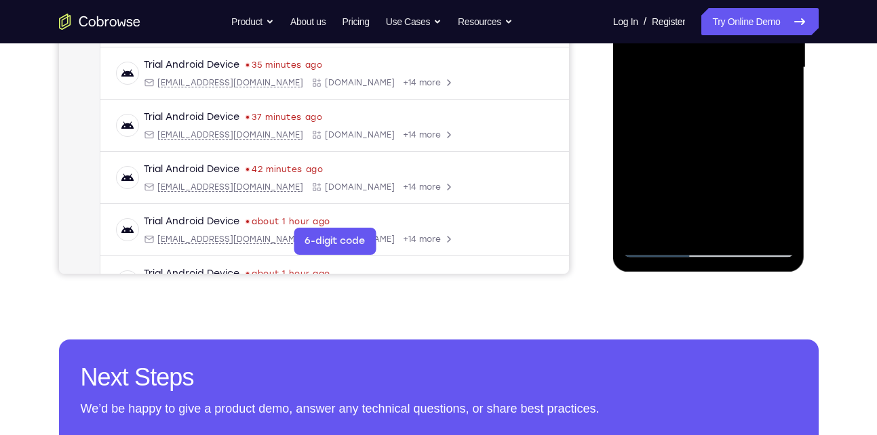
scroll to position [356, 0]
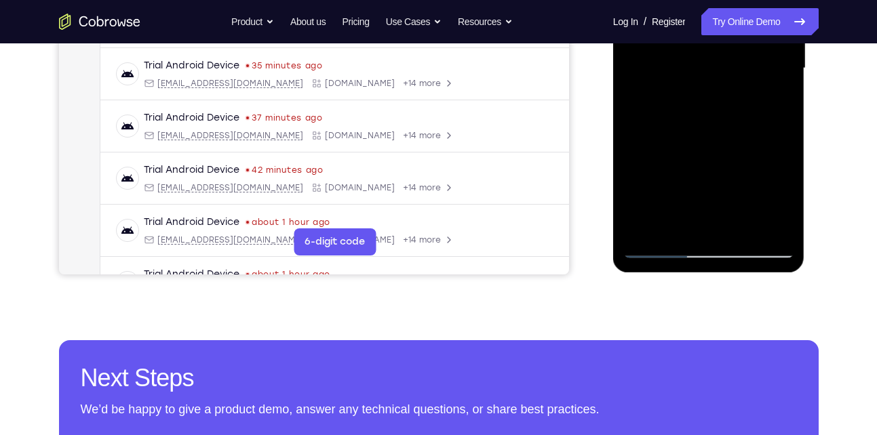
click at [662, 249] on div at bounding box center [708, 69] width 171 height 380
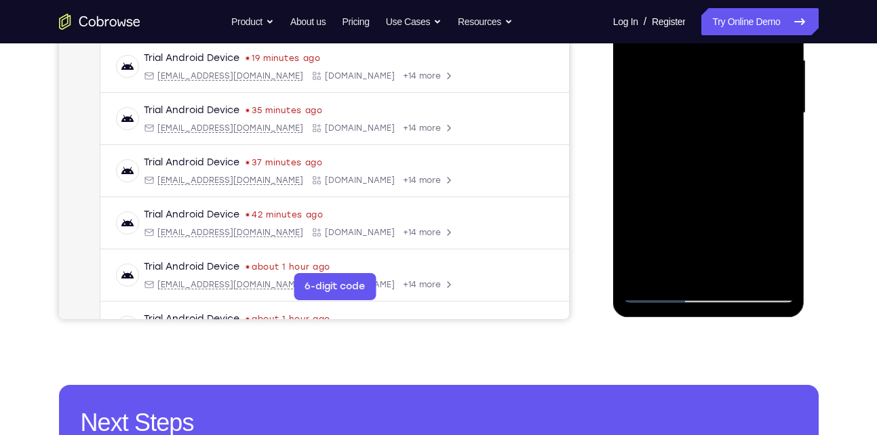
scroll to position [255, 0]
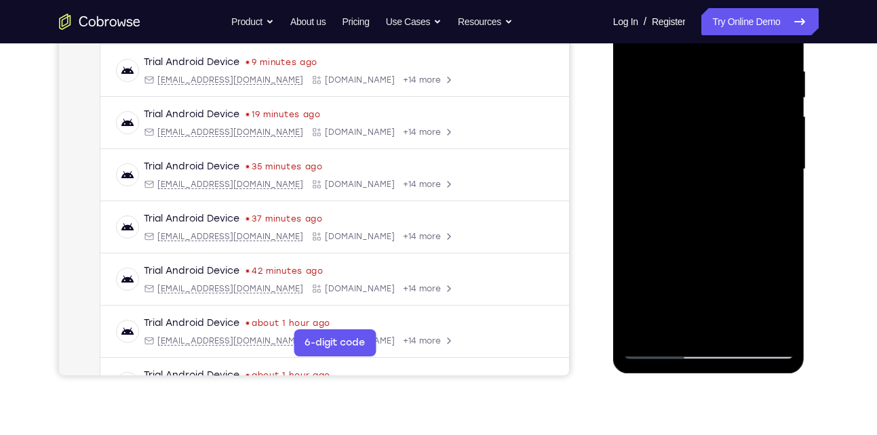
click at [648, 328] on div at bounding box center [708, 170] width 171 height 380
click at [645, 328] on div at bounding box center [708, 170] width 171 height 380
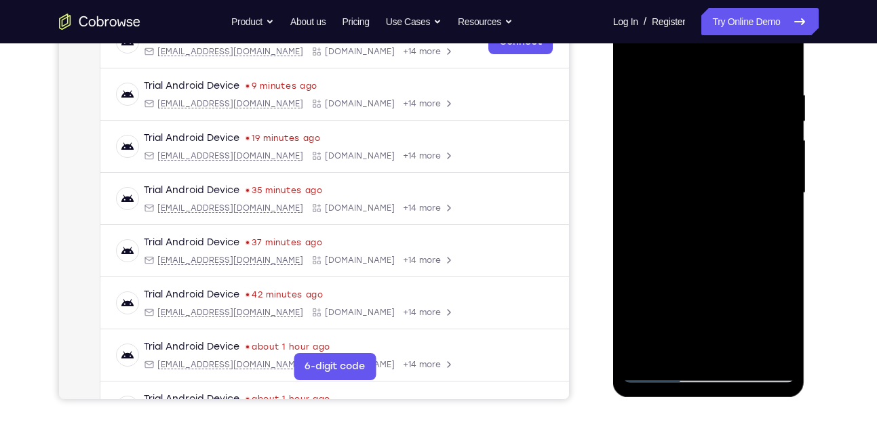
scroll to position [232, 0]
click at [644, 94] on div at bounding box center [708, 193] width 171 height 380
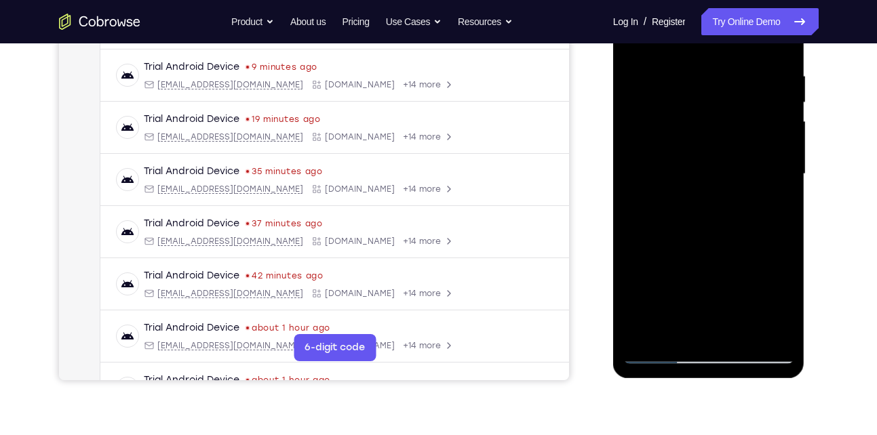
scroll to position [252, 0]
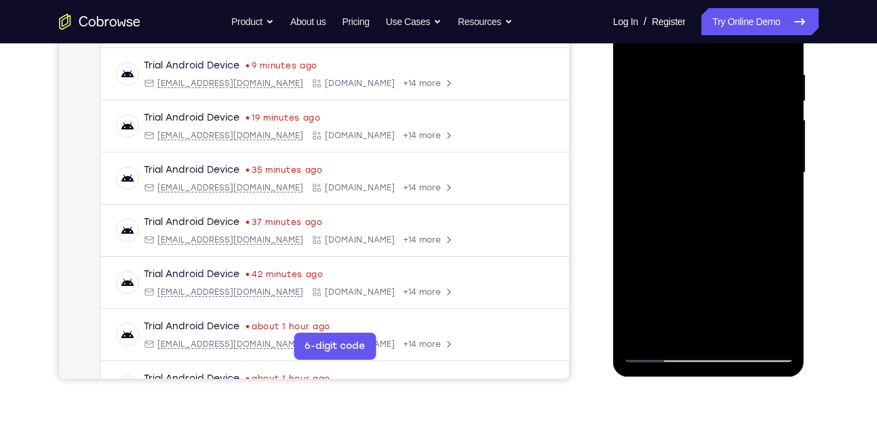
click at [654, 72] on div at bounding box center [708, 173] width 171 height 380
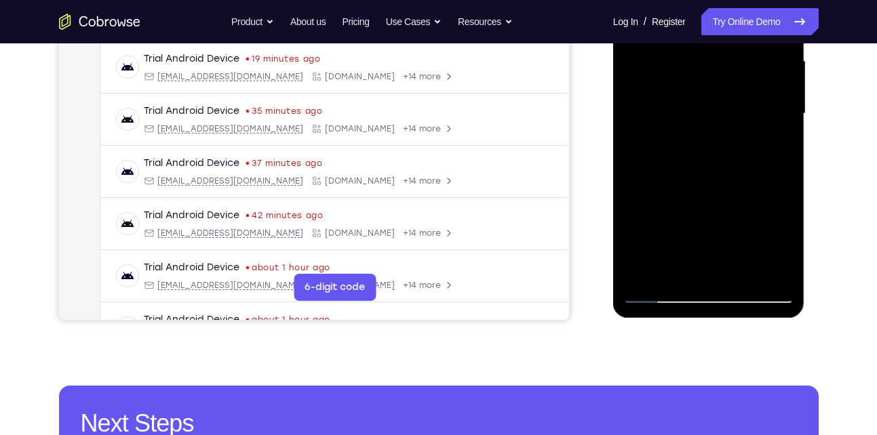
scroll to position [311, 0]
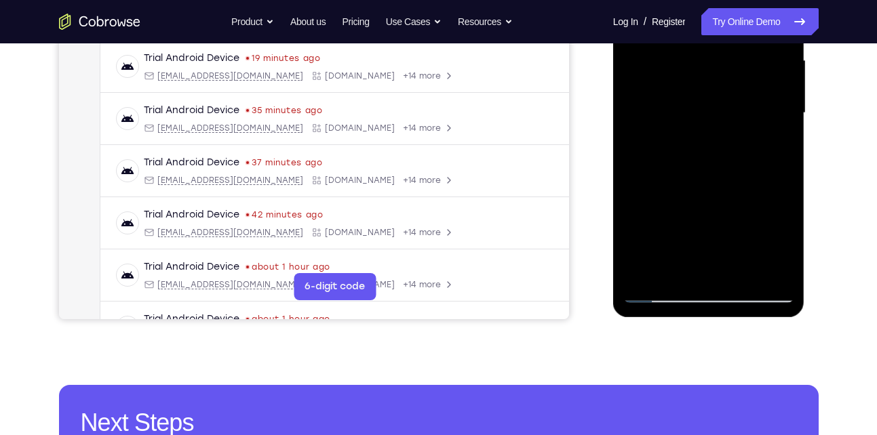
drag, startPoint x: 648, startPoint y: 214, endPoint x: 657, endPoint y: 280, distance: 66.4
click at [657, 280] on div at bounding box center [708, 113] width 171 height 380
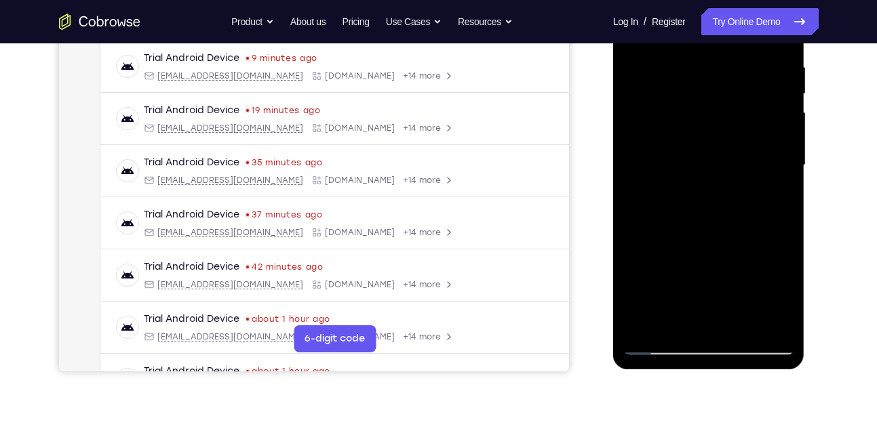
scroll to position [249, 0]
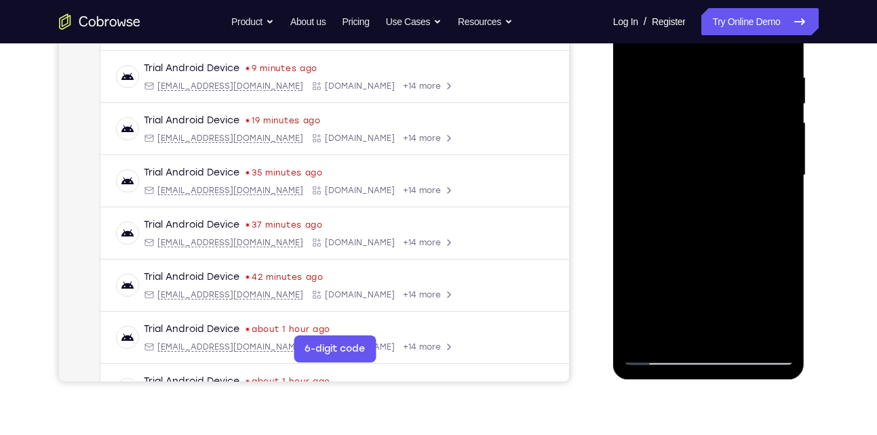
click at [727, 85] on div at bounding box center [708, 176] width 171 height 380
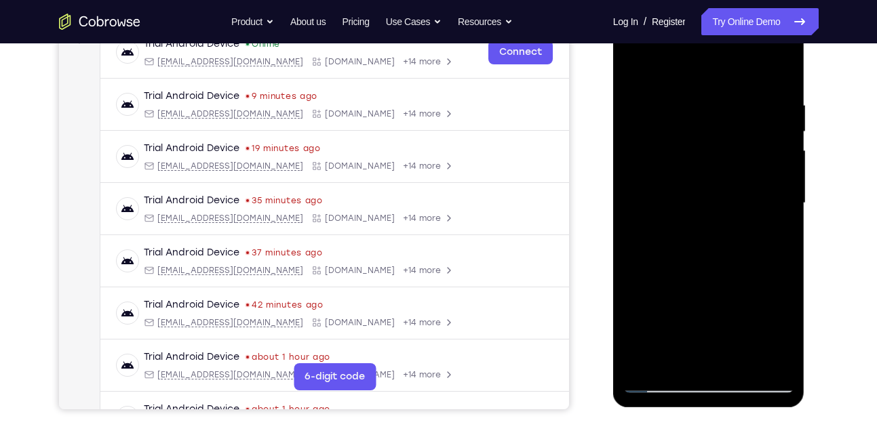
click at [775, 77] on div at bounding box center [708, 204] width 171 height 380
click at [651, 98] on div at bounding box center [708, 204] width 171 height 380
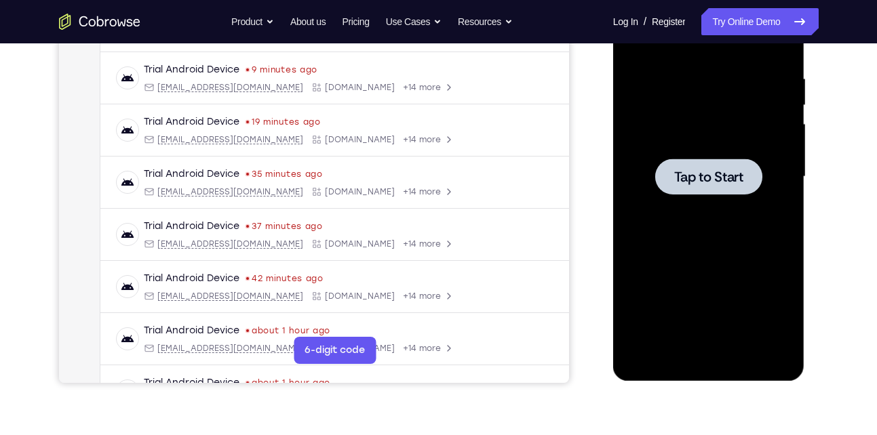
scroll to position [218, 0]
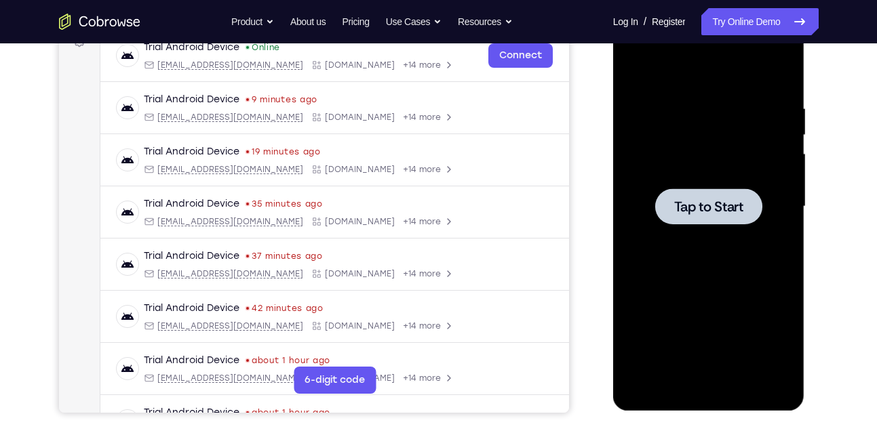
click at [722, 200] on span "Tap to Start" at bounding box center [708, 207] width 69 height 14
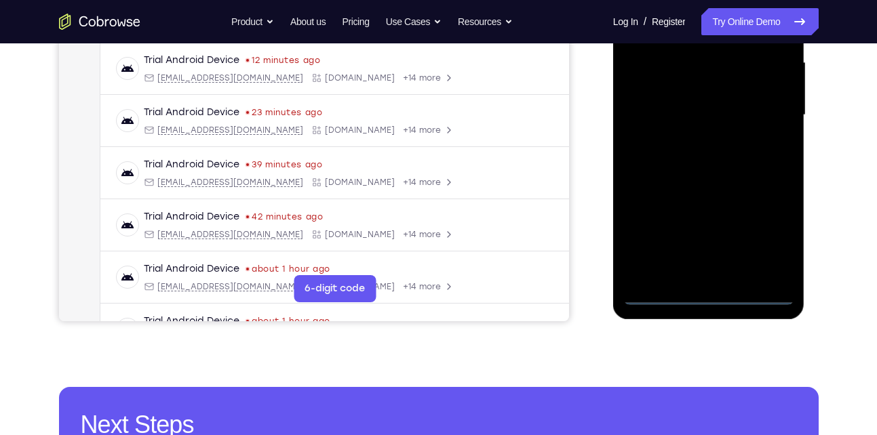
scroll to position [311, 0]
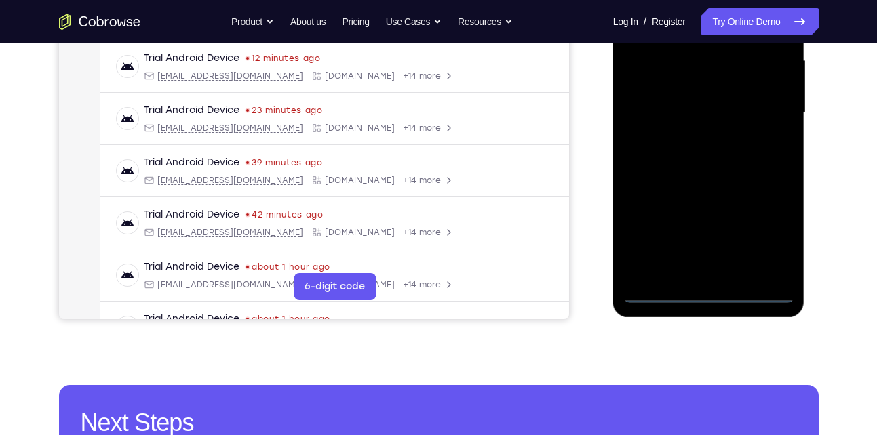
click at [709, 293] on div at bounding box center [708, 113] width 171 height 380
click at [774, 238] on div at bounding box center [708, 113] width 171 height 380
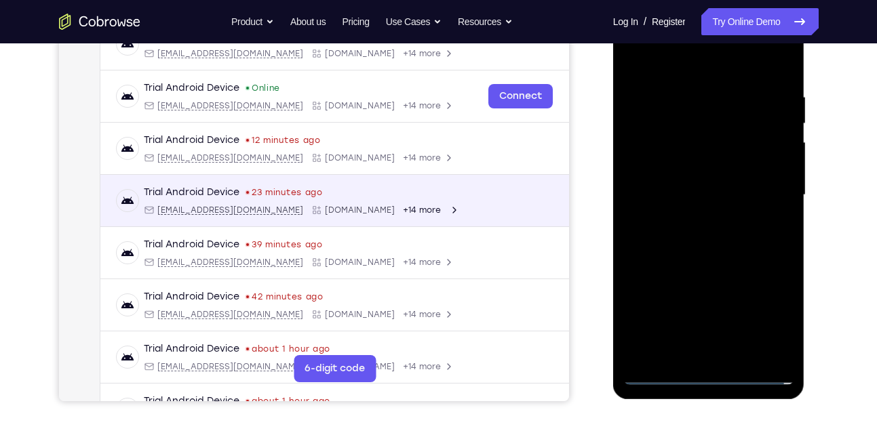
scroll to position [227, 0]
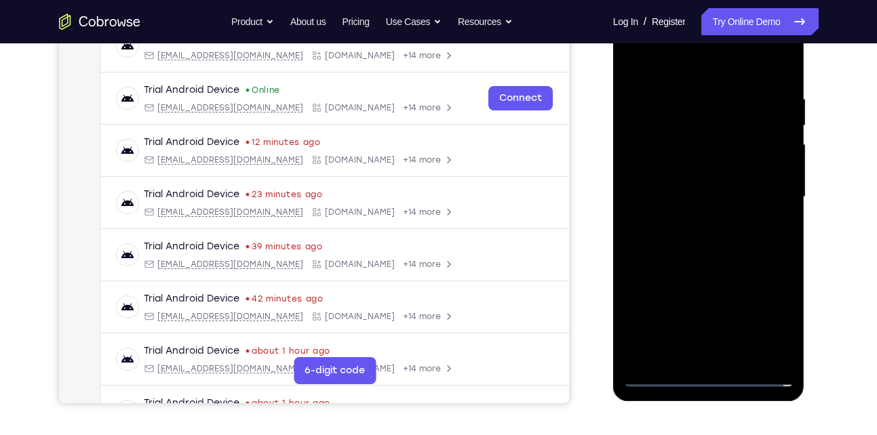
click at [688, 72] on div at bounding box center [708, 197] width 171 height 380
click at [774, 194] on div at bounding box center [708, 197] width 171 height 380
click at [697, 356] on div at bounding box center [708, 197] width 171 height 380
click at [718, 357] on div at bounding box center [708, 197] width 171 height 380
click at [665, 374] on div at bounding box center [708, 197] width 171 height 380
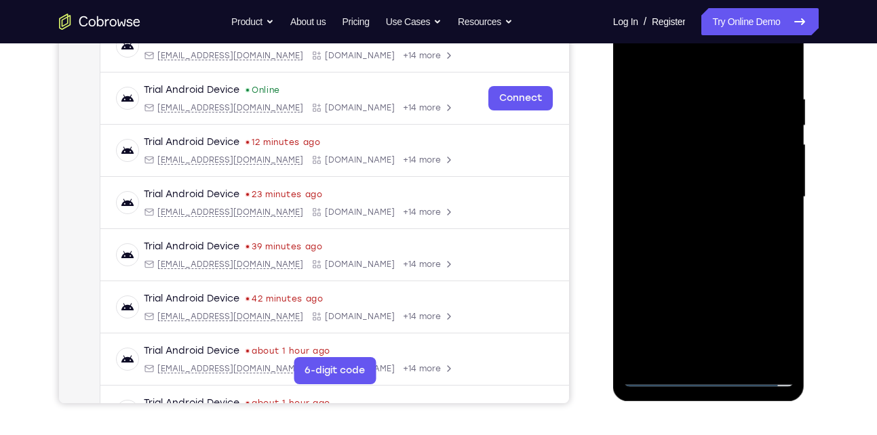
click at [731, 351] on div at bounding box center [708, 197] width 171 height 380
click at [722, 361] on div at bounding box center [708, 197] width 171 height 380
click at [667, 375] on div at bounding box center [708, 197] width 171 height 380
click at [697, 184] on div at bounding box center [708, 197] width 171 height 380
click at [700, 176] on div at bounding box center [708, 197] width 171 height 380
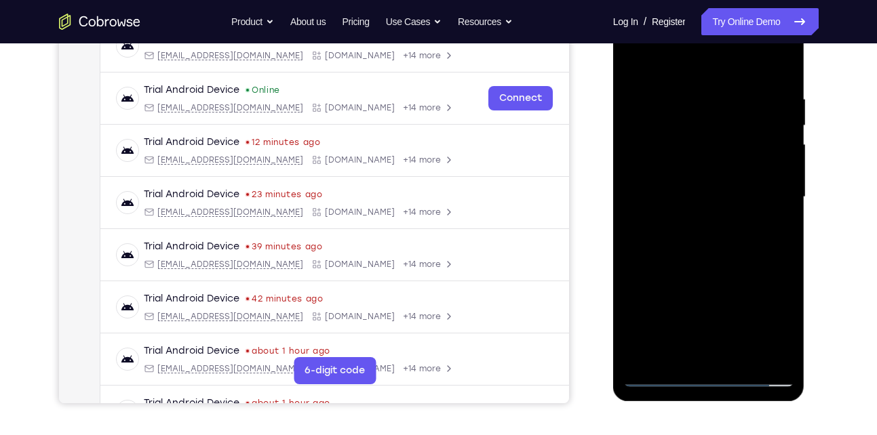
click at [692, 193] on div at bounding box center [708, 197] width 171 height 380
click at [726, 264] on div at bounding box center [708, 197] width 171 height 380
drag, startPoint x: 705, startPoint y: 66, endPoint x: 708, endPoint y: 8, distance: 57.7
click at [708, 8] on div at bounding box center [708, 197] width 171 height 380
click at [650, 100] on div at bounding box center [708, 197] width 171 height 380
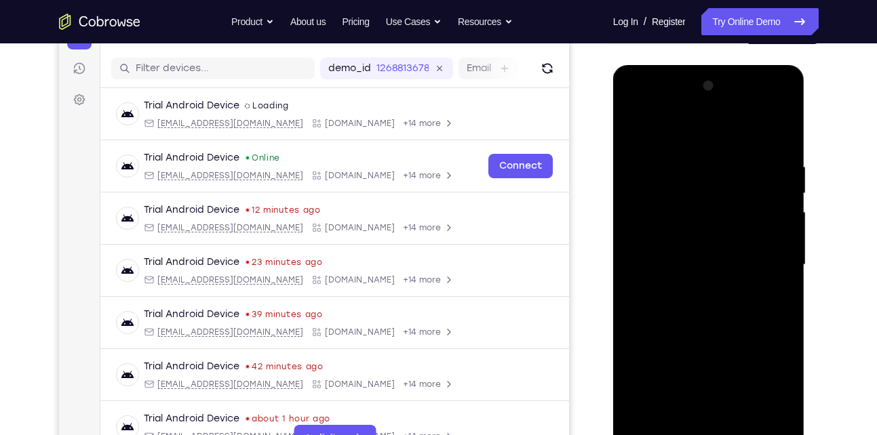
scroll to position [158, 0]
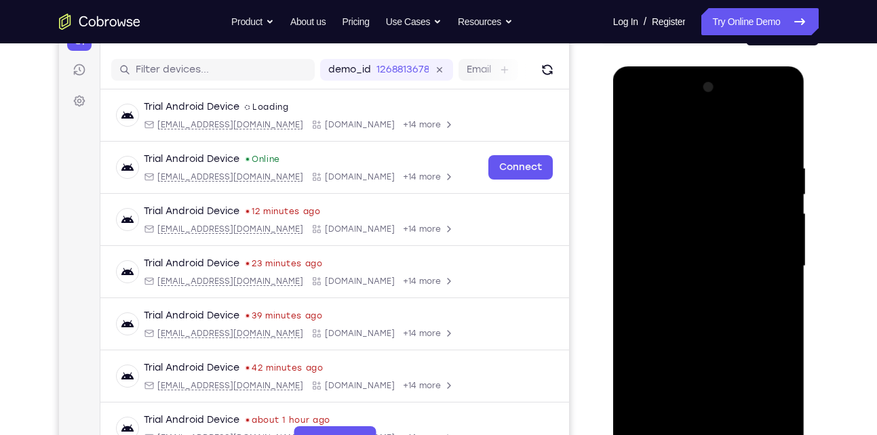
click at [777, 129] on div at bounding box center [708, 267] width 171 height 380
click at [649, 159] on div at bounding box center [708, 267] width 171 height 380
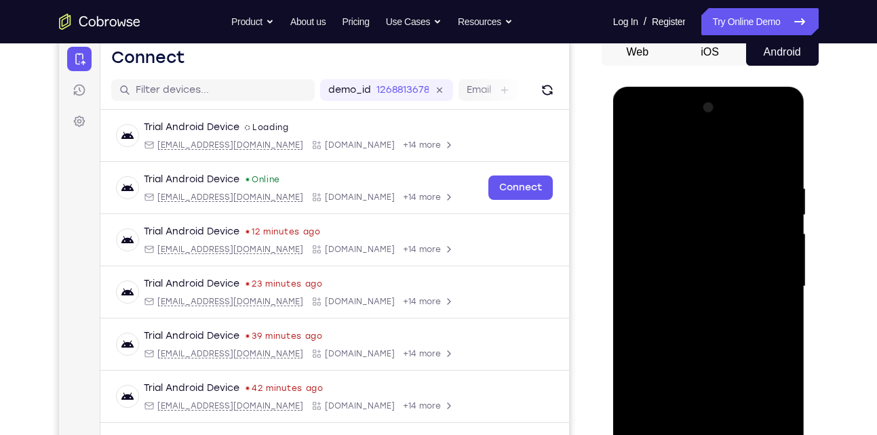
scroll to position [83, 0]
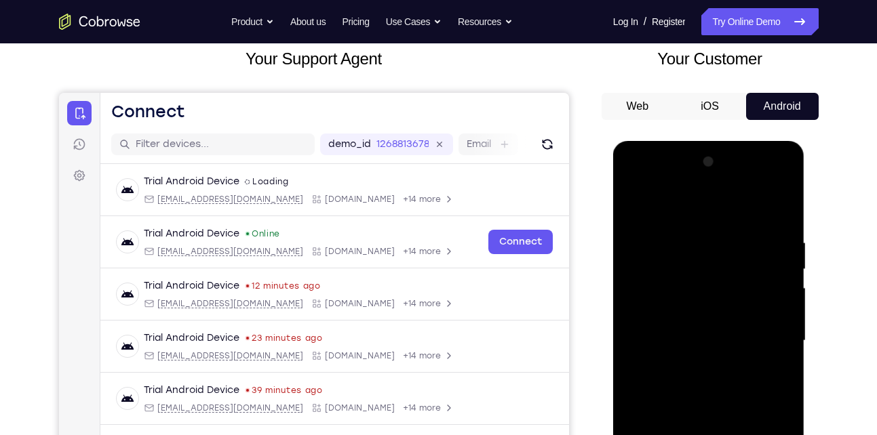
click at [640, 239] on div at bounding box center [708, 341] width 171 height 380
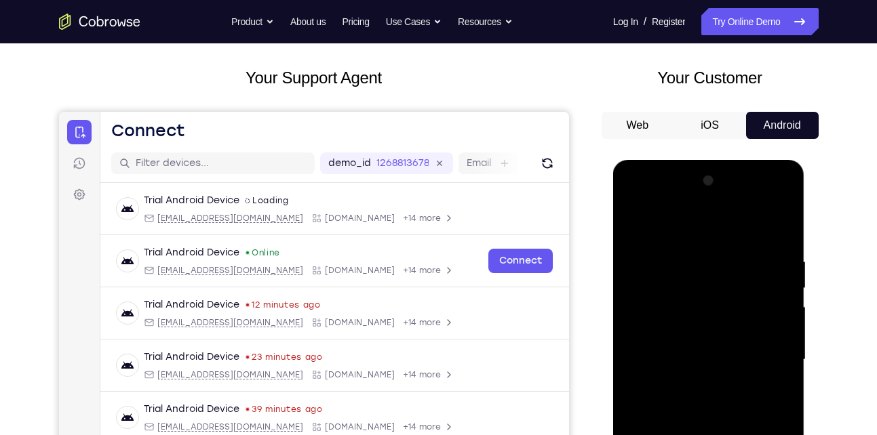
scroll to position [62, 0]
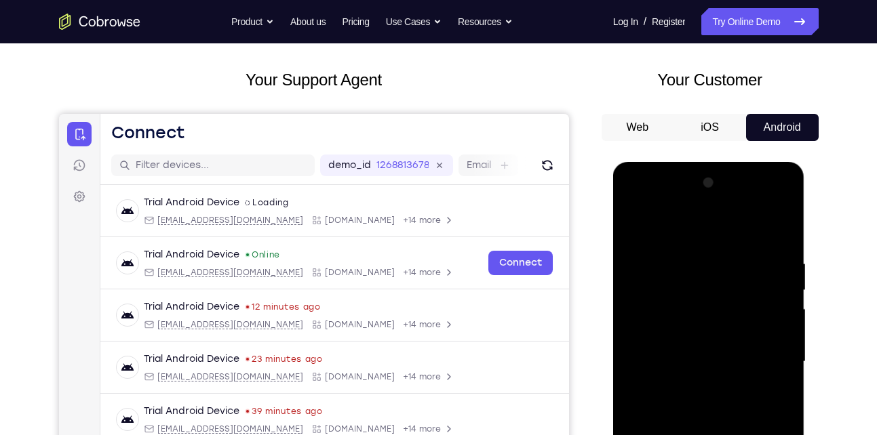
click at [640, 265] on div at bounding box center [708, 362] width 171 height 380
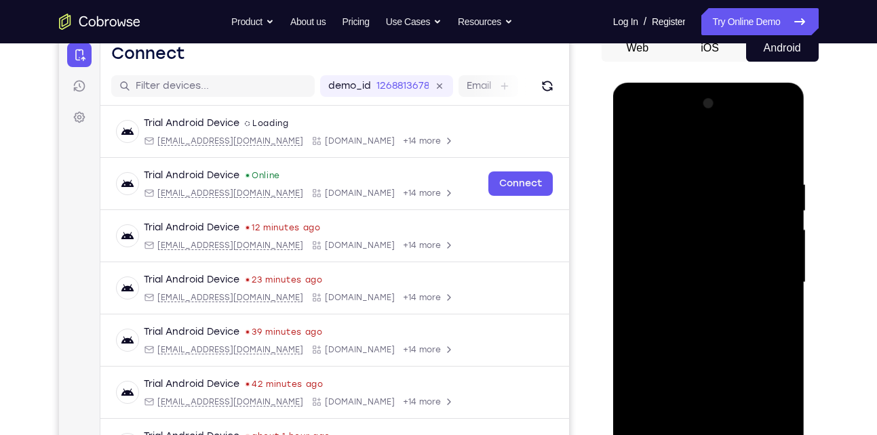
scroll to position [140, 0]
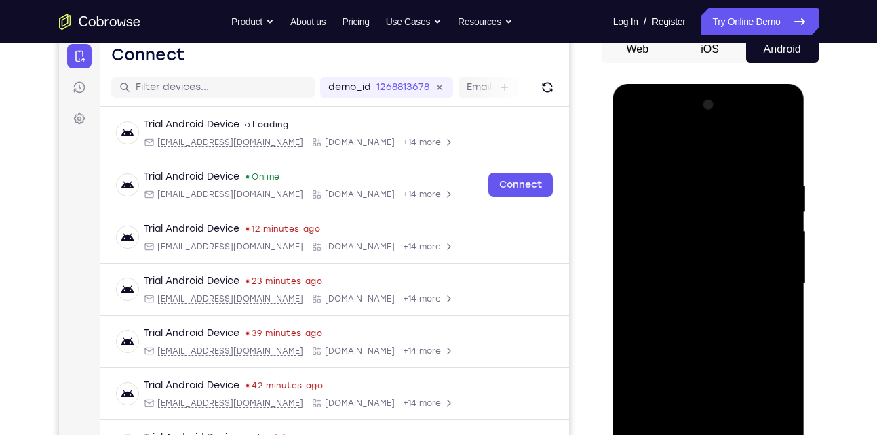
click at [777, 157] on div at bounding box center [708, 284] width 171 height 380
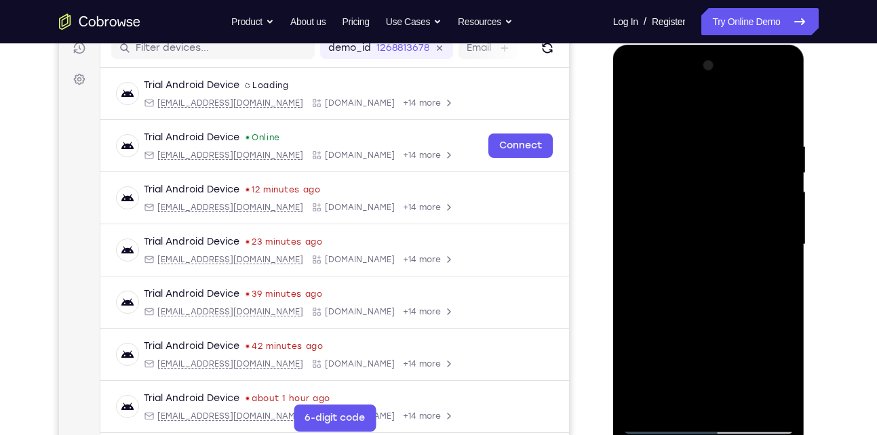
scroll to position [224, 0]
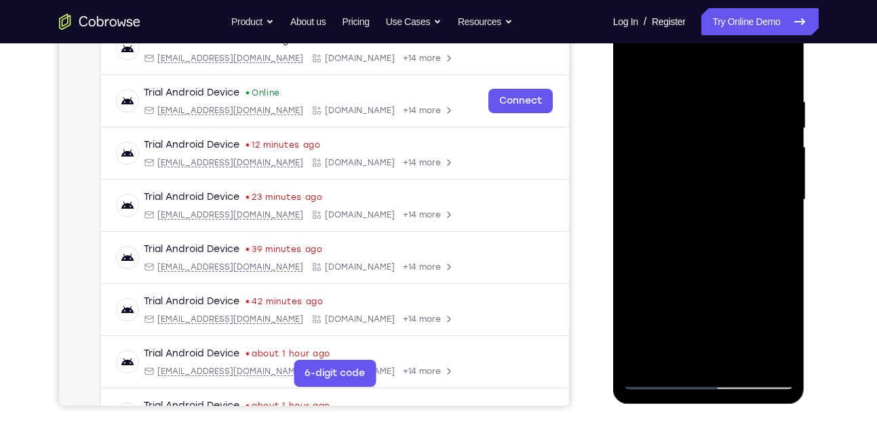
click at [768, 367] on div at bounding box center [708, 200] width 171 height 380
click at [697, 295] on div at bounding box center [708, 200] width 171 height 380
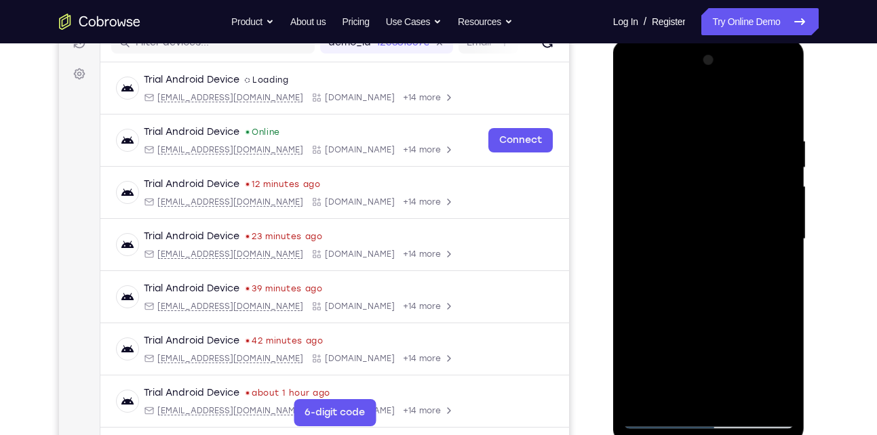
scroll to position [184, 0]
click at [783, 249] on div at bounding box center [708, 240] width 171 height 380
click at [781, 250] on div at bounding box center [708, 240] width 171 height 380
click at [633, 249] on div at bounding box center [708, 240] width 171 height 380
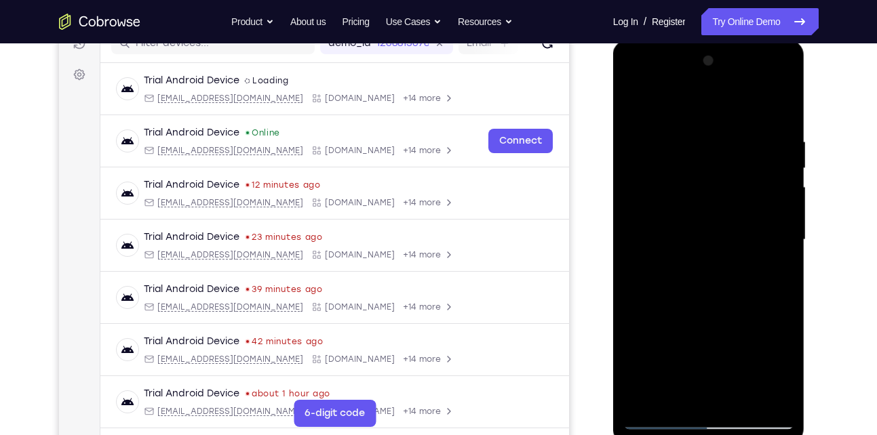
click at [782, 250] on div at bounding box center [708, 240] width 171 height 380
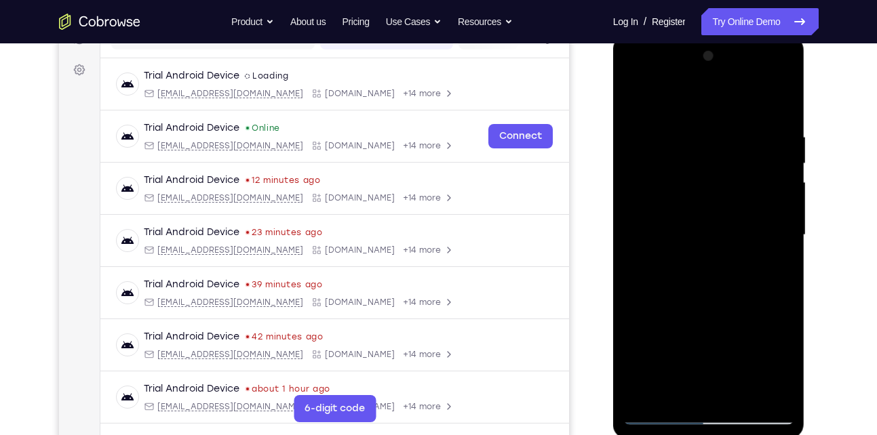
scroll to position [200, 0]
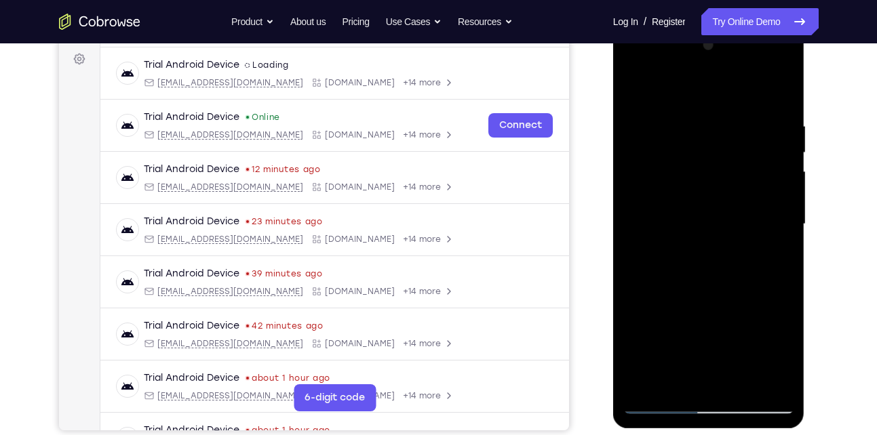
click at [633, 235] on div at bounding box center [708, 225] width 171 height 380
click at [637, 236] on div at bounding box center [708, 225] width 171 height 380
click at [646, 387] on div at bounding box center [708, 225] width 171 height 380
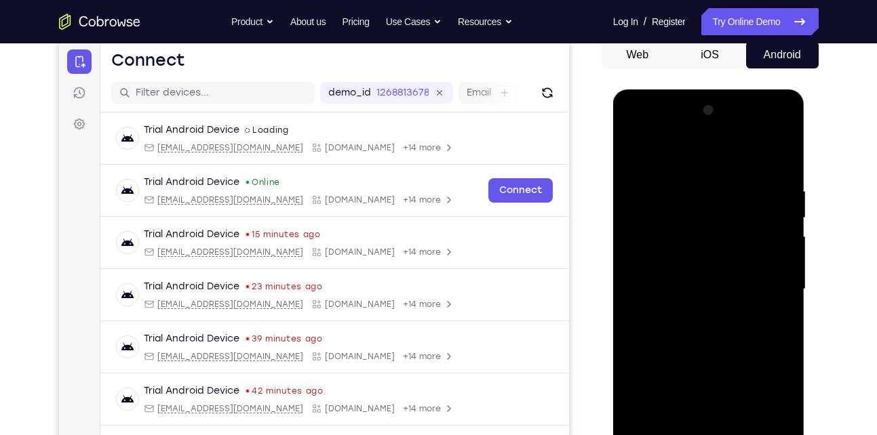
scroll to position [129, 0]
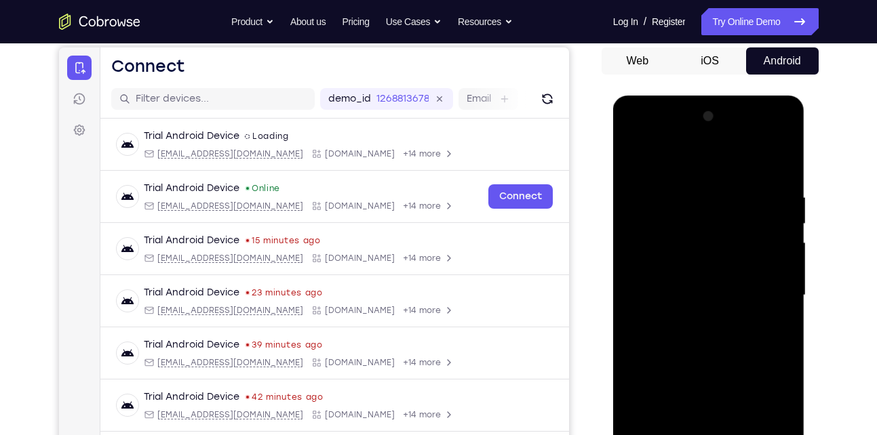
click at [779, 181] on div at bounding box center [708, 296] width 171 height 380
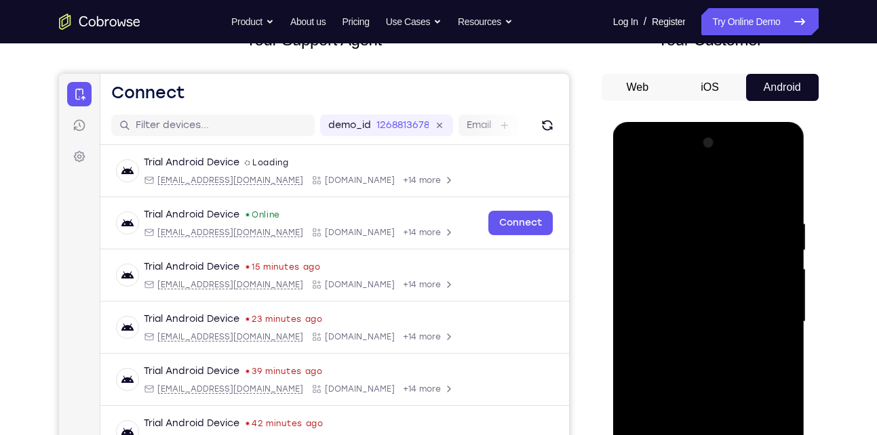
scroll to position [100, 0]
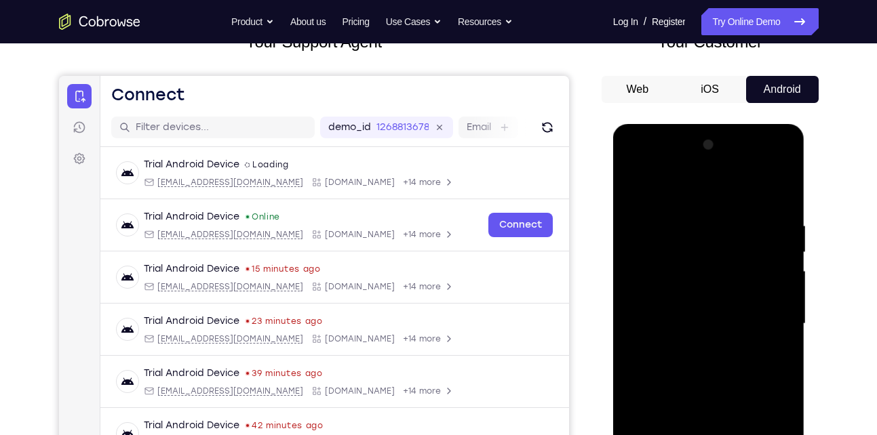
click at [782, 197] on div at bounding box center [708, 324] width 171 height 380
click at [691, 231] on div at bounding box center [708, 324] width 171 height 380
click at [777, 195] on div at bounding box center [708, 324] width 171 height 380
click at [738, 210] on div at bounding box center [708, 324] width 171 height 380
click at [781, 197] on div at bounding box center [708, 324] width 171 height 380
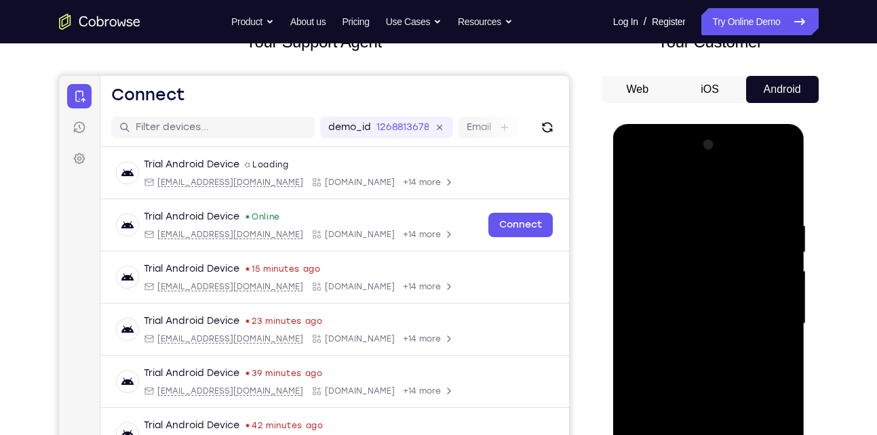
drag, startPoint x: 776, startPoint y: 209, endPoint x: 657, endPoint y: 223, distance: 119.5
click at [657, 223] on div at bounding box center [708, 324] width 171 height 380
click at [707, 222] on div at bounding box center [708, 324] width 171 height 380
click at [783, 197] on div at bounding box center [708, 324] width 171 height 380
click at [749, 227] on div at bounding box center [708, 324] width 171 height 380
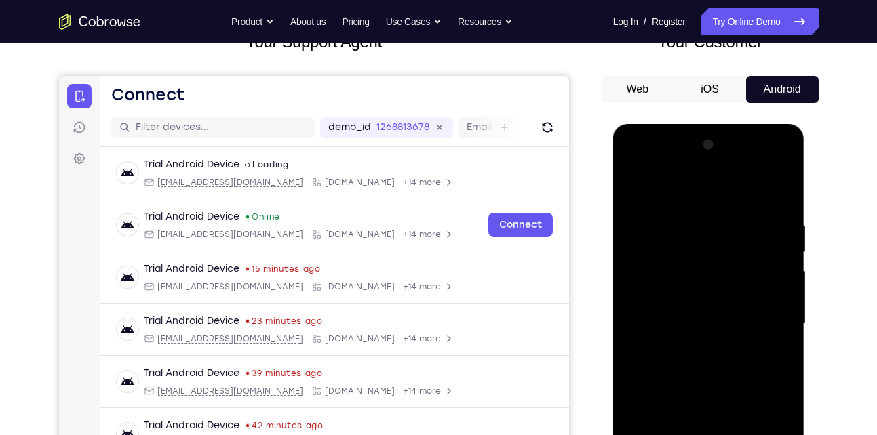
click at [779, 208] on div at bounding box center [708, 324] width 171 height 380
click at [780, 196] on div at bounding box center [708, 324] width 171 height 380
drag, startPoint x: 776, startPoint y: 206, endPoint x: 670, endPoint y: 218, distance: 106.5
click at [670, 218] on div at bounding box center [708, 324] width 171 height 380
click at [682, 222] on div at bounding box center [708, 324] width 171 height 380
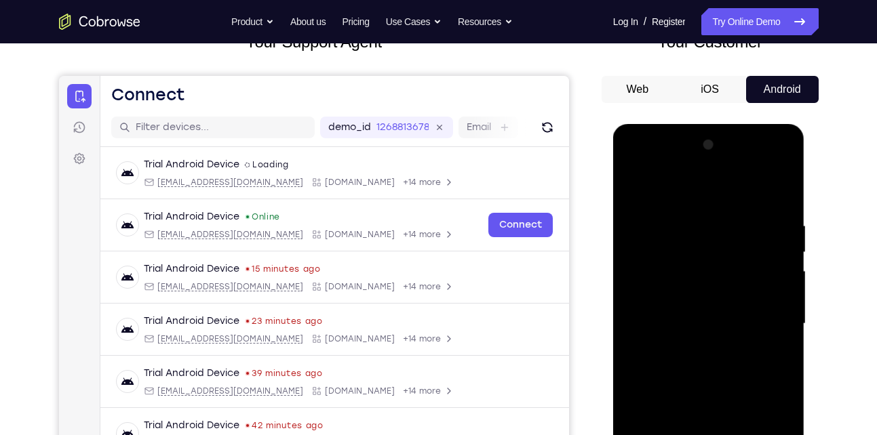
click at [778, 197] on div at bounding box center [708, 324] width 171 height 380
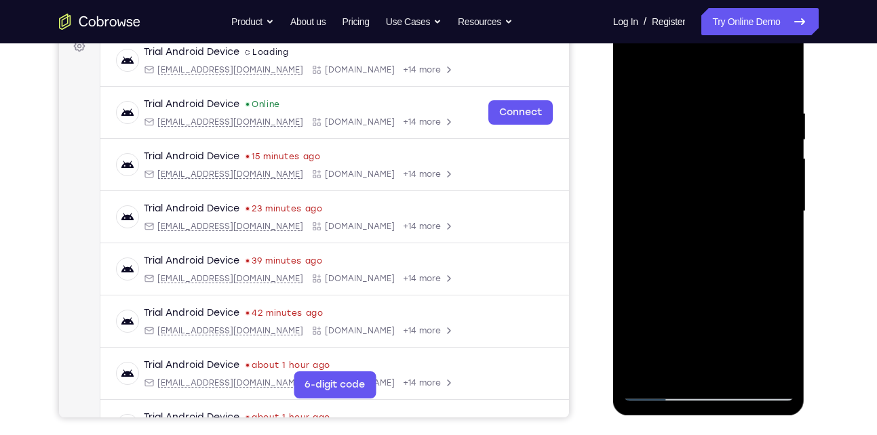
scroll to position [215, 0]
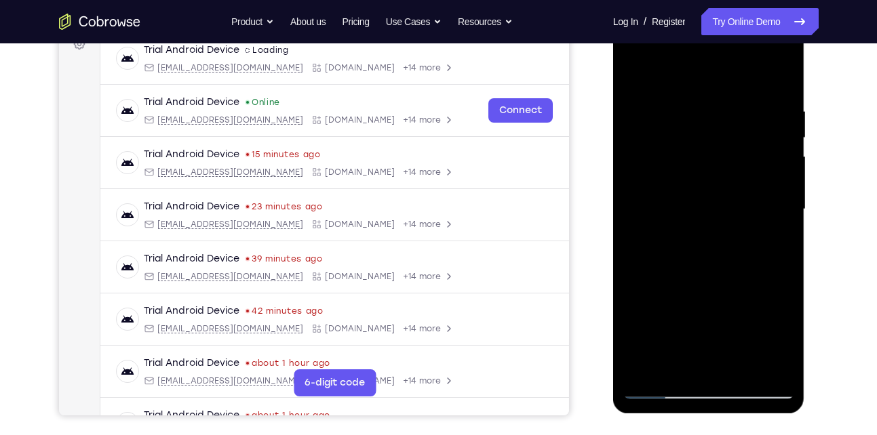
click at [741, 373] on div at bounding box center [708, 210] width 171 height 380
click at [724, 289] on div at bounding box center [708, 210] width 171 height 380
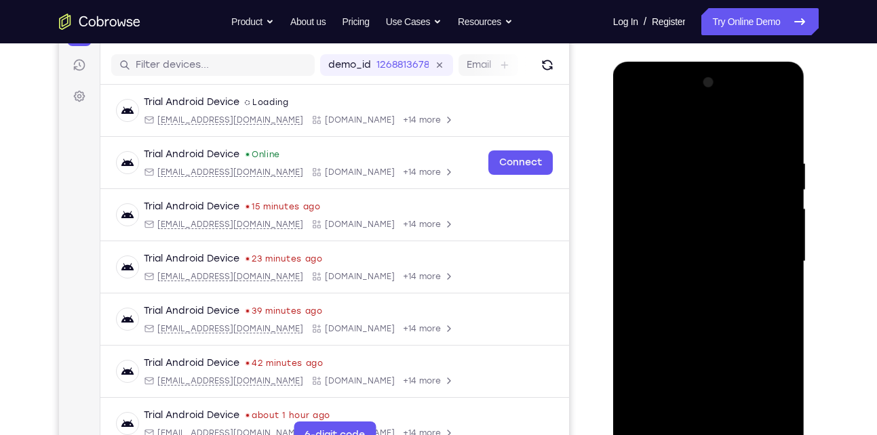
scroll to position [163, 0]
drag, startPoint x: 675, startPoint y: 259, endPoint x: 667, endPoint y: 348, distance: 89.2
click at [667, 348] on div at bounding box center [708, 261] width 171 height 380
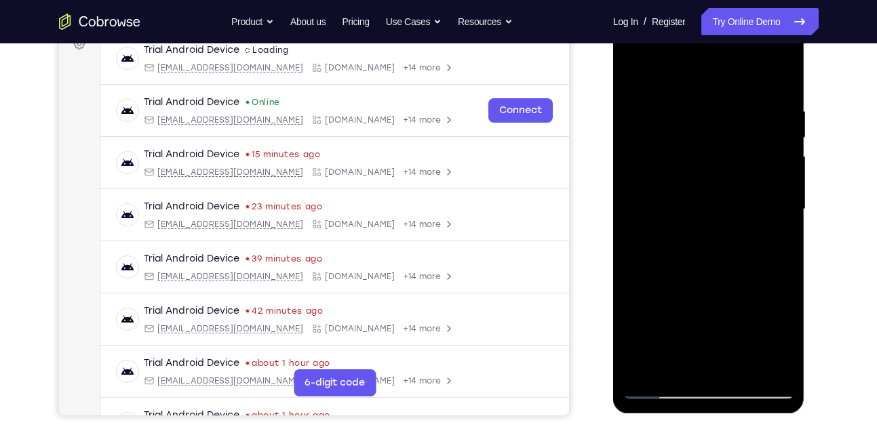
scroll to position [218, 0]
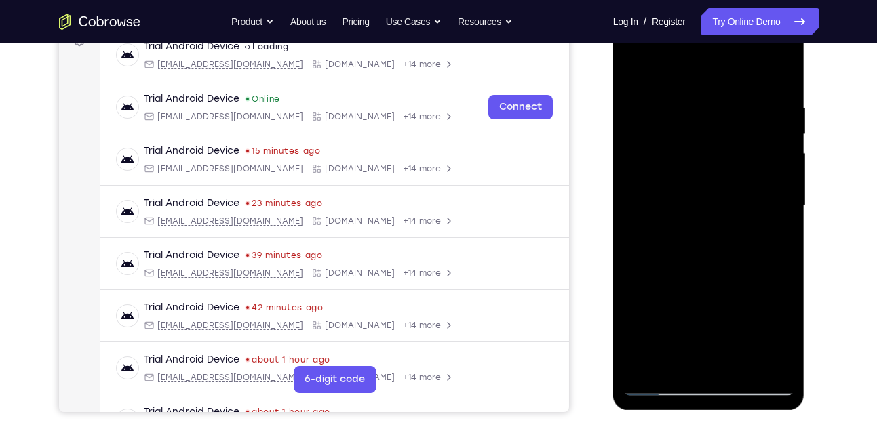
click at [665, 387] on div at bounding box center [708, 206] width 171 height 380
drag, startPoint x: 719, startPoint y: 269, endPoint x: 705, endPoint y: 437, distance: 168.8
click at [705, 413] on html "Online web based iOS Simulators and Android Emulators. Run iPhone, iPad, Mobile…" at bounding box center [709, 209] width 193 height 407
click at [742, 372] on div at bounding box center [708, 206] width 171 height 380
click at [662, 391] on div at bounding box center [708, 206] width 171 height 380
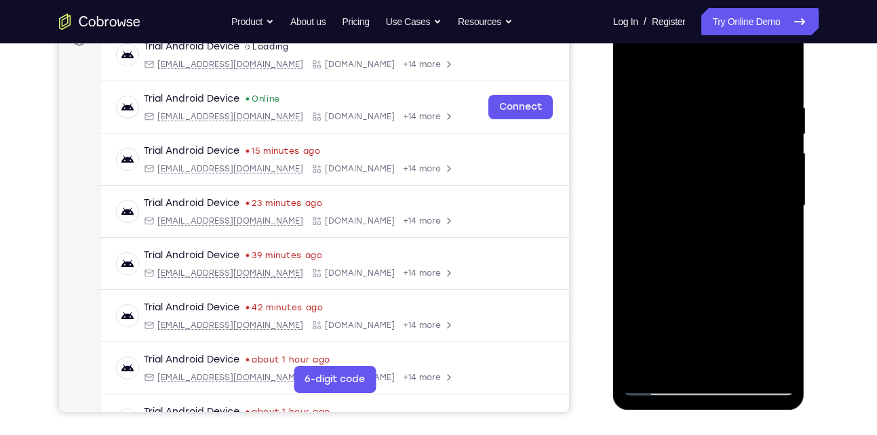
click at [695, 114] on div at bounding box center [708, 206] width 171 height 380
click at [777, 104] on div at bounding box center [708, 206] width 171 height 380
click at [770, 126] on div at bounding box center [708, 206] width 171 height 380
click at [779, 78] on div at bounding box center [708, 206] width 171 height 380
click at [727, 113] on div at bounding box center [708, 206] width 171 height 380
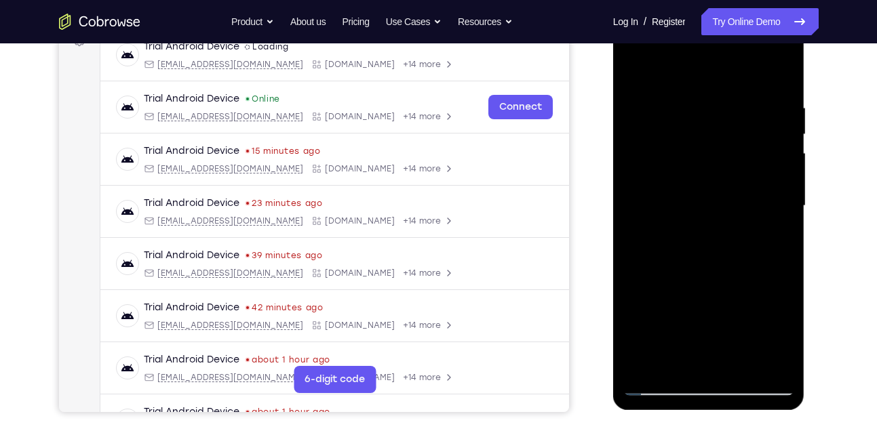
click at [764, 355] on div at bounding box center [708, 206] width 171 height 380
click at [777, 79] on div at bounding box center [708, 206] width 171 height 380
click at [777, 112] on div at bounding box center [708, 206] width 171 height 380
click at [782, 73] on div at bounding box center [708, 206] width 171 height 380
drag, startPoint x: 776, startPoint y: 111, endPoint x: 719, endPoint y: 116, distance: 57.2
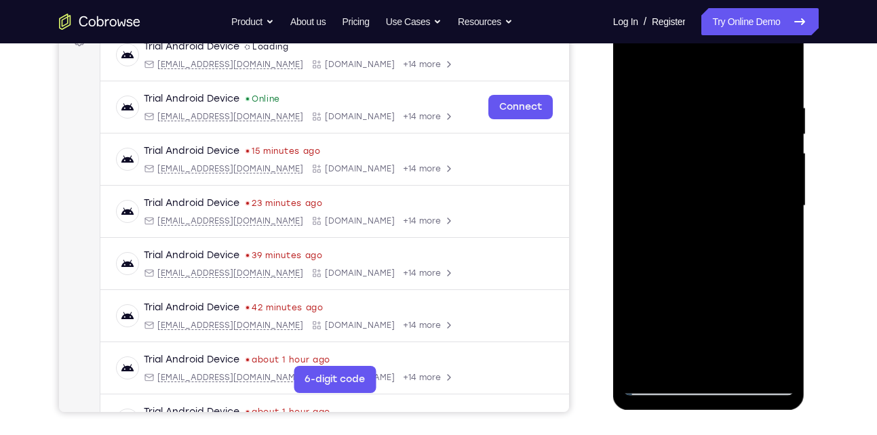
click at [719, 116] on div at bounding box center [708, 206] width 171 height 380
drag, startPoint x: 741, startPoint y: 113, endPoint x: 659, endPoint y: 119, distance: 81.6
click at [659, 119] on div at bounding box center [708, 206] width 171 height 380
click at [683, 101] on div at bounding box center [708, 206] width 171 height 380
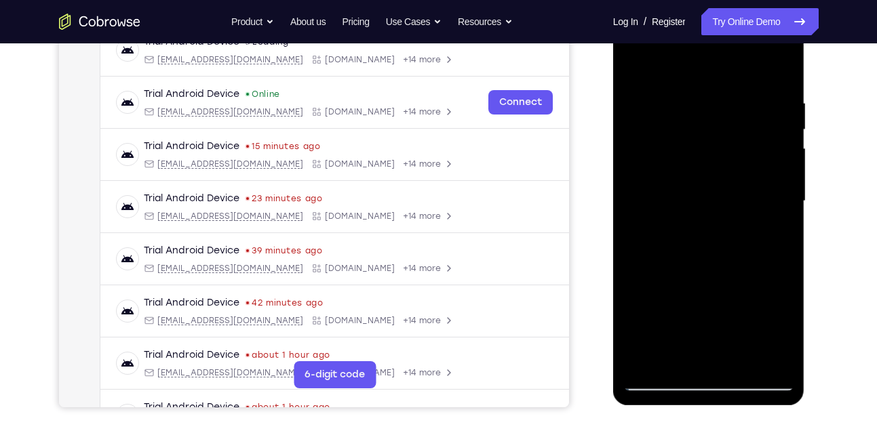
click at [777, 76] on div at bounding box center [708, 202] width 171 height 380
click at [736, 94] on div at bounding box center [708, 202] width 171 height 380
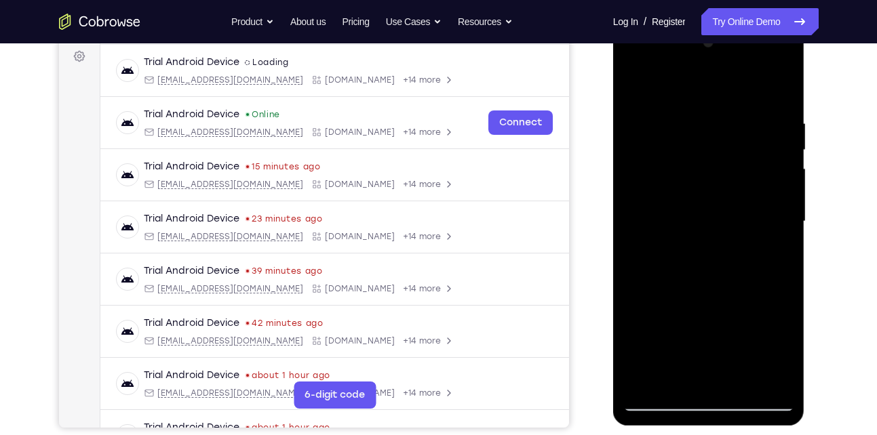
scroll to position [214, 0]
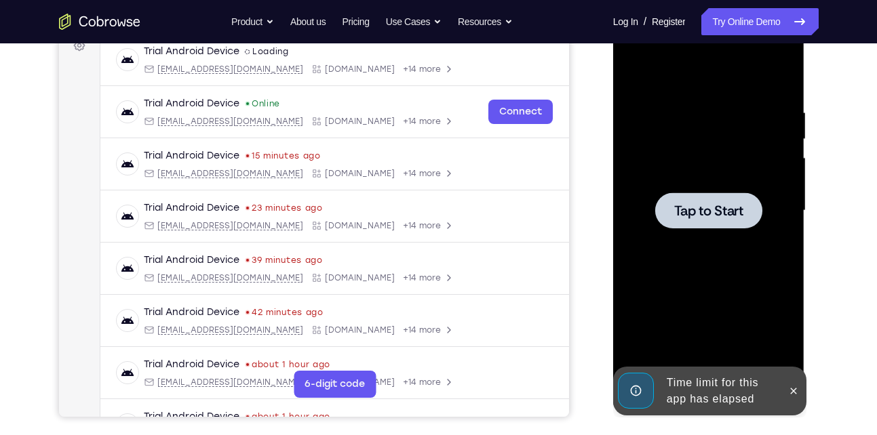
click at [690, 209] on span "Tap to Start" at bounding box center [708, 211] width 69 height 14
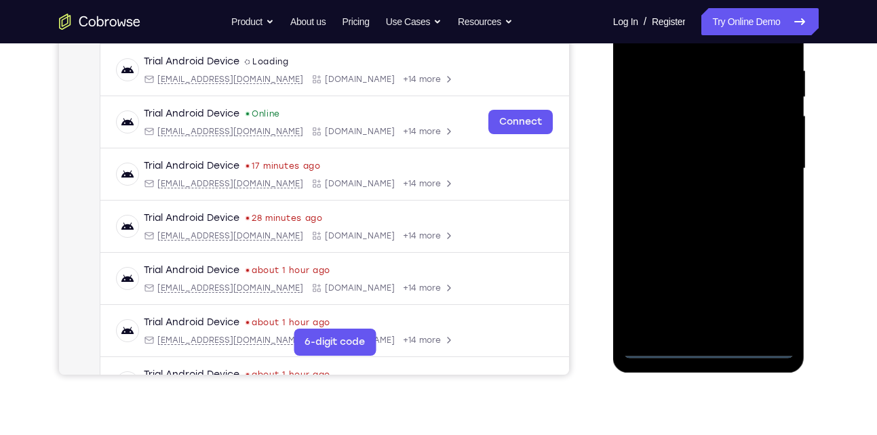
scroll to position [257, 0]
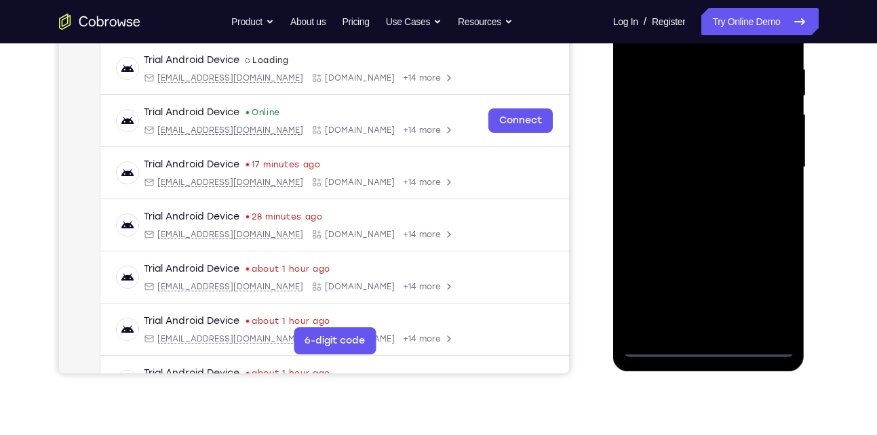
click at [713, 348] on div at bounding box center [708, 168] width 171 height 380
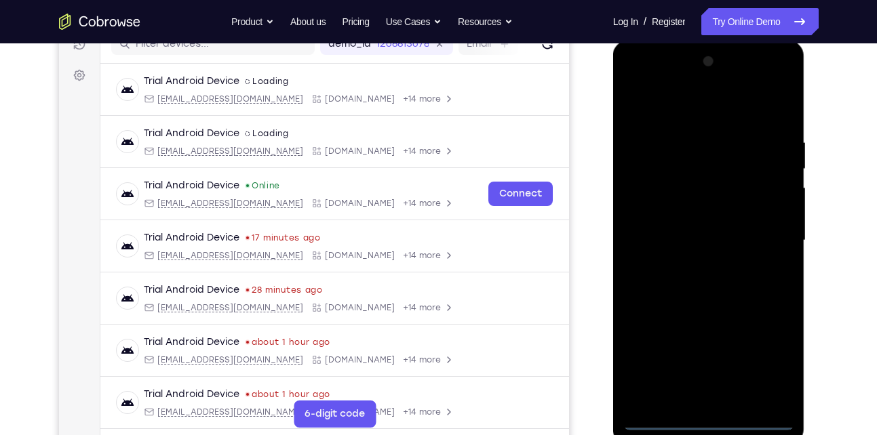
scroll to position [178, 0]
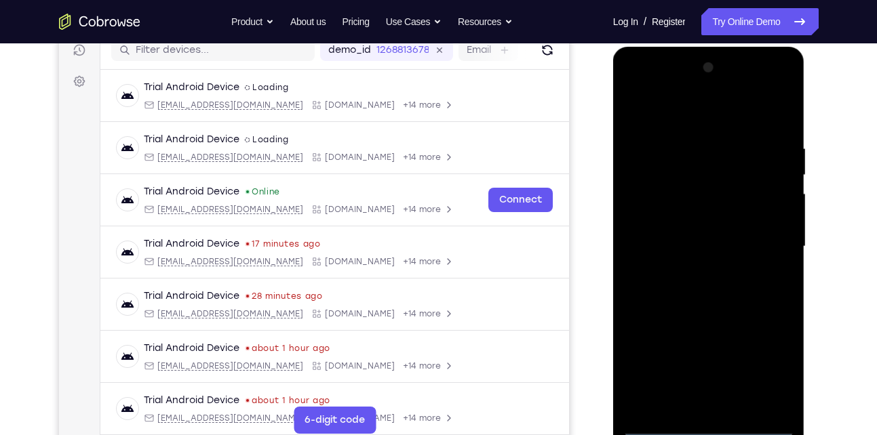
click at [769, 367] on div at bounding box center [708, 247] width 171 height 380
